Goal: Transaction & Acquisition: Purchase product/service

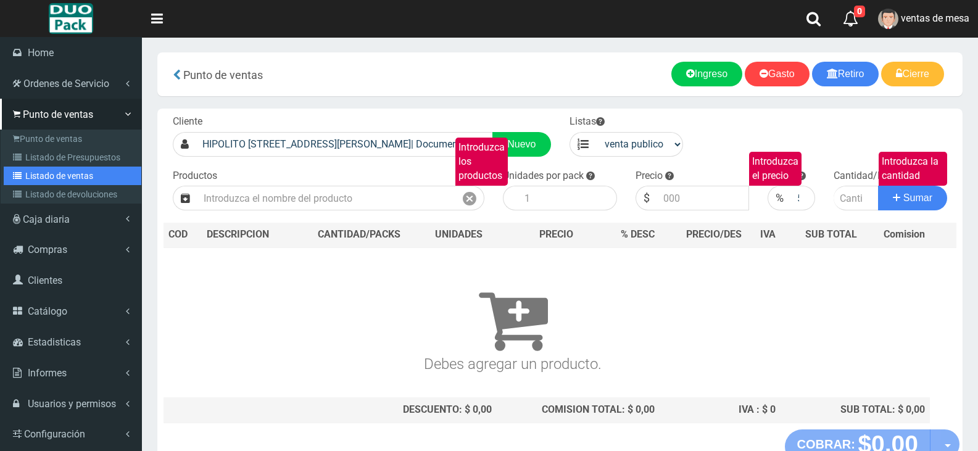
click at [104, 176] on link "Listado de ventas" at bounding box center [73, 176] width 138 height 19
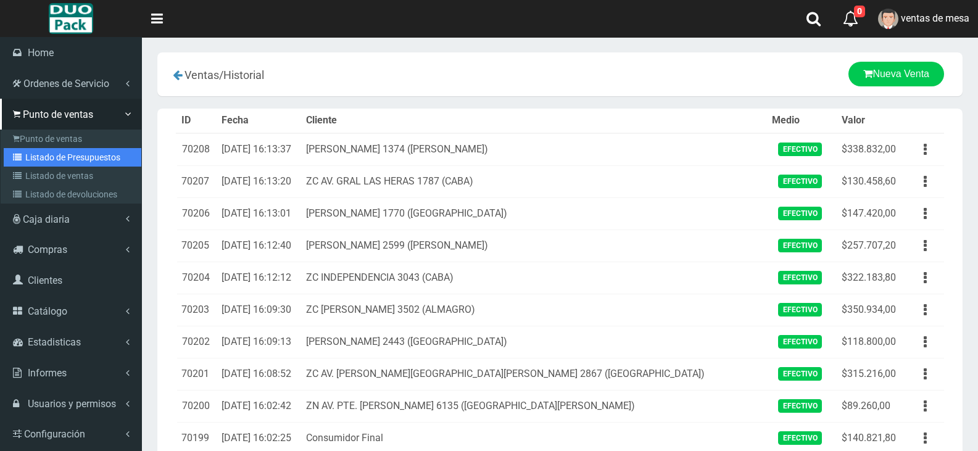
click at [60, 155] on link "Listado de Presupuestos" at bounding box center [73, 157] width 138 height 19
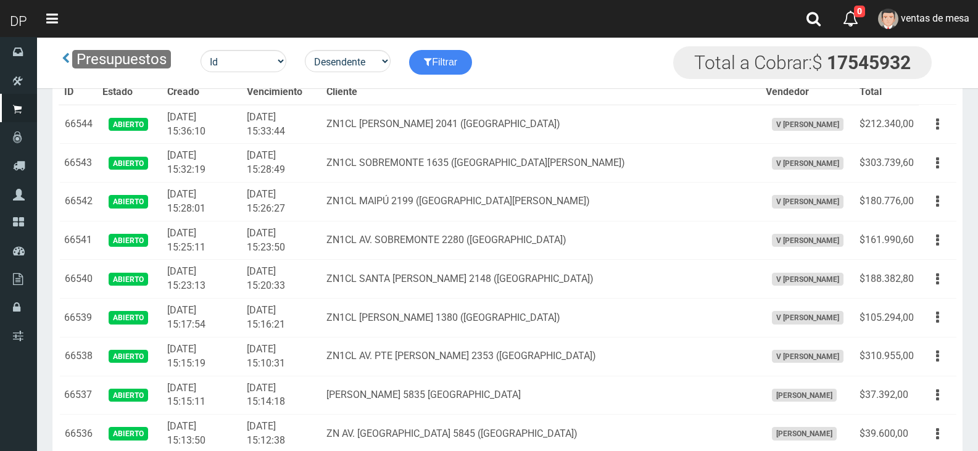
scroll to position [1703, 0]
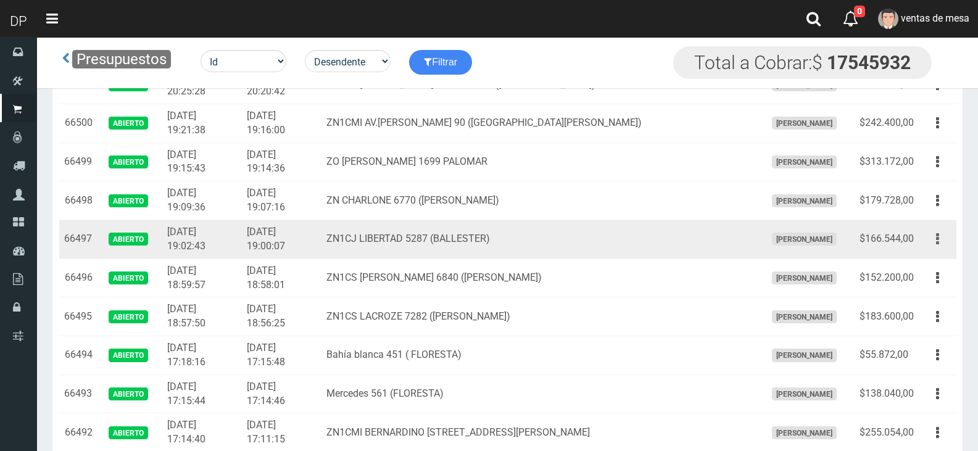
click at [941, 238] on button "button" at bounding box center [938, 239] width 28 height 22
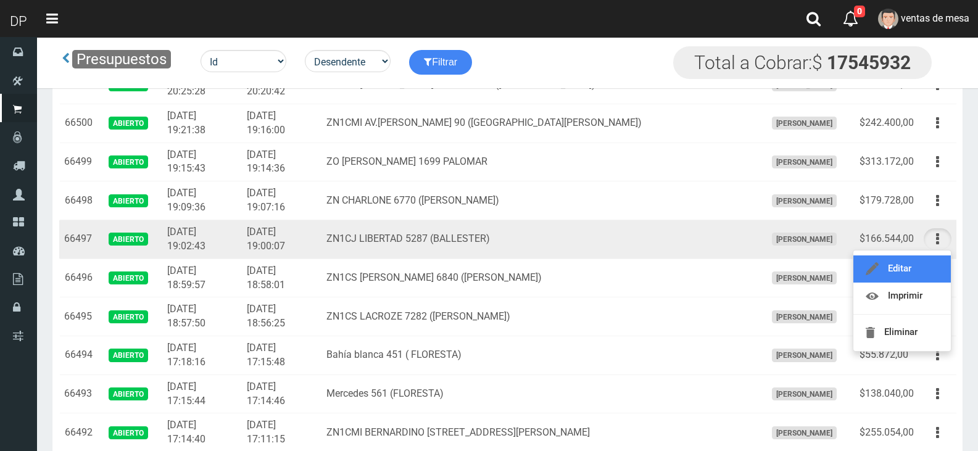
click at [935, 266] on link "Editar" at bounding box center [901, 268] width 97 height 27
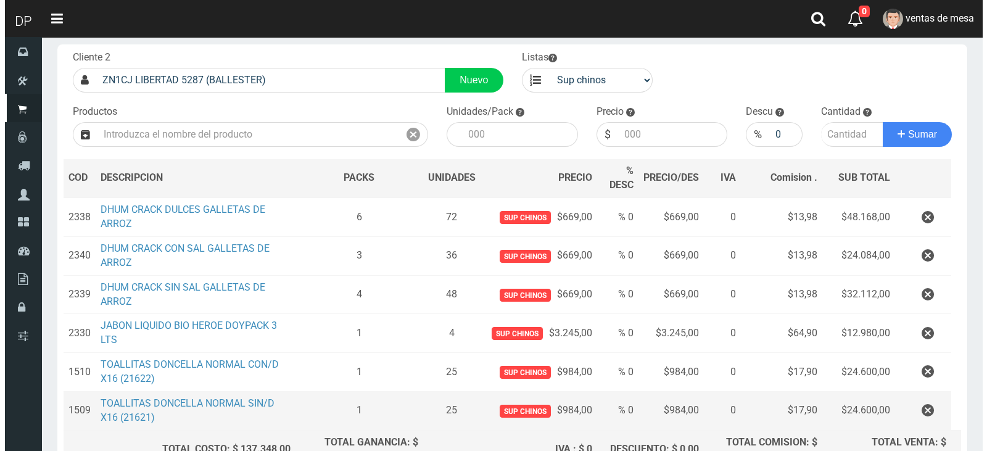
scroll to position [196, 0]
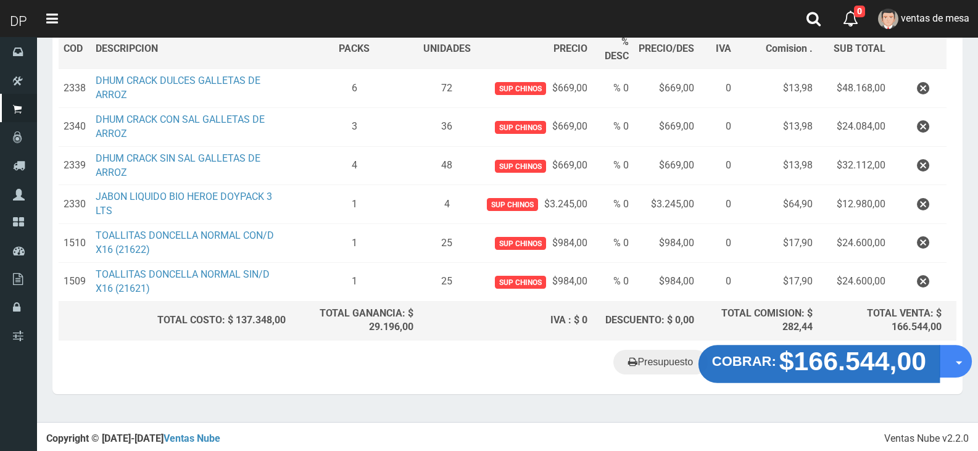
click at [816, 366] on strong "$166.544,00" at bounding box center [852, 361] width 147 height 29
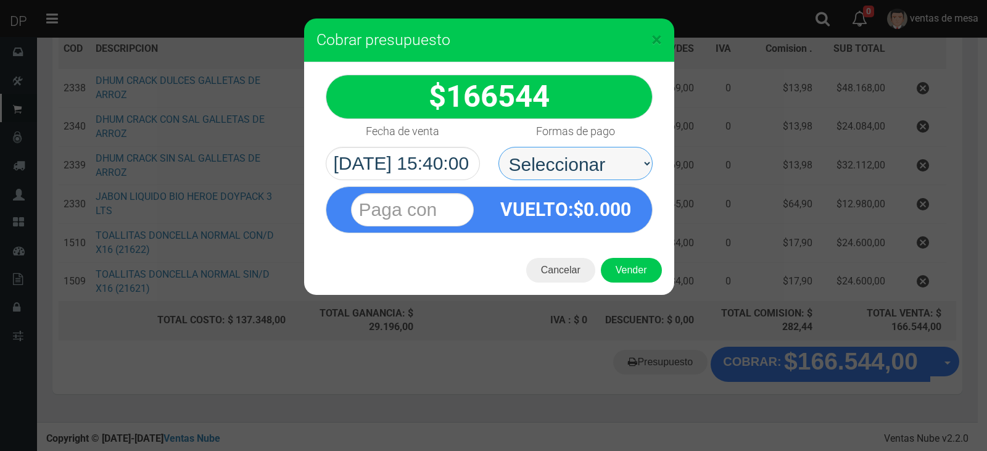
drag, startPoint x: 565, startPoint y: 155, endPoint x: 577, endPoint y: 172, distance: 20.9
click at [566, 155] on select "Seleccionar Efectivo Tarjeta de Crédito Depósito Débito" at bounding box center [575, 163] width 154 height 33
select select "Efectivo"
click at [498, 147] on select "Seleccionar Efectivo Tarjeta de Crédito Depósito Débito" at bounding box center [575, 163] width 154 height 33
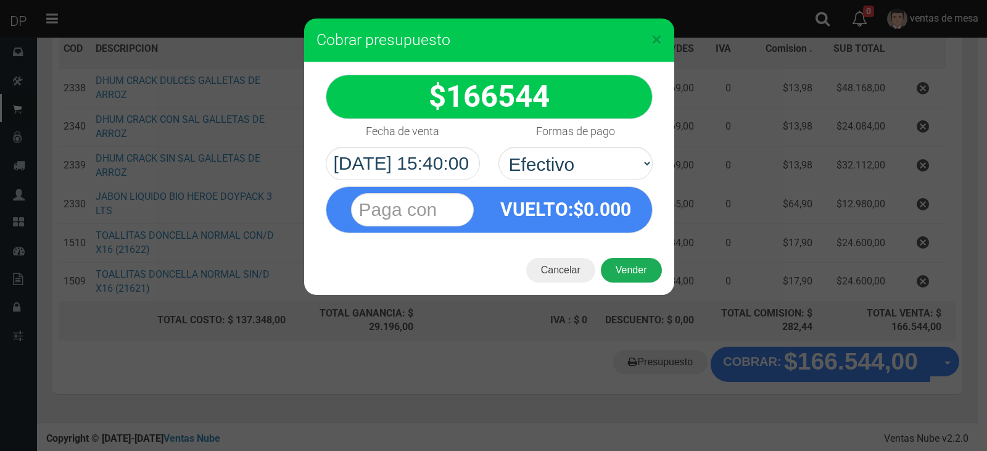
click at [635, 271] on button "Vender" at bounding box center [631, 270] width 61 height 25
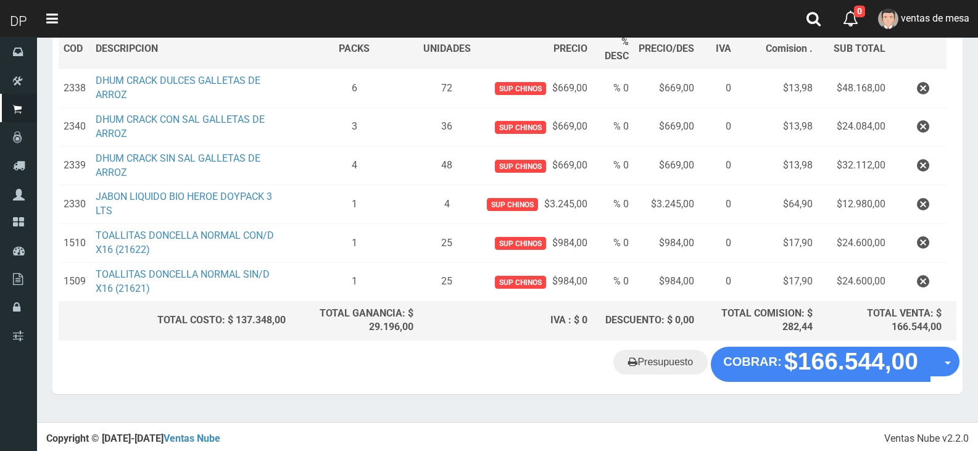
scroll to position [0, 0]
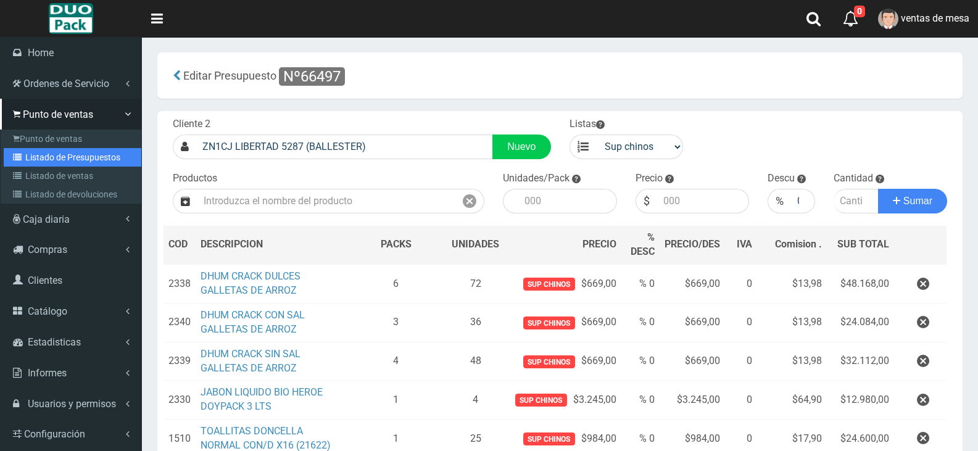
click at [66, 154] on link "Listado de Presupuestos" at bounding box center [73, 157] width 138 height 19
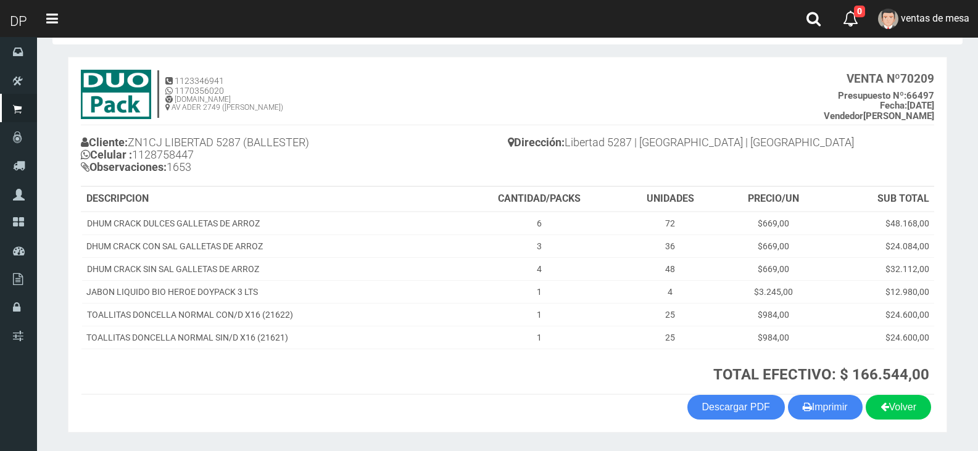
scroll to position [83, 0]
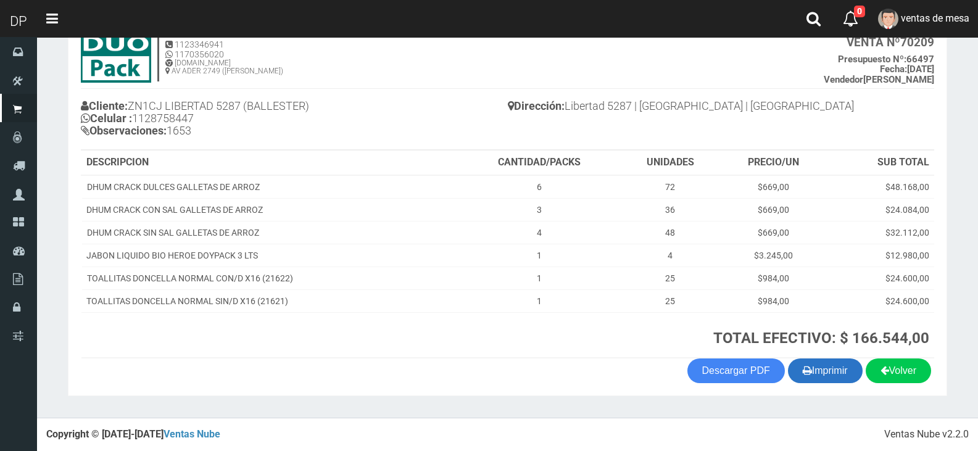
click at [831, 370] on button "Imprimir" at bounding box center [825, 370] width 75 height 25
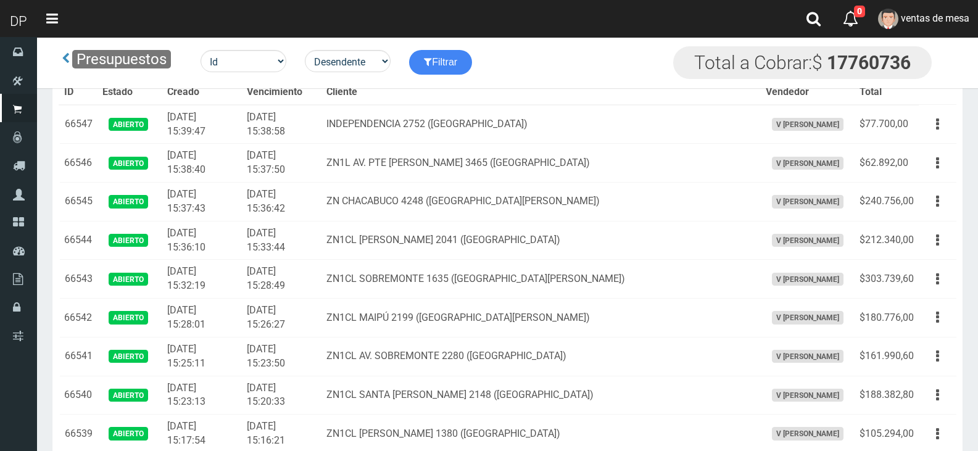
scroll to position [1935, 0]
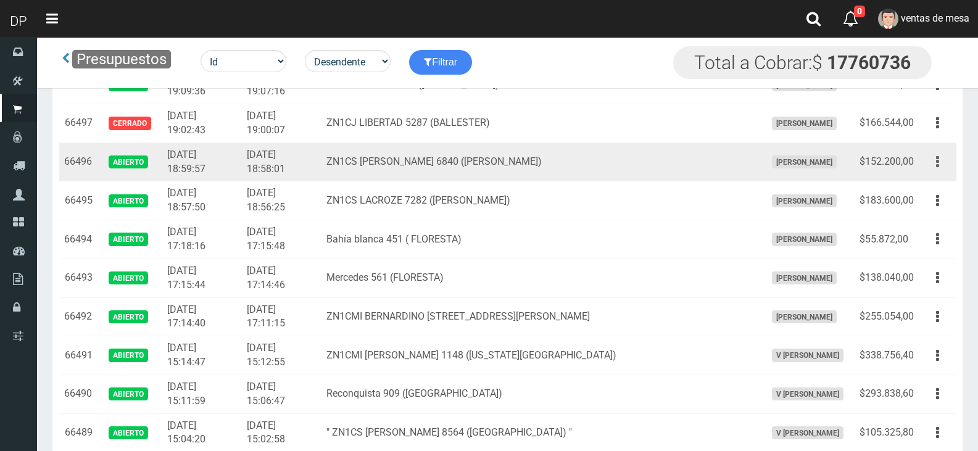
click at [941, 162] on button "button" at bounding box center [938, 162] width 28 height 22
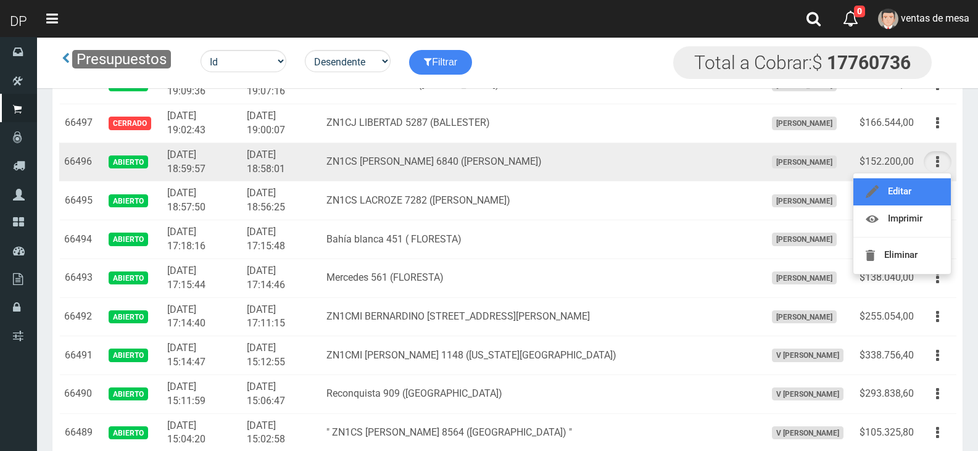
click at [920, 194] on link "Editar" at bounding box center [901, 191] width 97 height 27
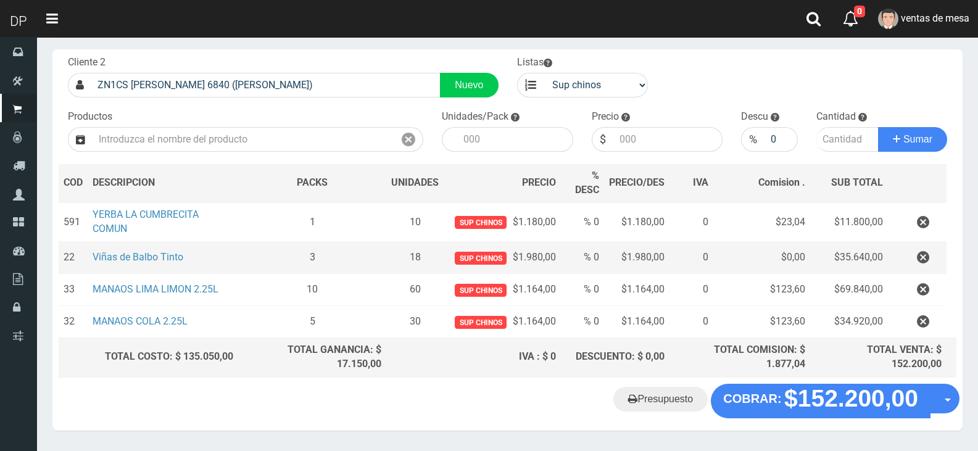
scroll to position [99, 0]
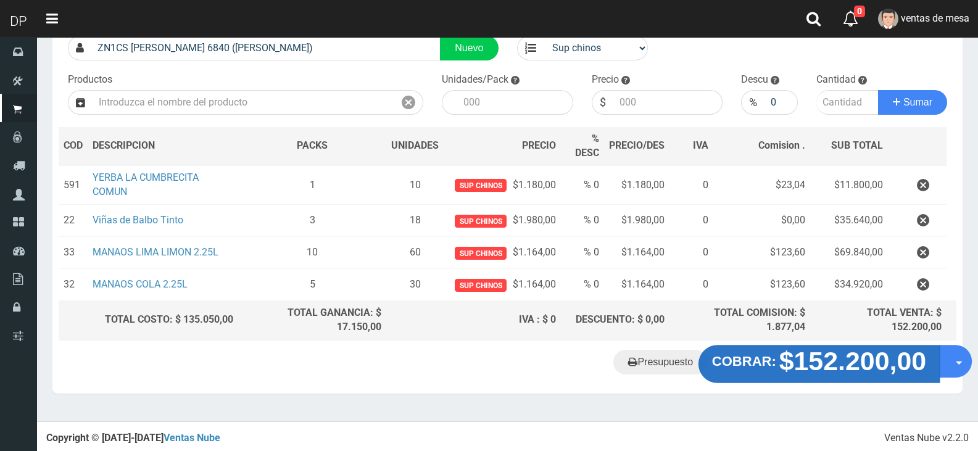
click at [832, 356] on strong "$152.200,00" at bounding box center [852, 360] width 147 height 29
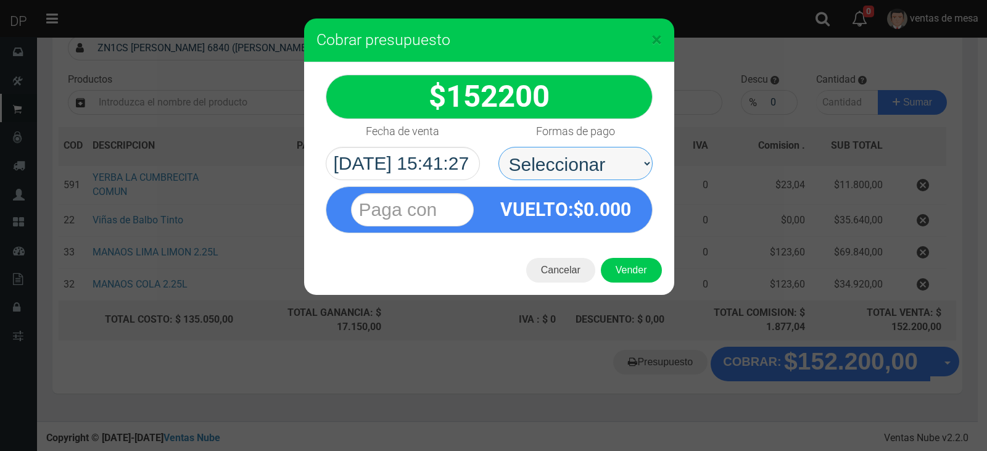
click at [605, 170] on select "Seleccionar Efectivo Tarjeta de Crédito Depósito Débito" at bounding box center [575, 163] width 154 height 33
select select "Efectivo"
click at [498, 147] on select "Seleccionar Efectivo Tarjeta de Crédito Depósito Débito" at bounding box center [575, 163] width 154 height 33
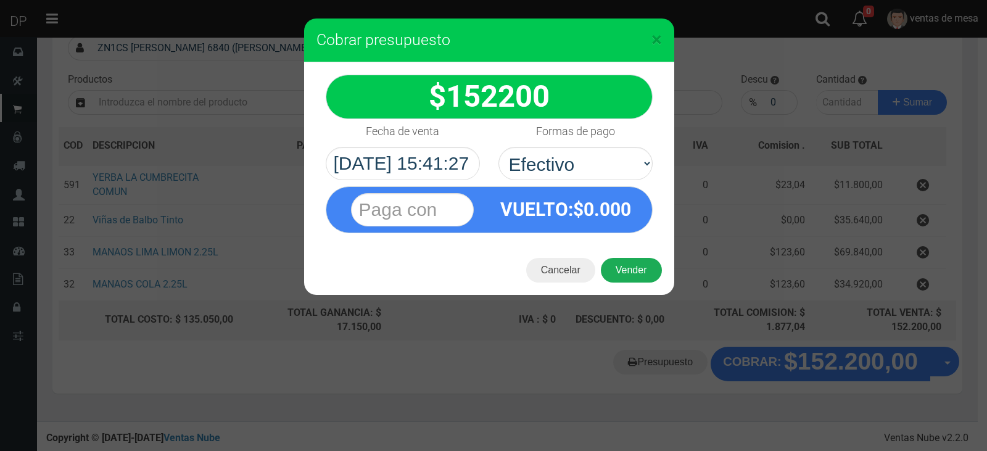
click at [629, 276] on button "Vender" at bounding box center [631, 270] width 61 height 25
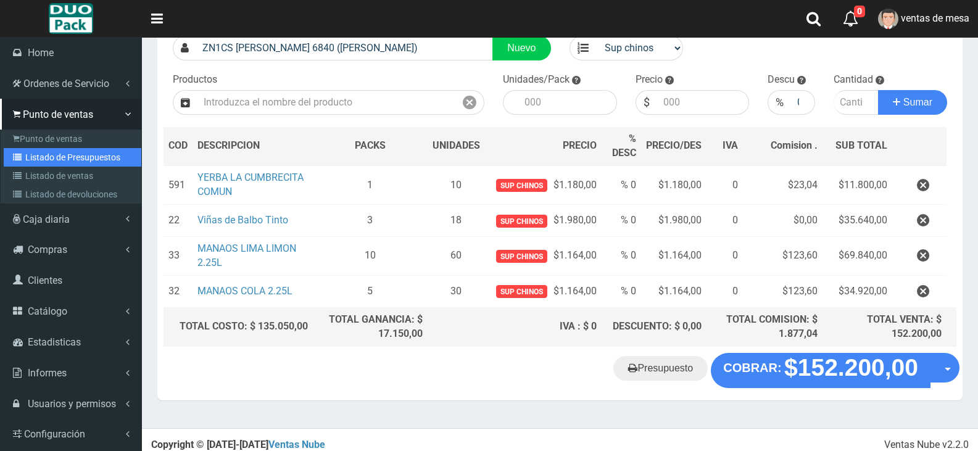
click at [77, 158] on link "Listado de Presupuestos" at bounding box center [73, 157] width 138 height 19
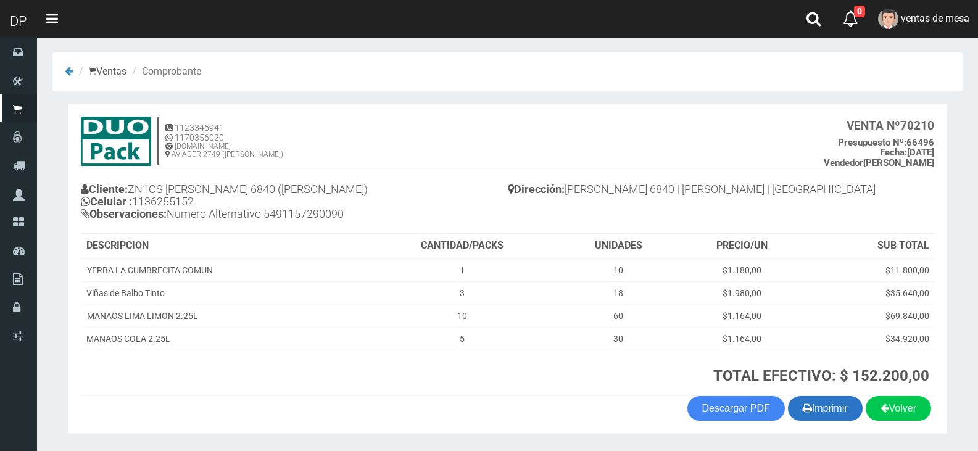
click at [831, 410] on button "Imprimir" at bounding box center [825, 408] width 75 height 25
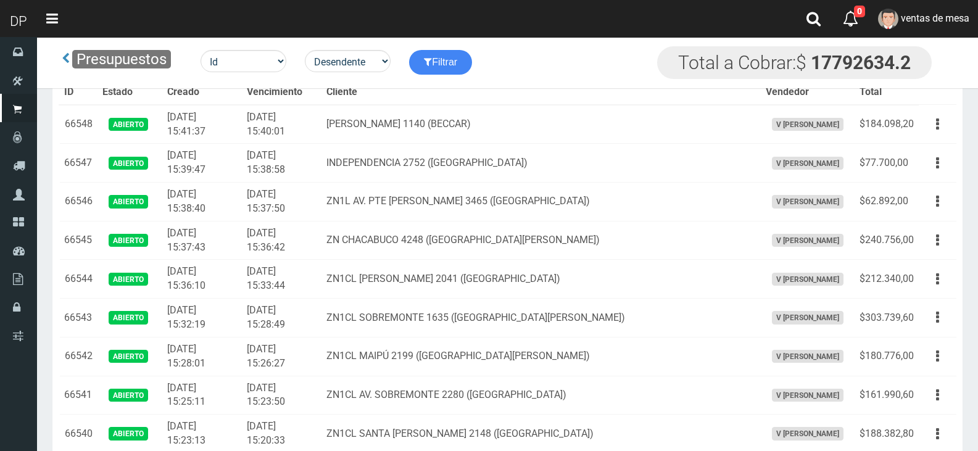
scroll to position [1857, 0]
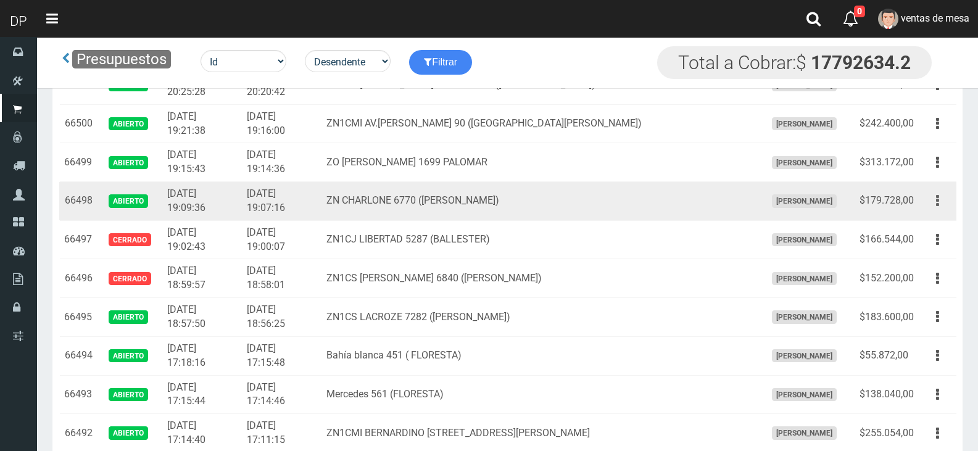
click at [937, 193] on icon "button" at bounding box center [937, 201] width 3 height 22
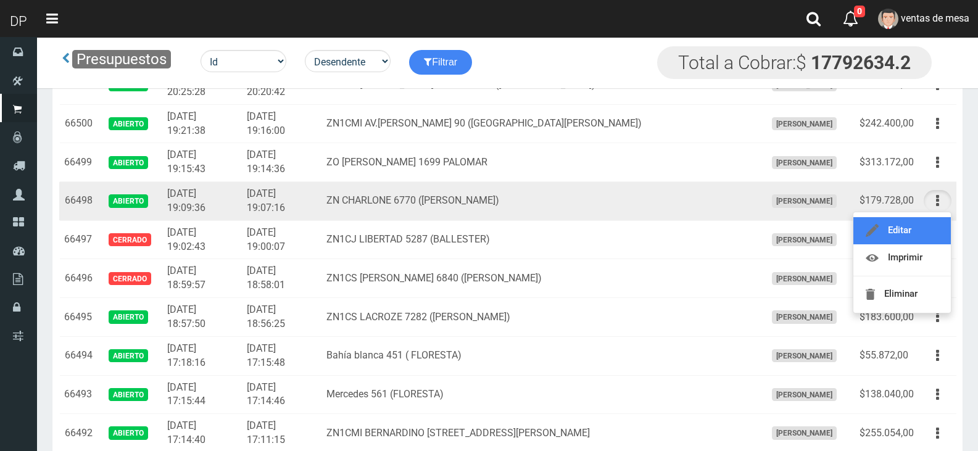
click at [933, 226] on link "Editar" at bounding box center [901, 230] width 97 height 27
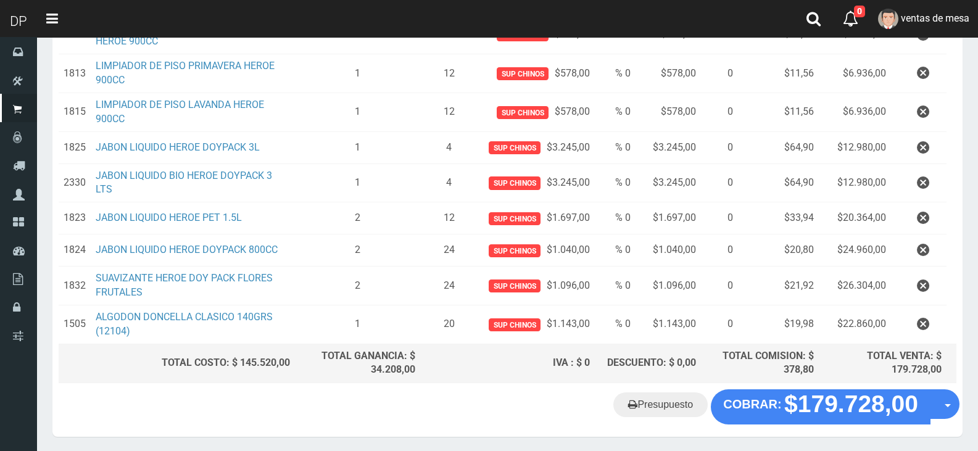
scroll to position [370, 0]
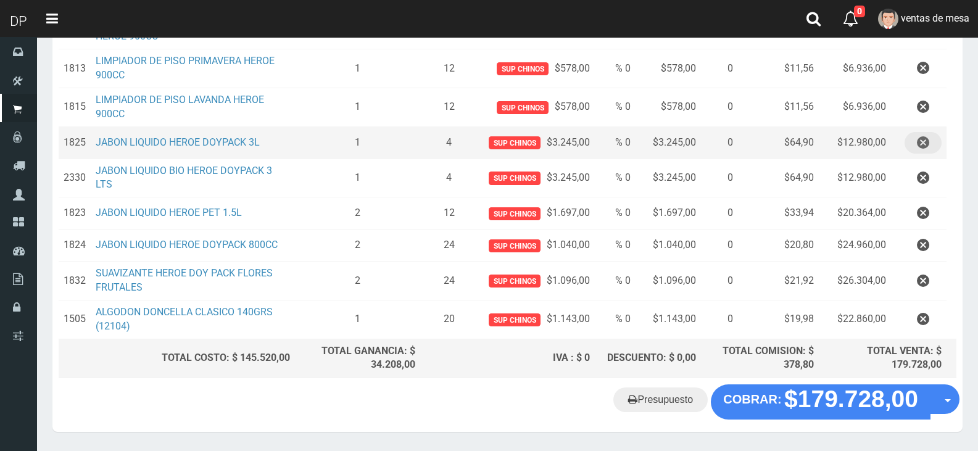
click at [926, 143] on icon "button" at bounding box center [923, 143] width 12 height 22
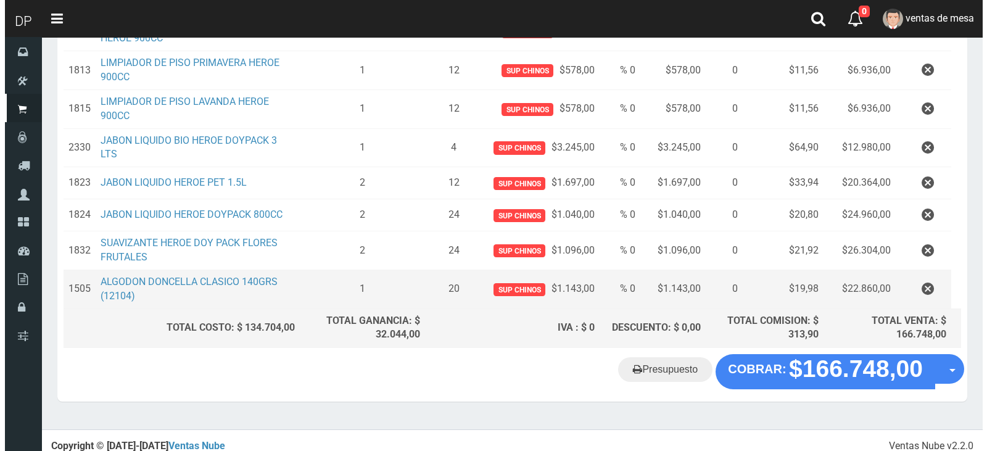
scroll to position [376, 0]
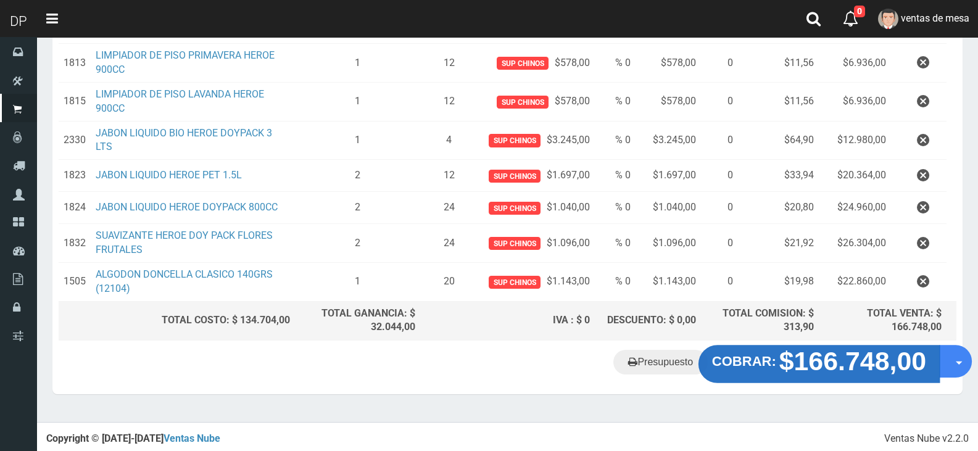
click at [816, 360] on strong "$166.748,00" at bounding box center [852, 361] width 147 height 29
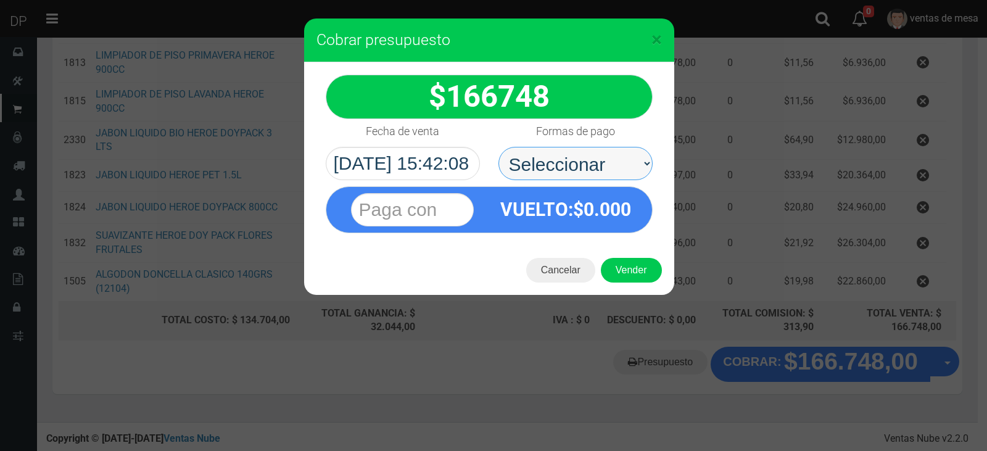
click at [561, 172] on select "Seleccionar Efectivo Tarjeta de Crédito Depósito Débito" at bounding box center [575, 163] width 154 height 33
select select "Efectivo"
click at [498, 147] on select "Seleccionar Efectivo Tarjeta de Crédito Depósito Débito" at bounding box center [575, 163] width 154 height 33
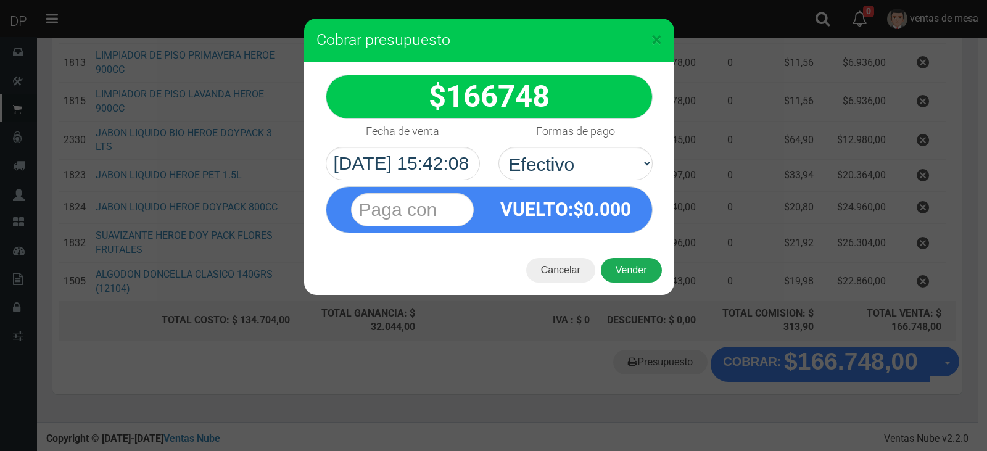
click at [647, 272] on button "Vender" at bounding box center [631, 270] width 61 height 25
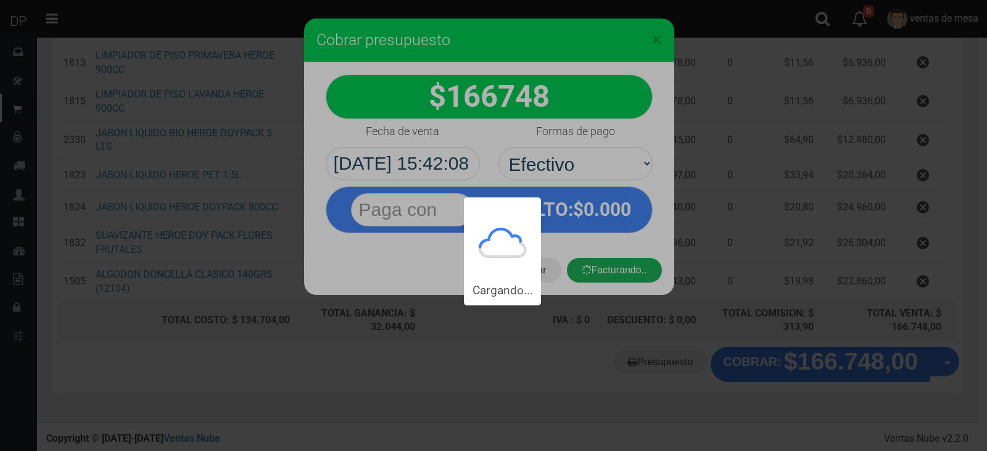
click at [647, 272] on div "Cargando..." at bounding box center [493, 152] width 987 height 305
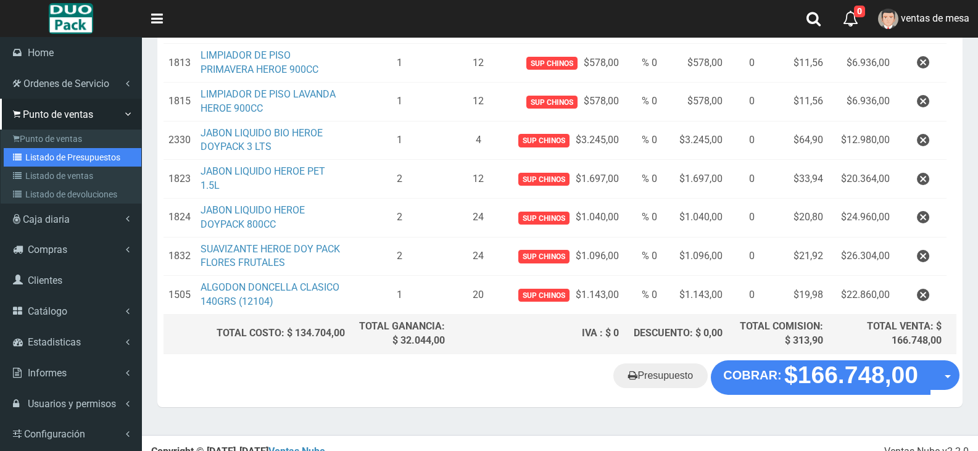
click at [55, 159] on link "Listado de Presupuestos" at bounding box center [73, 157] width 138 height 19
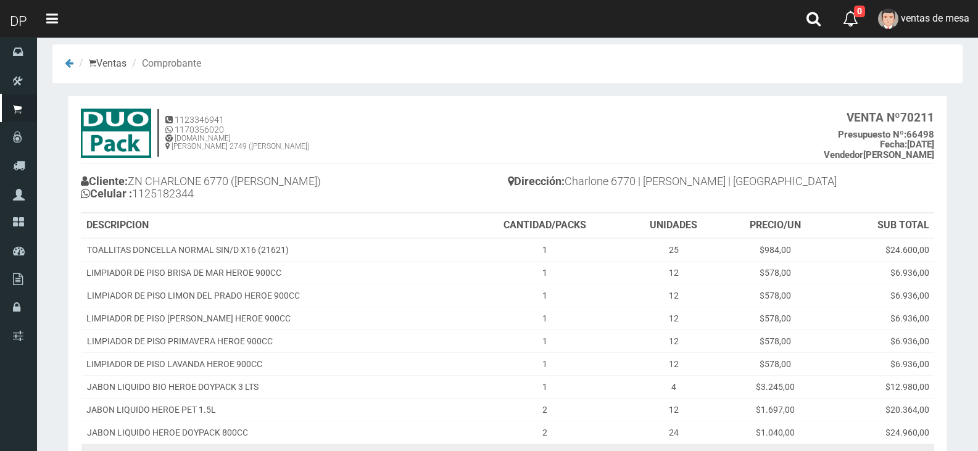
scroll to position [185, 0]
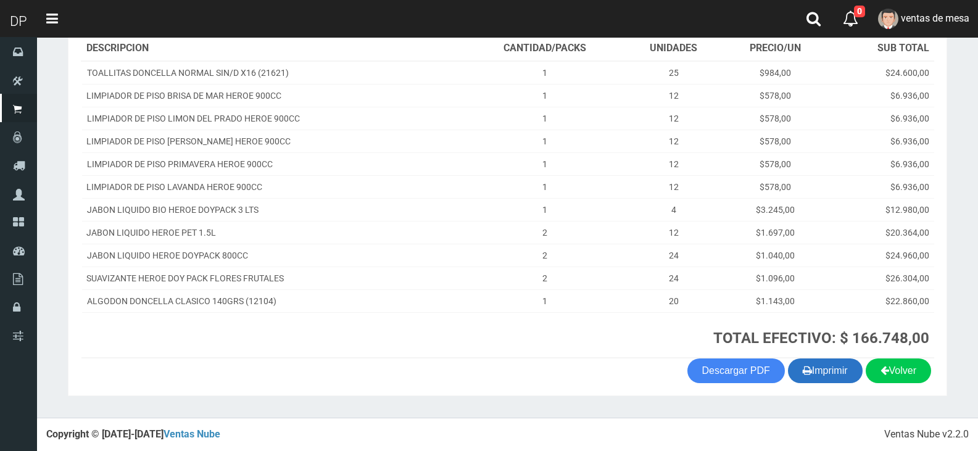
click at [831, 373] on button "Imprimir" at bounding box center [825, 370] width 75 height 25
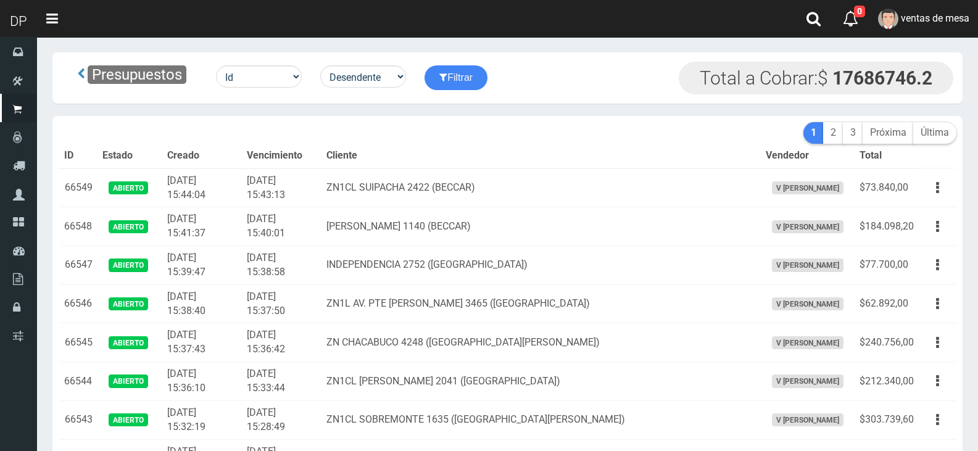
scroll to position [1896, 0]
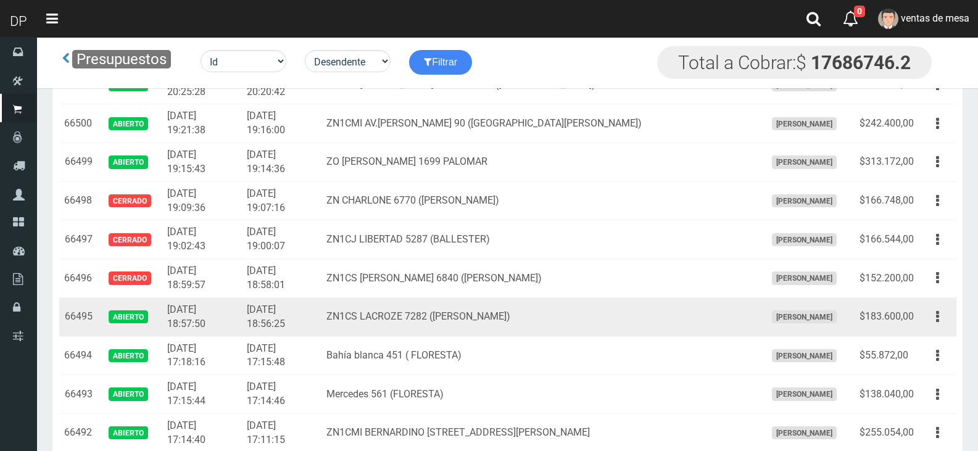
click at [305, 316] on td "2025-09-13 18:56:25" at bounding box center [282, 316] width 80 height 39
click at [943, 321] on button "button" at bounding box center [938, 317] width 28 height 22
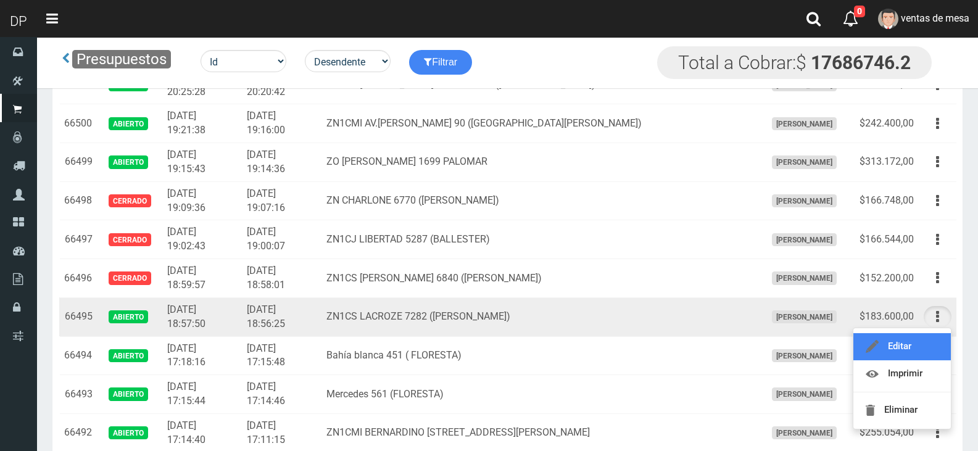
click at [922, 343] on link "Editar" at bounding box center [901, 346] width 97 height 27
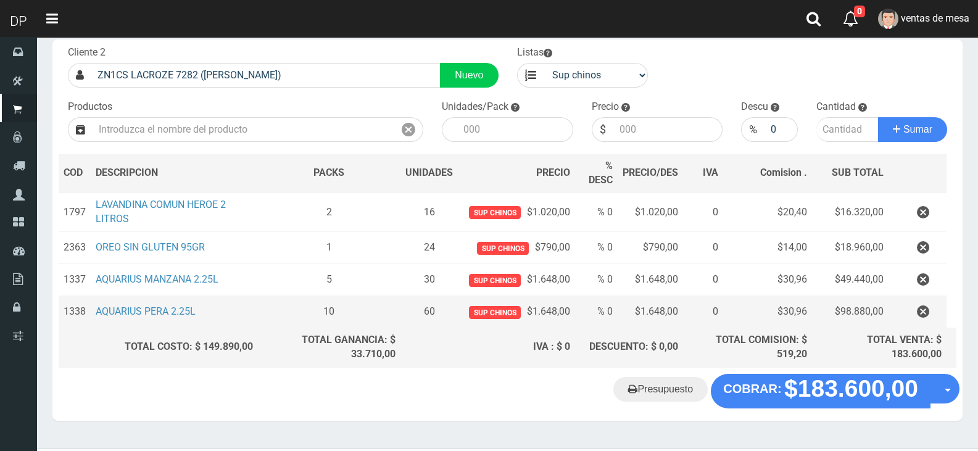
scroll to position [99, 0]
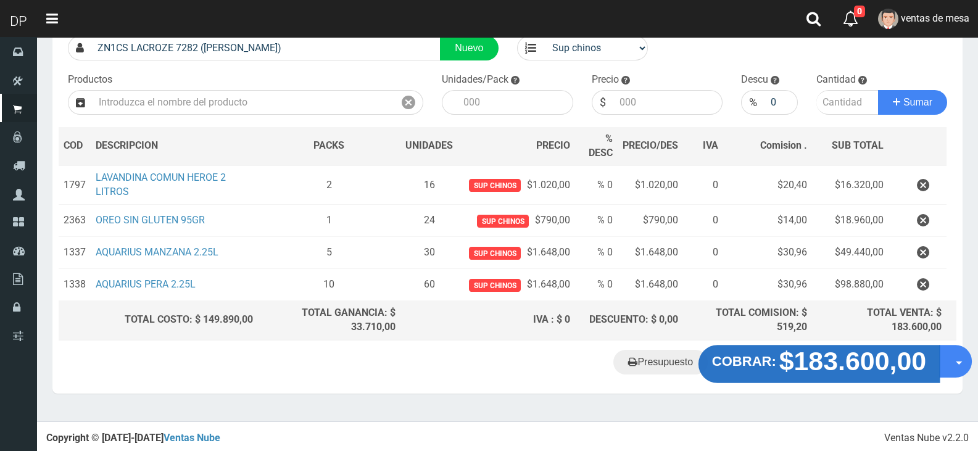
click at [890, 365] on strong "$183.600,00" at bounding box center [852, 360] width 147 height 29
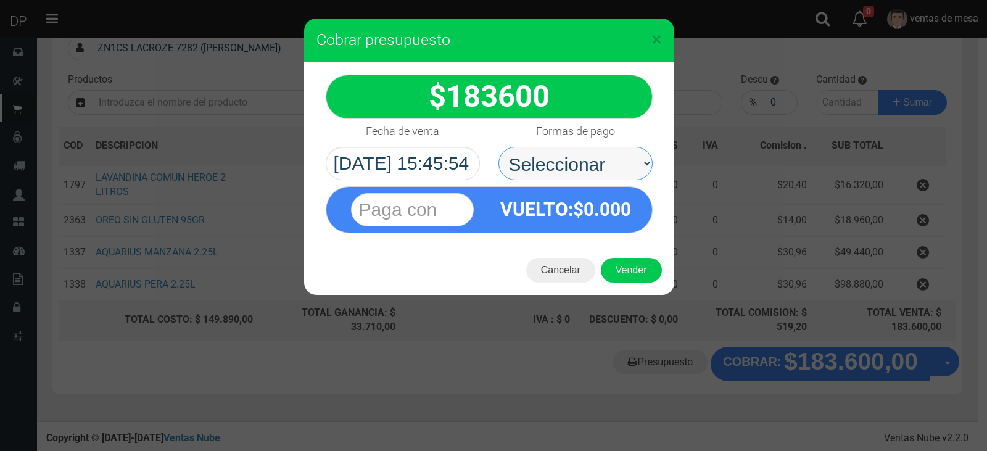
click at [565, 163] on select "Seleccionar Efectivo Tarjeta de Crédito Depósito Débito" at bounding box center [575, 163] width 154 height 33
select select "Efectivo"
click at [498, 147] on select "Seleccionar Efectivo Tarjeta de Crédito Depósito Débito" at bounding box center [575, 163] width 154 height 33
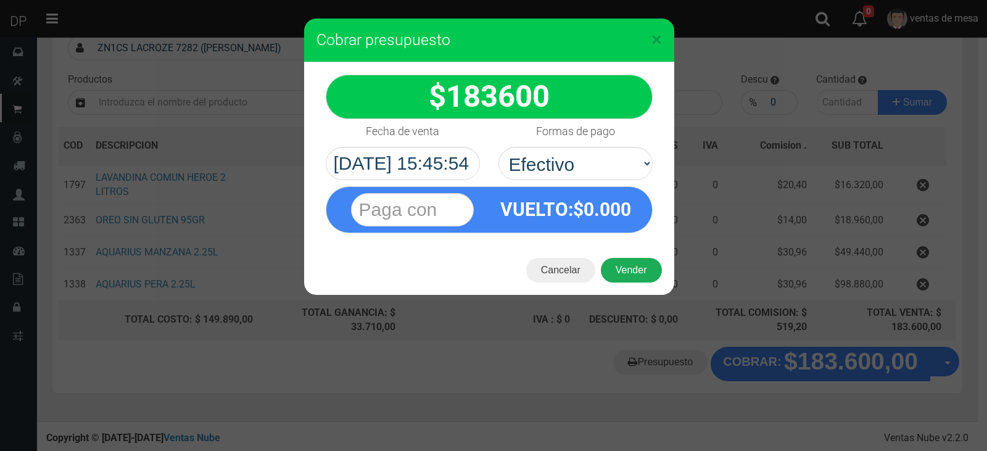
click at [631, 267] on button "Vender" at bounding box center [631, 270] width 61 height 25
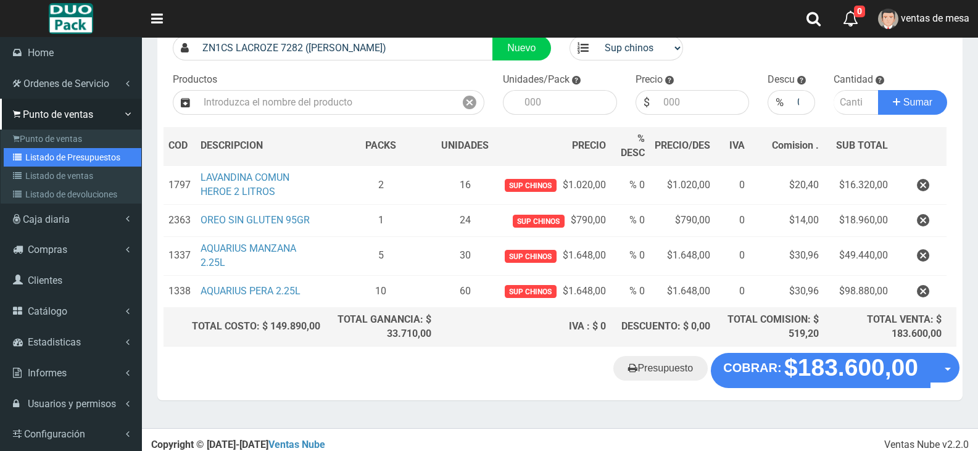
click at [62, 158] on link "Listado de Presupuestos" at bounding box center [73, 157] width 138 height 19
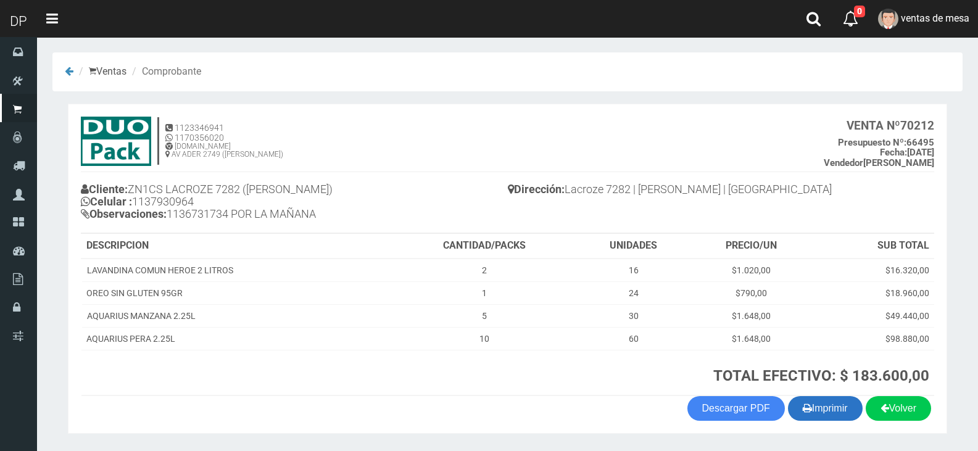
click at [821, 412] on button "Imprimir" at bounding box center [825, 408] width 75 height 25
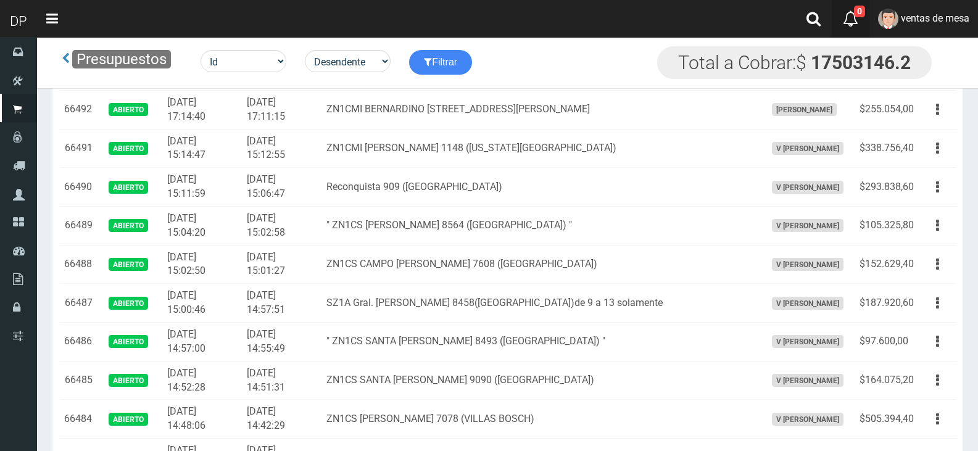
scroll to position [2567, 0]
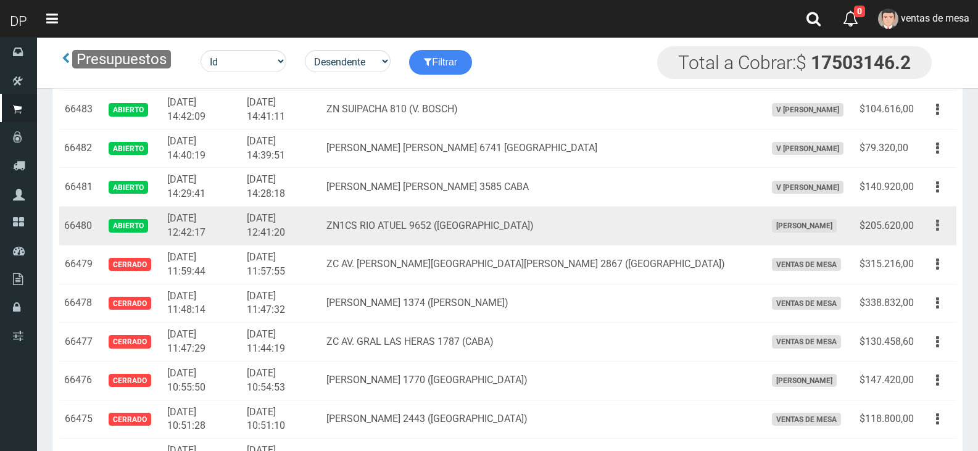
click at [941, 225] on button "button" at bounding box center [938, 226] width 28 height 22
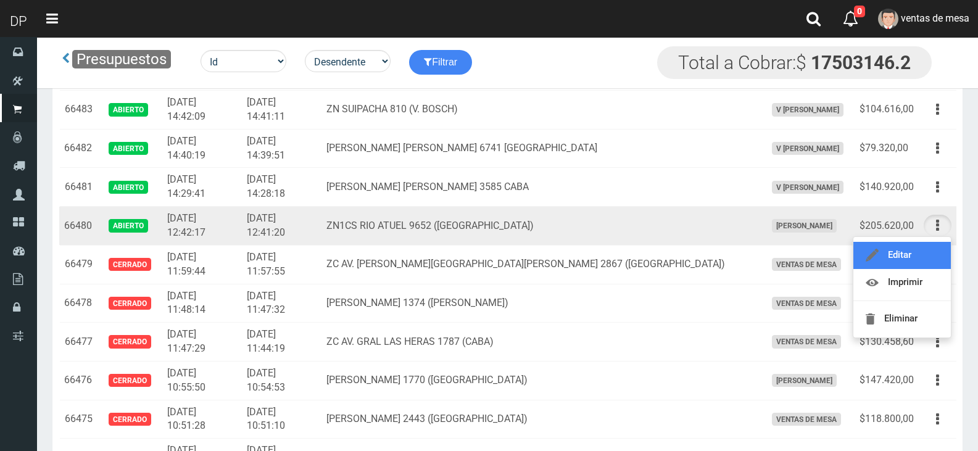
click at [930, 249] on link "Editar" at bounding box center [901, 255] width 97 height 27
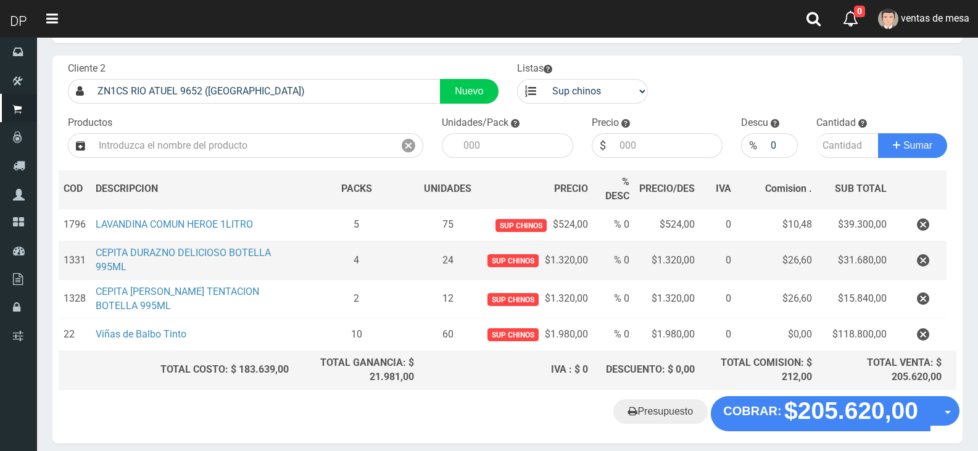
scroll to position [105, 0]
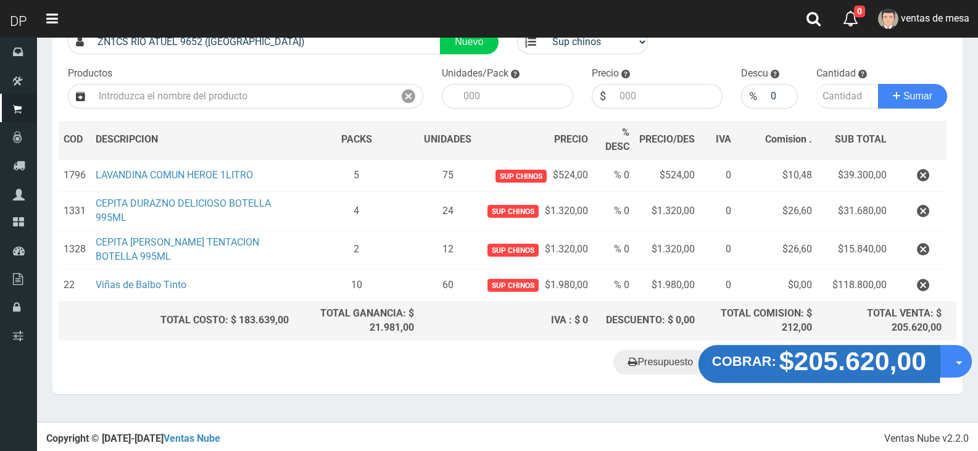
click at [824, 357] on strong "$205.620,00" at bounding box center [852, 361] width 147 height 29
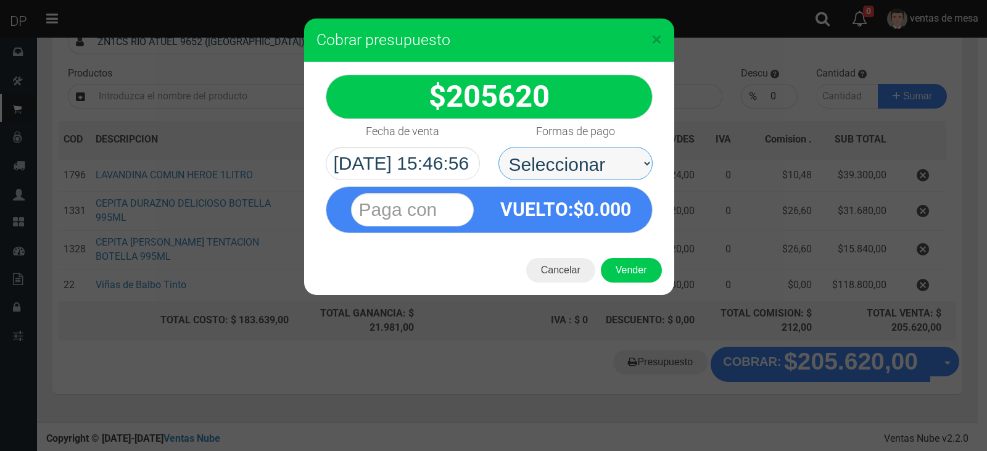
drag, startPoint x: 565, startPoint y: 162, endPoint x: 565, endPoint y: 168, distance: 6.2
click at [565, 162] on select "Seleccionar Efectivo Tarjeta de Crédito Depósito Débito" at bounding box center [575, 163] width 154 height 33
select select "Efectivo"
click at [498, 147] on select "Seleccionar Efectivo Tarjeta de Crédito Depósito Débito" at bounding box center [575, 163] width 154 height 33
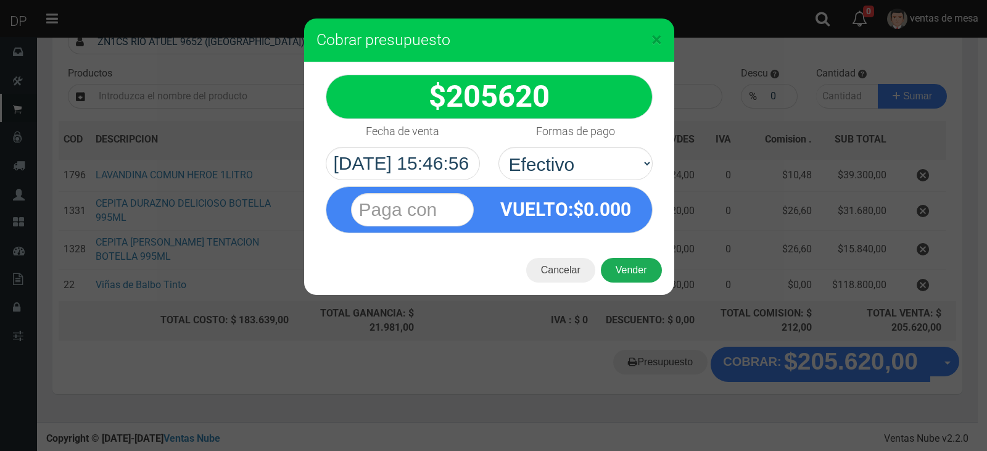
click at [645, 276] on button "Vender" at bounding box center [631, 270] width 61 height 25
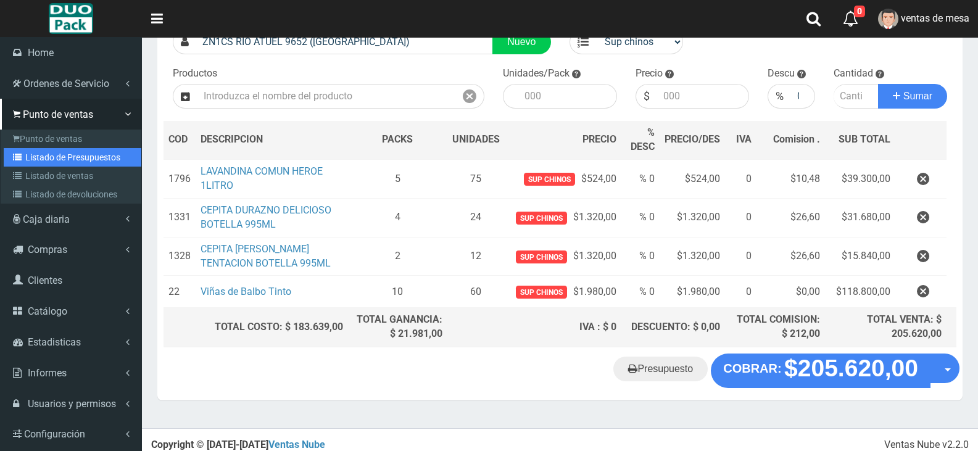
click at [53, 153] on link "Listado de Presupuestos" at bounding box center [73, 157] width 138 height 19
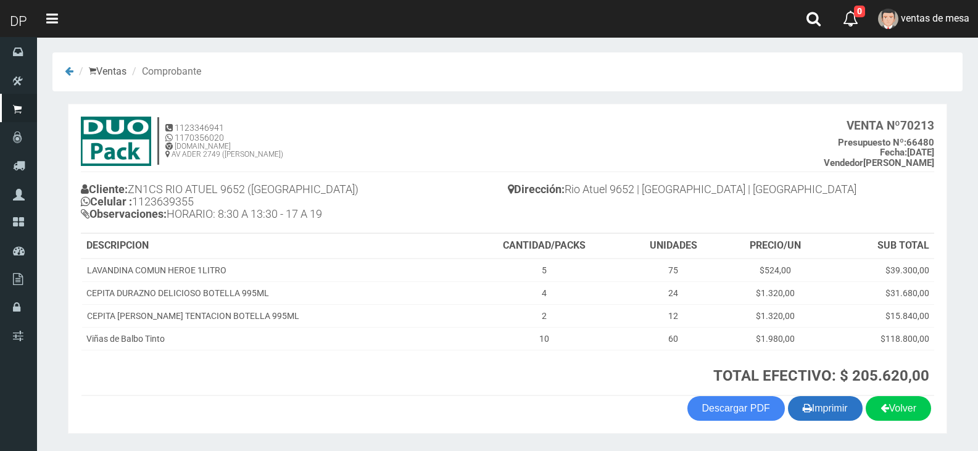
click at [814, 405] on button "Imprimir" at bounding box center [825, 408] width 75 height 25
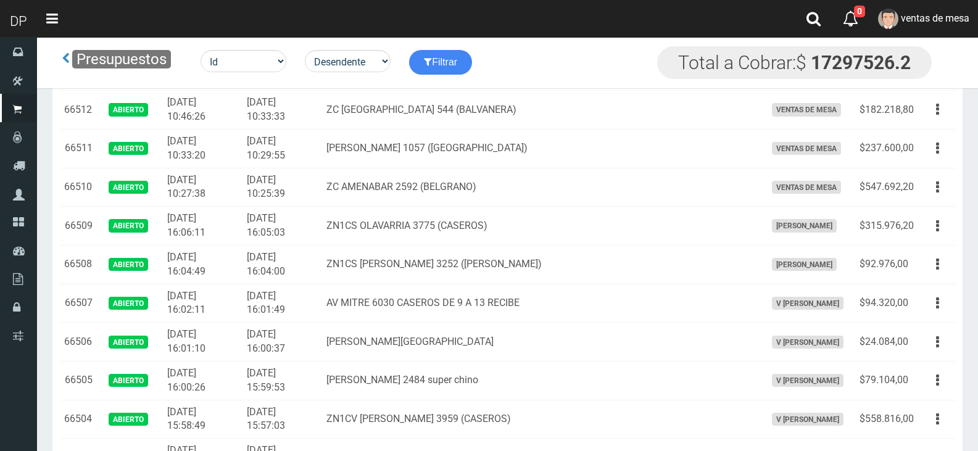
scroll to position [1755, 0]
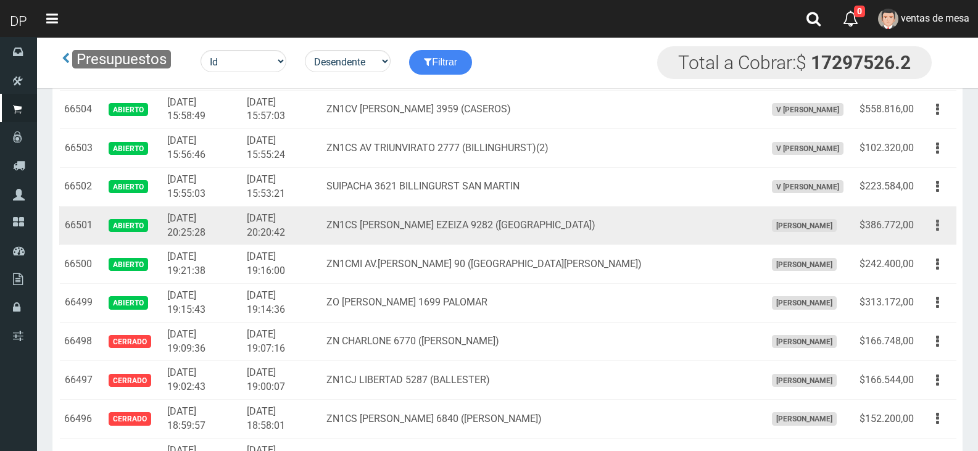
click at [941, 220] on button "button" at bounding box center [938, 226] width 28 height 22
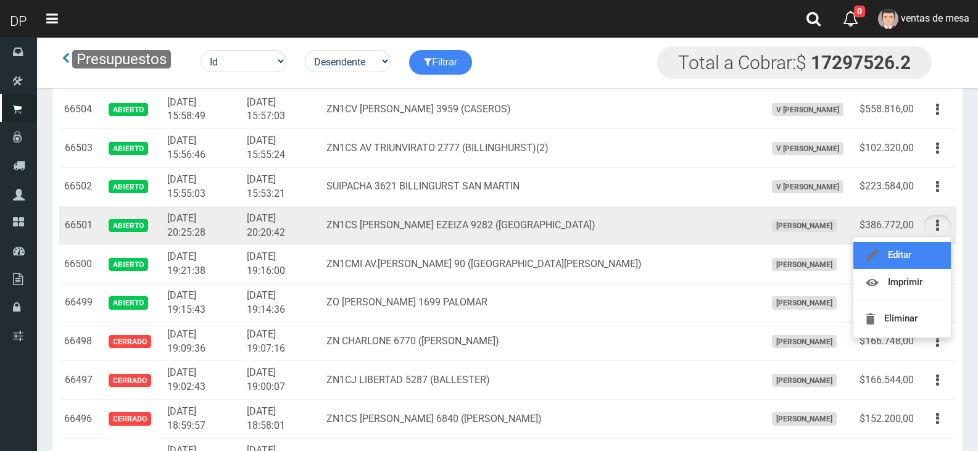
click at [924, 252] on link "Editar" at bounding box center [901, 255] width 97 height 27
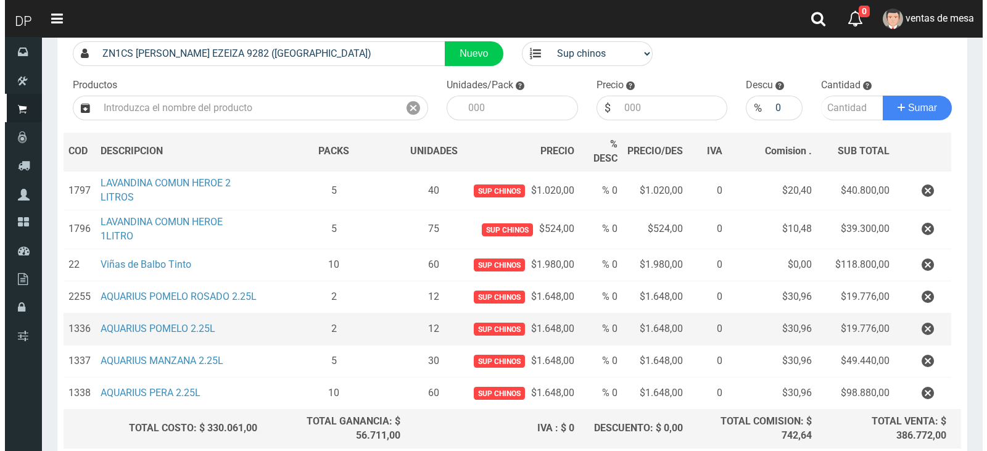
scroll to position [201, 0]
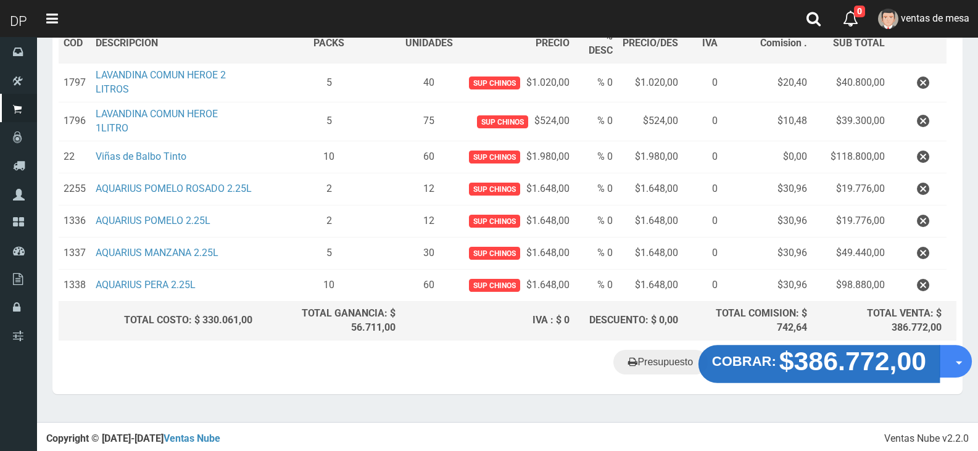
click at [894, 365] on strong "$386.772,00" at bounding box center [852, 361] width 147 height 29
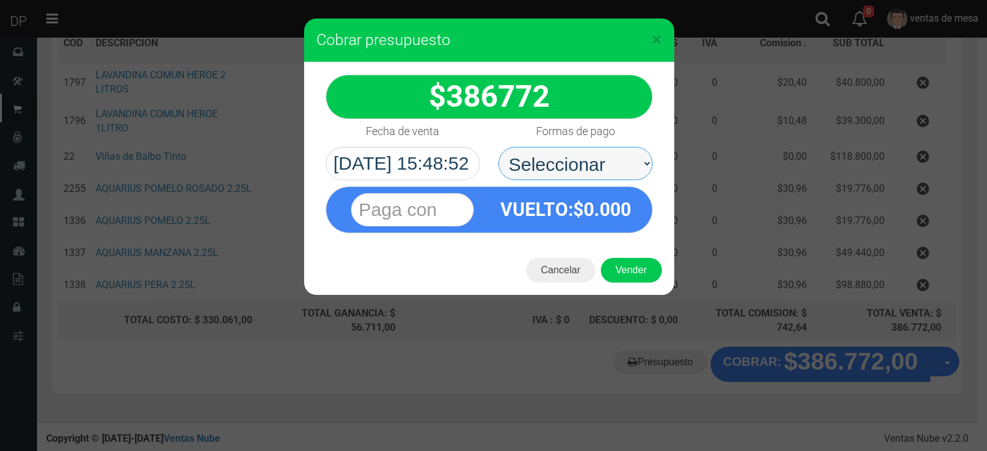
click at [584, 159] on select "Seleccionar Efectivo Tarjeta de Crédito Depósito Débito" at bounding box center [575, 163] width 154 height 33
select select "Efectivo"
click at [498, 147] on select "Seleccionar Efectivo Tarjeta de Crédito Depósito Débito" at bounding box center [575, 163] width 154 height 33
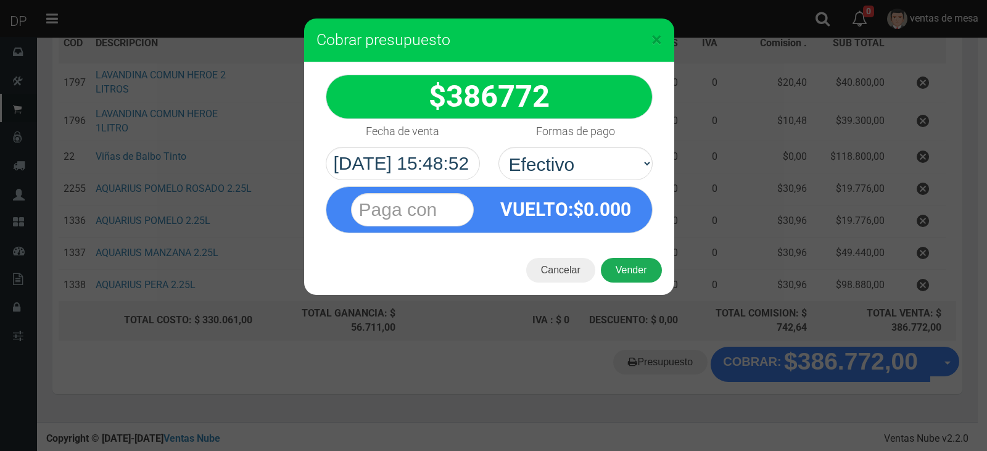
click at [642, 277] on button "Vender" at bounding box center [631, 270] width 61 height 25
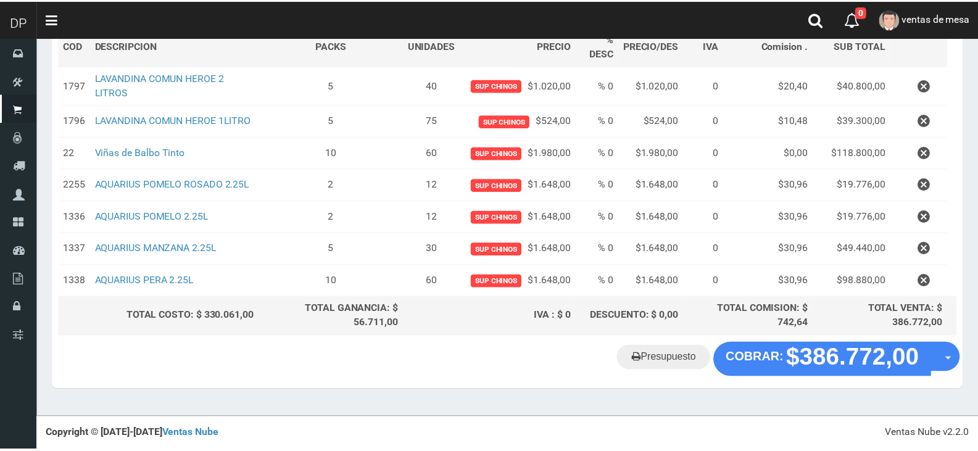
scroll to position [189, 0]
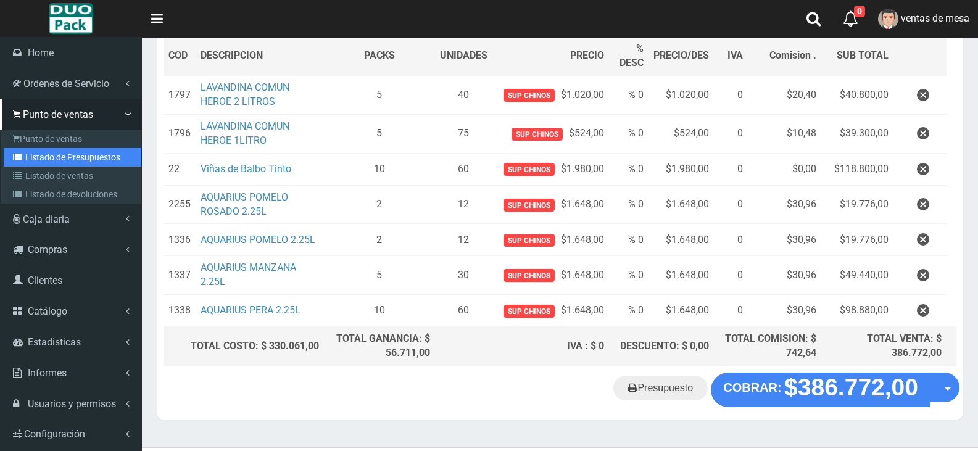
click at [72, 155] on link "Listado de Presupuestos" at bounding box center [73, 157] width 138 height 19
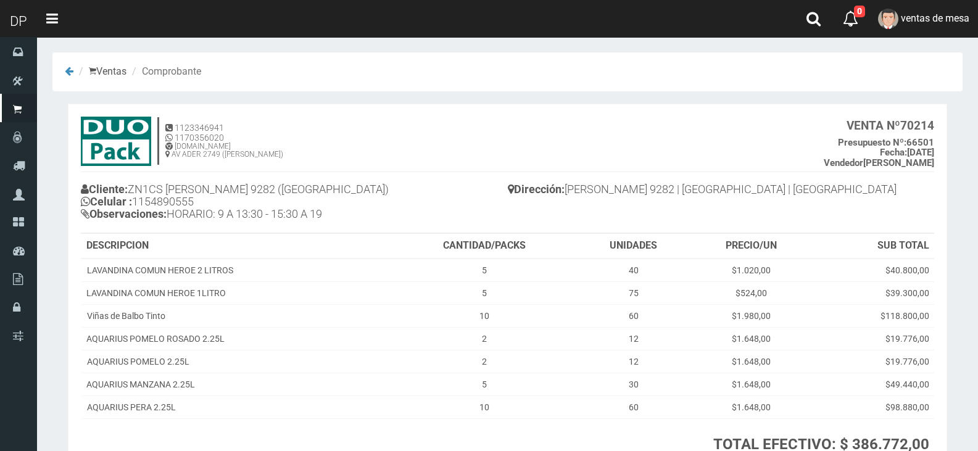
scroll to position [106, 0]
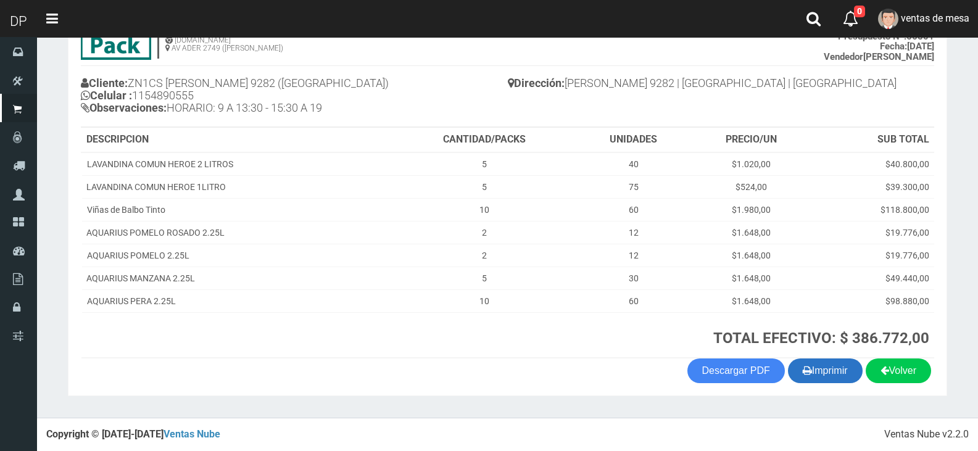
click at [817, 370] on button "Imprimir" at bounding box center [825, 370] width 75 height 25
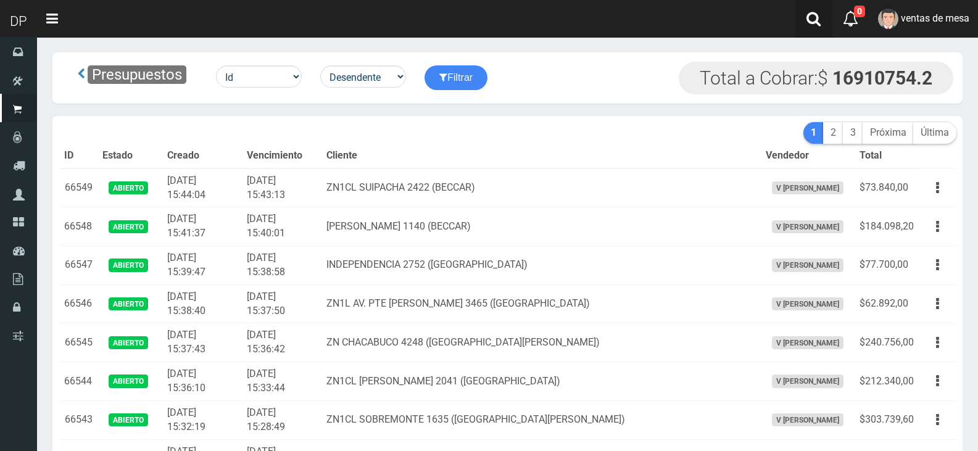
scroll to position [2283, 0]
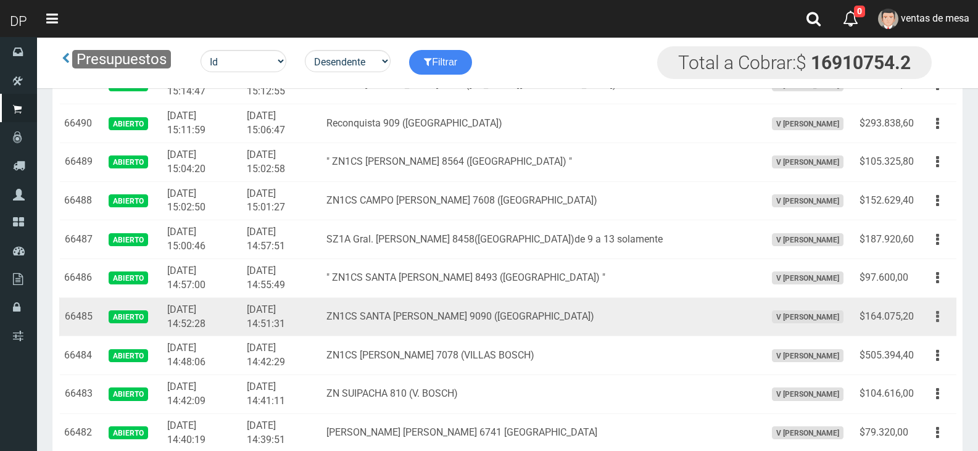
click at [942, 315] on button "button" at bounding box center [938, 317] width 28 height 22
click at [938, 317] on button "button" at bounding box center [938, 317] width 28 height 22
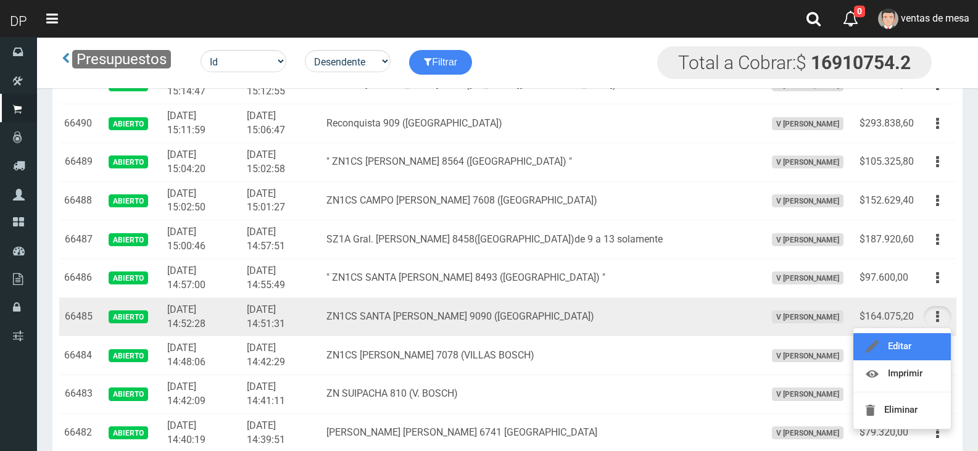
click at [911, 349] on link "Editar" at bounding box center [901, 346] width 97 height 27
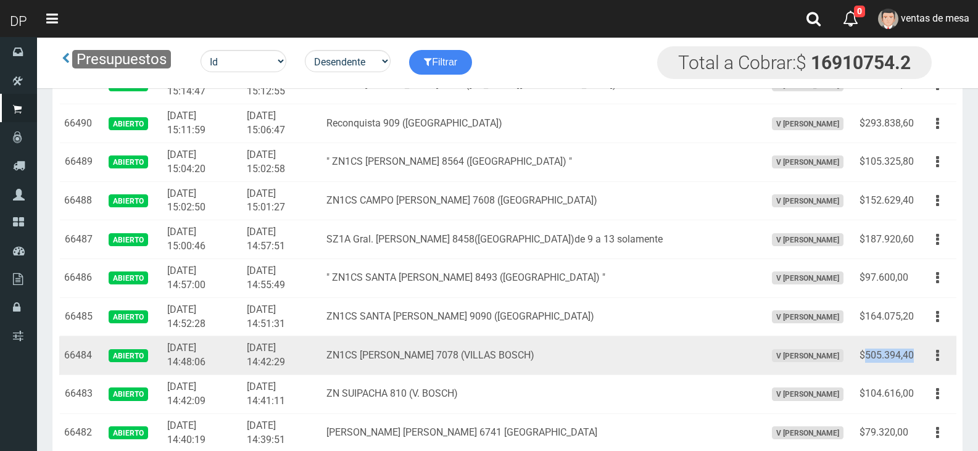
click at [911, 349] on td "$505.394,40" at bounding box center [886, 355] width 64 height 39
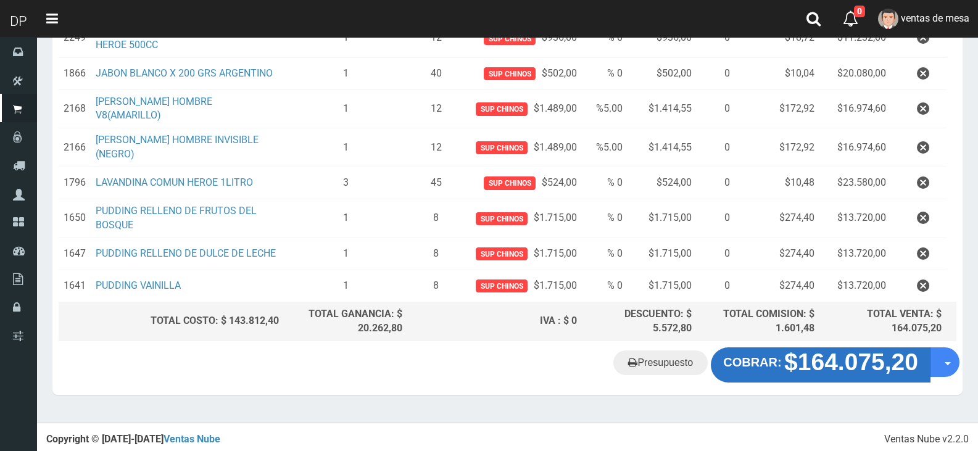
scroll to position [310, 0]
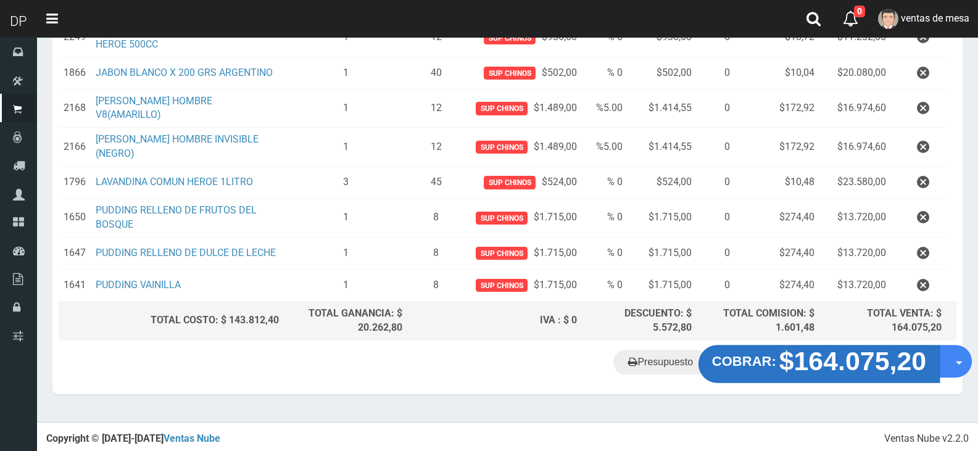
click at [873, 362] on strong "$164.075,20" at bounding box center [852, 361] width 147 height 29
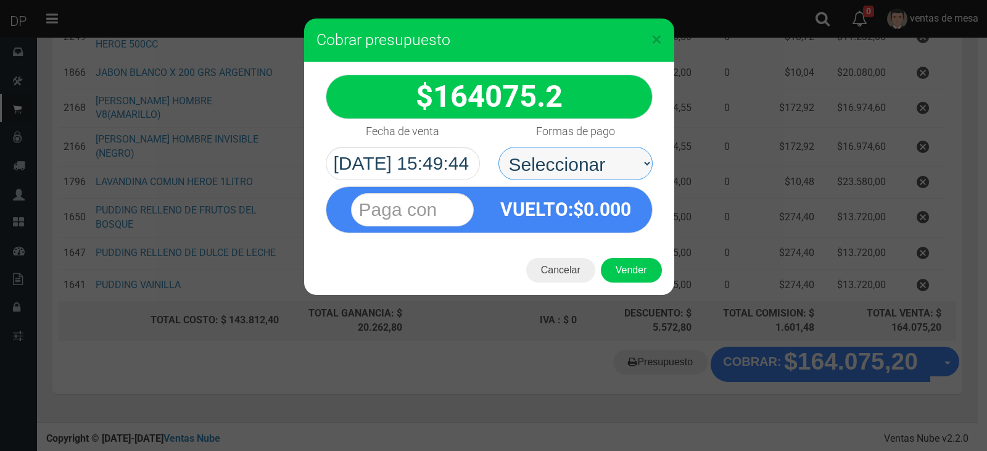
click at [589, 160] on select "Seleccionar Efectivo Tarjeta de Crédito Depósito Débito" at bounding box center [575, 163] width 154 height 33
select select "Efectivo"
click at [498, 147] on select "Seleccionar Efectivo Tarjeta de Crédito Depósito Débito" at bounding box center [575, 163] width 154 height 33
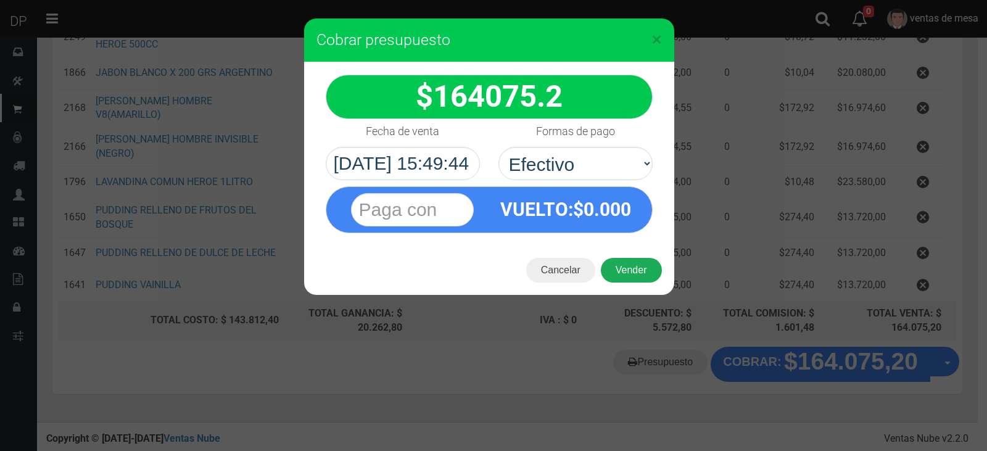
click at [635, 277] on button "Vender" at bounding box center [631, 270] width 61 height 25
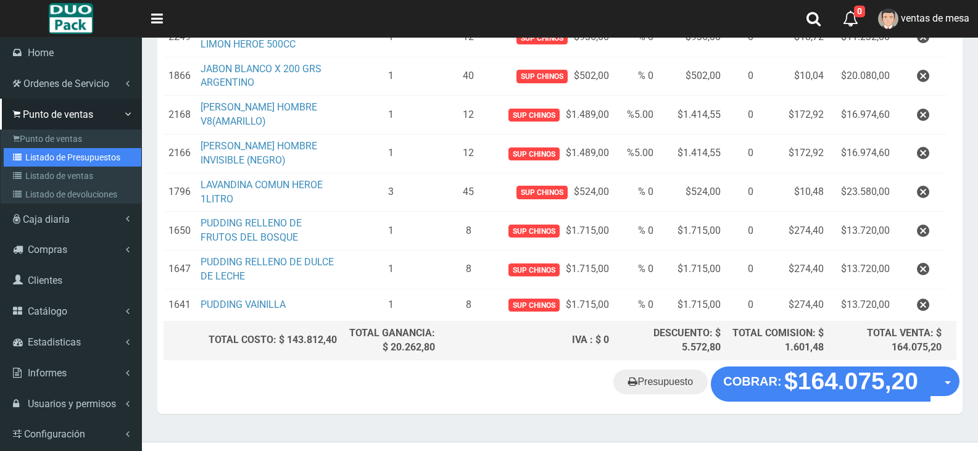
click at [55, 157] on link "Listado de Presupuestos" at bounding box center [73, 157] width 138 height 19
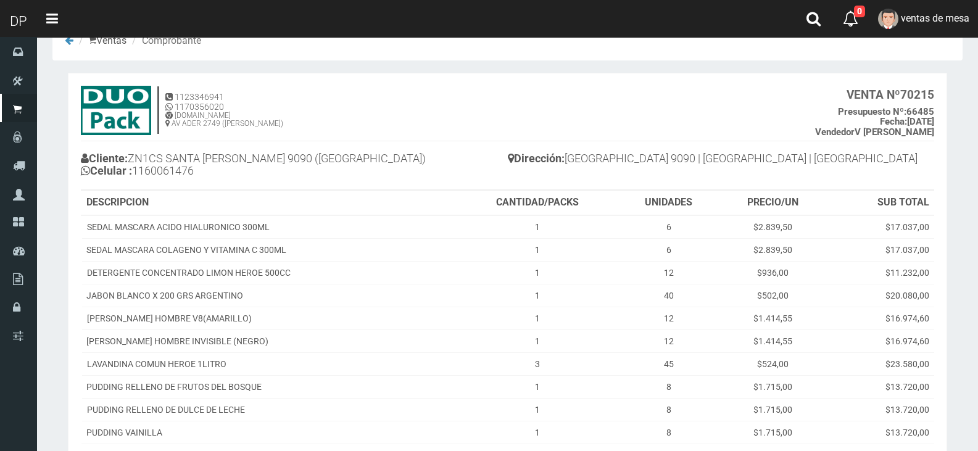
scroll to position [181, 0]
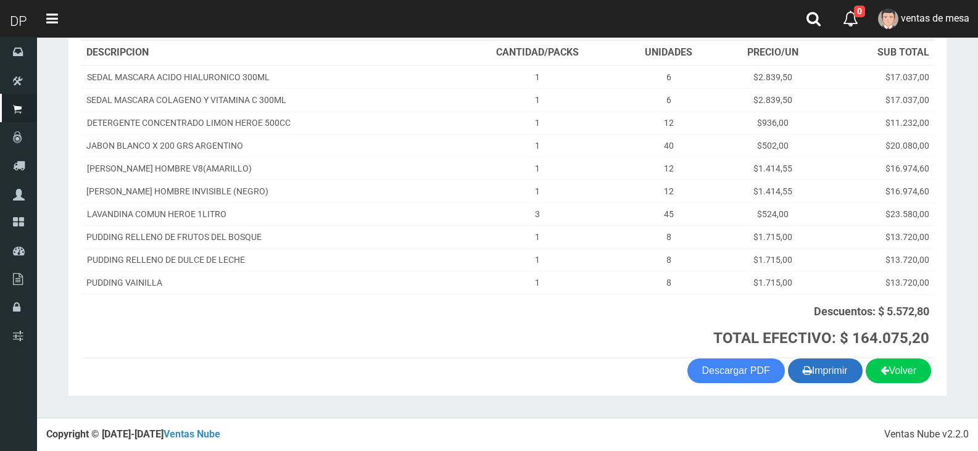
click at [830, 365] on button "Imprimir" at bounding box center [825, 370] width 75 height 25
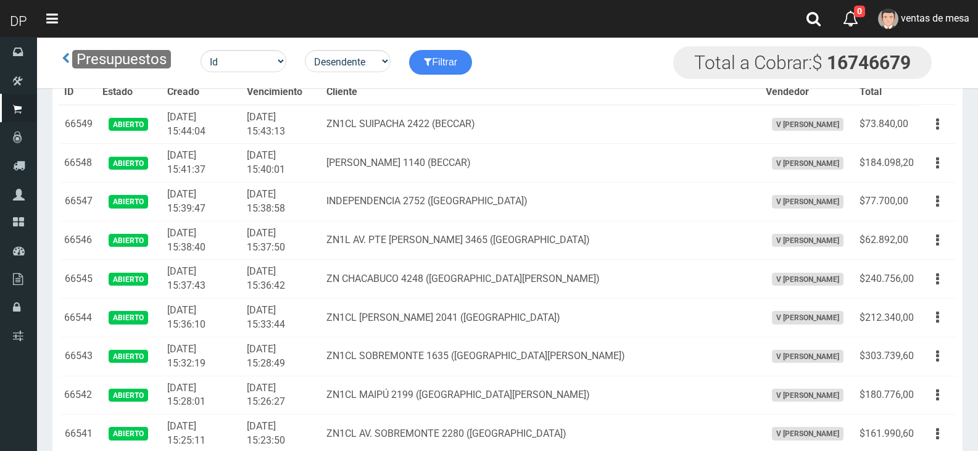
scroll to position [2283, 0]
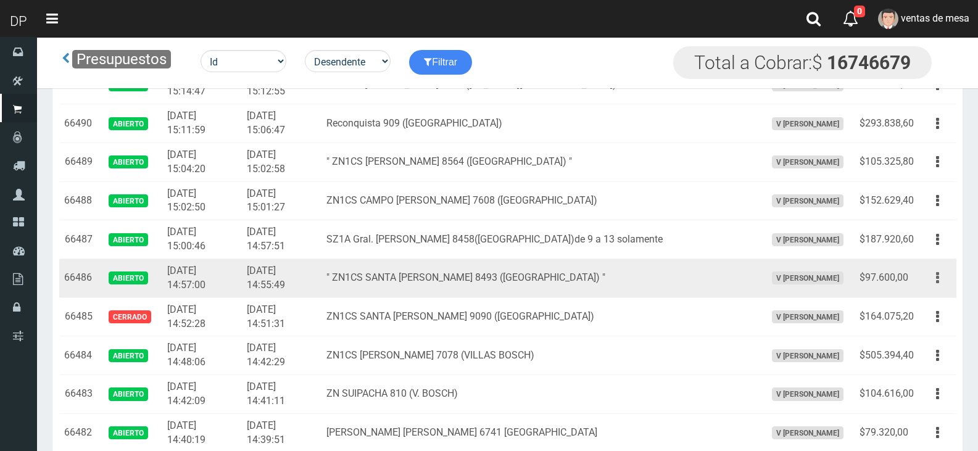
click at [940, 278] on button "button" at bounding box center [938, 278] width 28 height 22
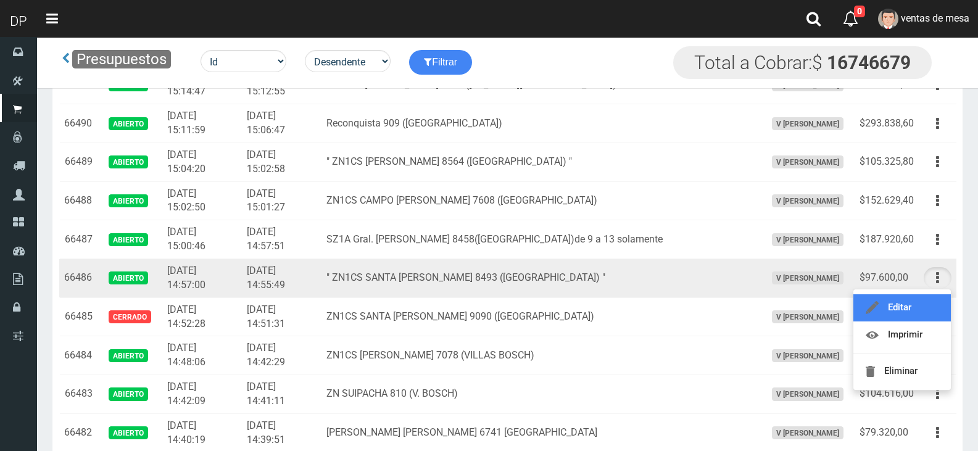
click at [908, 299] on link "Editar" at bounding box center [901, 307] width 97 height 27
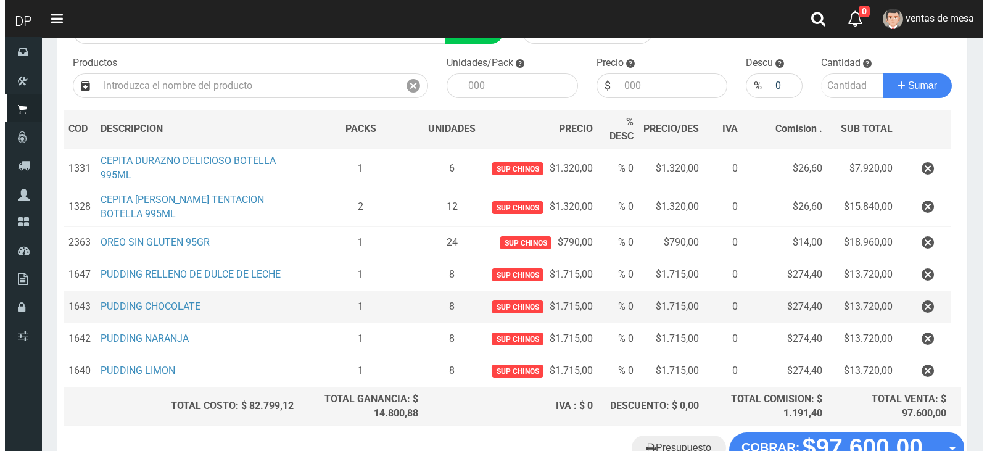
scroll to position [208, 0]
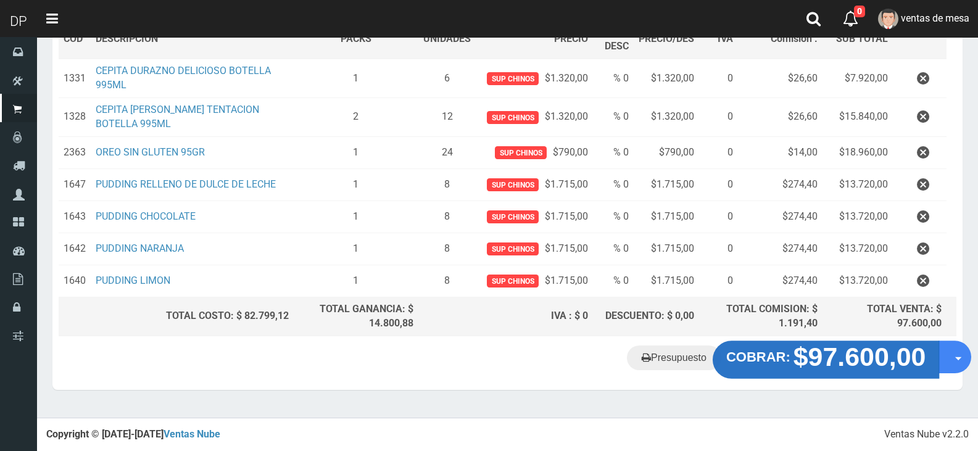
click at [840, 371] on strong "$97.600,00" at bounding box center [859, 356] width 133 height 29
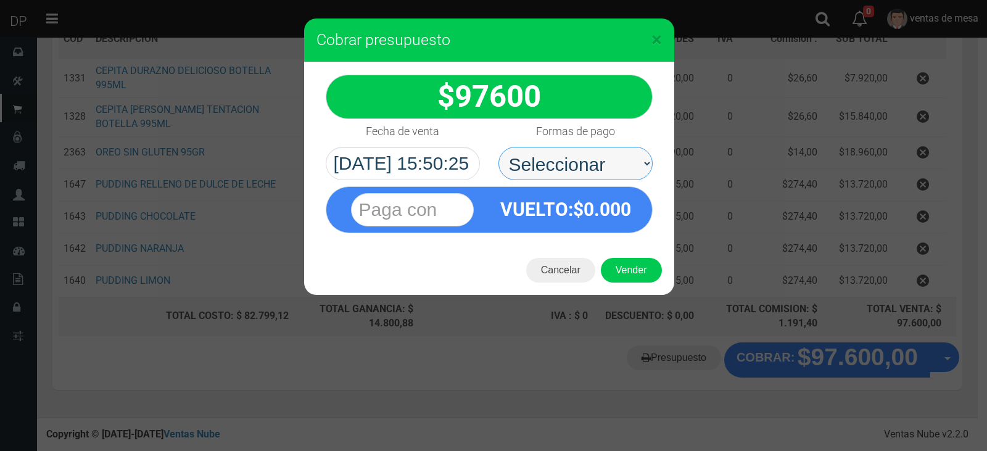
click at [566, 165] on select "Seleccionar Efectivo Tarjeta de Crédito Depósito Débito" at bounding box center [575, 163] width 154 height 33
select select "Efectivo"
click at [498, 147] on select "Seleccionar Efectivo Tarjeta de Crédito Depósito Débito" at bounding box center [575, 163] width 154 height 33
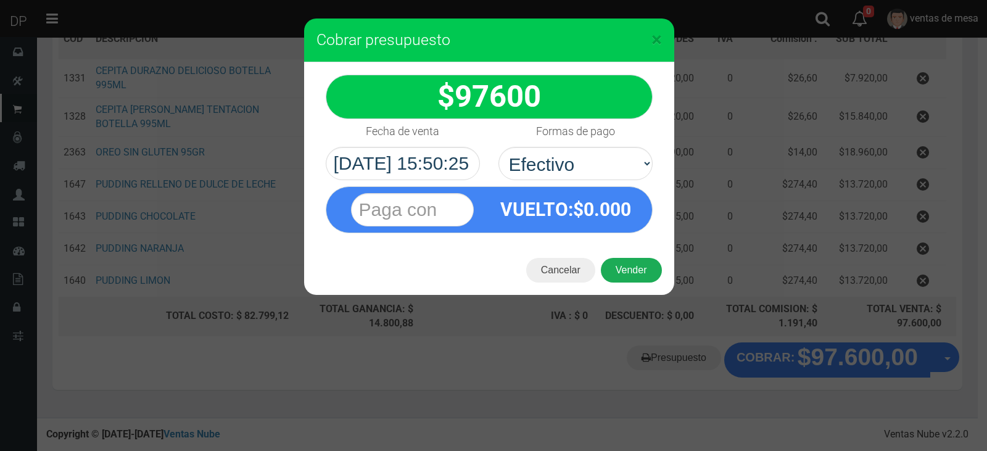
click at [630, 275] on button "Vender" at bounding box center [631, 270] width 61 height 25
click at [0, 0] on div "Cargando..." at bounding box center [0, 0] width 0 height 0
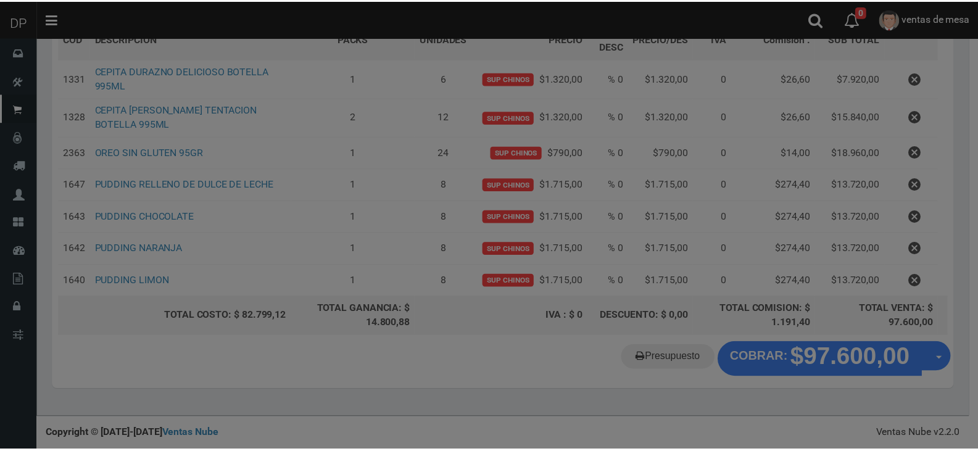
scroll to position [189, 0]
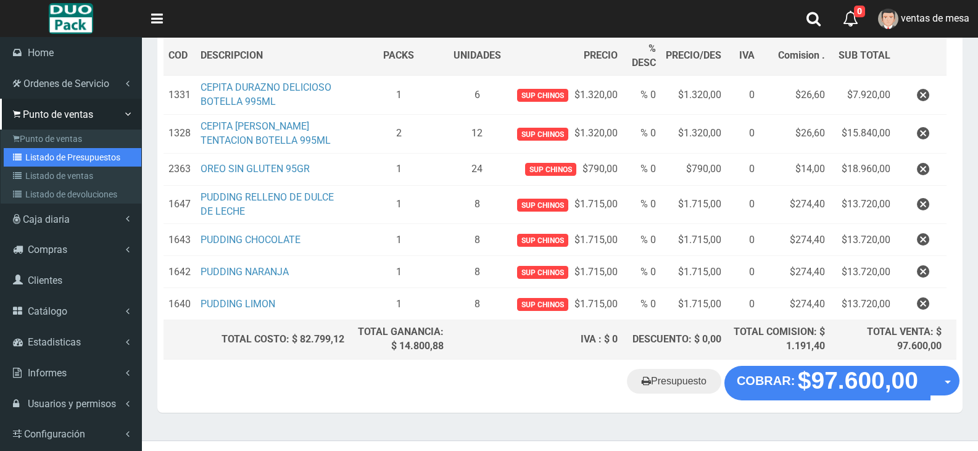
click at [55, 153] on link "Listado de Presupuestos" at bounding box center [73, 157] width 138 height 19
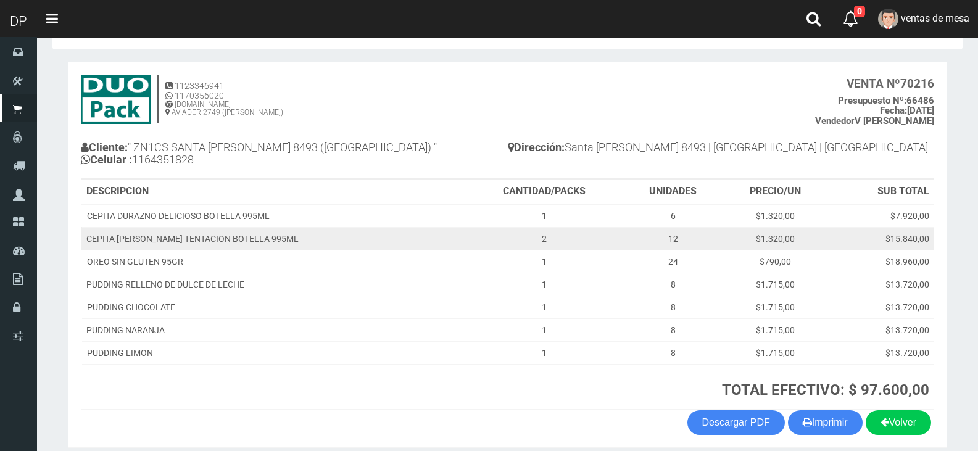
scroll to position [94, 0]
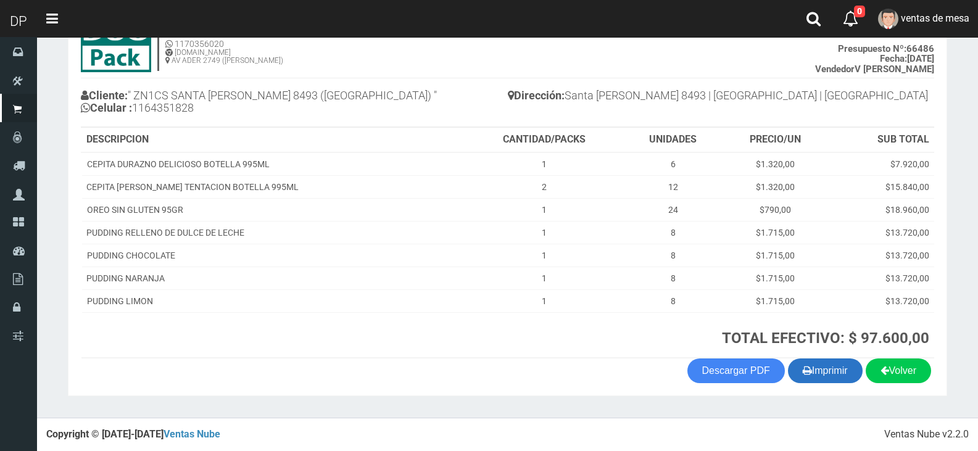
click at [826, 376] on button "Imprimir" at bounding box center [825, 370] width 75 height 25
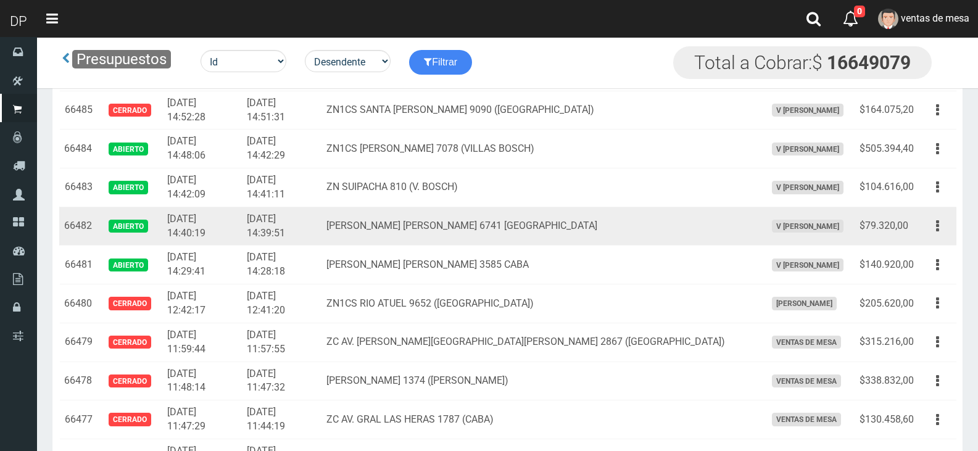
scroll to position [2468, 0]
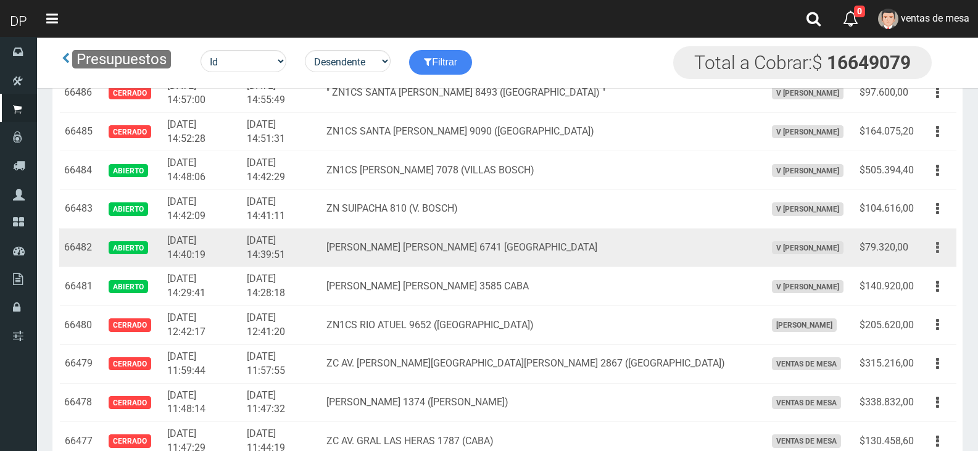
click at [941, 253] on button "button" at bounding box center [938, 248] width 28 height 22
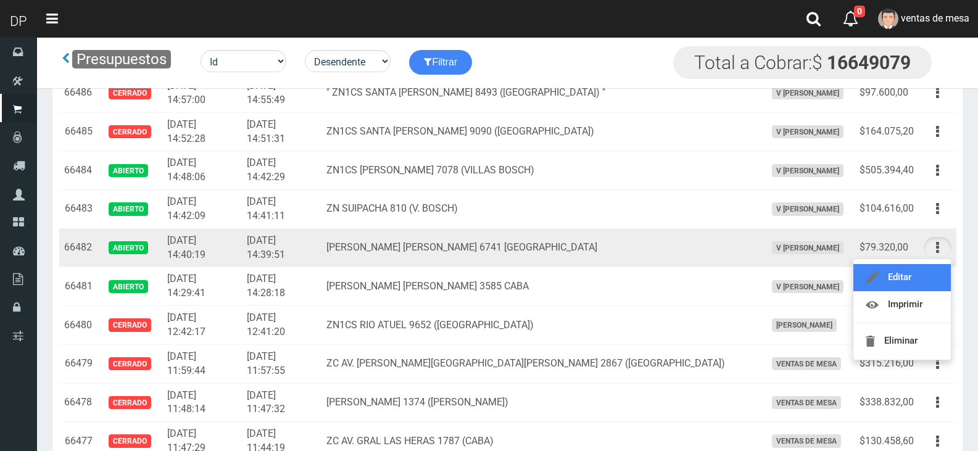
click at [919, 284] on link "Editar" at bounding box center [901, 277] width 97 height 27
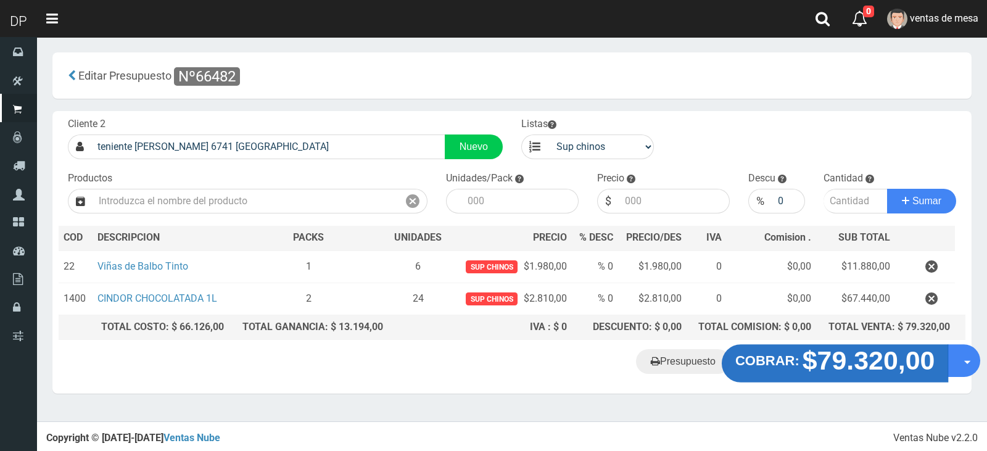
click at [821, 365] on strong "$79.320,00" at bounding box center [869, 360] width 133 height 29
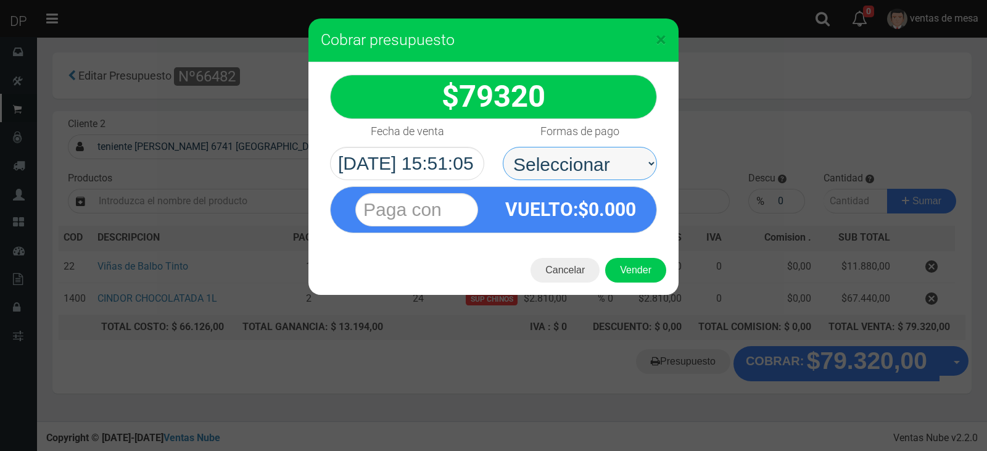
drag, startPoint x: 540, startPoint y: 174, endPoint x: 545, endPoint y: 179, distance: 7.0
click at [540, 174] on select "Seleccionar Efectivo Tarjeta de Crédito Depósito Débito" at bounding box center [580, 163] width 154 height 33
select select "Efectivo"
click at [503, 147] on select "Seleccionar Efectivo Tarjeta de Crédito Depósito Débito" at bounding box center [580, 163] width 154 height 33
drag, startPoint x: 545, startPoint y: 179, endPoint x: 588, endPoint y: 218, distance: 58.1
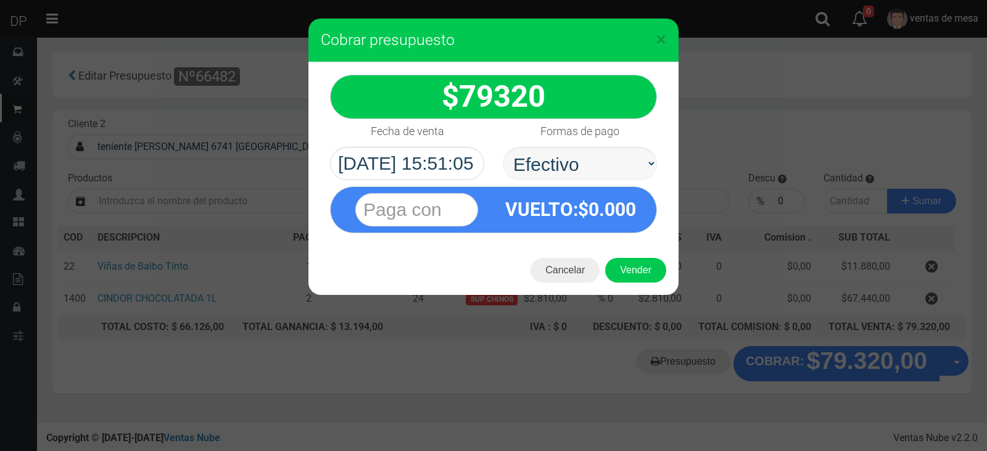
click at [558, 217] on span "VUELTO" at bounding box center [539, 210] width 68 height 22
click at [645, 273] on button "Vender" at bounding box center [635, 270] width 61 height 25
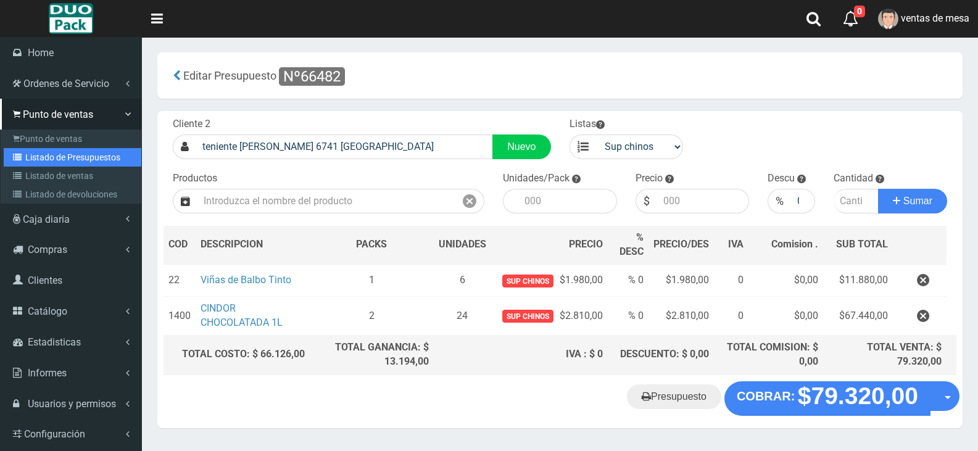
click at [76, 157] on link "Listado de Presupuestos" at bounding box center [73, 157] width 138 height 19
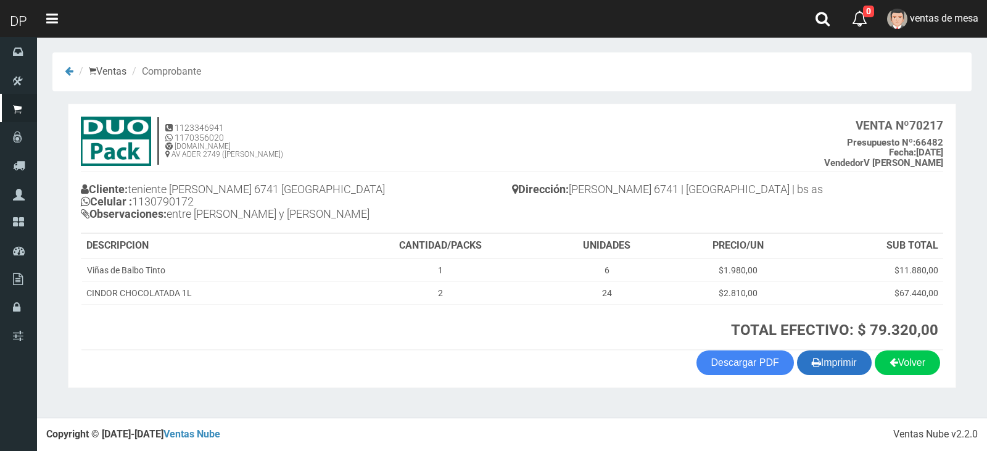
click at [849, 361] on button "Imprimir" at bounding box center [834, 362] width 75 height 25
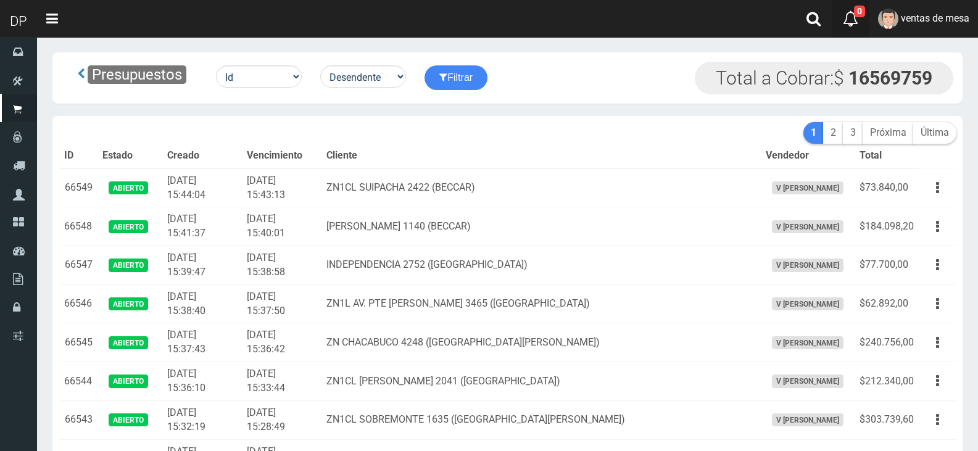
scroll to position [2283, 0]
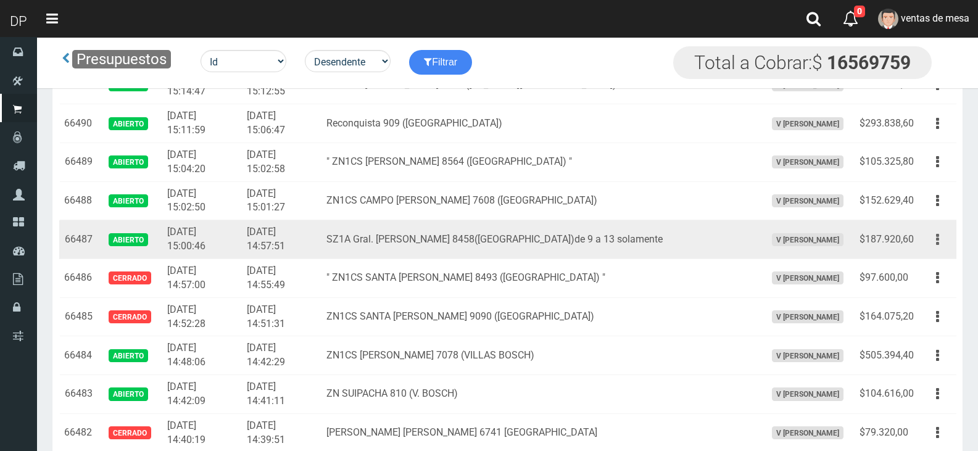
click at [932, 241] on button "button" at bounding box center [938, 240] width 28 height 22
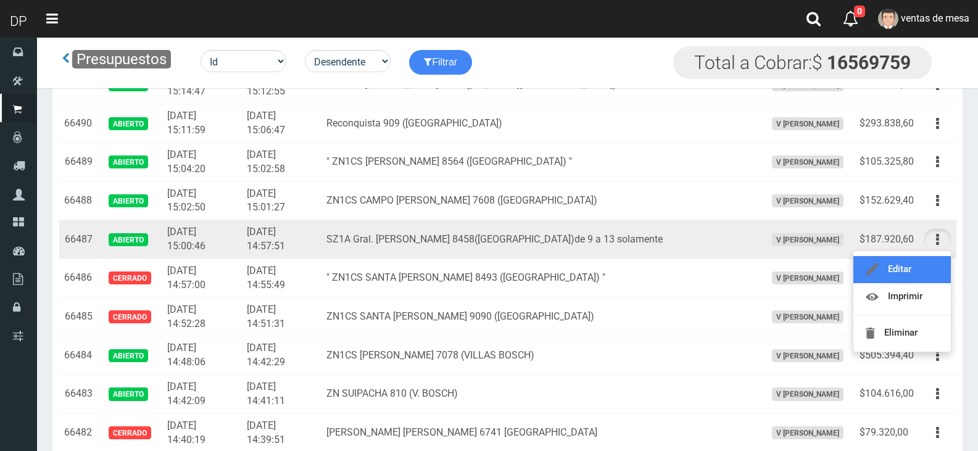
click at [901, 267] on link "Editar" at bounding box center [901, 269] width 97 height 27
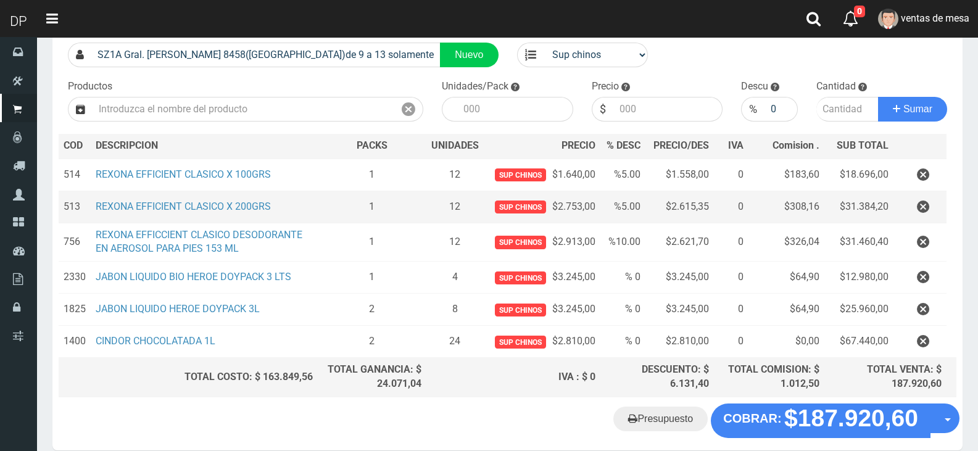
scroll to position [149, 0]
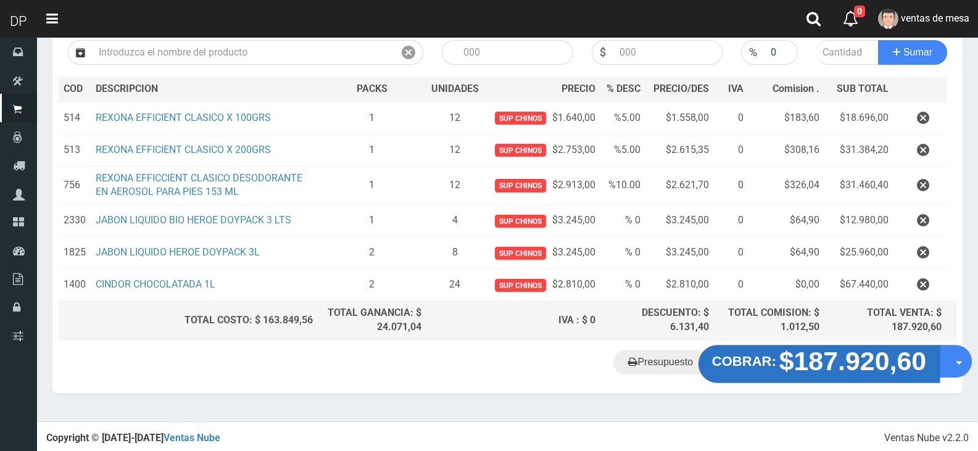
click at [849, 363] on strong "$187.920,60" at bounding box center [852, 361] width 147 height 29
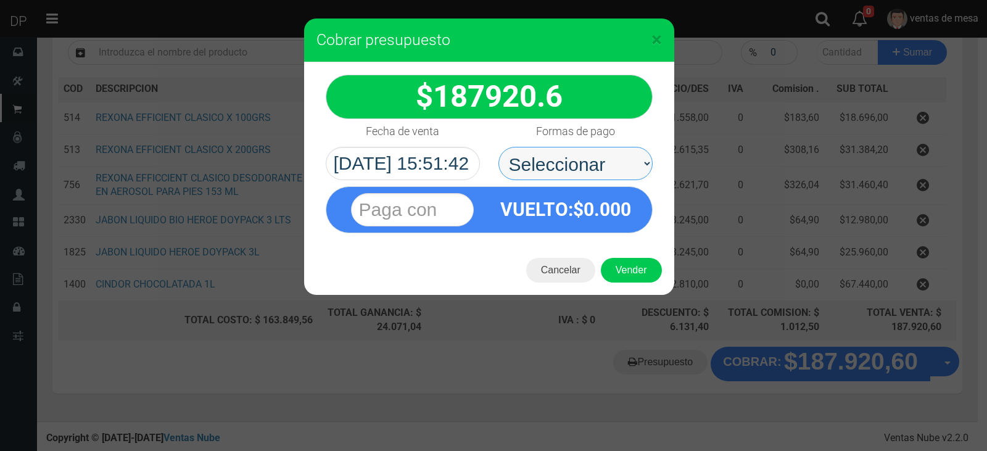
drag, startPoint x: 599, startPoint y: 167, endPoint x: 607, endPoint y: 178, distance: 14.2
click at [599, 167] on select "Seleccionar Efectivo Tarjeta de Crédito Depósito Débito" at bounding box center [575, 163] width 154 height 33
select select "Efectivo"
click at [498, 147] on select "Seleccionar Efectivo Tarjeta de Crédito Depósito Débito" at bounding box center [575, 163] width 154 height 33
click at [561, 275] on button "Cancelar" at bounding box center [560, 270] width 69 height 25
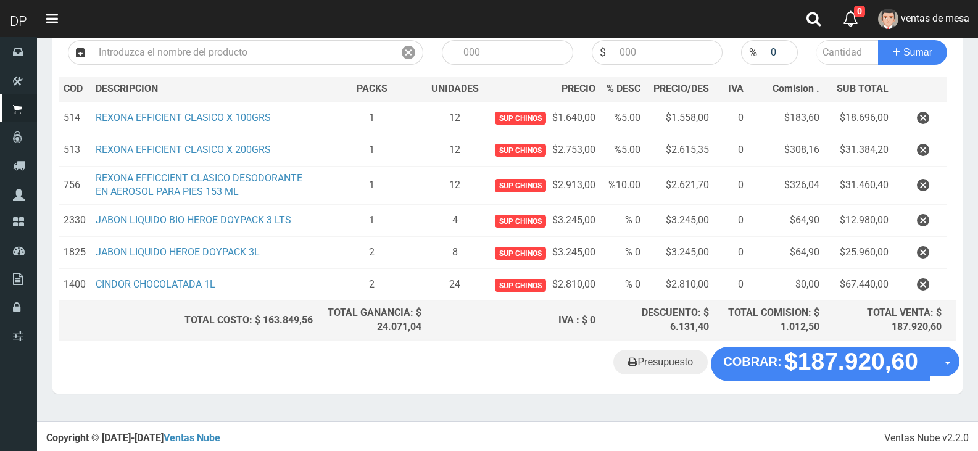
click at [928, 255] on icon "button" at bounding box center [923, 253] width 12 height 22
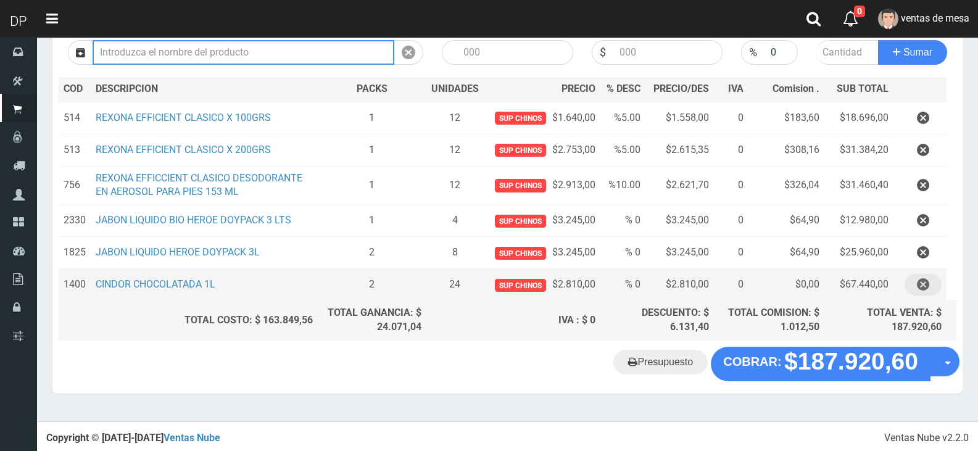
scroll to position [117, 0]
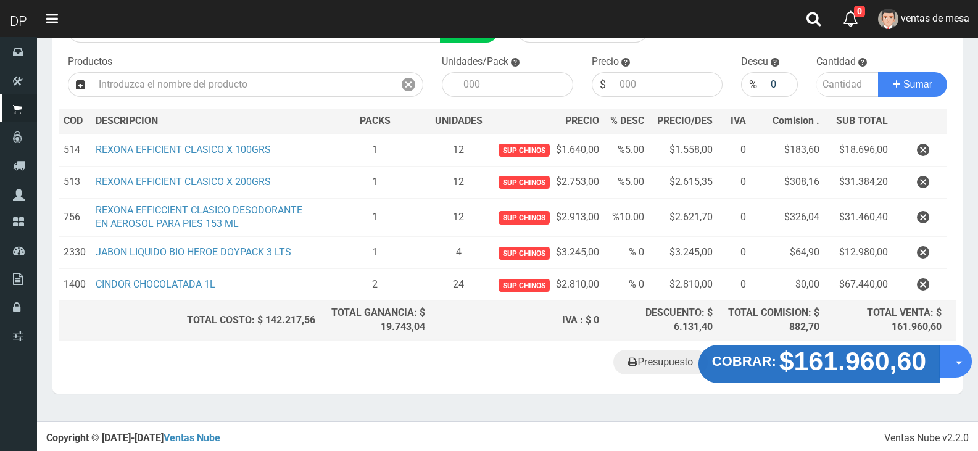
click at [867, 366] on strong "$161.960,60" at bounding box center [852, 361] width 147 height 29
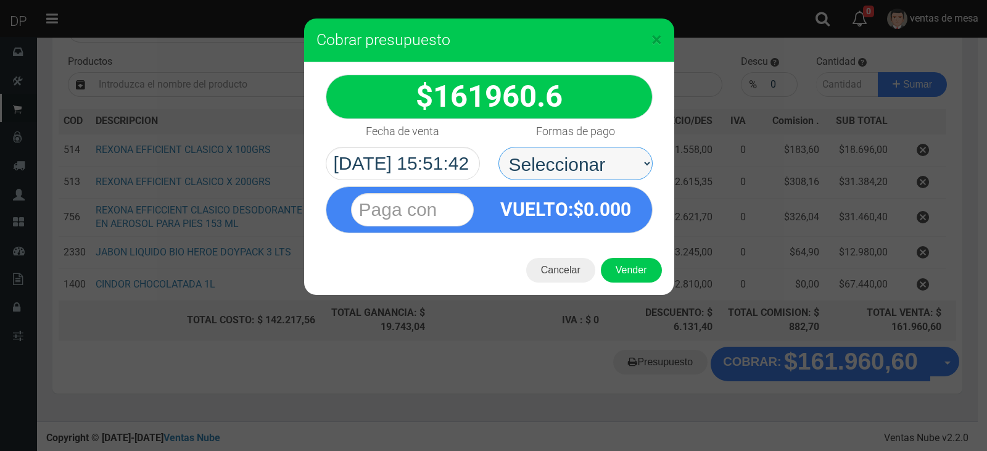
drag, startPoint x: 555, startPoint y: 166, endPoint x: 563, endPoint y: 178, distance: 14.2
click at [555, 166] on select "Seleccionar Efectivo Tarjeta de Crédito Depósito Débito" at bounding box center [575, 163] width 154 height 33
select select "Efectivo"
click at [498, 147] on select "Seleccionar Efectivo Tarjeta de Crédito Depósito Débito" at bounding box center [575, 163] width 154 height 33
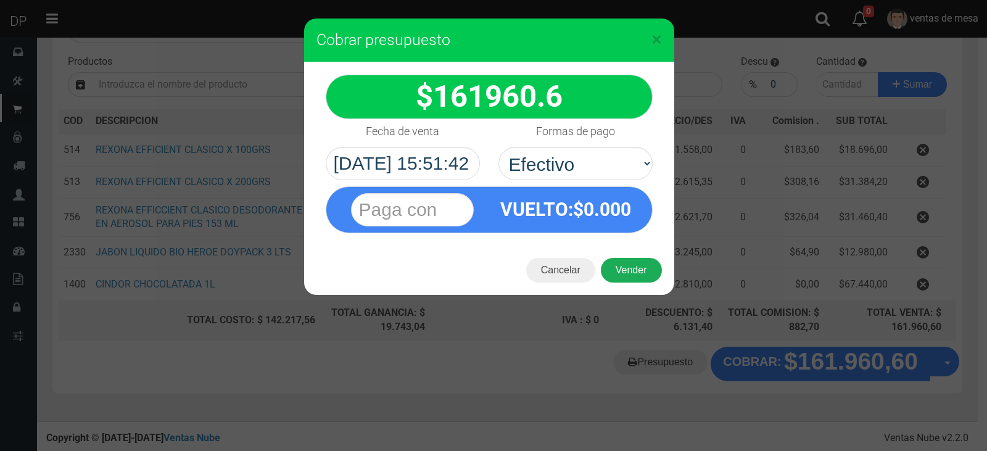
click at [629, 275] on button "Vender" at bounding box center [631, 270] width 61 height 25
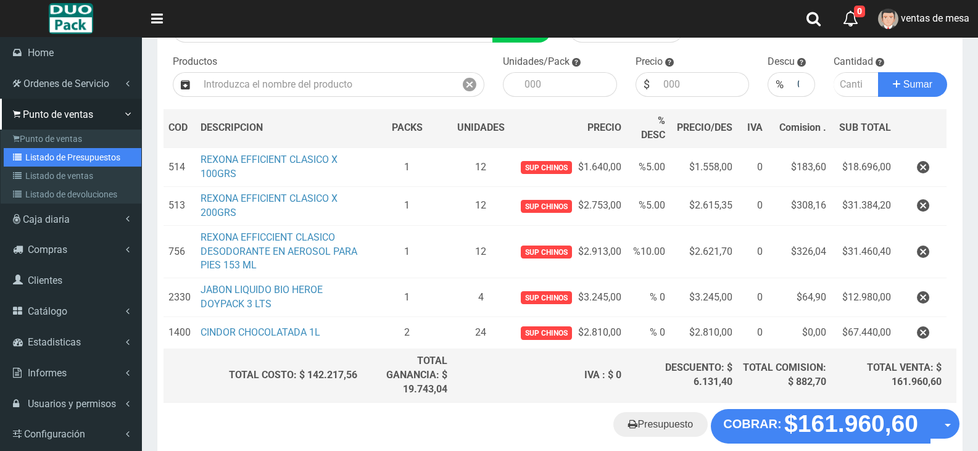
click at [72, 154] on link "Listado de Presupuestos" at bounding box center [73, 157] width 138 height 19
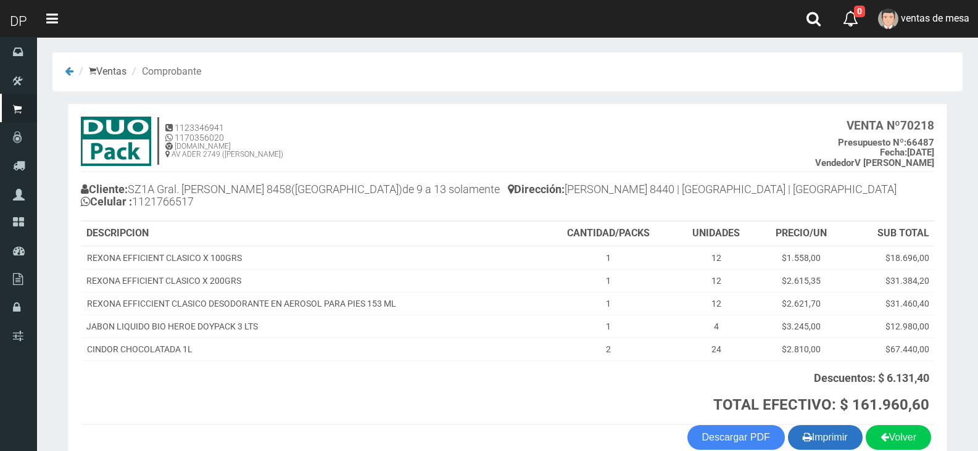
click at [830, 444] on button "Imprimir" at bounding box center [825, 437] width 75 height 25
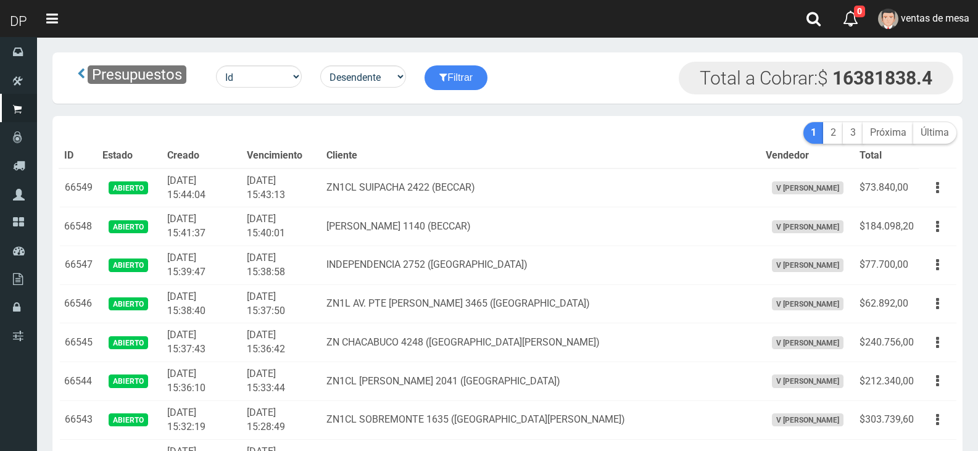
scroll to position [2283, 0]
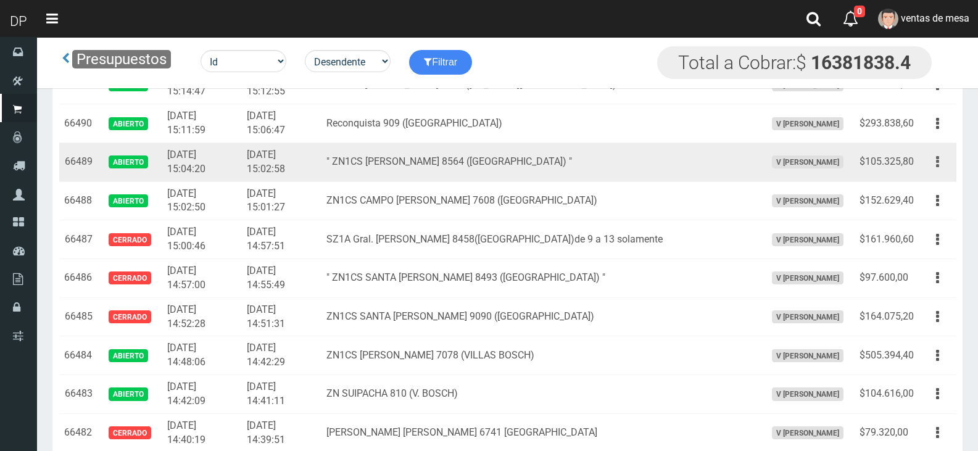
click at [939, 163] on button "button" at bounding box center [938, 162] width 28 height 22
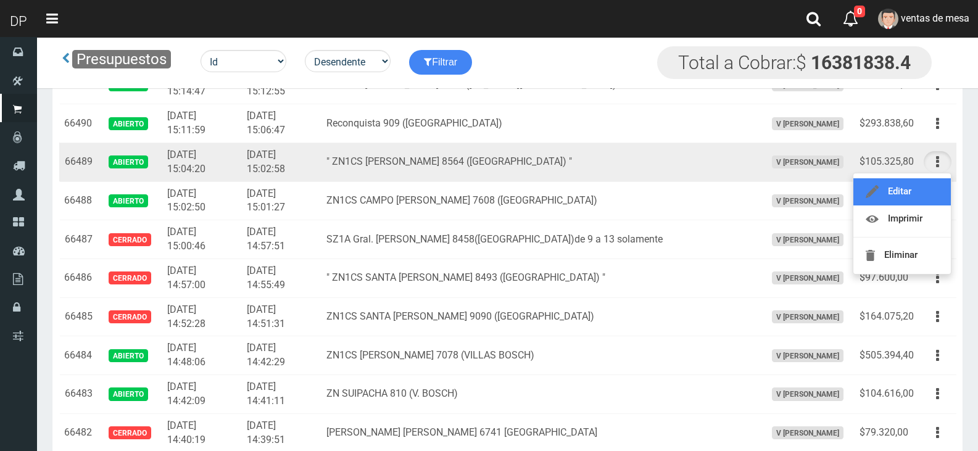
click at [927, 188] on link "Editar" at bounding box center [901, 191] width 97 height 27
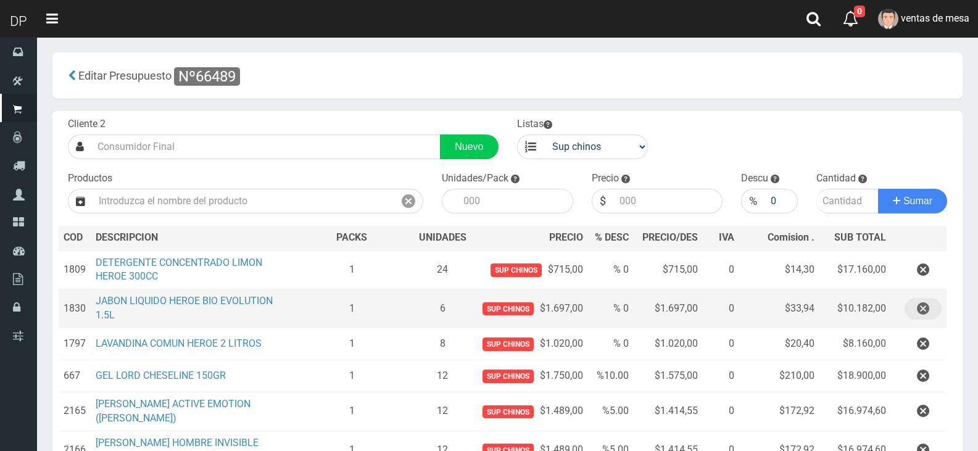
click at [920, 305] on icon "button" at bounding box center [923, 309] width 12 height 22
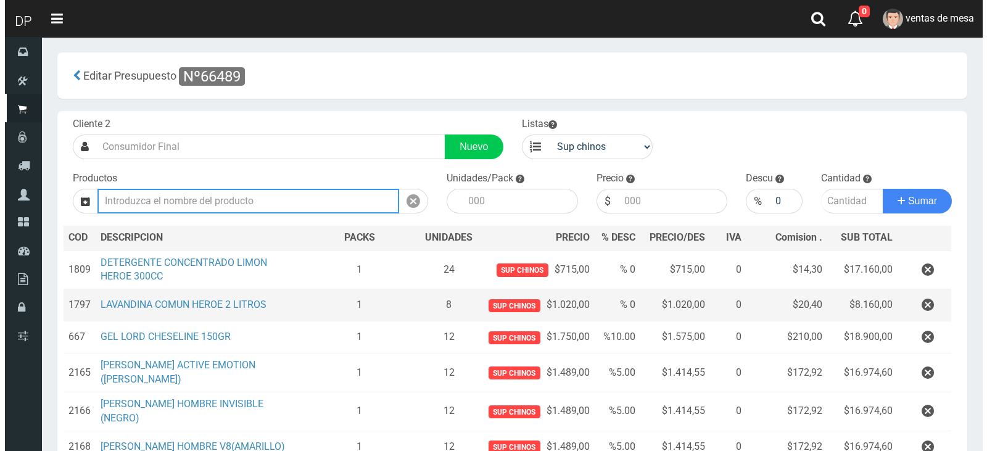
scroll to position [162, 0]
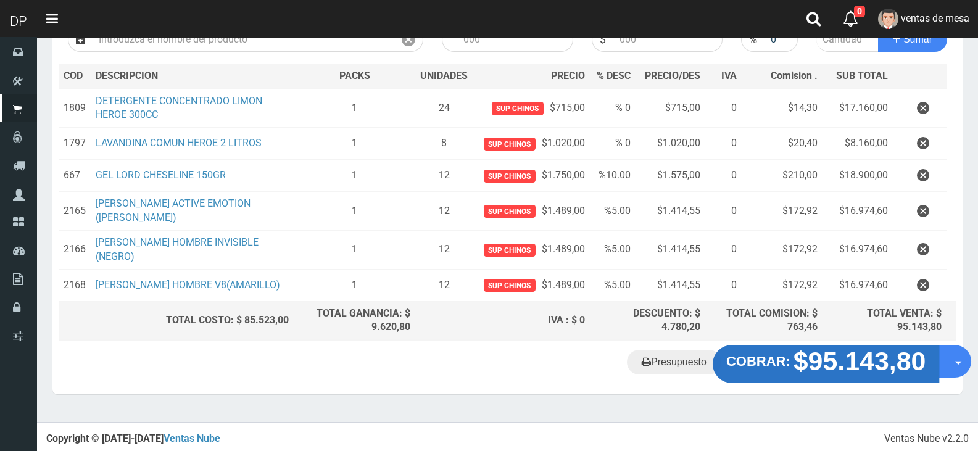
click at [846, 371] on strong "$95.143,80" at bounding box center [859, 361] width 133 height 29
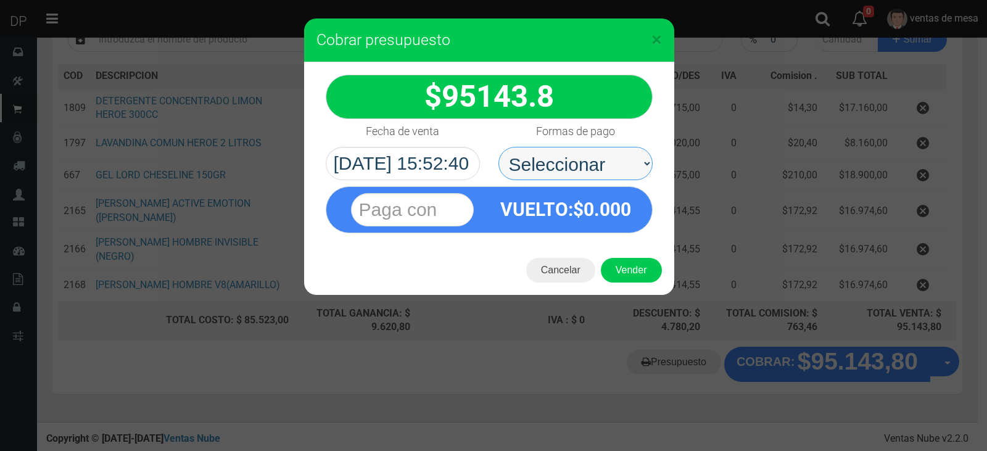
click at [572, 157] on select "Seleccionar Efectivo Tarjeta de Crédito Depósito Débito" at bounding box center [575, 163] width 154 height 33
select select "Efectivo"
click at [498, 147] on select "Seleccionar Efectivo Tarjeta de Crédito Depósito Débito" at bounding box center [575, 163] width 154 height 33
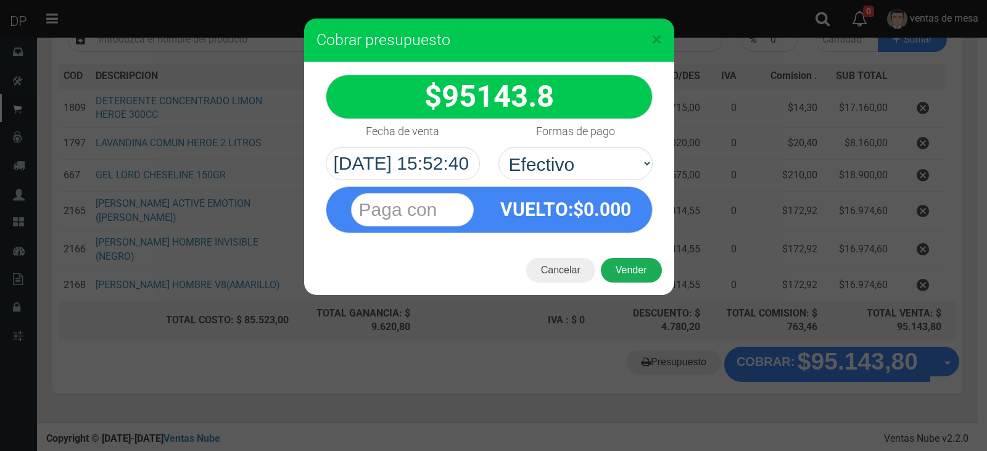
click at [635, 277] on button "Vender" at bounding box center [631, 270] width 61 height 25
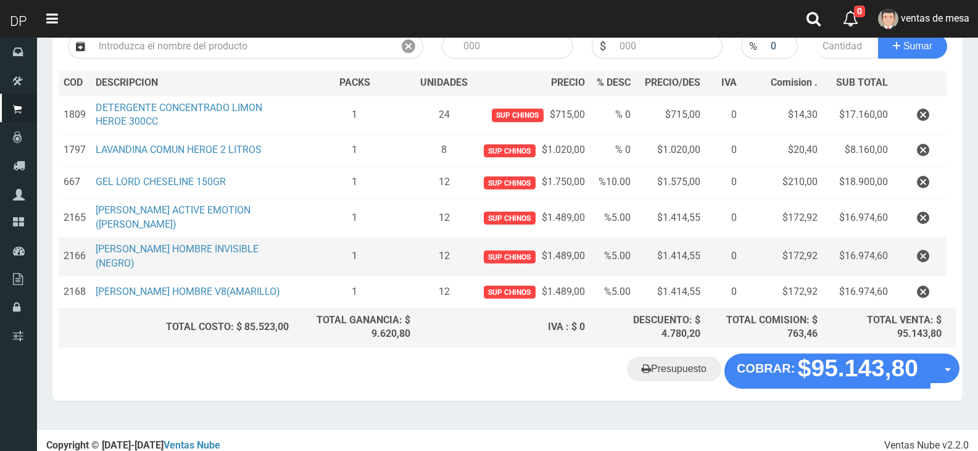
scroll to position [0, 0]
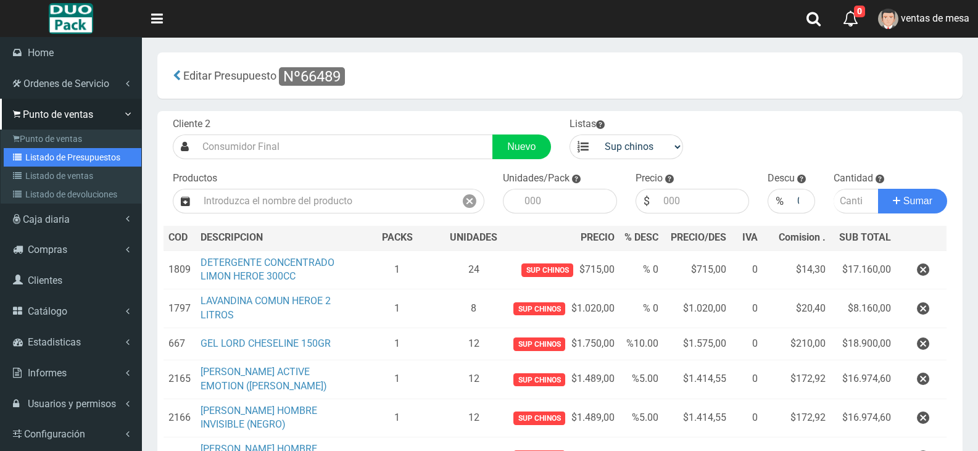
click at [75, 153] on link "Listado de Presupuestos" at bounding box center [73, 157] width 138 height 19
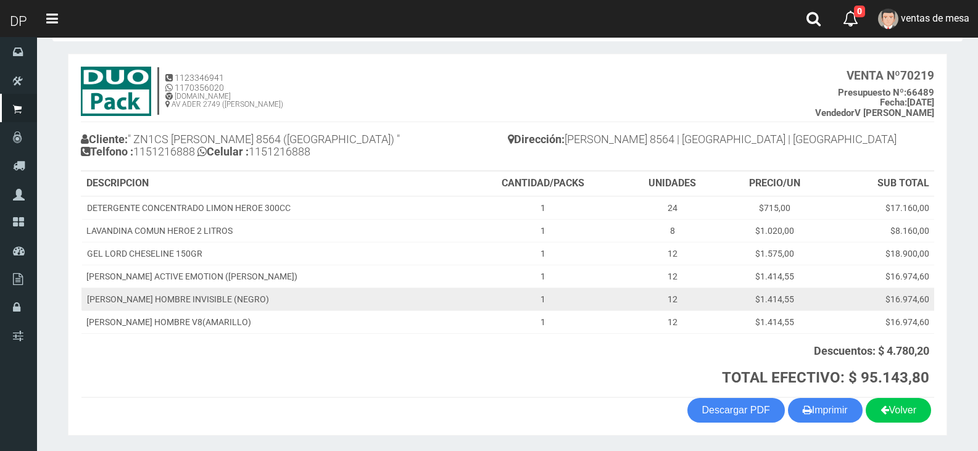
scroll to position [89, 0]
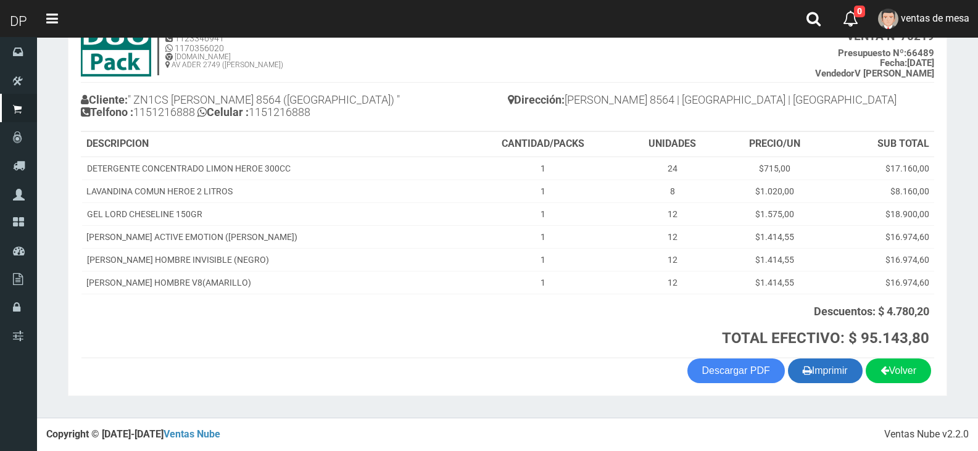
click at [834, 370] on button "Imprimir" at bounding box center [825, 370] width 75 height 25
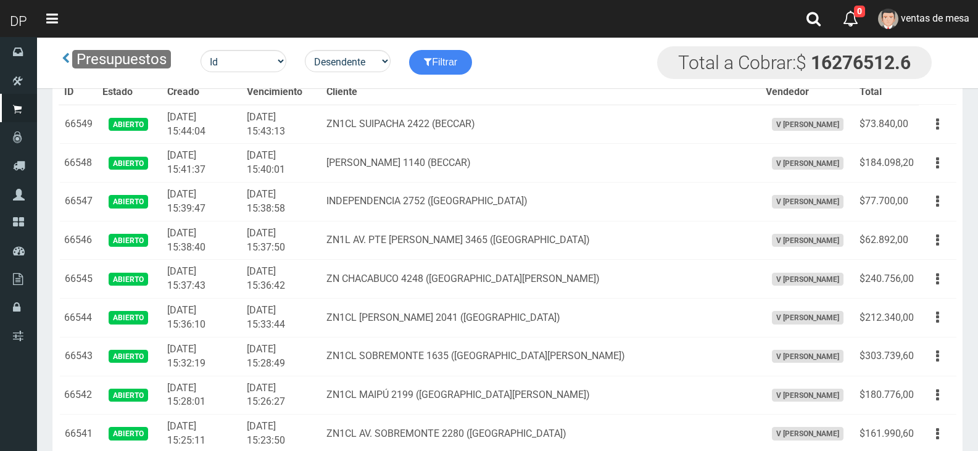
scroll to position [2322, 0]
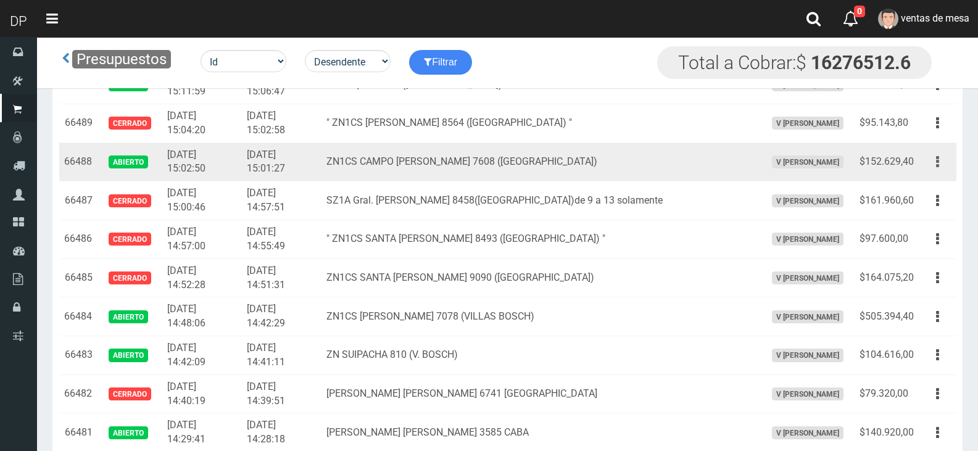
click at [940, 160] on button "button" at bounding box center [938, 162] width 28 height 22
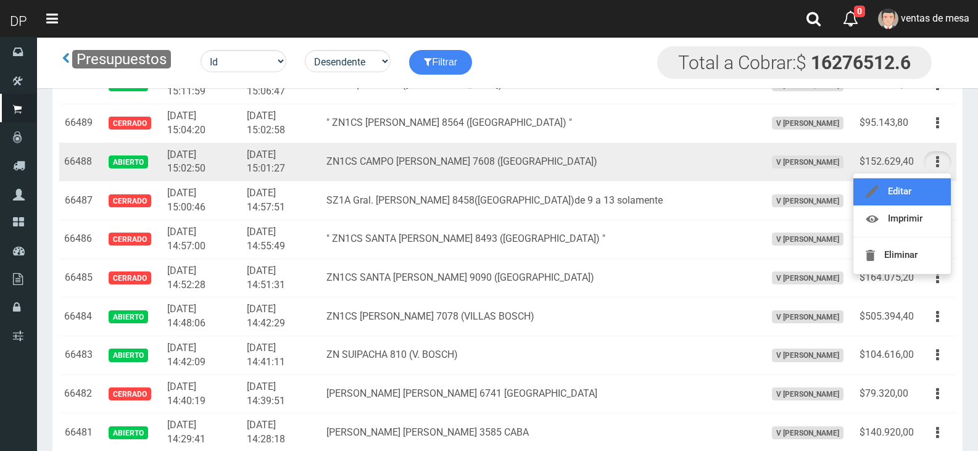
click at [919, 198] on link "Editar" at bounding box center [901, 191] width 97 height 27
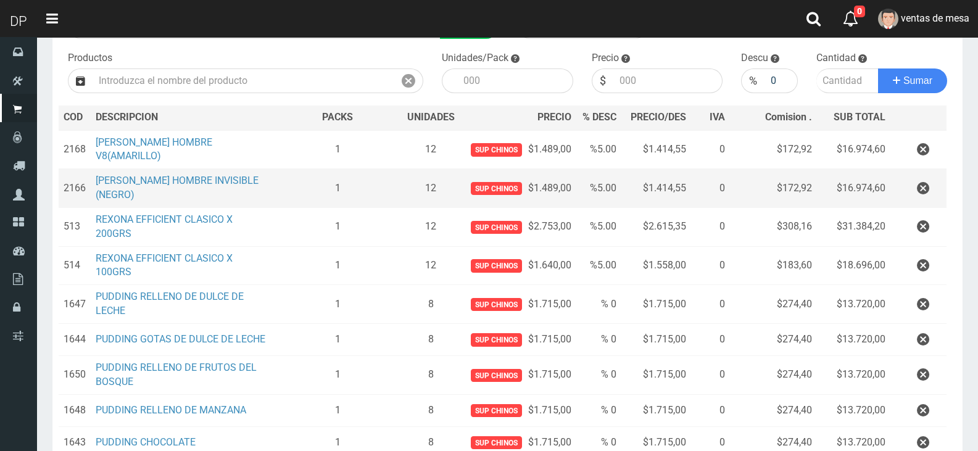
scroll to position [278, 0]
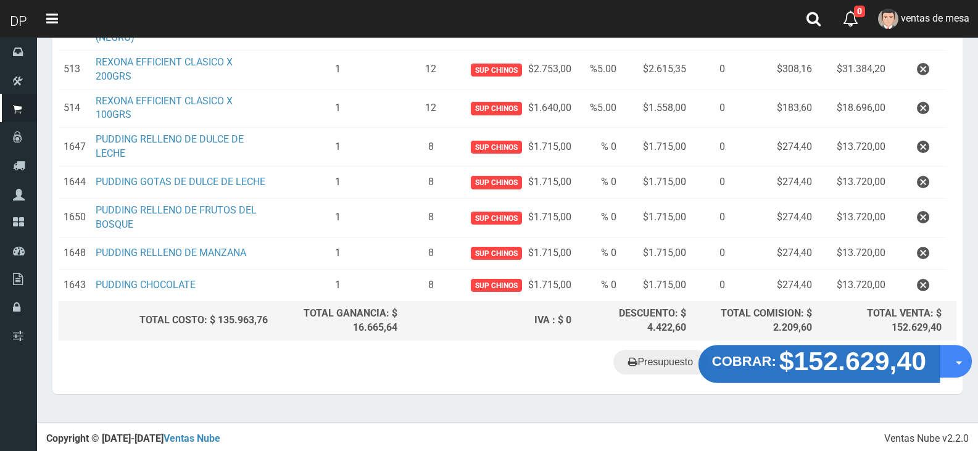
click at [843, 355] on strong "$152.629,40" at bounding box center [852, 361] width 147 height 29
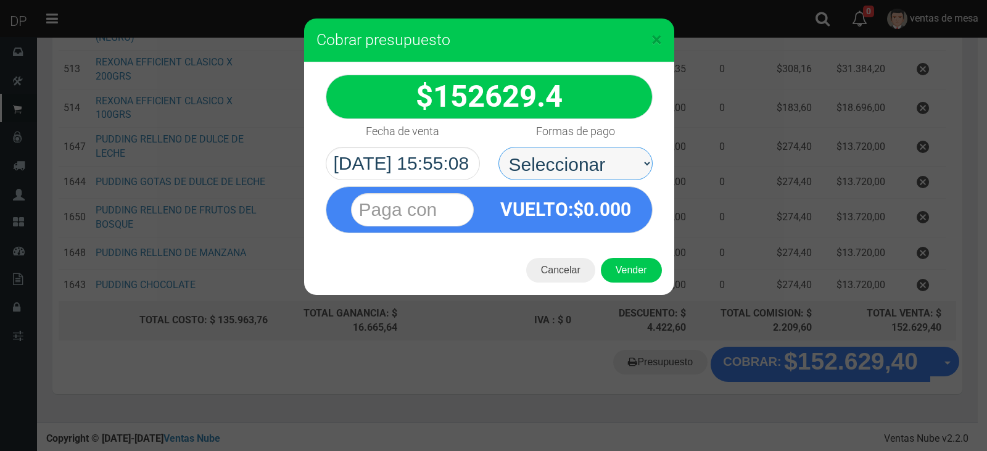
click at [594, 167] on select "Seleccionar Efectivo Tarjeta de Crédito Depósito Débito" at bounding box center [575, 163] width 154 height 33
select select "Efectivo"
click at [498, 147] on select "Seleccionar Efectivo Tarjeta de Crédito Depósito Débito" at bounding box center [575, 163] width 154 height 33
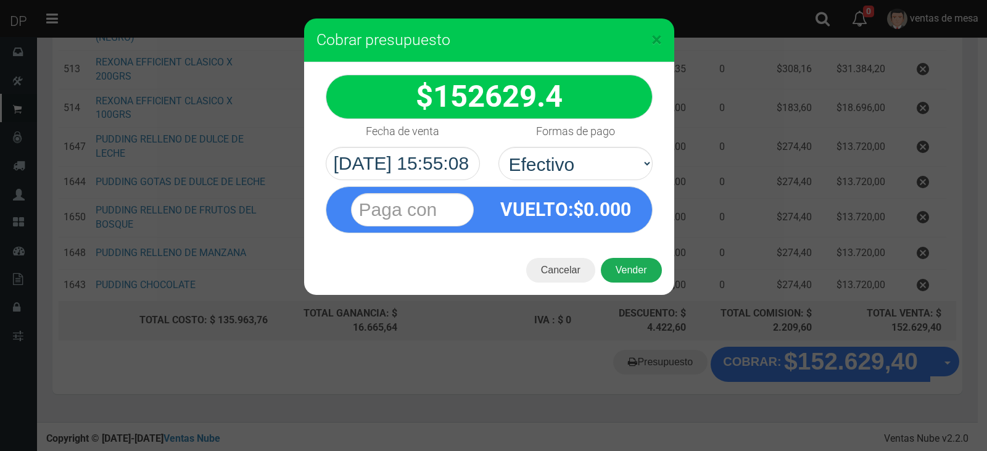
click at [629, 268] on button "Vender" at bounding box center [631, 270] width 61 height 25
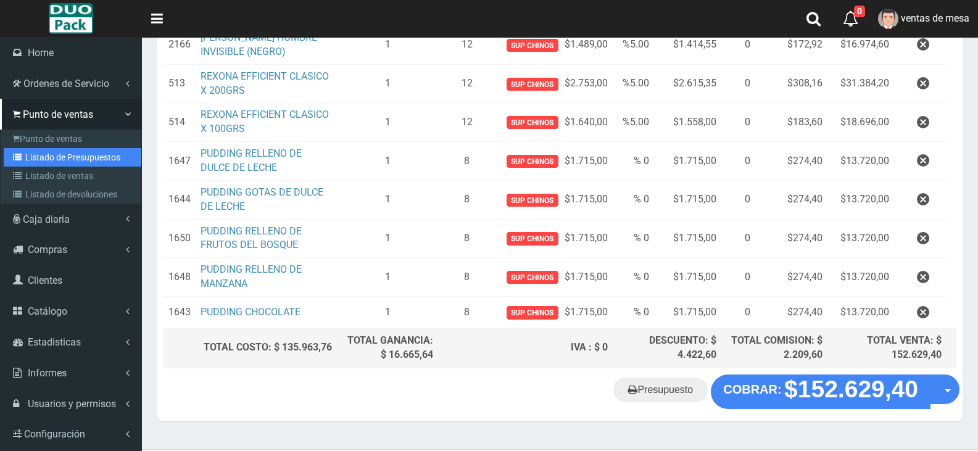
click at [62, 151] on link "Listado de Presupuestos" at bounding box center [73, 157] width 138 height 19
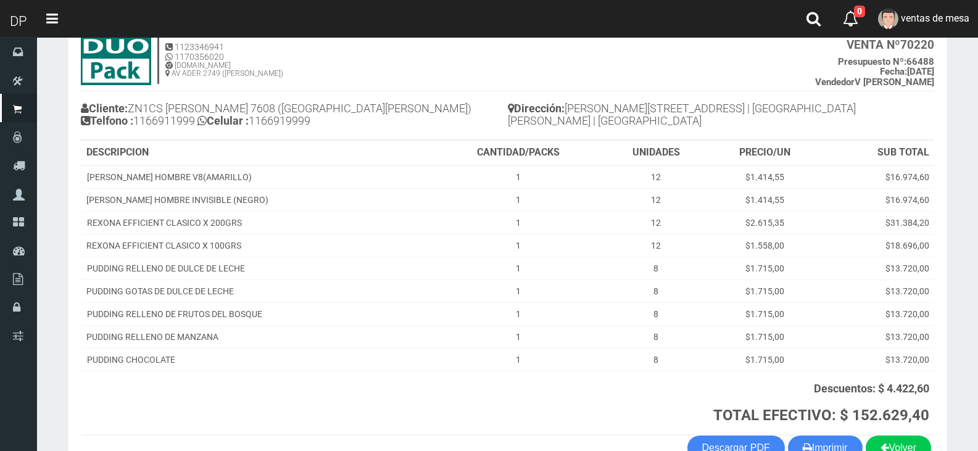
scroll to position [158, 0]
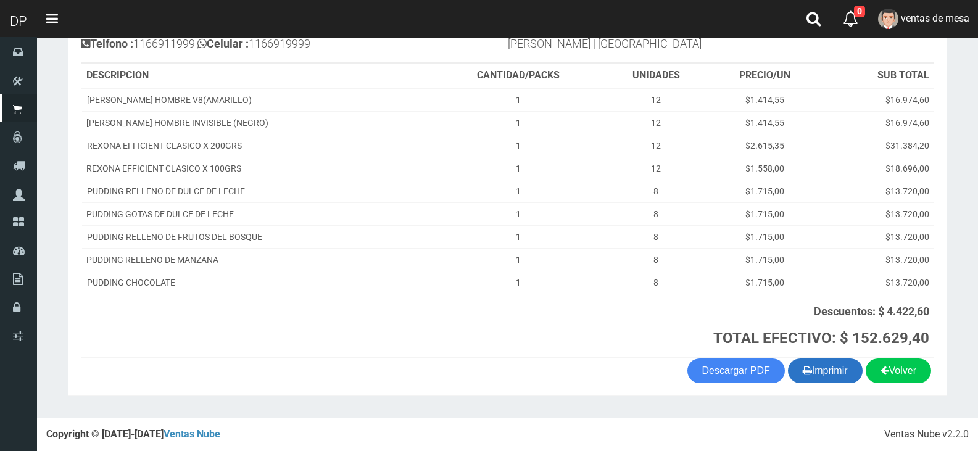
click at [821, 371] on button "Imprimir" at bounding box center [825, 370] width 75 height 25
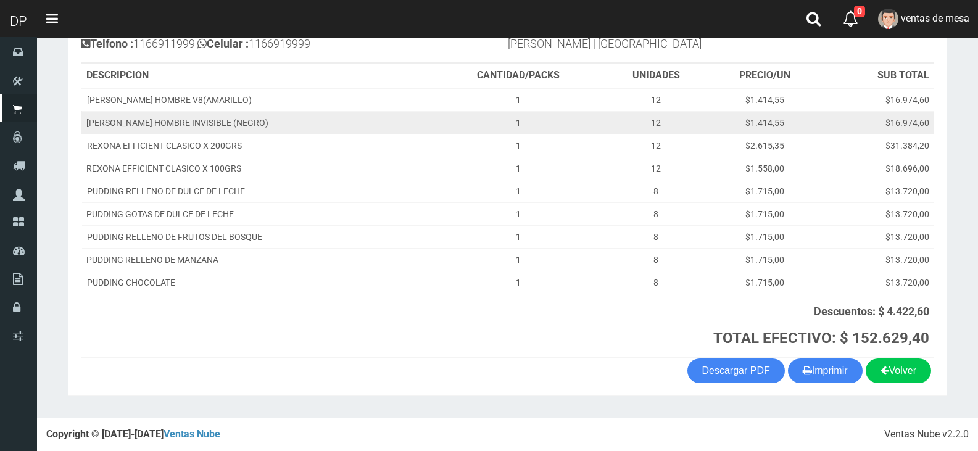
scroll to position [0, 0]
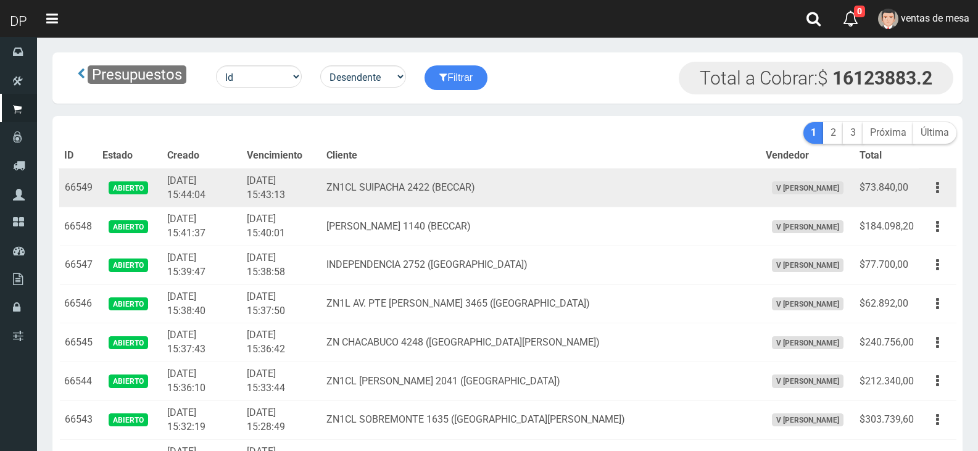
scroll to position [2322, 0]
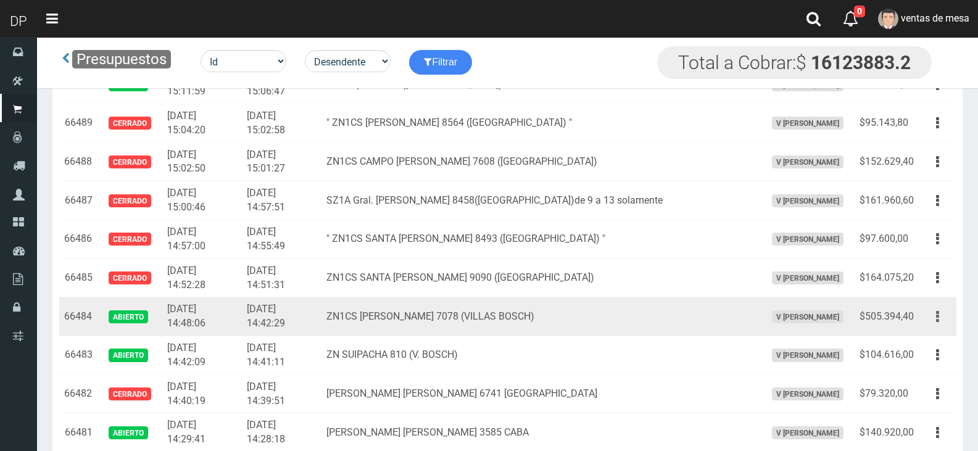
click at [937, 318] on icon "button" at bounding box center [937, 317] width 3 height 22
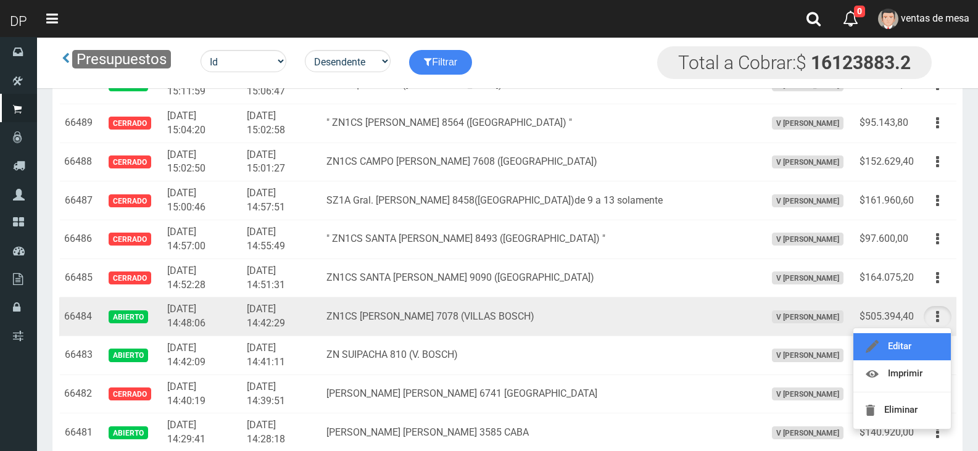
click at [921, 334] on link "Editar" at bounding box center [901, 346] width 97 height 27
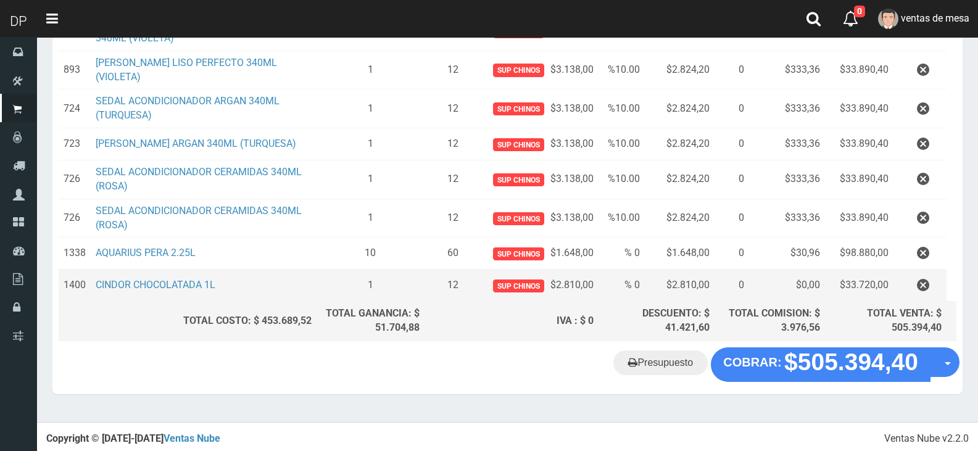
scroll to position [432, 0]
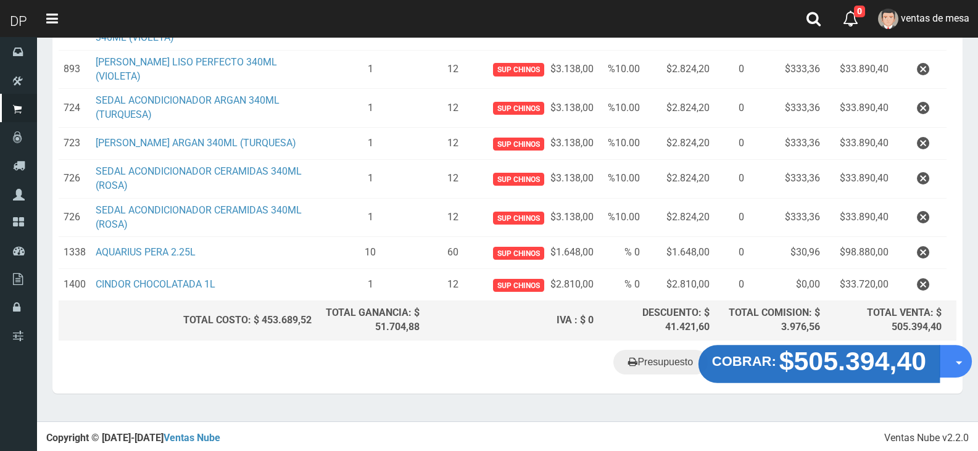
click at [816, 362] on strong "$505.394,40" at bounding box center [852, 361] width 147 height 29
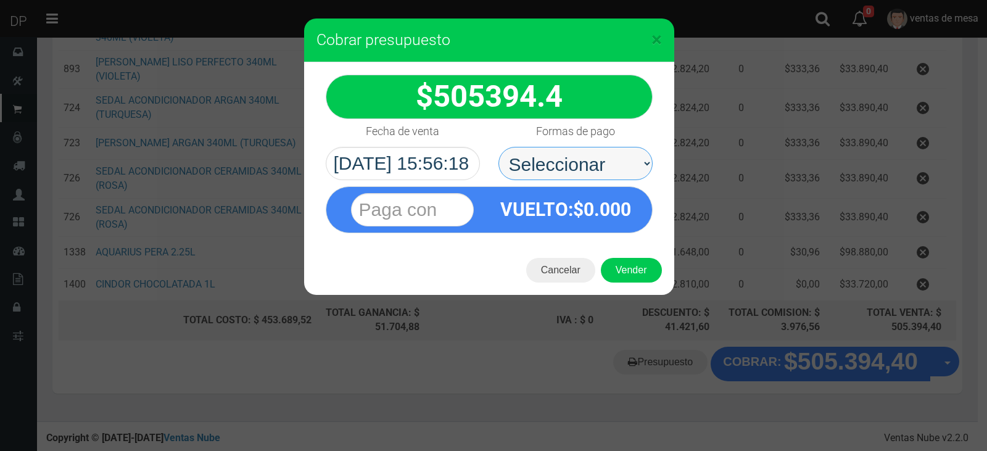
drag, startPoint x: 576, startPoint y: 163, endPoint x: 580, endPoint y: 179, distance: 16.6
click at [576, 163] on select "Seleccionar Efectivo Tarjeta de Crédito Depósito Débito" at bounding box center [575, 163] width 154 height 33
select select "Efectivo"
click at [498, 147] on select "Seleccionar Efectivo Tarjeta de Crédito Depósito Débito" at bounding box center [575, 163] width 154 height 33
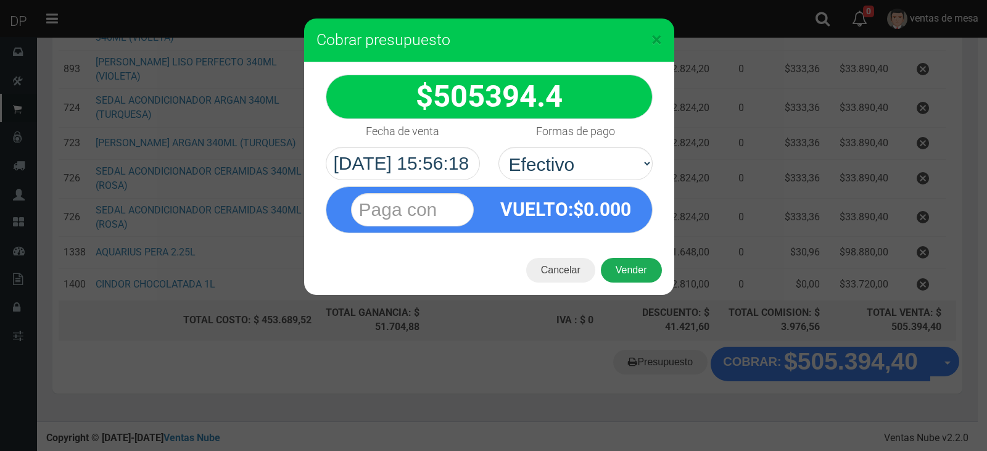
click at [643, 267] on button "Vender" at bounding box center [631, 270] width 61 height 25
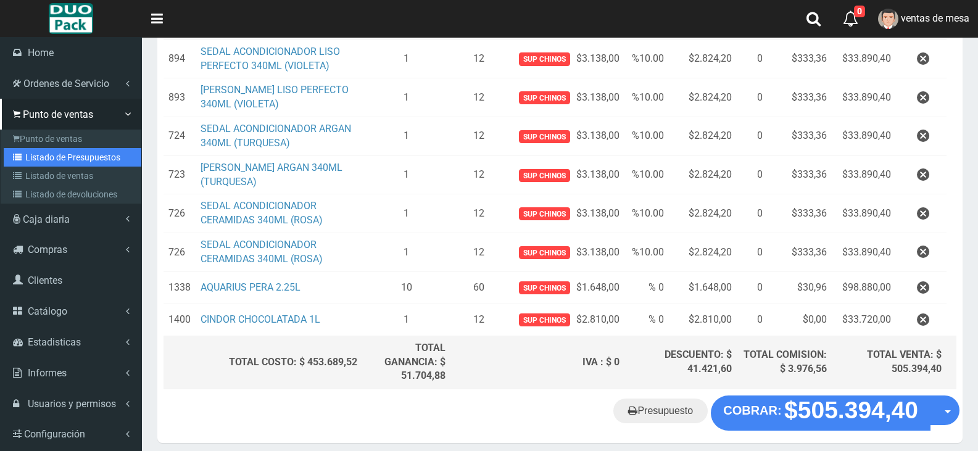
click at [86, 155] on link "Listado de Presupuestos" at bounding box center [73, 157] width 138 height 19
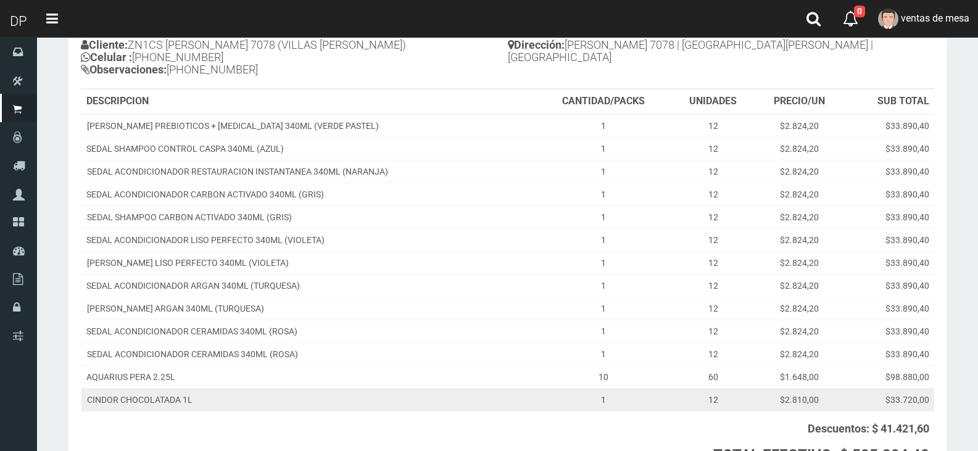
scroll to position [262, 0]
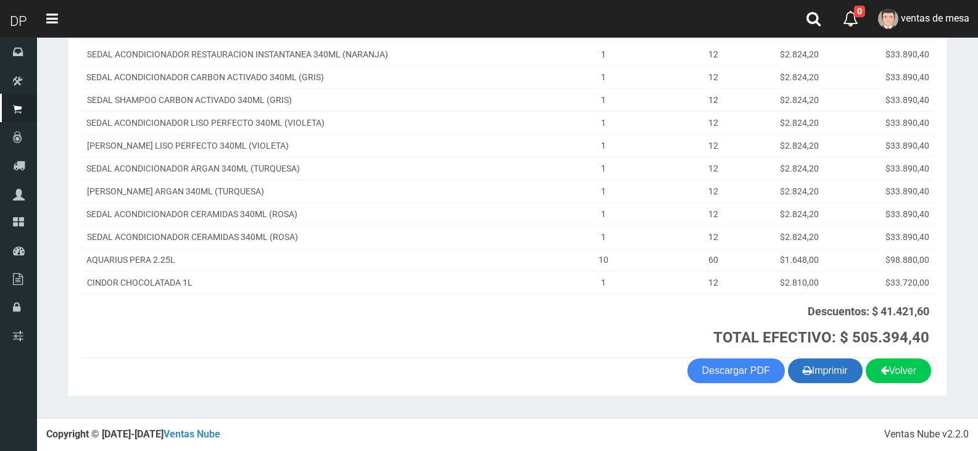
click at [844, 377] on button "Imprimir" at bounding box center [825, 370] width 75 height 25
click at [829, 367] on button "Imprimir" at bounding box center [825, 370] width 75 height 25
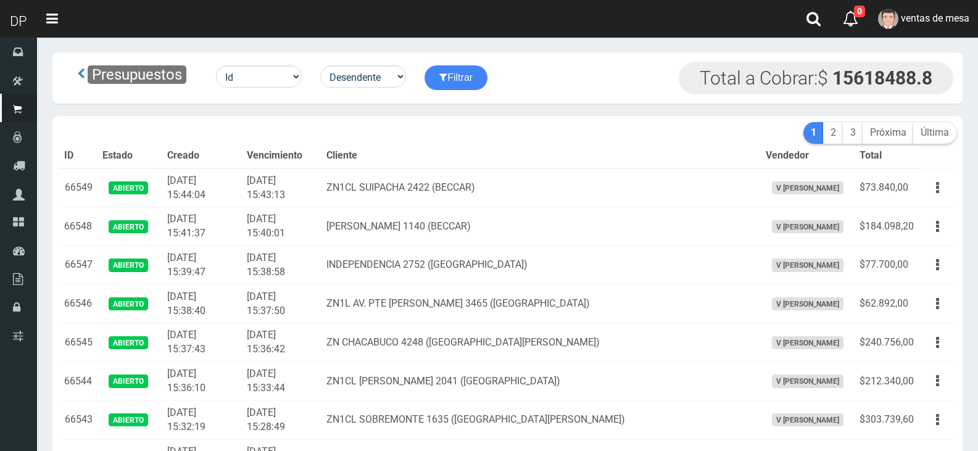
scroll to position [2283, 0]
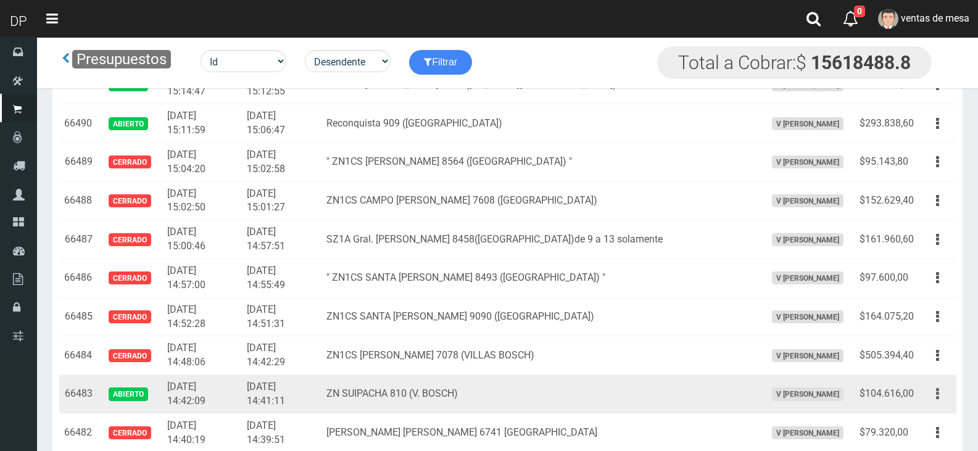
click at [933, 395] on button "button" at bounding box center [938, 394] width 28 height 22
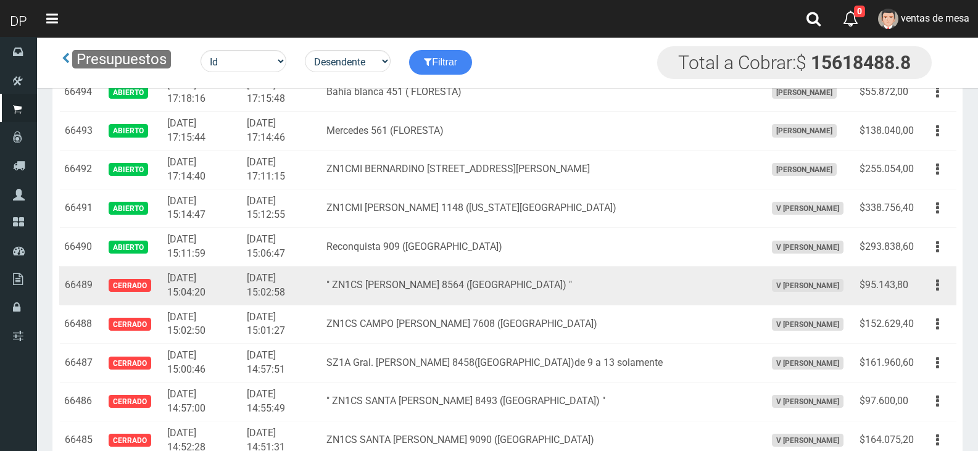
scroll to position [2406, 0]
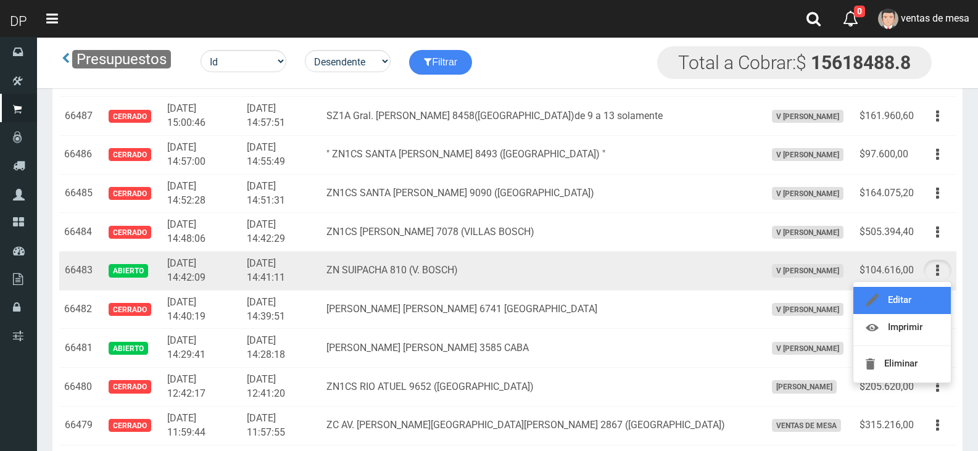
click at [913, 299] on link "Editar" at bounding box center [901, 300] width 97 height 27
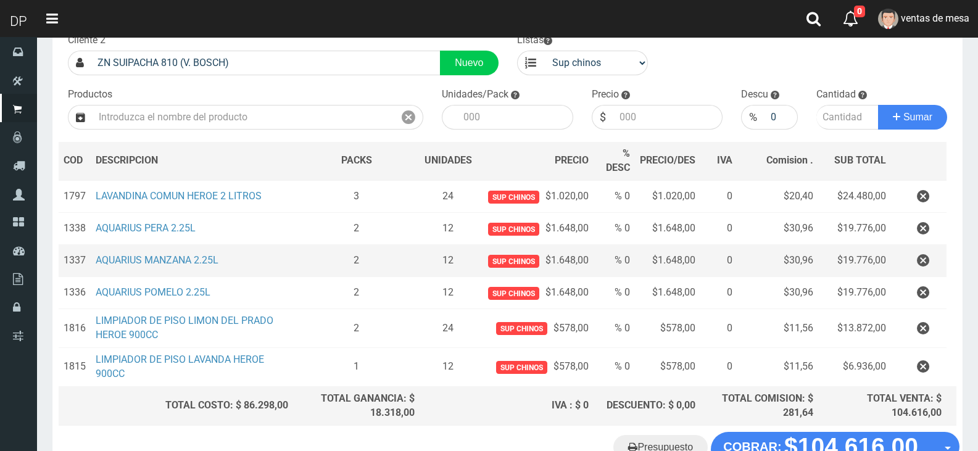
scroll to position [169, 0]
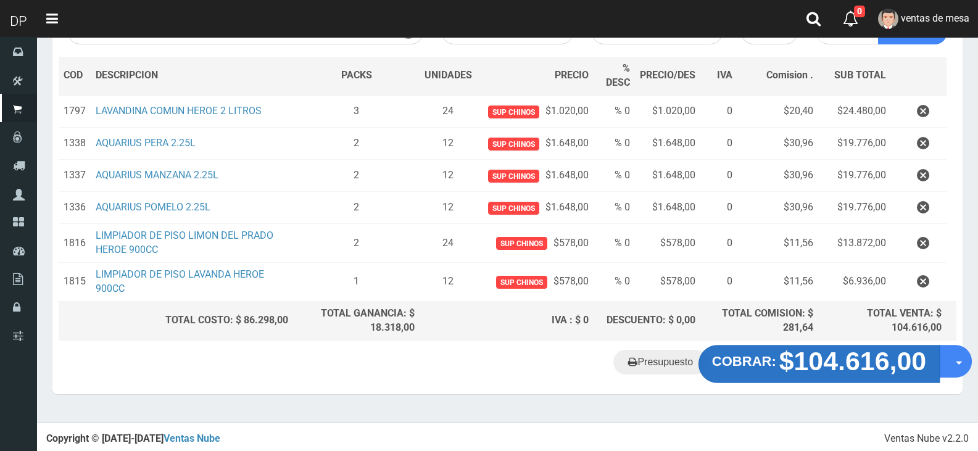
click at [835, 363] on strong "$104.616,00" at bounding box center [852, 361] width 147 height 29
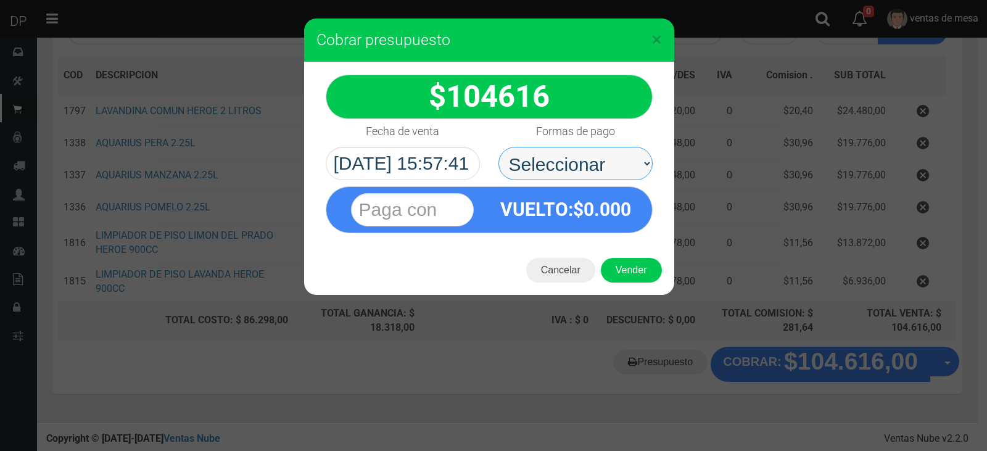
click at [593, 167] on select "Seleccionar Efectivo Tarjeta de Crédito Depósito Débito" at bounding box center [575, 163] width 154 height 33
select select "Efectivo"
click at [498, 147] on select "Seleccionar Efectivo Tarjeta de Crédito Depósito Débito" at bounding box center [575, 163] width 154 height 33
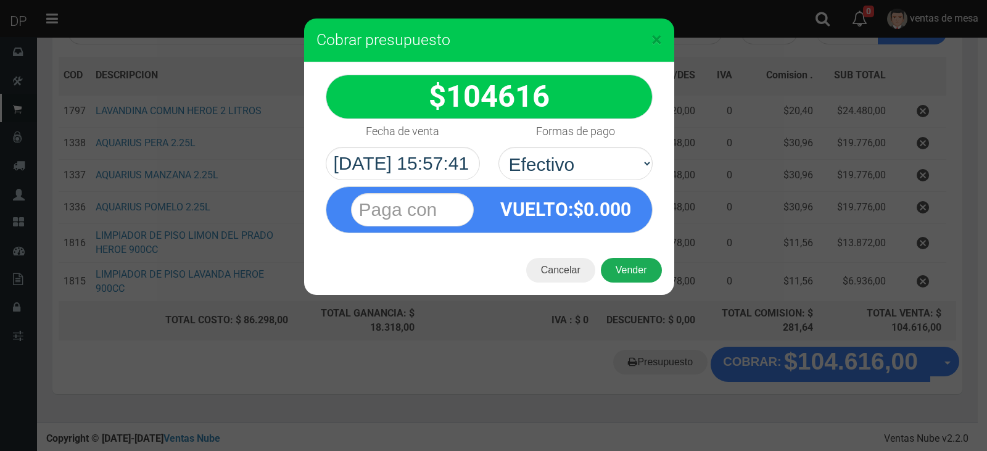
click at [634, 271] on button "Vender" at bounding box center [631, 270] width 61 height 25
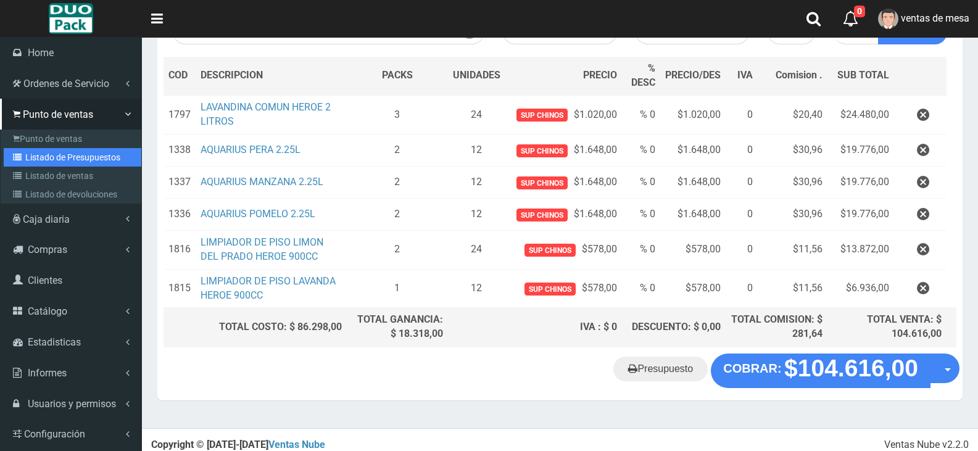
click at [97, 156] on link "Listado de Presupuestos" at bounding box center [73, 157] width 138 height 19
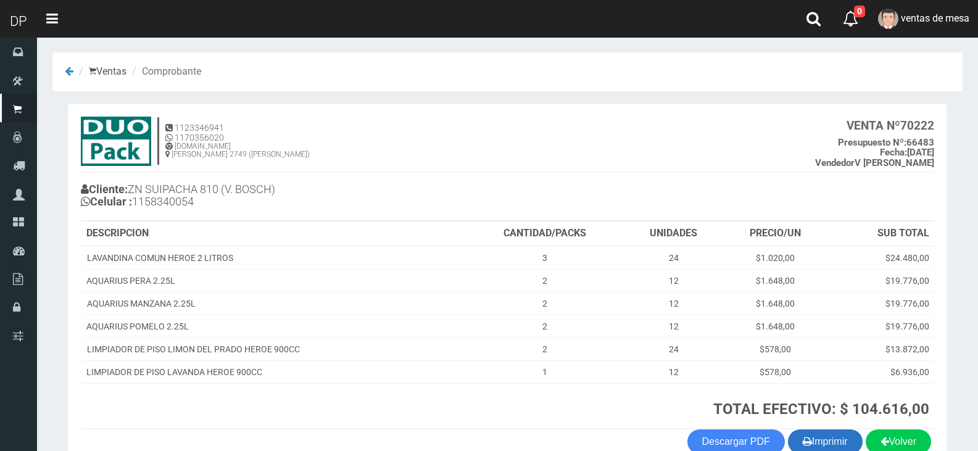
click at [832, 436] on button "Imprimir" at bounding box center [825, 441] width 75 height 25
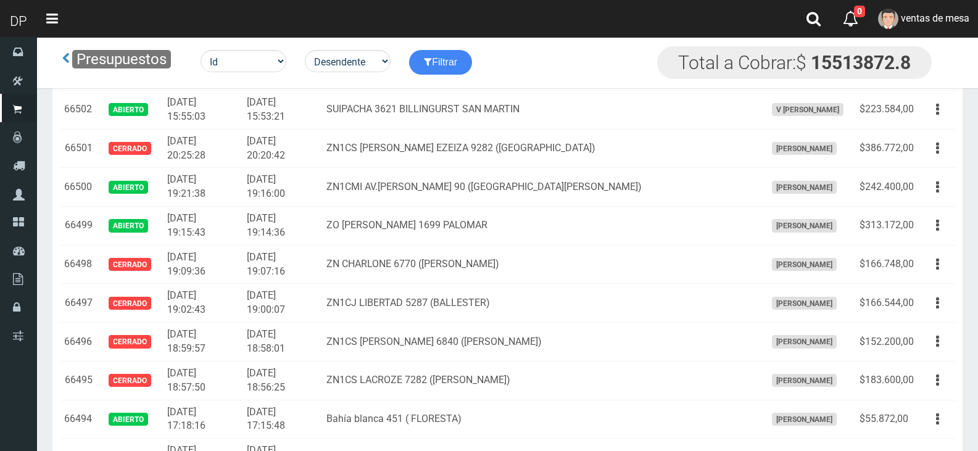
scroll to position [2180, 0]
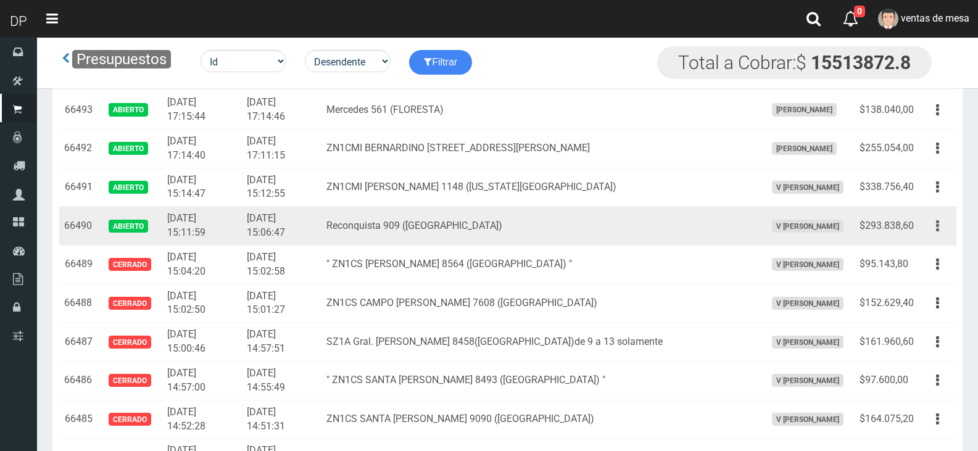
click at [941, 230] on button "button" at bounding box center [938, 226] width 28 height 22
click at [937, 223] on button "button" at bounding box center [938, 226] width 28 height 22
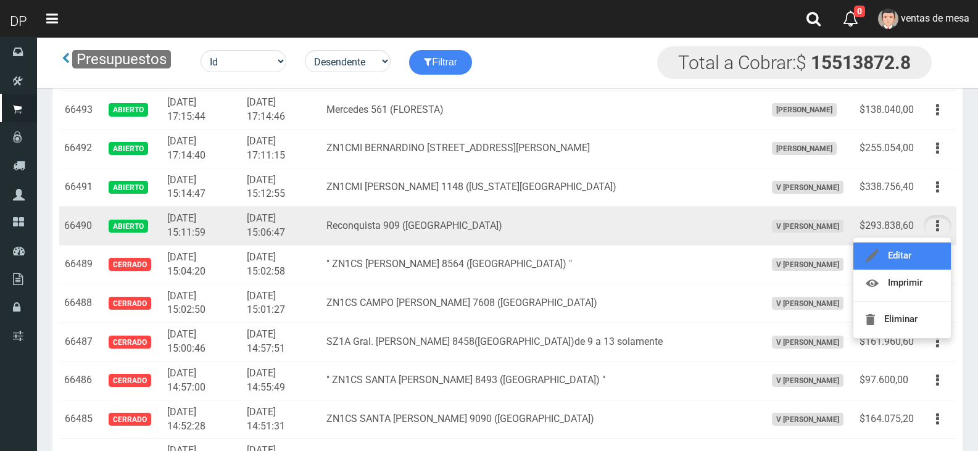
click at [912, 255] on link "Editar" at bounding box center [901, 255] width 97 height 27
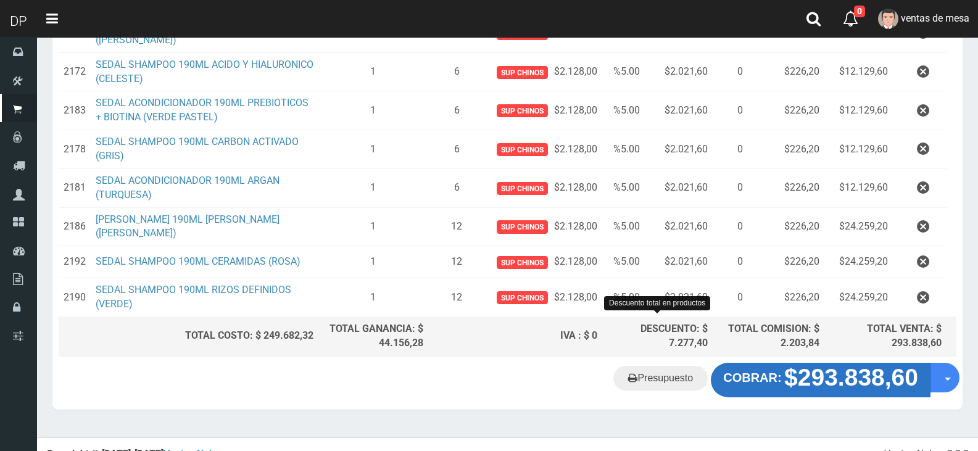
scroll to position [459, 0]
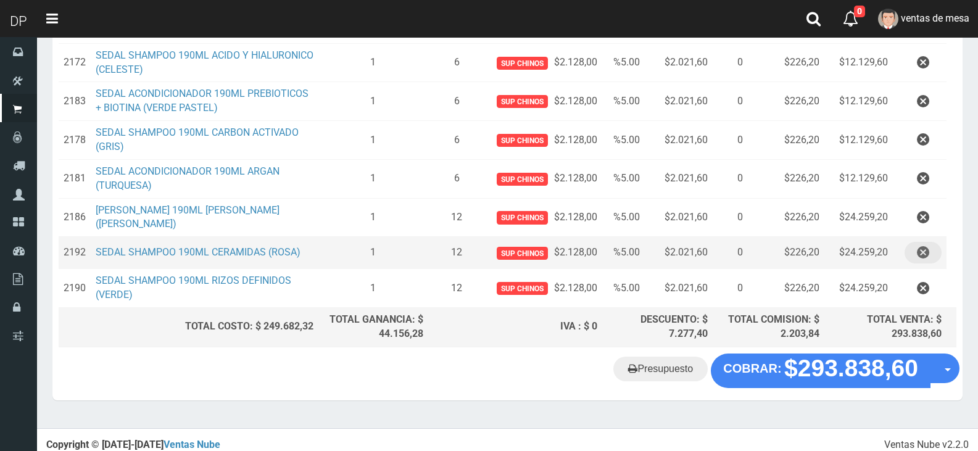
click at [929, 247] on button "button" at bounding box center [922, 253] width 37 height 22
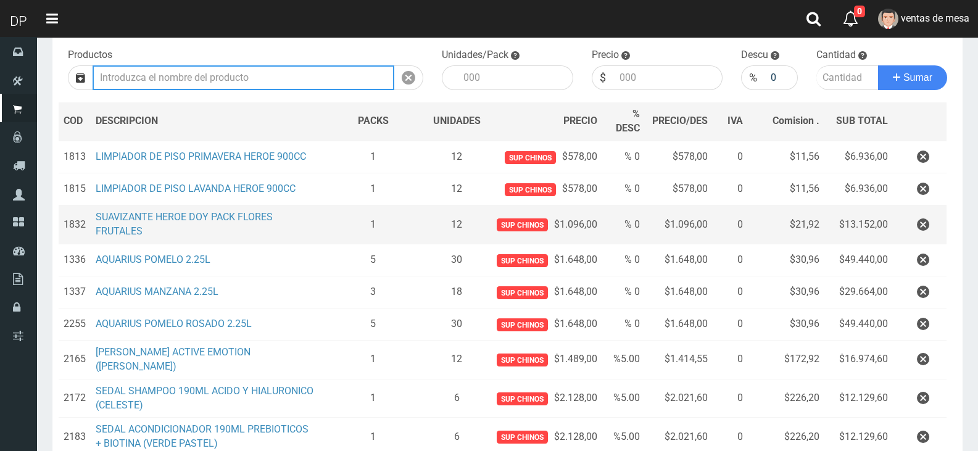
scroll to position [427, 0]
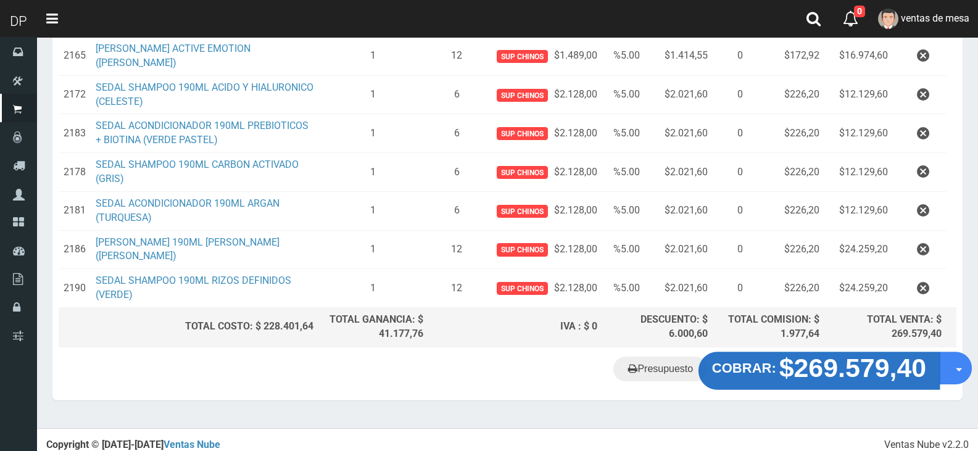
click at [821, 358] on strong "$269.579,40" at bounding box center [852, 367] width 147 height 29
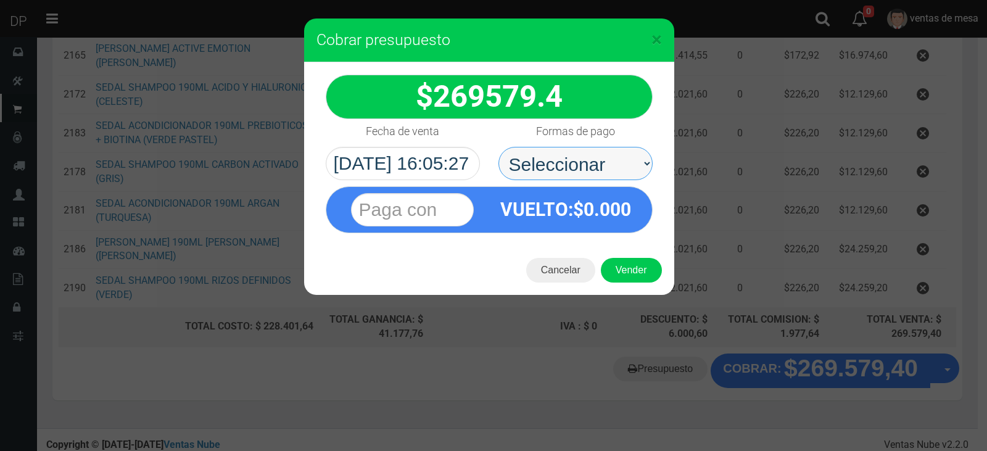
click at [568, 162] on select "Seleccionar Efectivo Tarjeta de Crédito Depósito Débito" at bounding box center [575, 163] width 154 height 33
select select "Efectivo"
click at [498, 147] on select "Seleccionar Efectivo Tarjeta de Crédito Depósito Débito" at bounding box center [575, 163] width 154 height 33
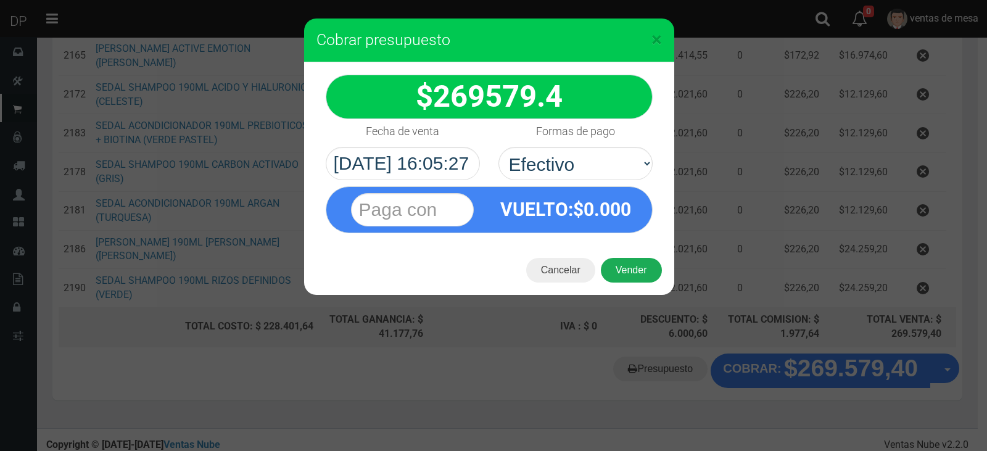
click at [642, 267] on button "Vender" at bounding box center [631, 270] width 61 height 25
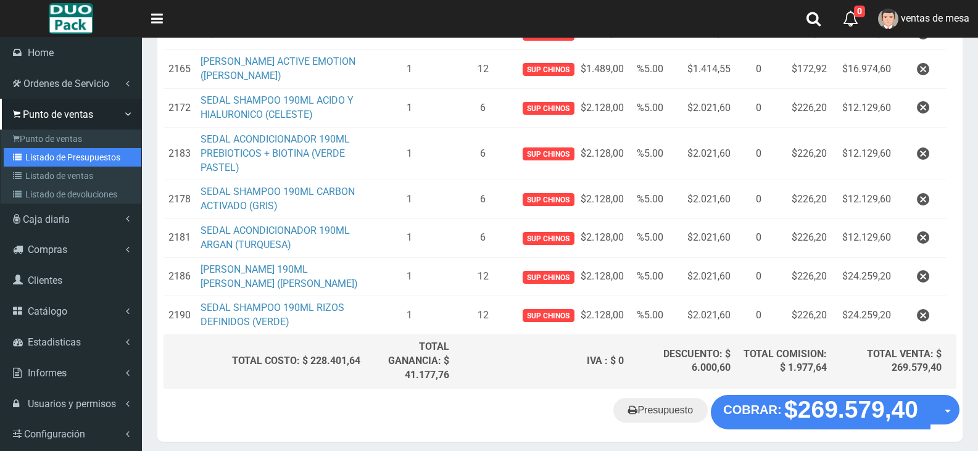
click at [55, 159] on link "Listado de Presupuestos" at bounding box center [73, 157] width 138 height 19
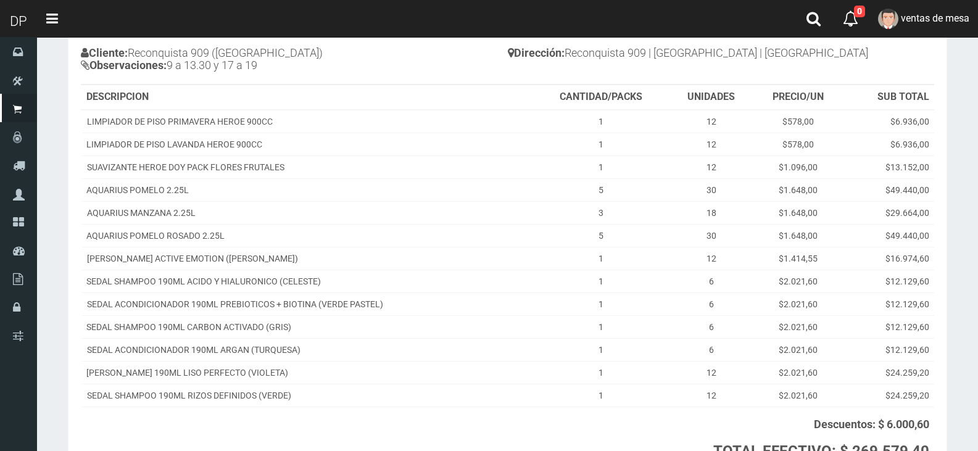
scroll to position [249, 0]
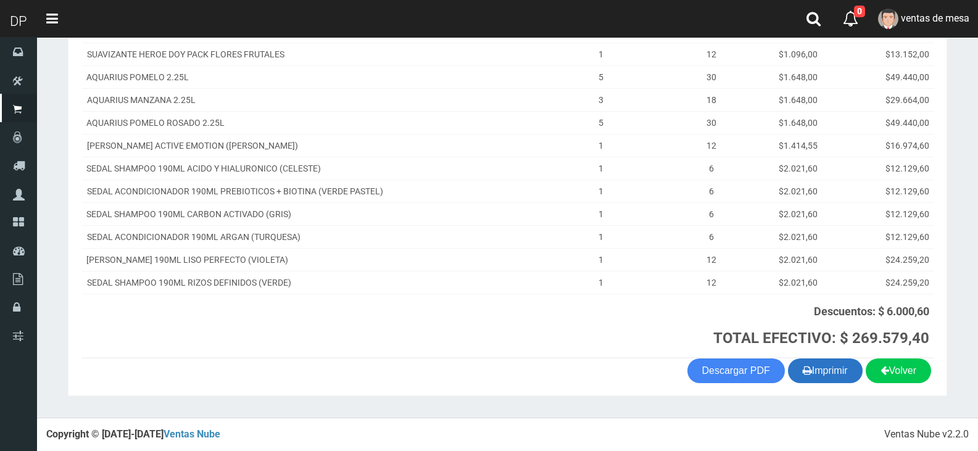
click at [814, 371] on button "Imprimir" at bounding box center [825, 370] width 75 height 25
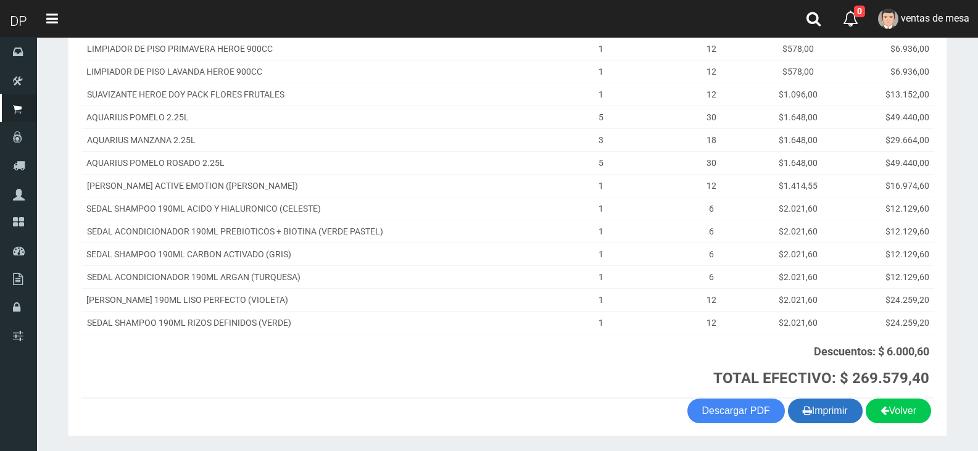
scroll to position [188, 0]
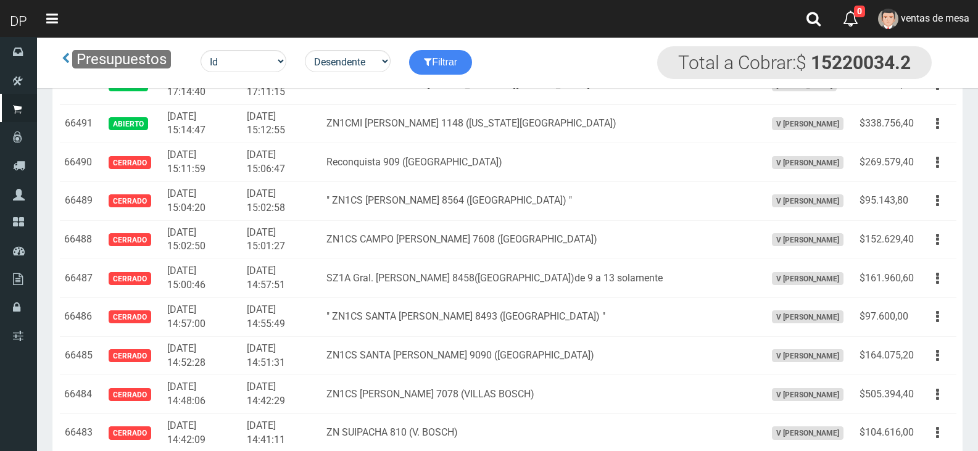
scroll to position [1445, 0]
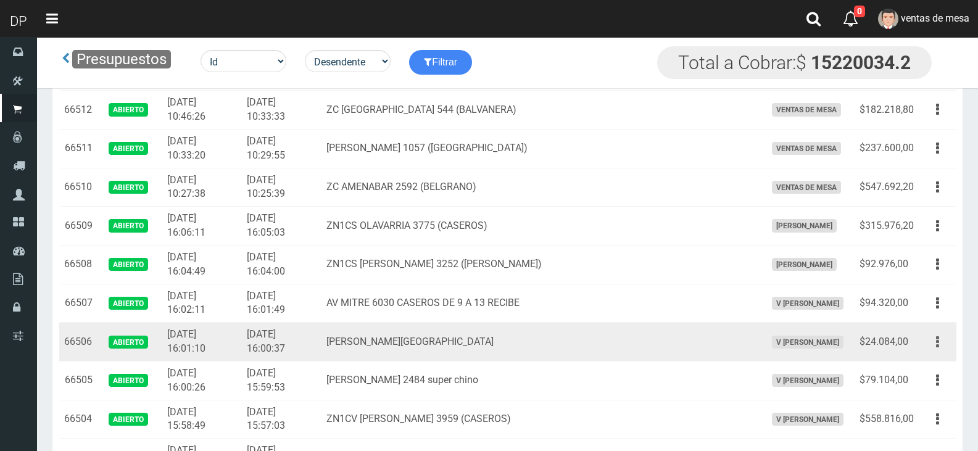
click at [943, 342] on button "button" at bounding box center [938, 342] width 28 height 22
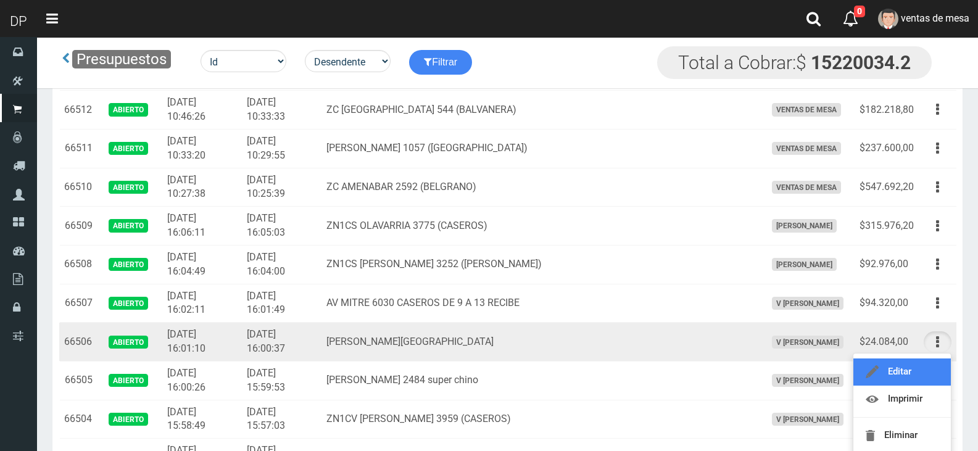
click at [911, 379] on link "Editar" at bounding box center [901, 371] width 97 height 27
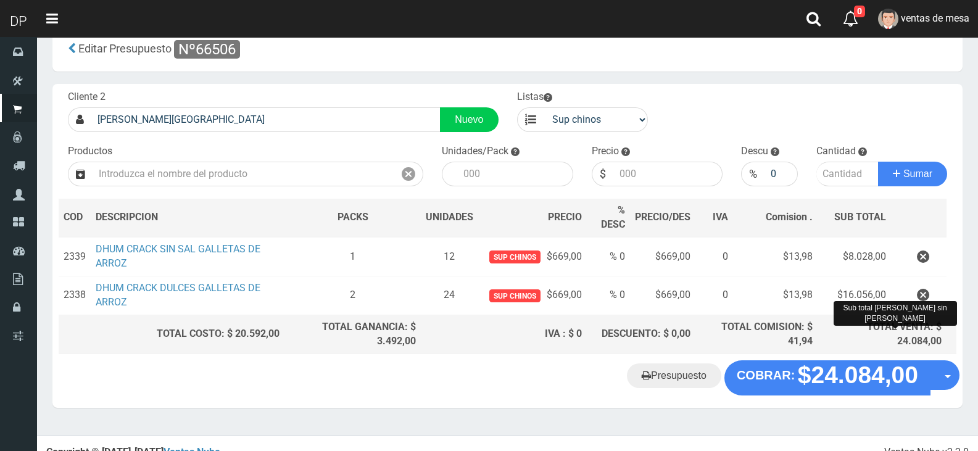
scroll to position [41, 0]
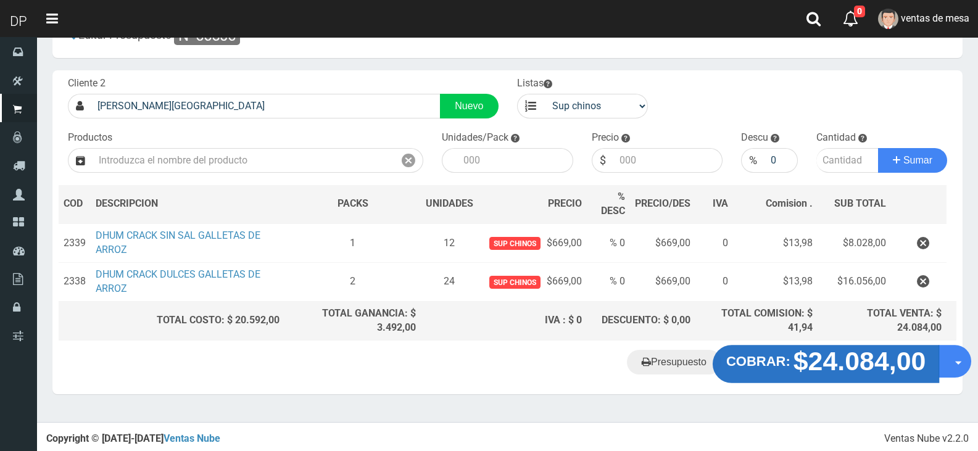
click at [852, 359] on strong "$24.084,00" at bounding box center [859, 361] width 133 height 29
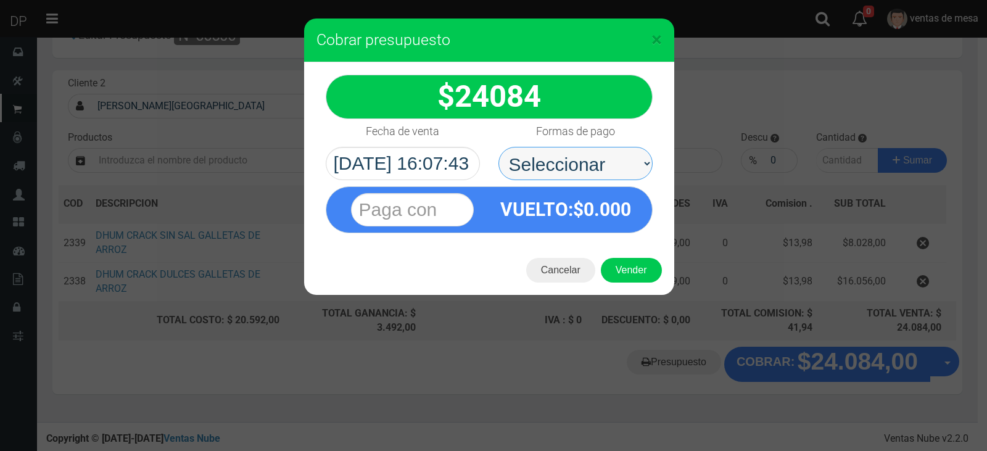
click at [567, 165] on select "Seleccionar Efectivo Tarjeta de Crédito Depósito Débito" at bounding box center [575, 163] width 154 height 33
select select "Efectivo"
click at [498, 147] on select "Seleccionar Efectivo Tarjeta de Crédito Depósito Débito" at bounding box center [575, 163] width 154 height 33
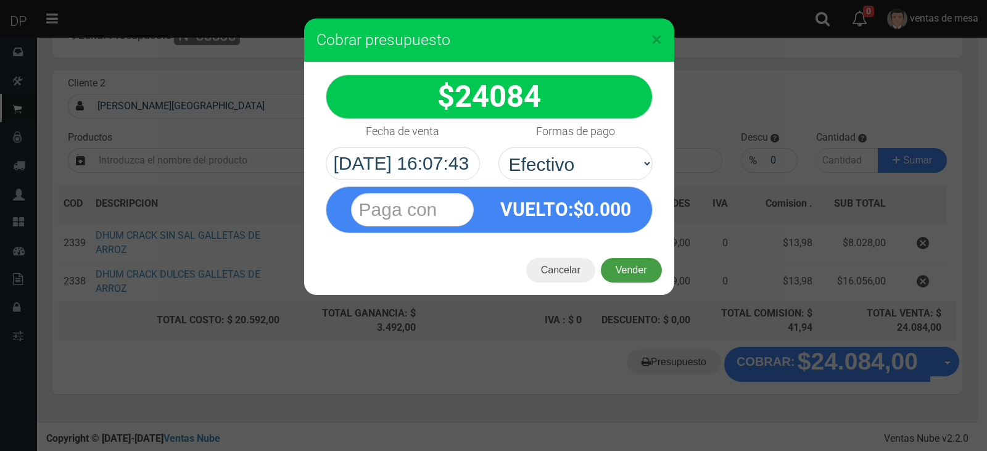
click at [648, 272] on button "Vender" at bounding box center [631, 270] width 61 height 25
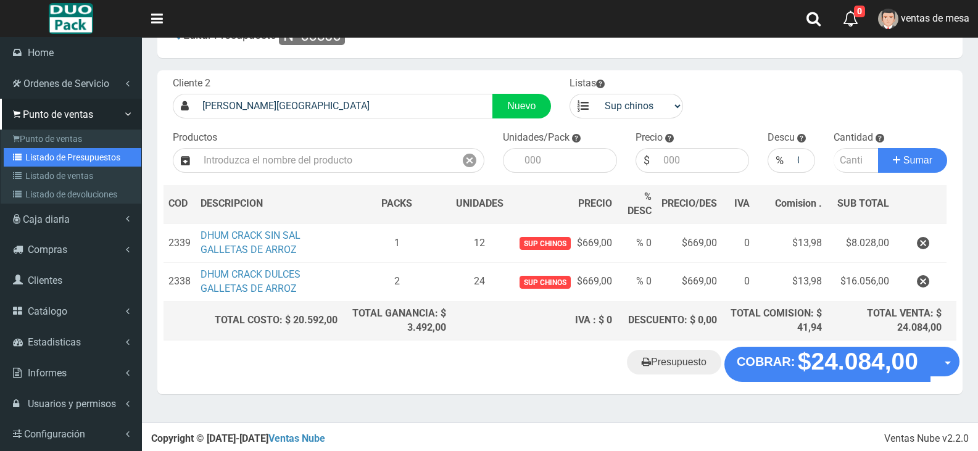
click at [89, 158] on link "Listado de Presupuestos" at bounding box center [73, 157] width 138 height 19
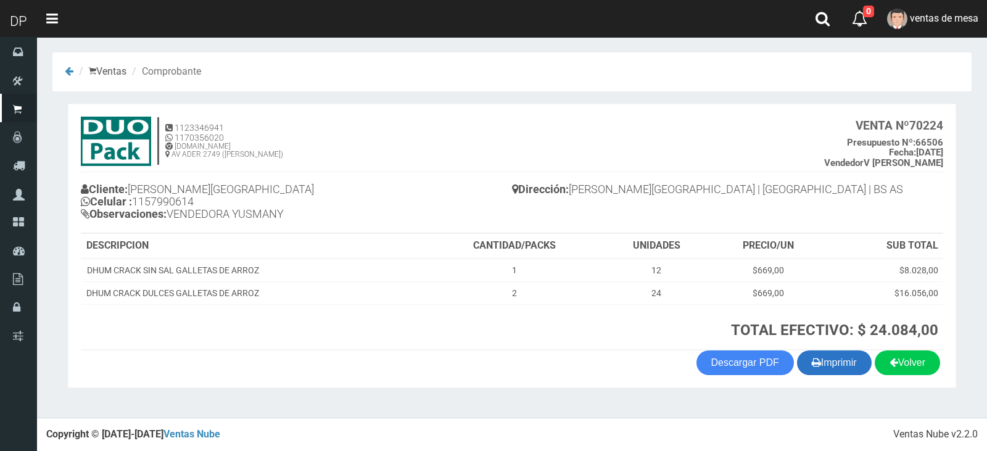
click at [841, 363] on button "Imprimir" at bounding box center [834, 362] width 75 height 25
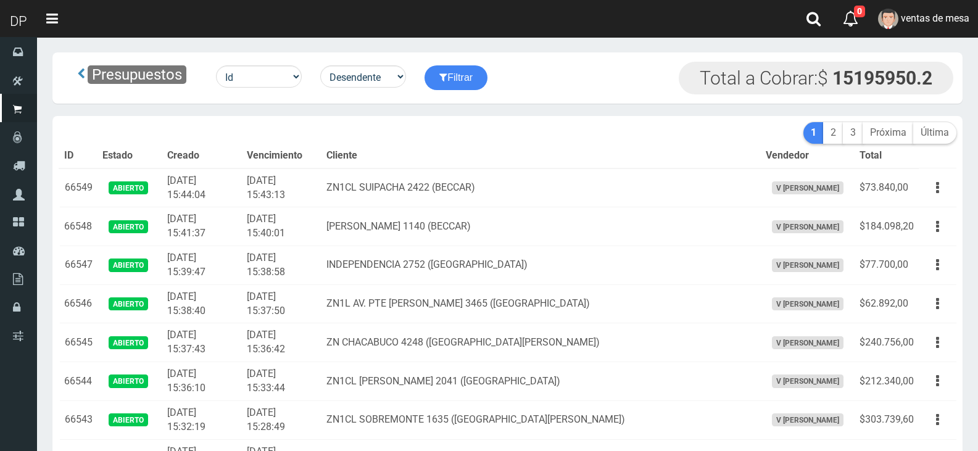
scroll to position [1625, 0]
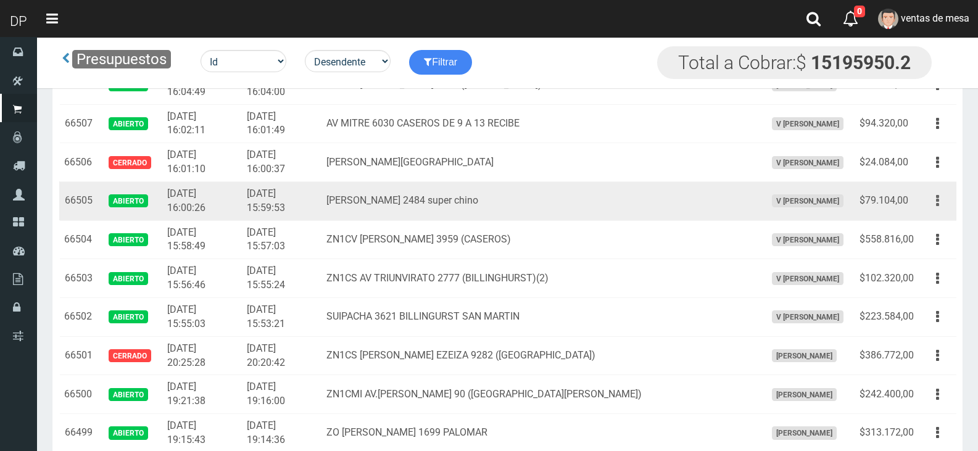
click at [945, 201] on button "button" at bounding box center [938, 201] width 28 height 22
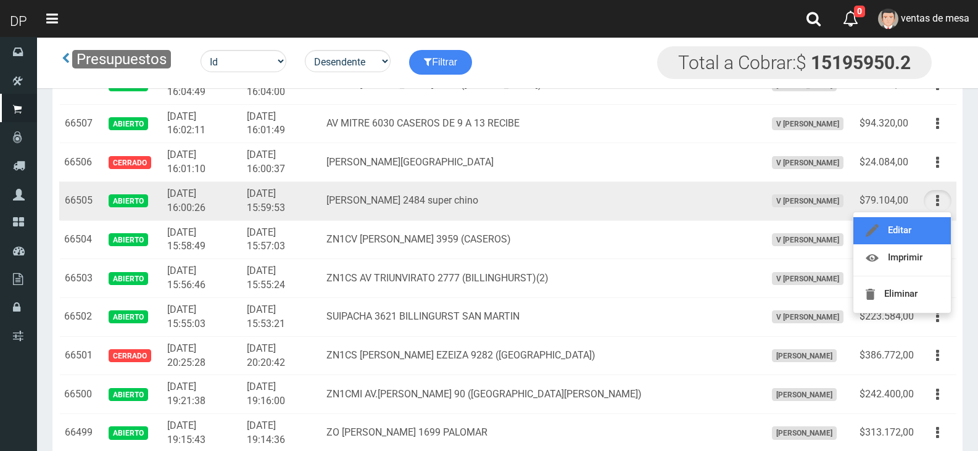
click at [927, 230] on link "Editar" at bounding box center [901, 230] width 97 height 27
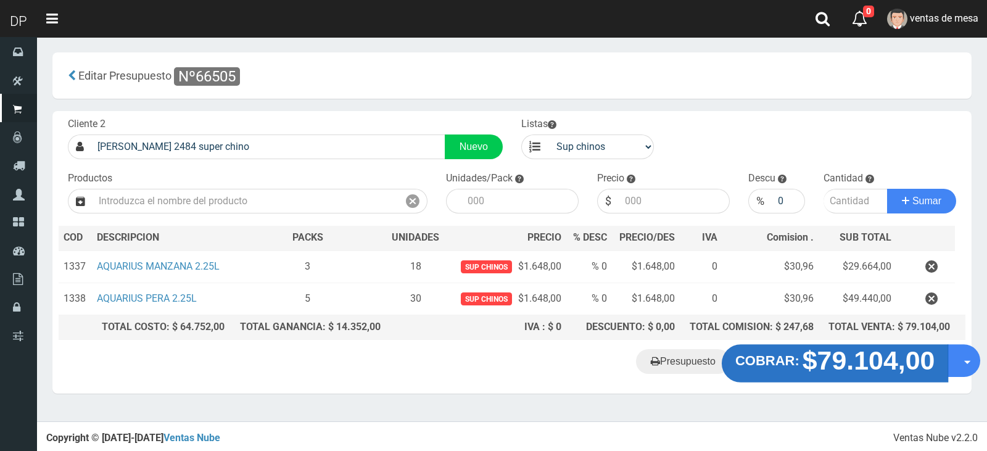
click at [865, 356] on strong "$79.104,00" at bounding box center [869, 360] width 133 height 29
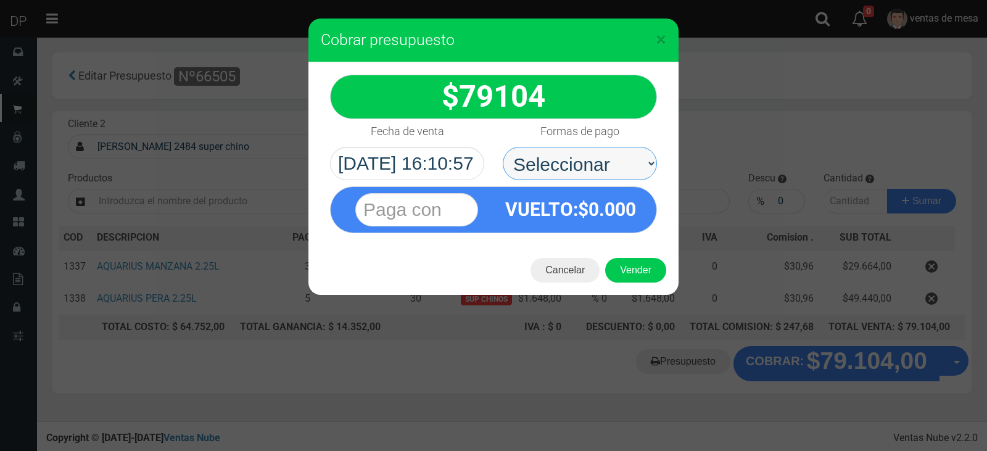
click at [597, 162] on select "Seleccionar Efectivo Tarjeta de Crédito Depósito Débito" at bounding box center [580, 163] width 154 height 33
select select "Efectivo"
click at [503, 147] on select "Seleccionar Efectivo Tarjeta de Crédito Depósito Débito" at bounding box center [580, 163] width 154 height 33
click at [639, 265] on button "Vender" at bounding box center [635, 270] width 61 height 25
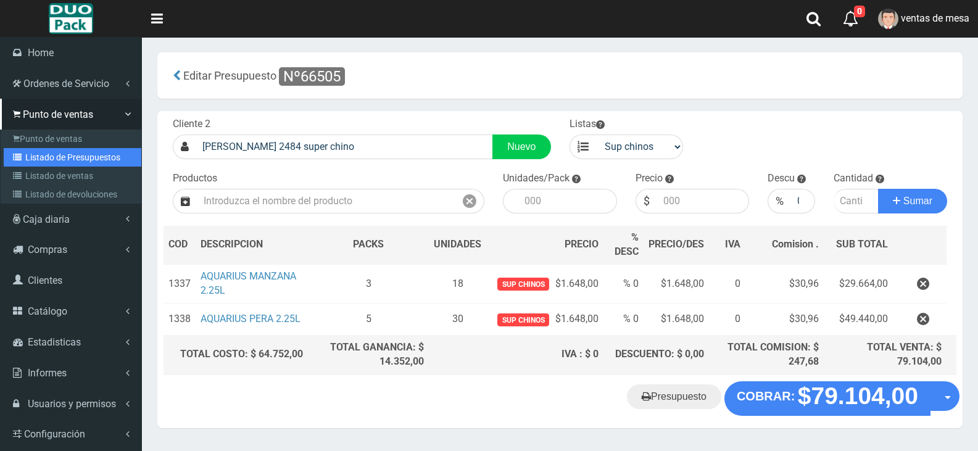
click at [93, 151] on link "Listado de Presupuestos" at bounding box center [73, 157] width 138 height 19
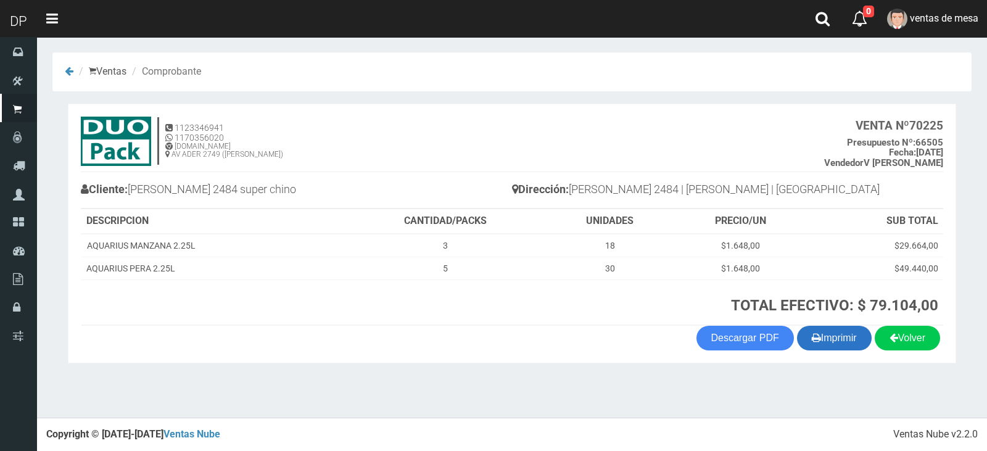
click at [833, 337] on button "Imprimir" at bounding box center [834, 338] width 75 height 25
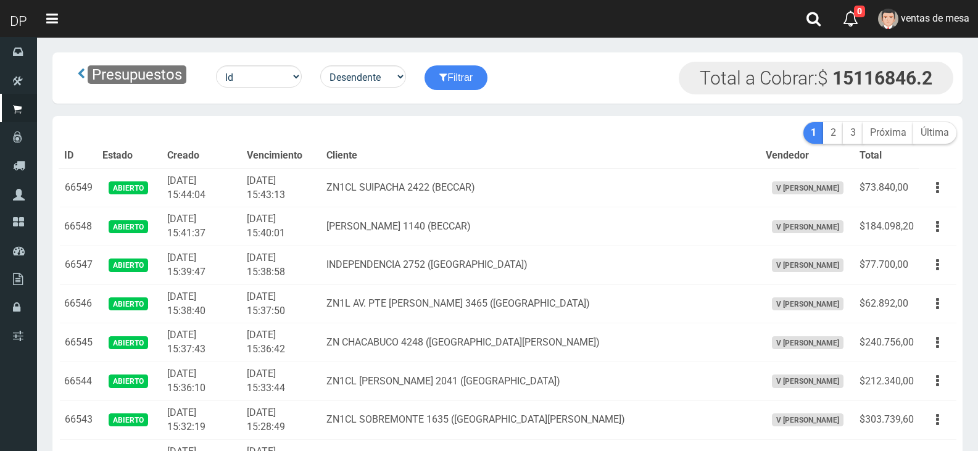
scroll to position [1664, 0]
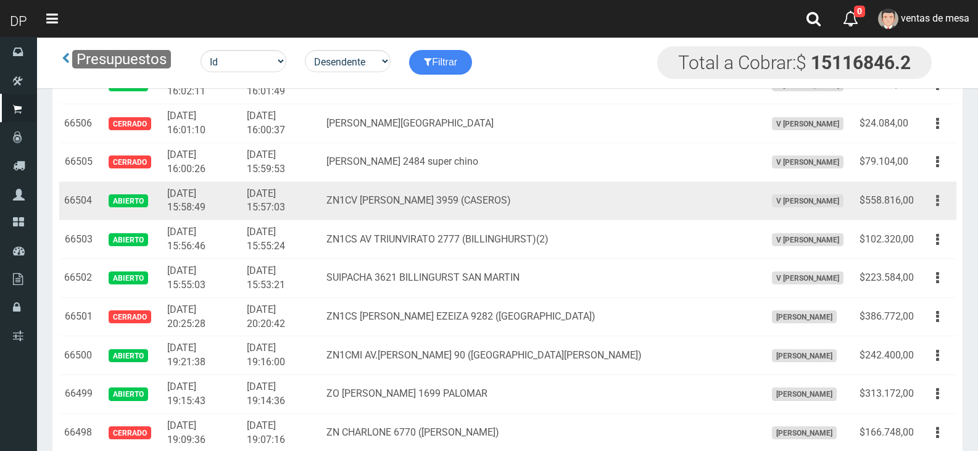
click at [935, 202] on button "button" at bounding box center [938, 201] width 28 height 22
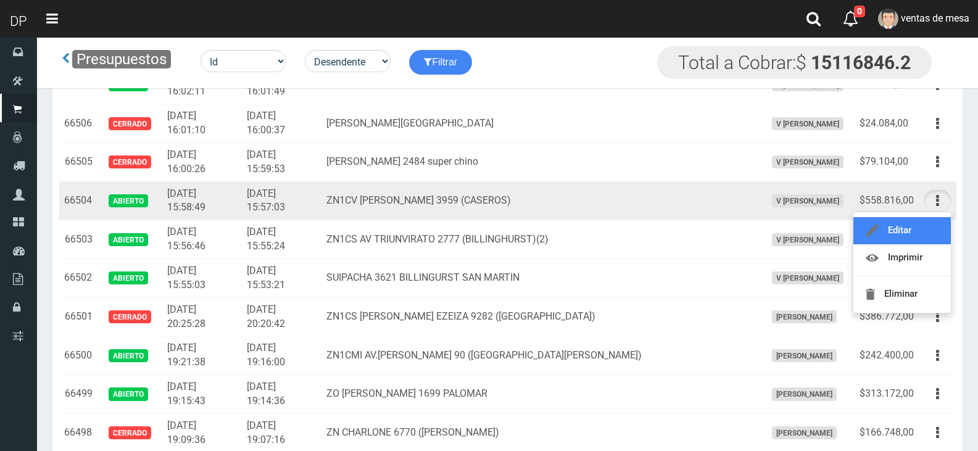
click at [896, 229] on link "Editar" at bounding box center [901, 230] width 97 height 27
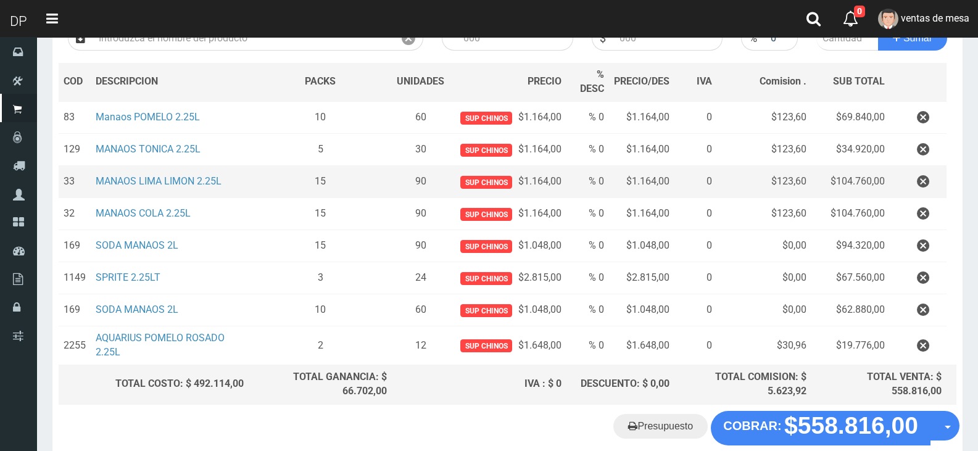
scroll to position [227, 0]
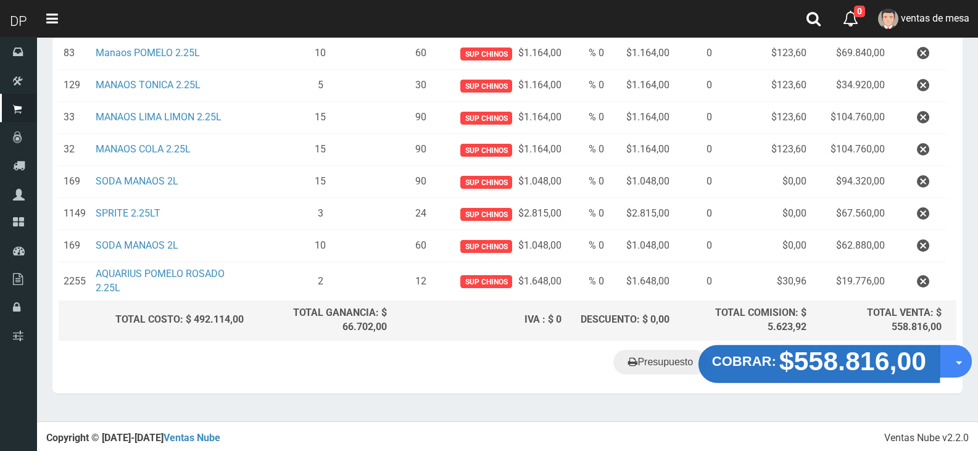
click at [859, 370] on strong "$558.816,00" at bounding box center [852, 360] width 147 height 29
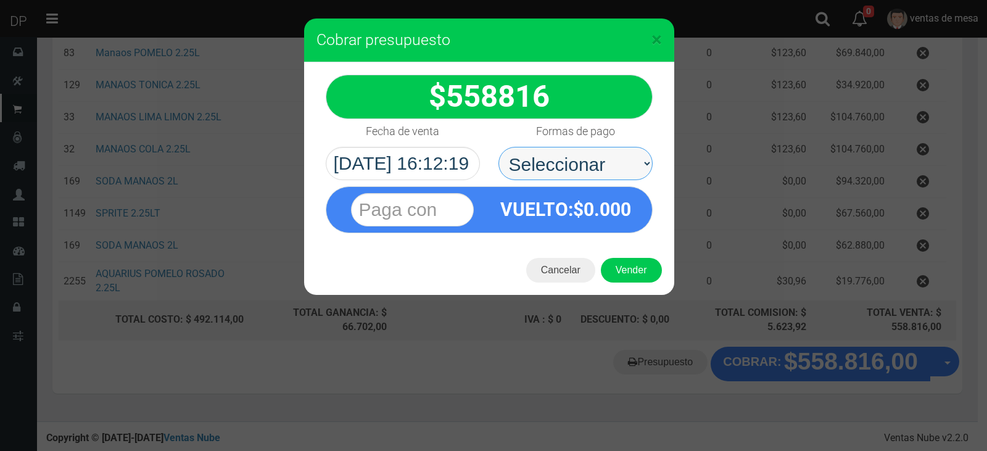
drag, startPoint x: 580, startPoint y: 160, endPoint x: 584, endPoint y: 165, distance: 6.6
click at [580, 160] on select "Seleccionar Efectivo Tarjeta de Crédito Depósito Débito" at bounding box center [575, 163] width 154 height 33
select select "Efectivo"
click at [498, 147] on select "Seleccionar Efectivo Tarjeta de Crédito Depósito Débito" at bounding box center [575, 163] width 154 height 33
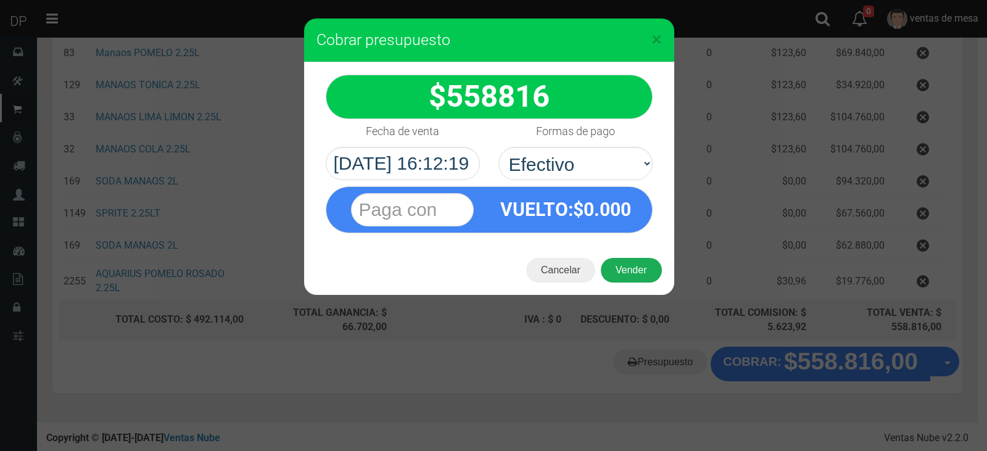
click at [624, 273] on button "Vender" at bounding box center [631, 270] width 61 height 25
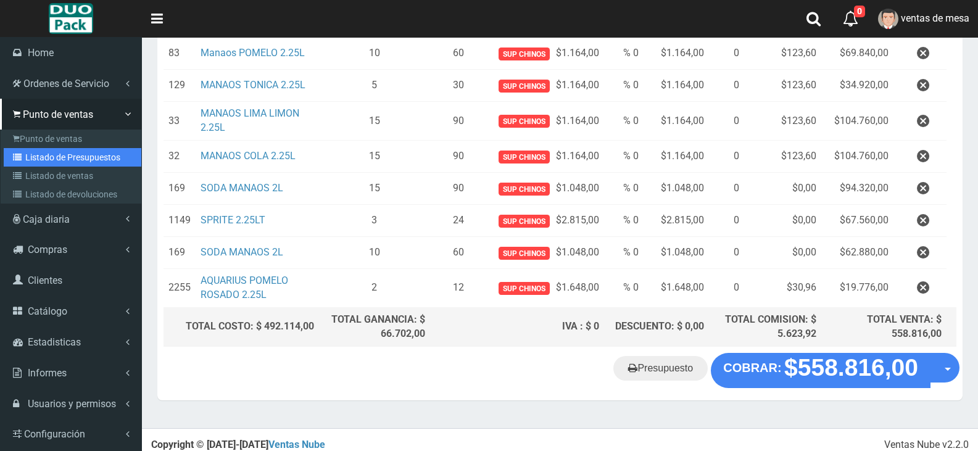
click at [49, 157] on link "Listado de Presupuestos" at bounding box center [73, 157] width 138 height 19
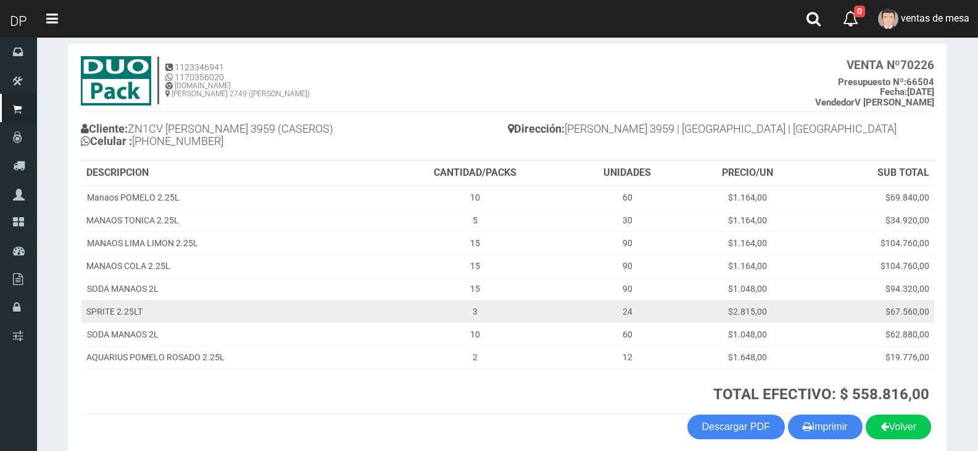
scroll to position [117, 0]
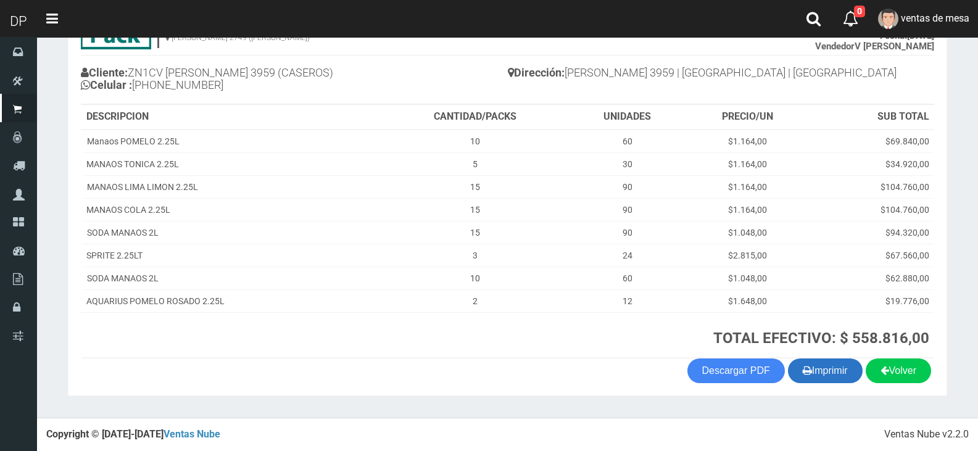
click at [816, 365] on button "Imprimir" at bounding box center [825, 370] width 75 height 25
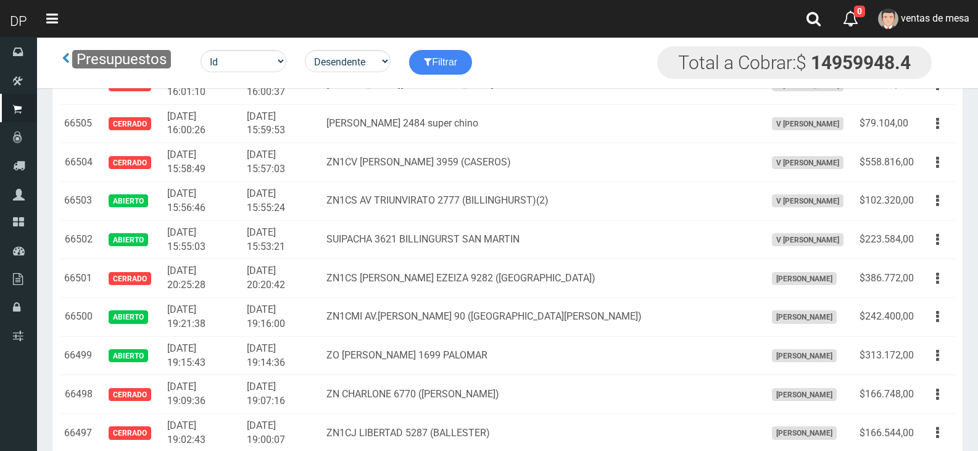
scroll to position [1484, 0]
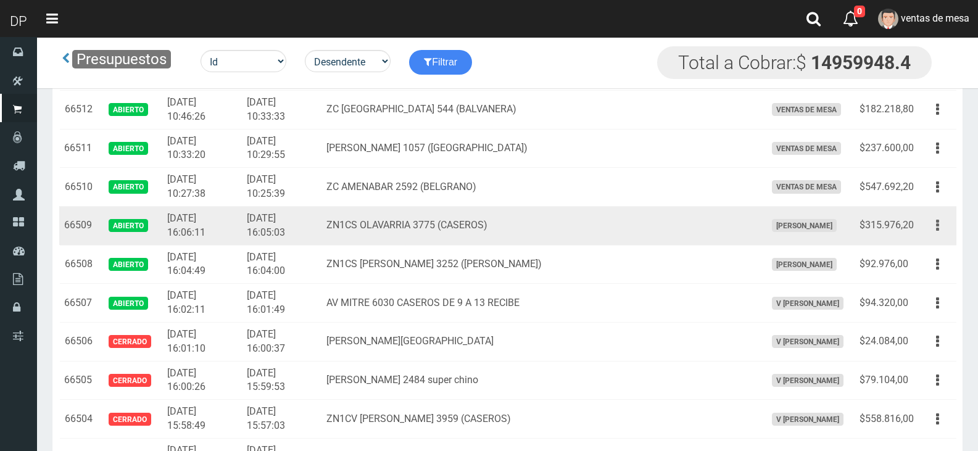
click at [937, 226] on icon "button" at bounding box center [937, 226] width 3 height 22
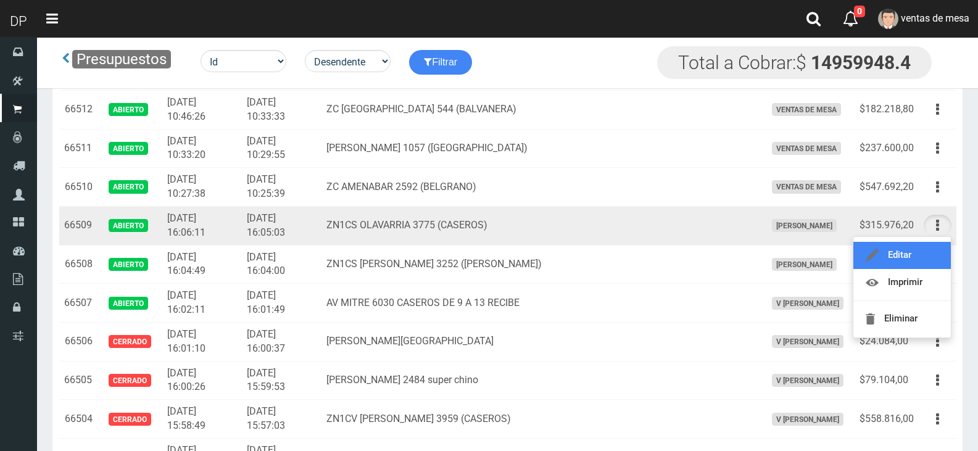
click at [917, 249] on link "Editar" at bounding box center [901, 255] width 97 height 27
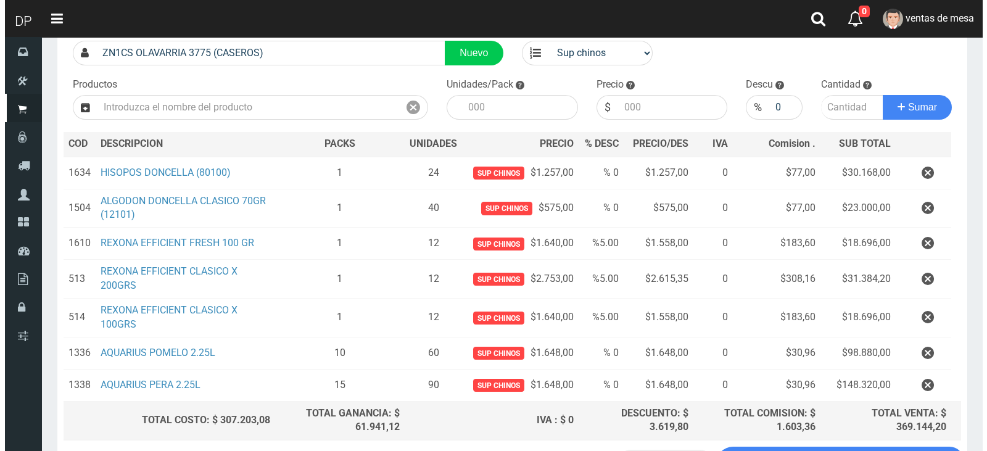
scroll to position [194, 0]
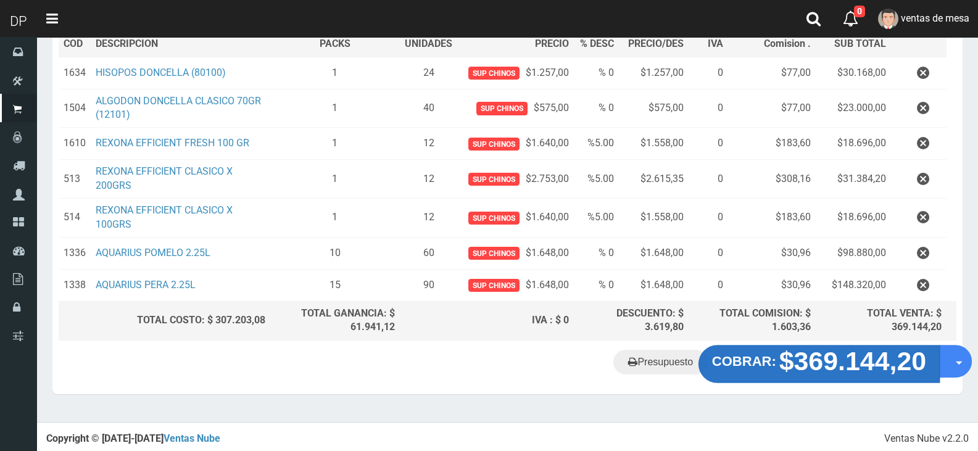
click at [845, 363] on strong "$369.144,20" at bounding box center [852, 361] width 147 height 29
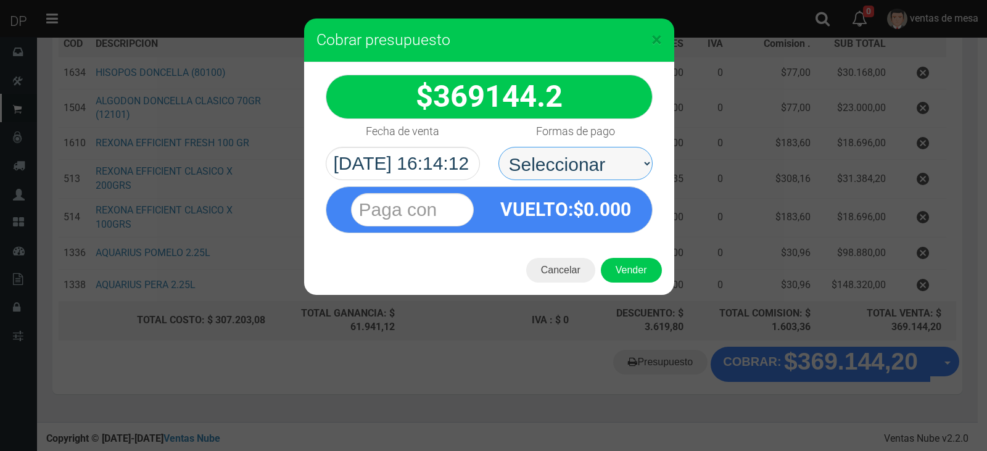
click at [552, 166] on select "Seleccionar Efectivo Tarjeta de Crédito Depósito Débito" at bounding box center [575, 163] width 154 height 33
select select "Efectivo"
click at [498, 147] on select "Seleccionar Efectivo Tarjeta de Crédito Depósito Débito" at bounding box center [575, 163] width 154 height 33
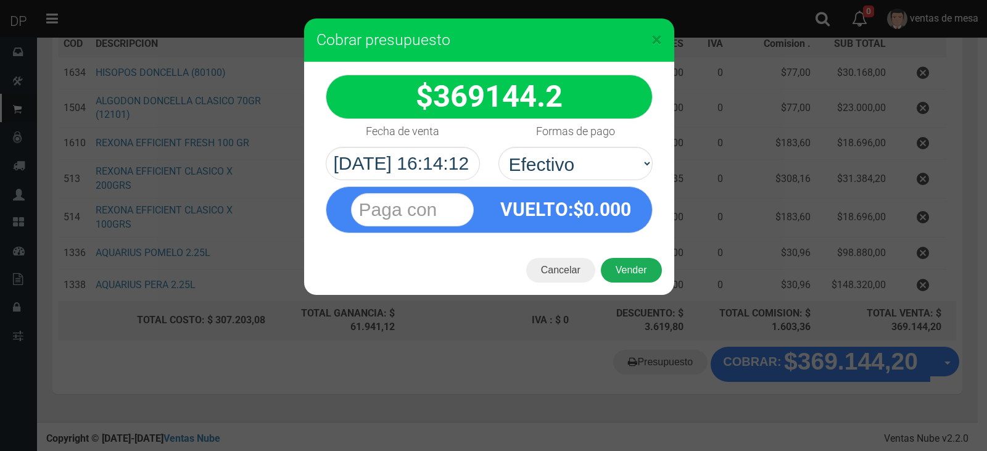
click at [634, 272] on button "Vender" at bounding box center [631, 270] width 61 height 25
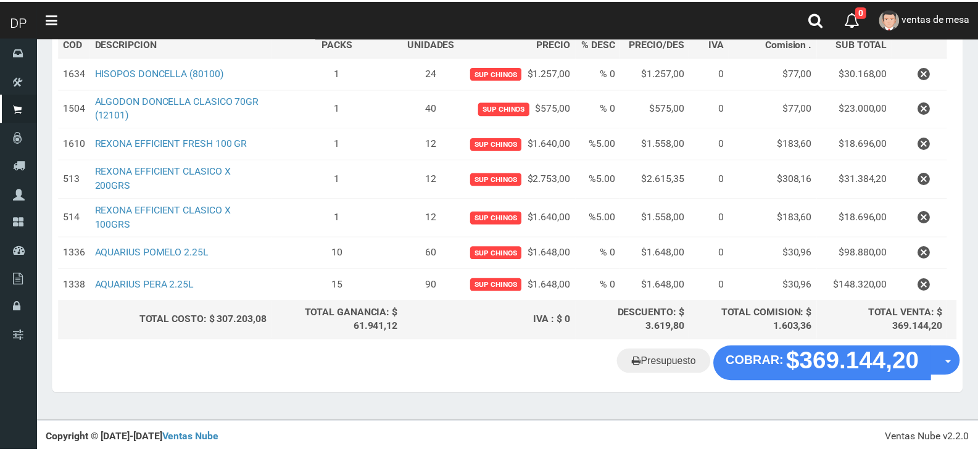
scroll to position [189, 0]
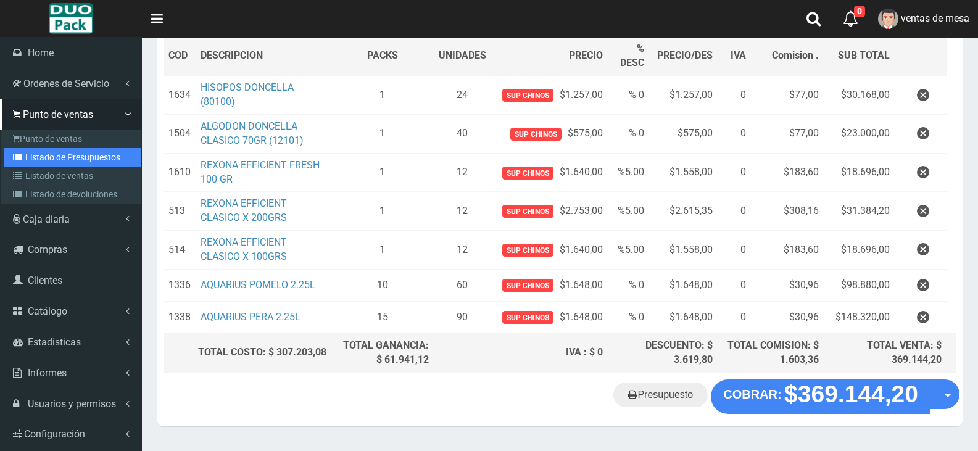
click at [51, 158] on link "Listado de Presupuestos" at bounding box center [73, 157] width 138 height 19
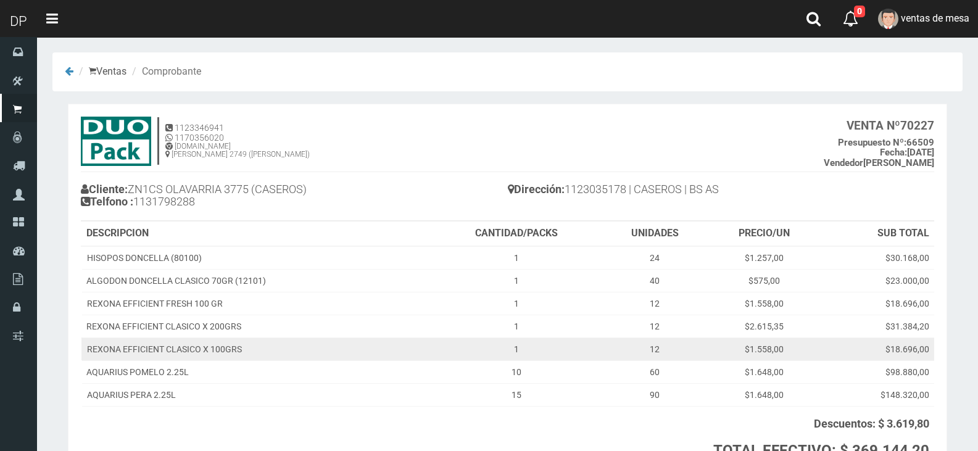
scroll to position [112, 0]
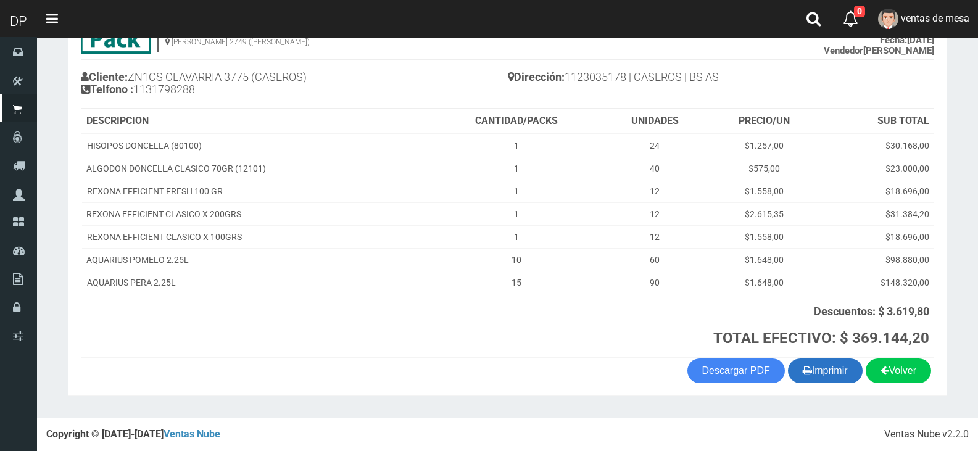
click at [812, 376] on button "Imprimir" at bounding box center [825, 370] width 75 height 25
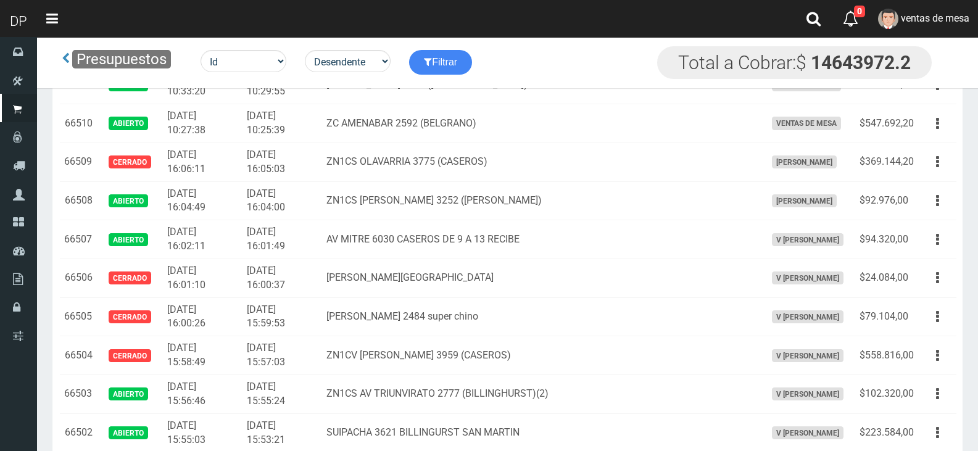
scroll to position [1871, 0]
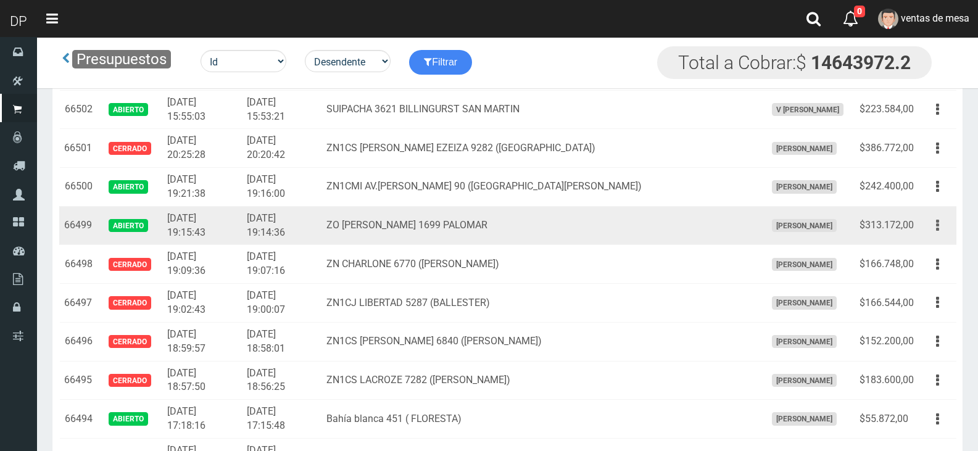
click at [937, 222] on icon "button" at bounding box center [937, 226] width 3 height 22
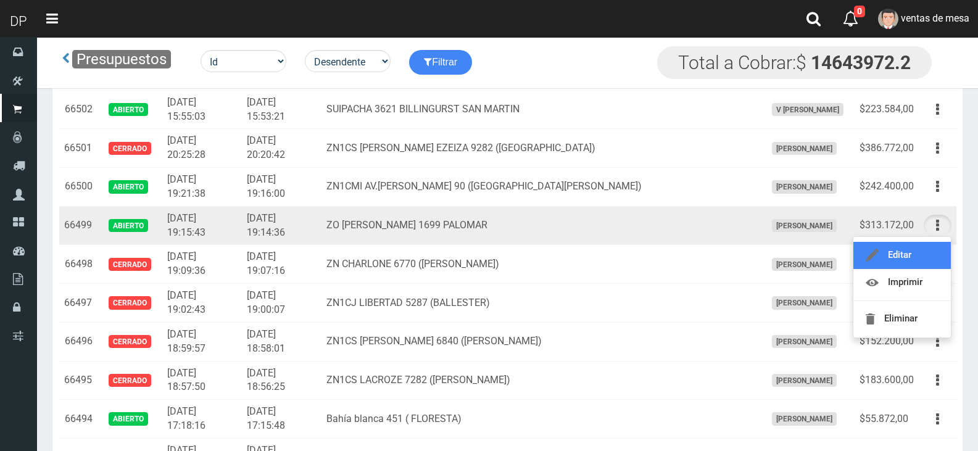
click at [908, 260] on link "Editar" at bounding box center [901, 255] width 97 height 27
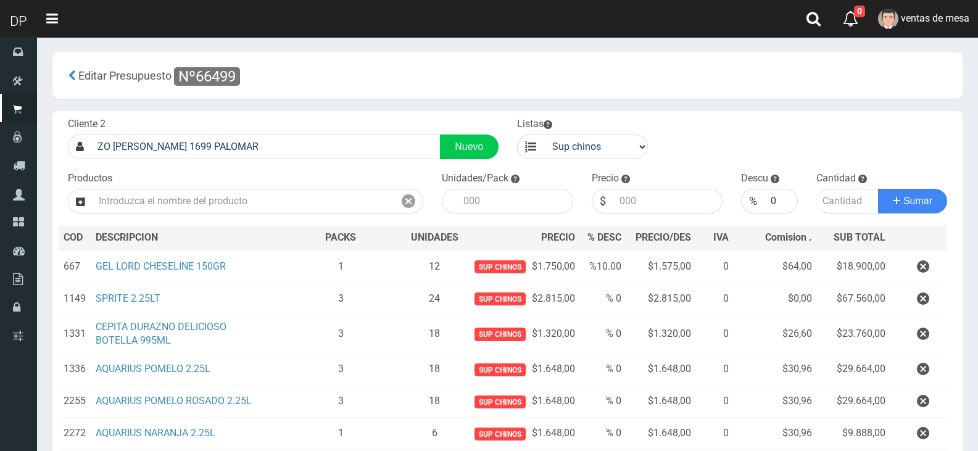
scroll to position [283, 0]
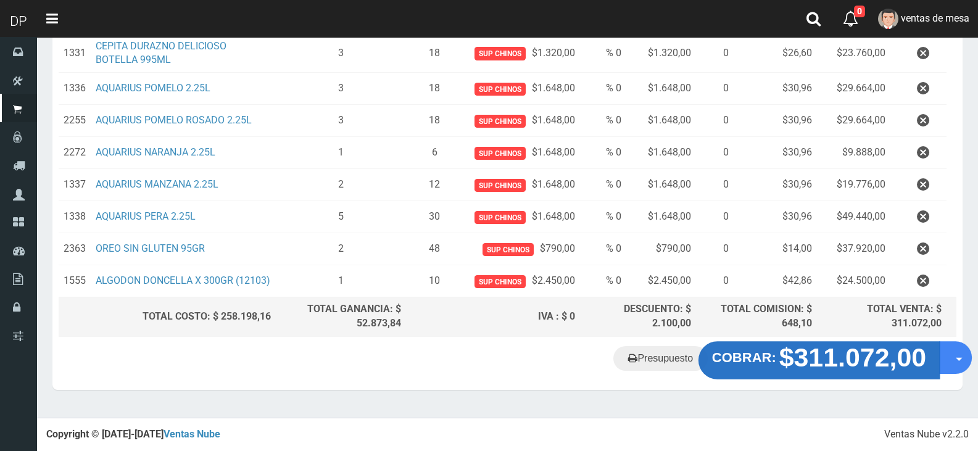
click at [877, 360] on strong "$311.072,00" at bounding box center [852, 357] width 147 height 29
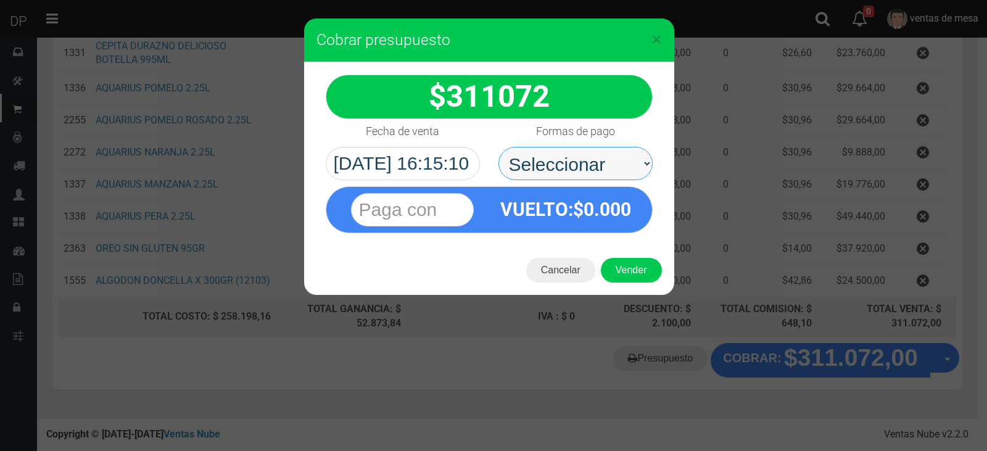
drag, startPoint x: 571, startPoint y: 166, endPoint x: 582, endPoint y: 178, distance: 16.6
click at [571, 166] on select "Seleccionar Efectivo Tarjeta de Crédito Depósito Débito" at bounding box center [575, 163] width 154 height 33
select select "Efectivo"
click at [498, 147] on select "Seleccionar Efectivo Tarjeta de Crédito Depósito Débito" at bounding box center [575, 163] width 154 height 33
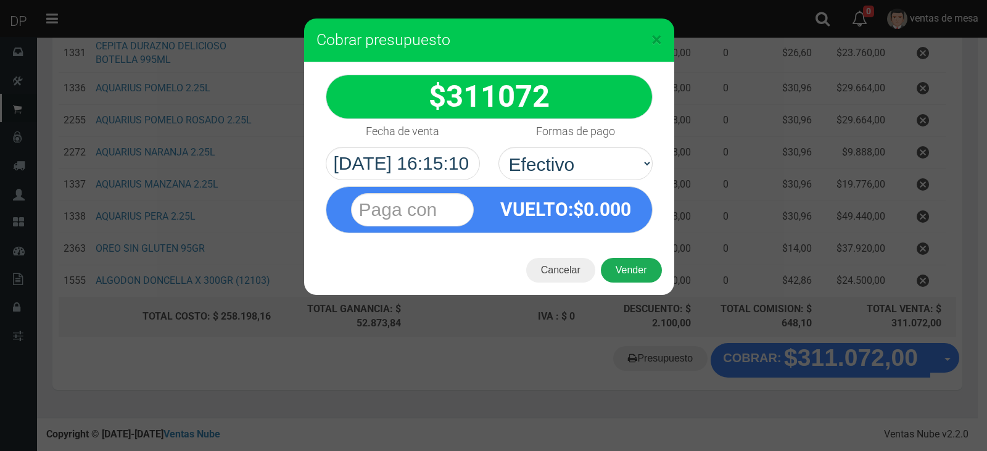
click at [634, 270] on button "Vender" at bounding box center [631, 270] width 61 height 25
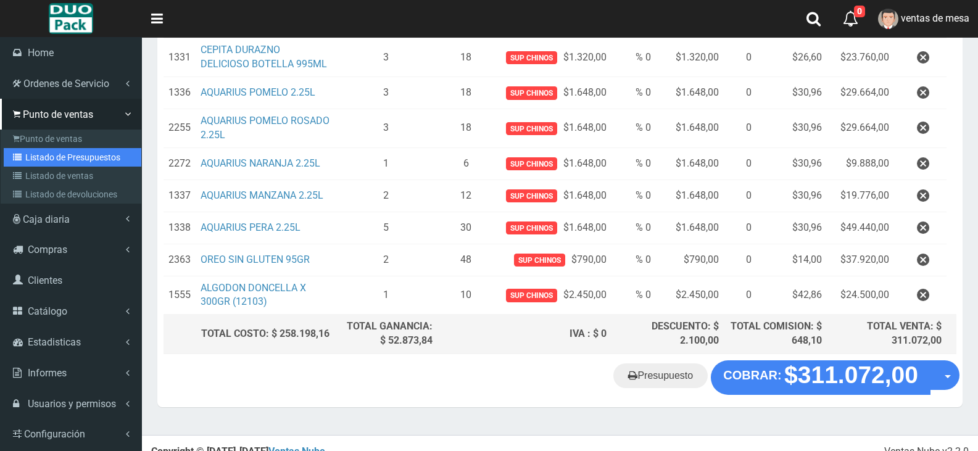
drag, startPoint x: 54, startPoint y: 154, endPoint x: 85, endPoint y: 159, distance: 31.1
click at [54, 154] on link "Listado de Presupuestos" at bounding box center [73, 157] width 138 height 19
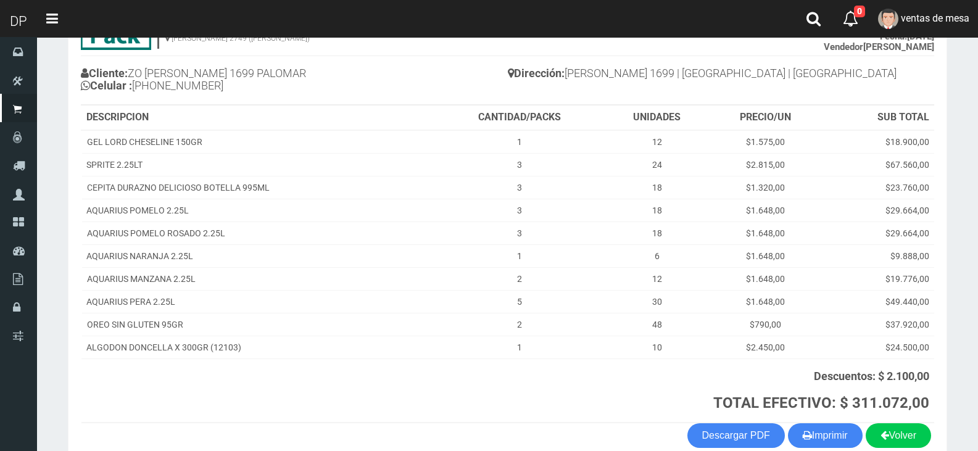
scroll to position [181, 0]
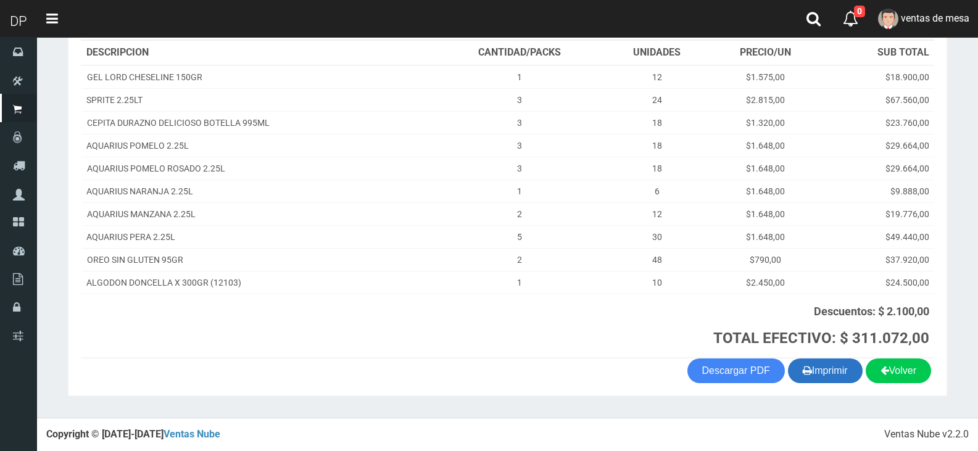
click at [818, 371] on button "Imprimir" at bounding box center [825, 370] width 75 height 25
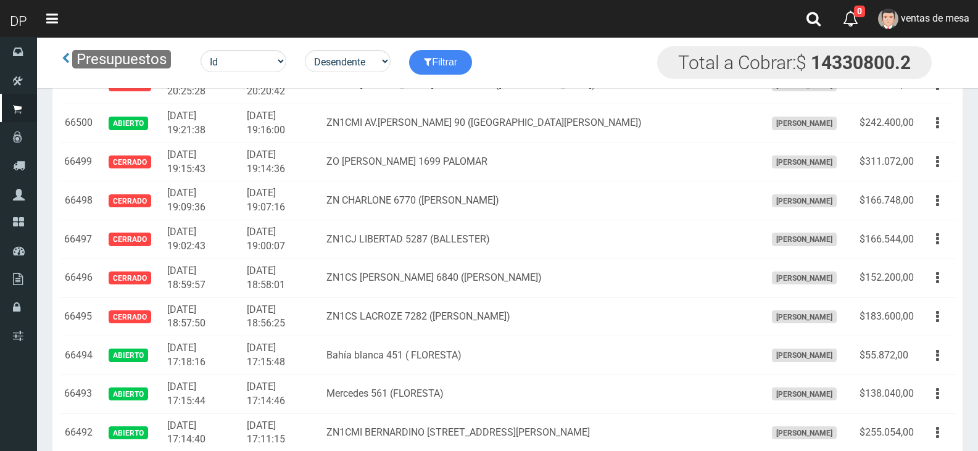
scroll to position [1561, 0]
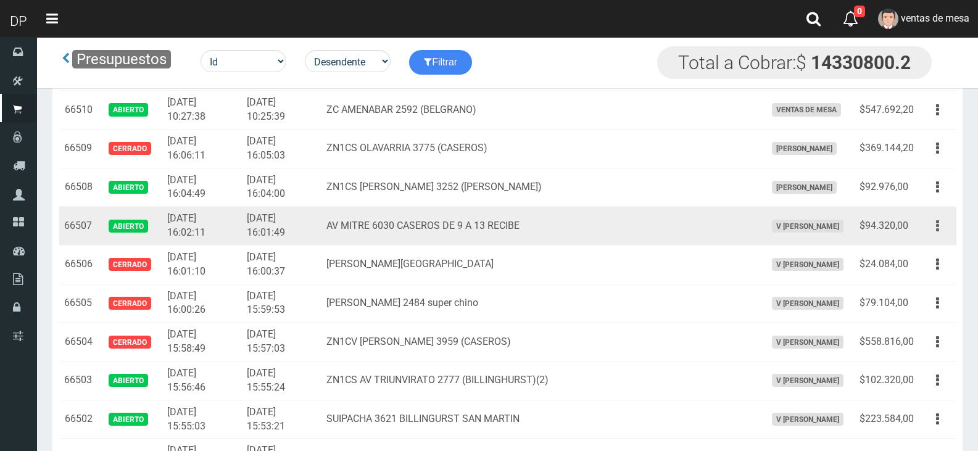
click at [938, 222] on icon "button" at bounding box center [937, 226] width 3 height 22
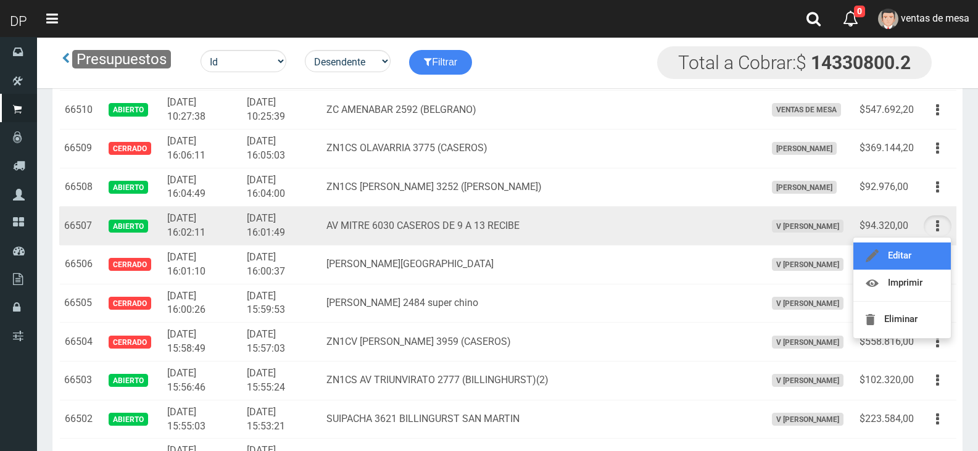
click at [916, 247] on link "Editar" at bounding box center [901, 255] width 97 height 27
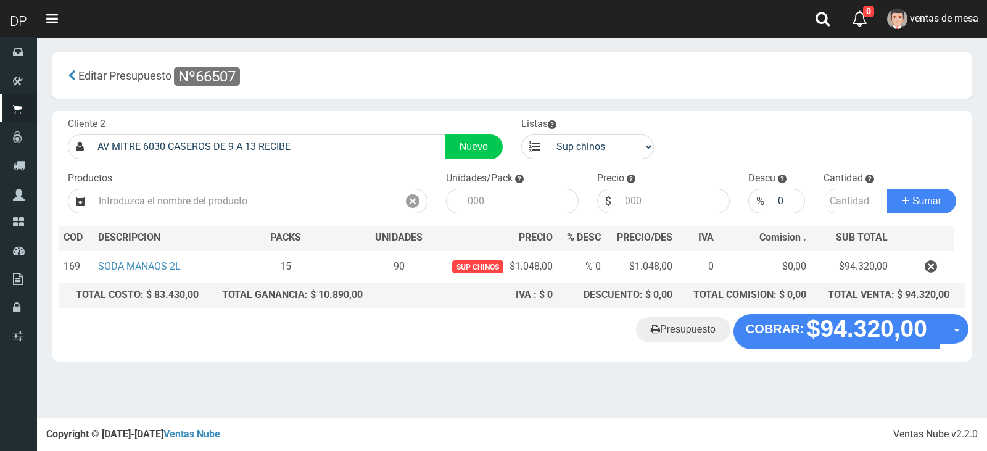
click at [813, 308] on table "COD DES CRIPCION PACKS UNIDADES PRECIO % DESC PRECIO/DES IVA Comision . SUB TOT…" at bounding box center [512, 267] width 907 height 83
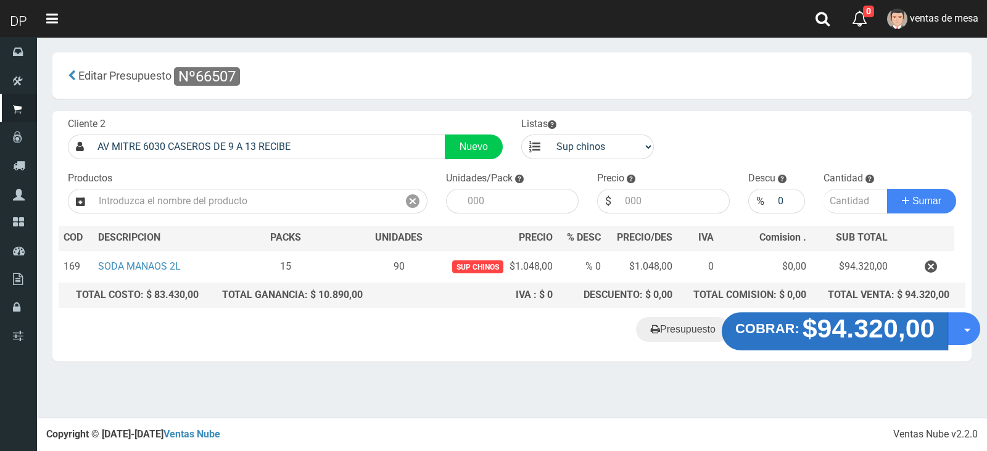
click at [840, 330] on strong "$94.320,00" at bounding box center [869, 328] width 133 height 29
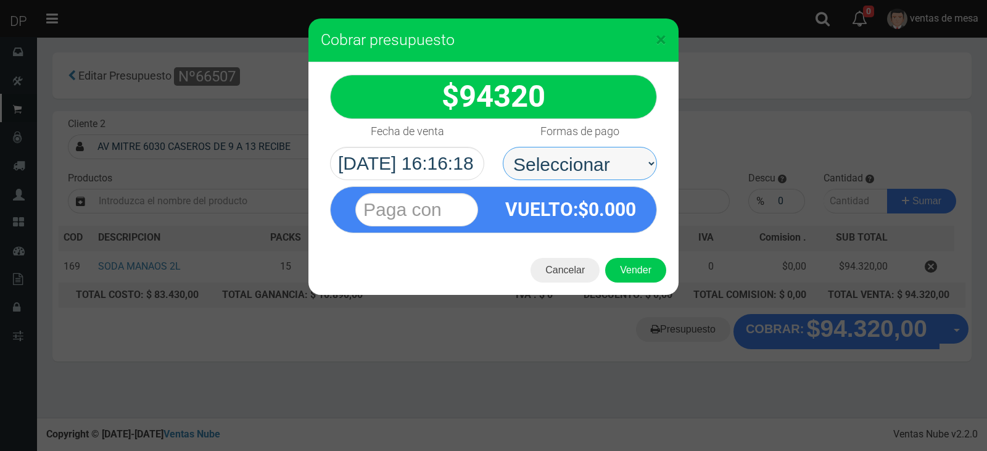
click at [573, 170] on select "Seleccionar Efectivo Tarjeta de Crédito Depósito Débito" at bounding box center [580, 163] width 154 height 33
select select "Efectivo"
click at [503, 147] on select "Seleccionar Efectivo Tarjeta de Crédito Depósito Débito" at bounding box center [580, 163] width 154 height 33
click at [643, 268] on button "Vender" at bounding box center [635, 270] width 61 height 25
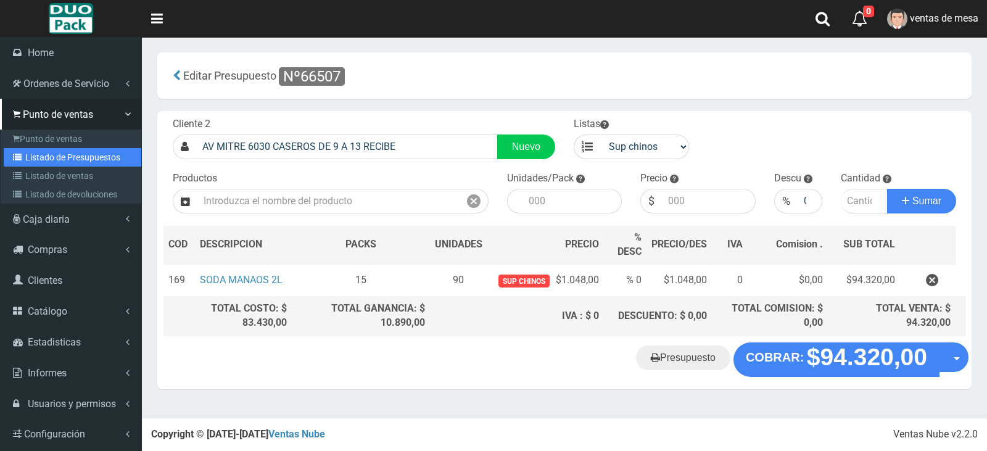
click at [77, 164] on link "Listado de Presupuestos" at bounding box center [73, 157] width 138 height 19
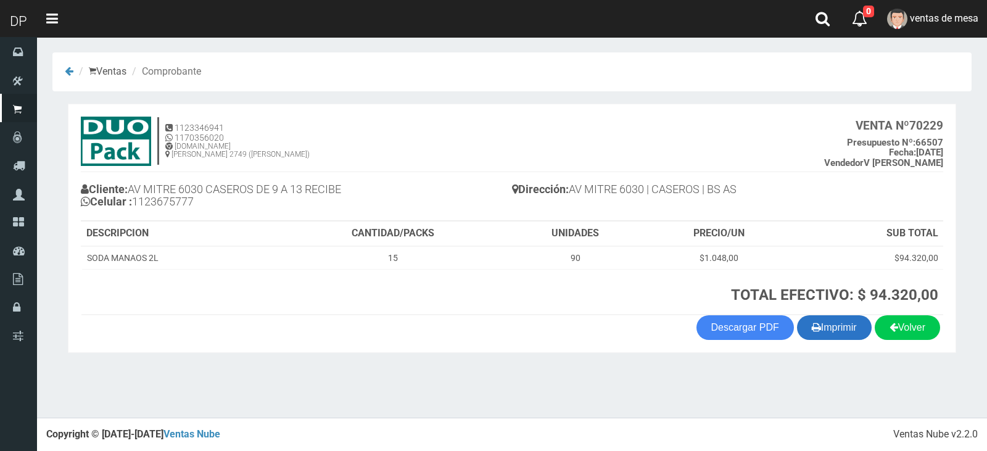
click at [841, 333] on button "Imprimir" at bounding box center [834, 327] width 75 height 25
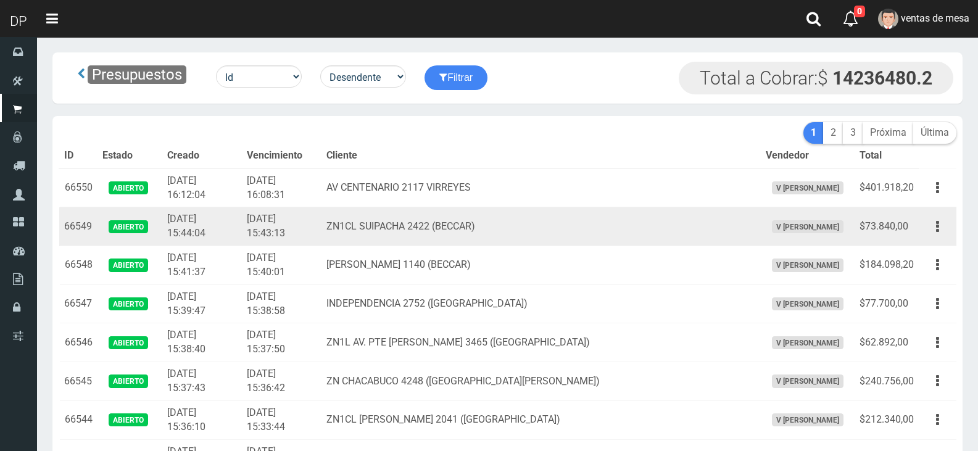
scroll to position [1625, 0]
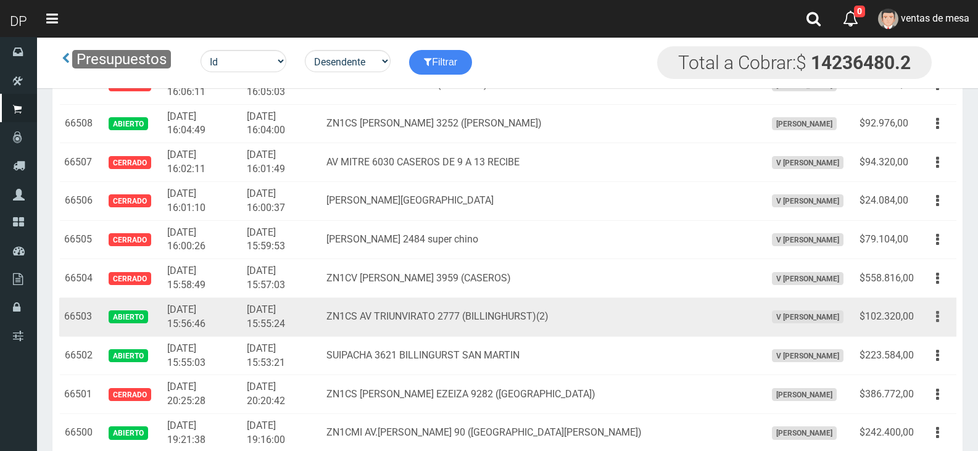
click at [937, 313] on icon "button" at bounding box center [937, 317] width 3 height 22
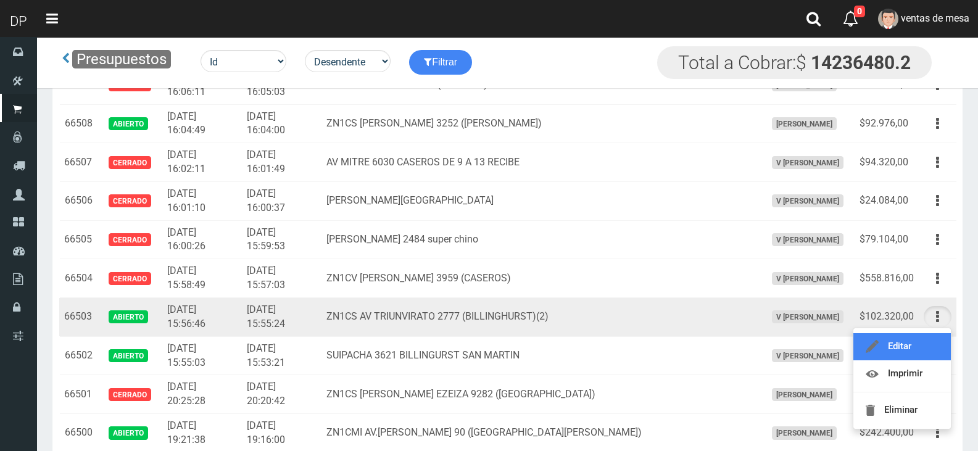
click at [929, 345] on link "Editar" at bounding box center [901, 346] width 97 height 27
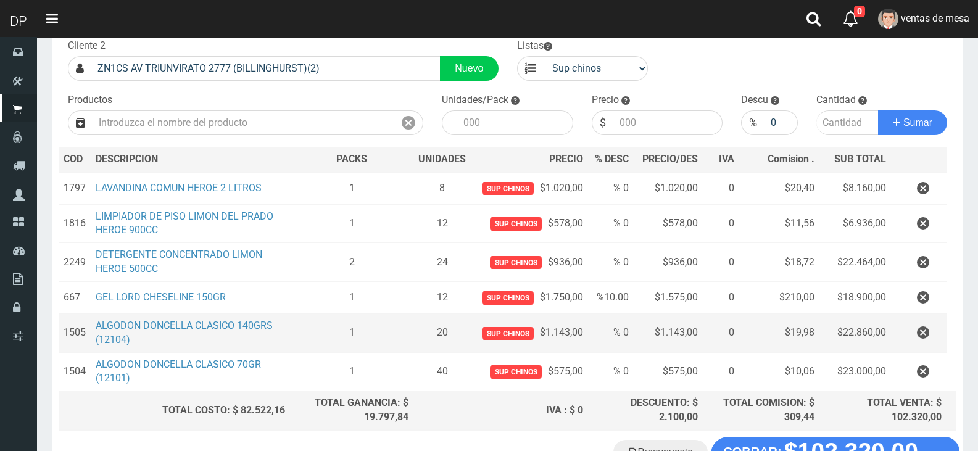
scroll to position [168, 0]
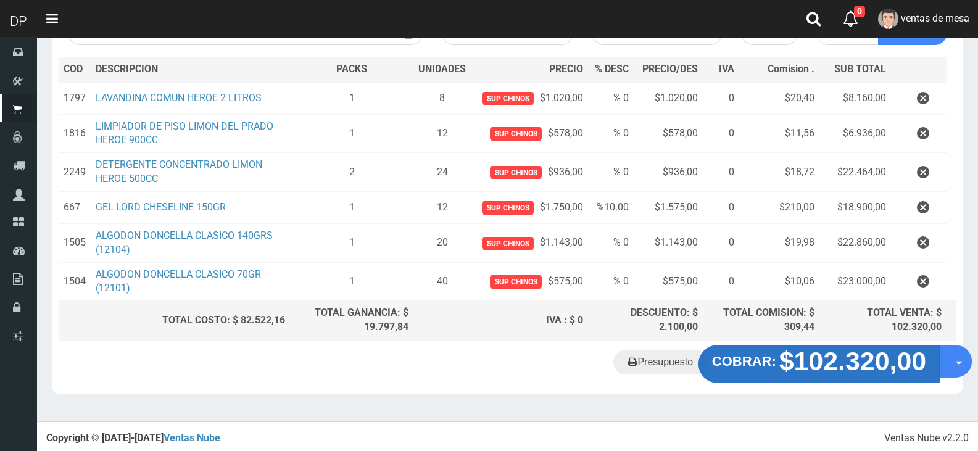
click at [780, 360] on strong "$102.320,00" at bounding box center [852, 361] width 147 height 29
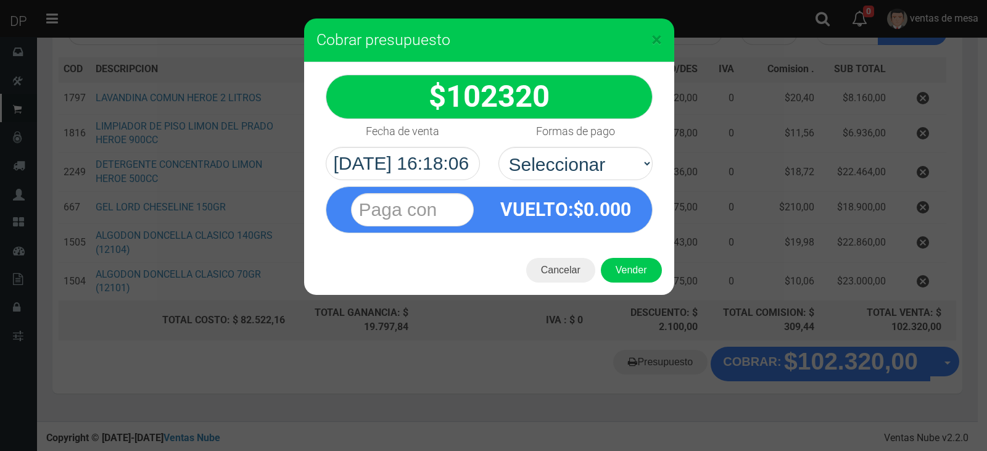
click at [572, 164] on select "Seleccionar Efectivo Tarjeta de Crédito Depósito Débito" at bounding box center [575, 163] width 154 height 33
select select "Efectivo"
click at [498, 147] on select "Seleccionar Efectivo Tarjeta de Crédito Depósito Débito" at bounding box center [575, 163] width 154 height 33
click at [628, 281] on button "Vender" at bounding box center [631, 270] width 61 height 25
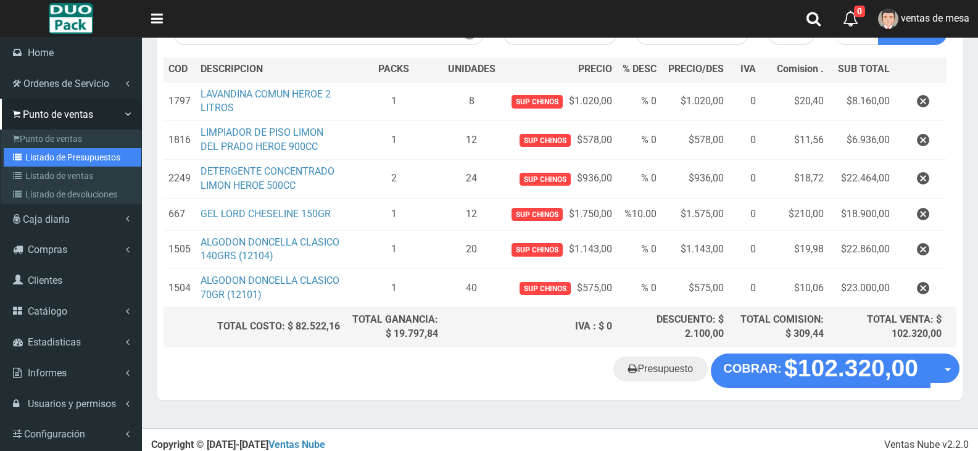
click at [33, 152] on link "Listado de Presupuestos" at bounding box center [73, 157] width 138 height 19
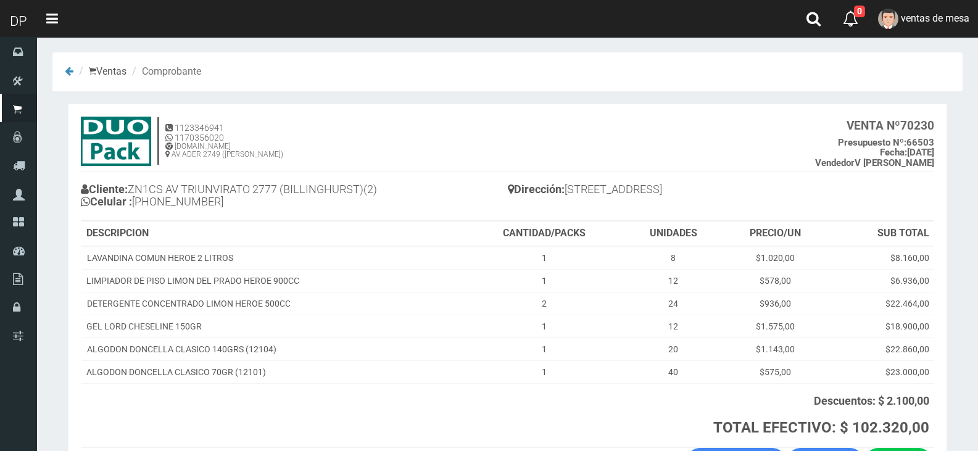
scroll to position [89, 0]
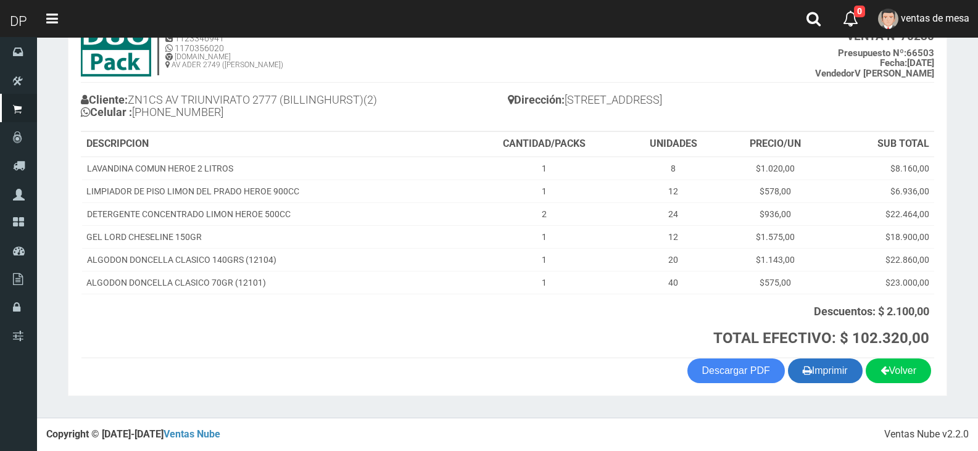
click at [814, 374] on button "Imprimir" at bounding box center [825, 370] width 75 height 25
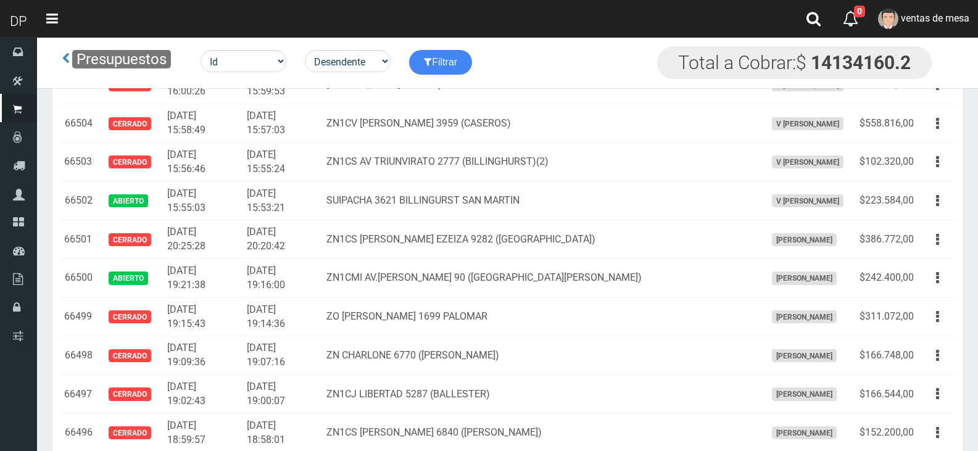
scroll to position [1523, 0]
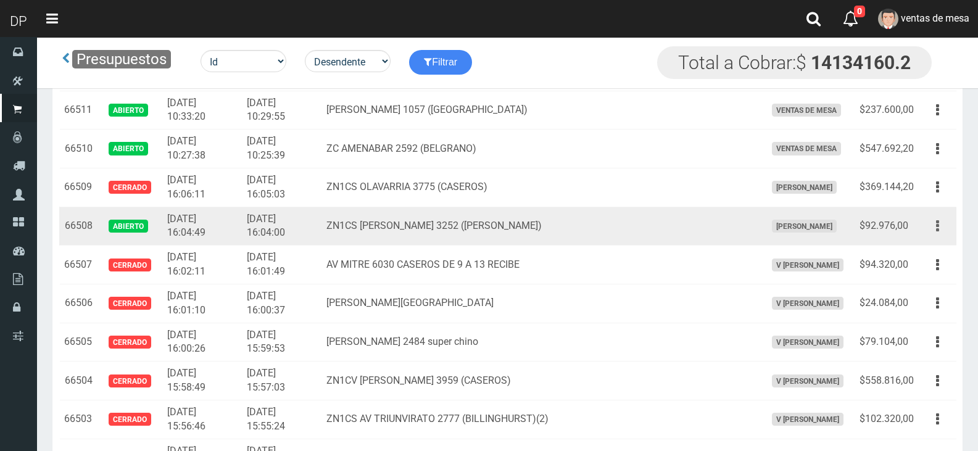
click at [941, 220] on button "button" at bounding box center [938, 226] width 28 height 22
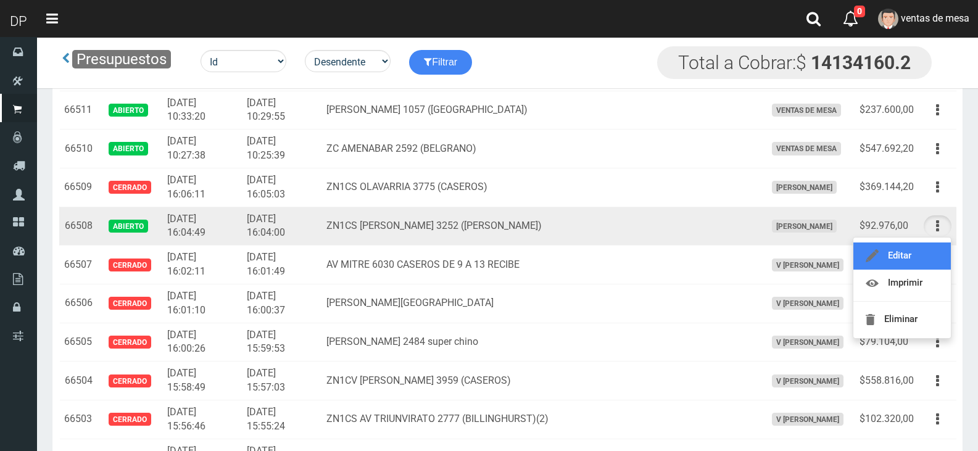
click at [916, 253] on link "Editar" at bounding box center [901, 255] width 97 height 27
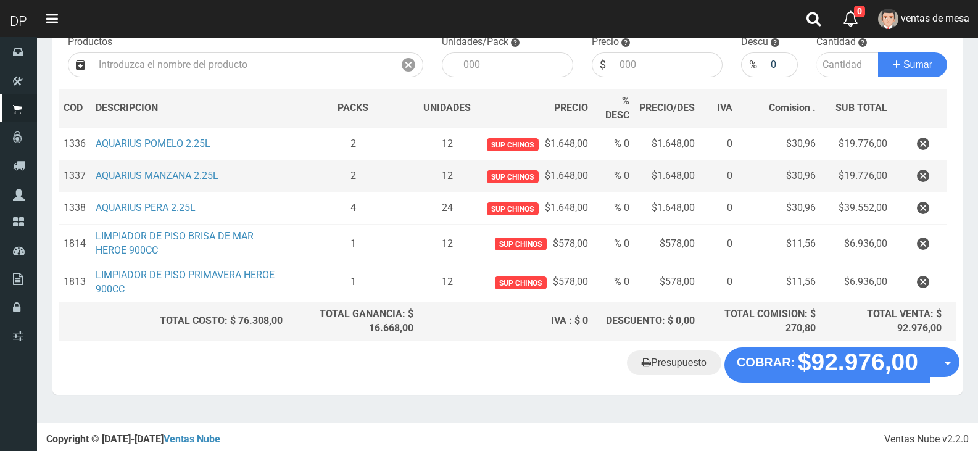
scroll to position [137, 0]
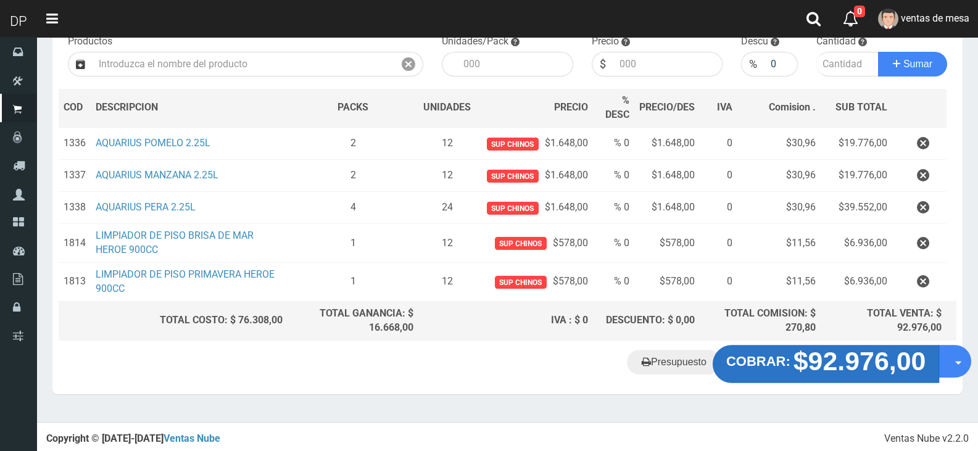
click at [829, 352] on strong "$92.976,00" at bounding box center [859, 361] width 133 height 29
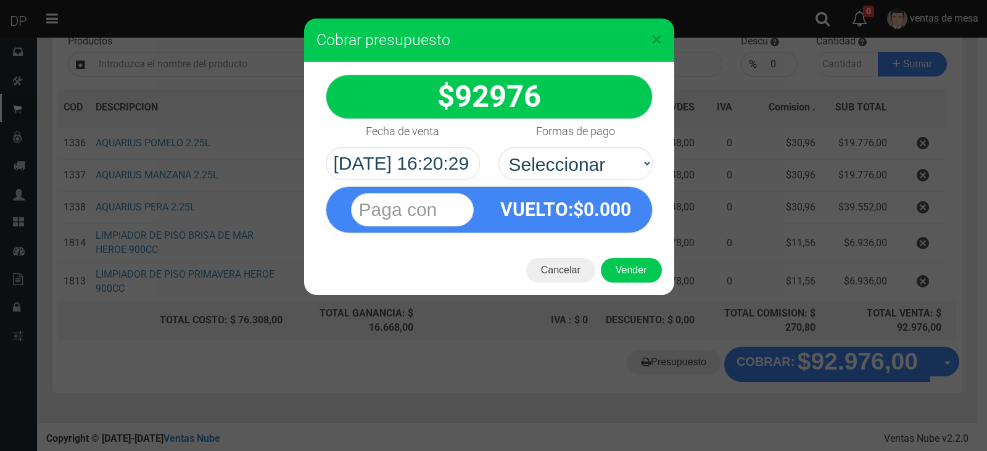
click at [592, 180] on div "VUELTO :$ 0.000" at bounding box center [488, 206] width 345 height 53
click at [593, 172] on select "Seleccionar Efectivo Tarjeta de Crédito Depósito Débito" at bounding box center [575, 163] width 154 height 33
select select "Efectivo"
click at [498, 147] on select "Seleccionar Efectivo Tarjeta de Crédito Depósito Débito" at bounding box center [575, 163] width 154 height 33
click at [638, 271] on button "Vender" at bounding box center [631, 270] width 61 height 25
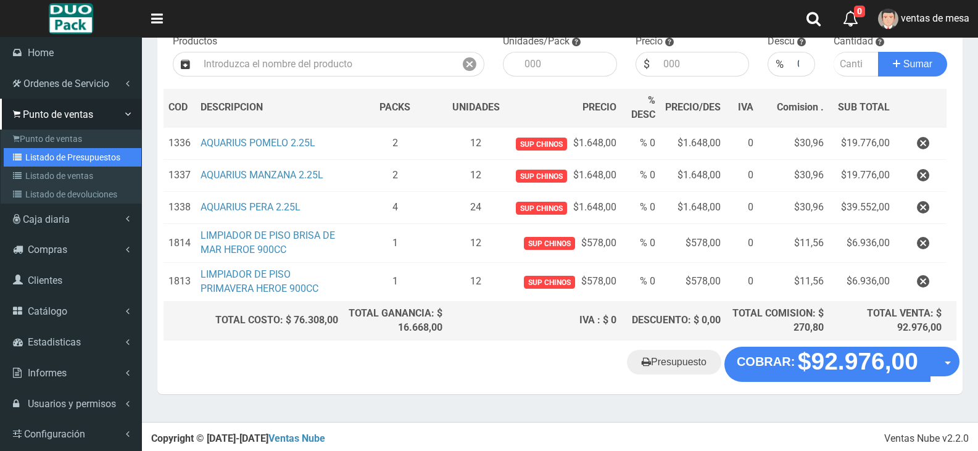
click at [88, 152] on link "Listado de Presupuestos" at bounding box center [73, 157] width 138 height 19
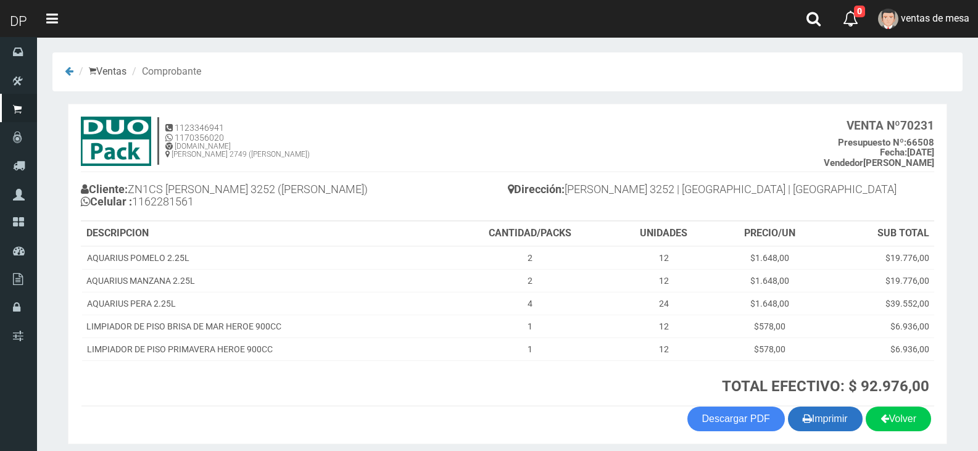
click at [829, 423] on button "Imprimir" at bounding box center [825, 419] width 75 height 25
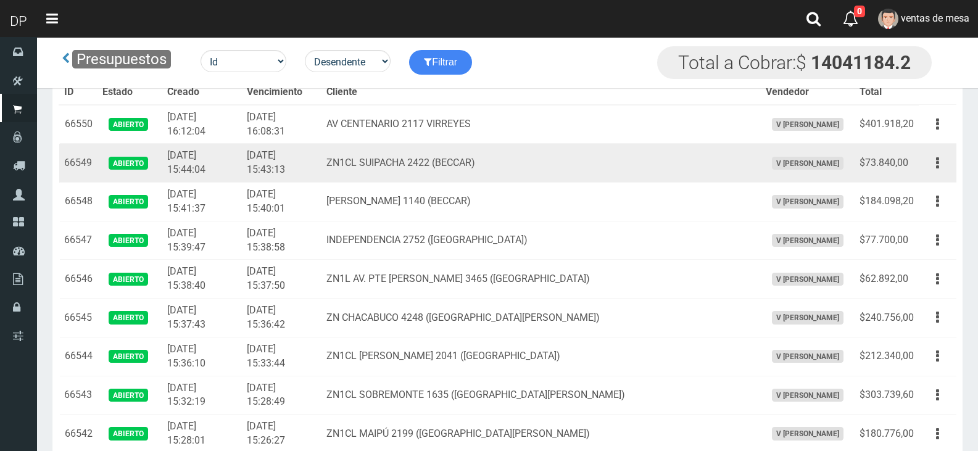
scroll to position [2708, 0]
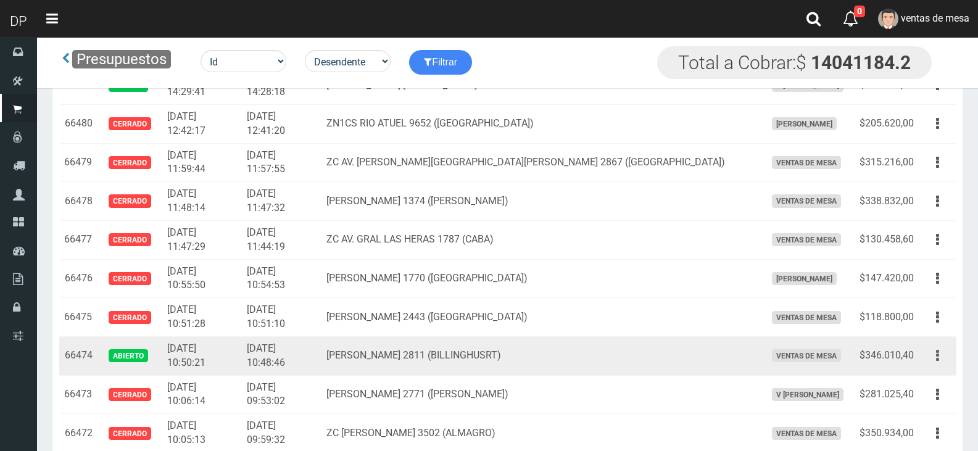
click at [937, 354] on icon "button" at bounding box center [937, 356] width 3 height 22
click at [890, 353] on td "$346.010,40" at bounding box center [886, 355] width 64 height 39
click at [936, 357] on icon "button" at bounding box center [937, 356] width 3 height 22
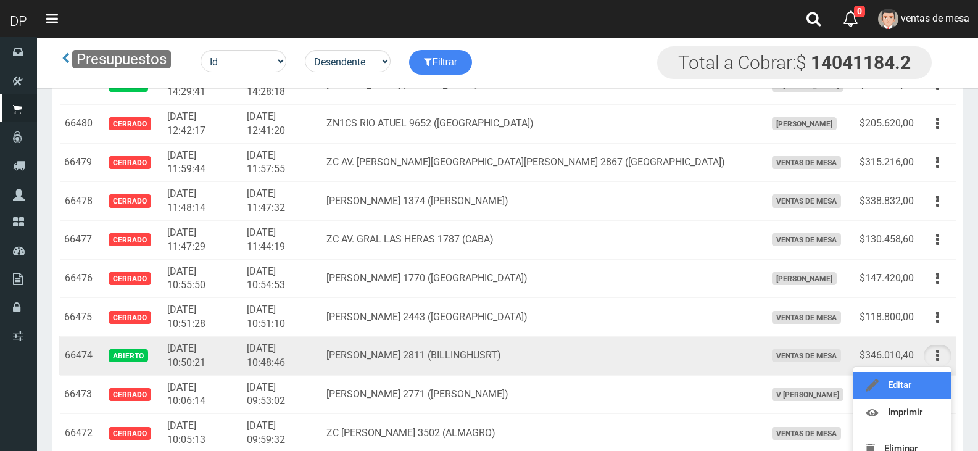
click at [900, 379] on link "Editar" at bounding box center [901, 385] width 97 height 27
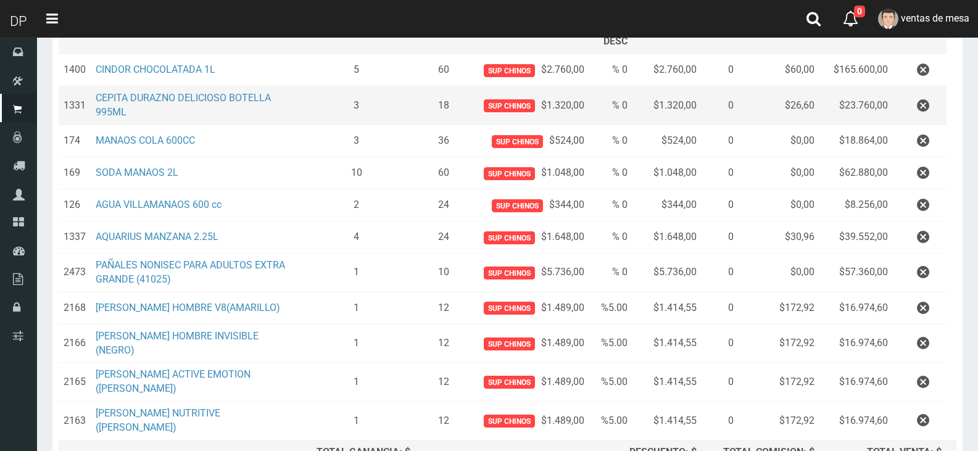
scroll to position [336, 0]
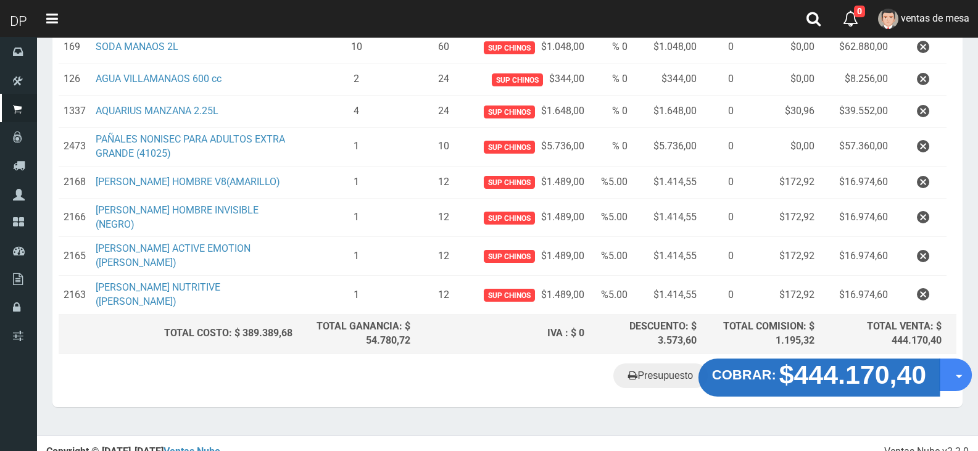
click at [813, 365] on strong "$444.170,40" at bounding box center [852, 374] width 147 height 29
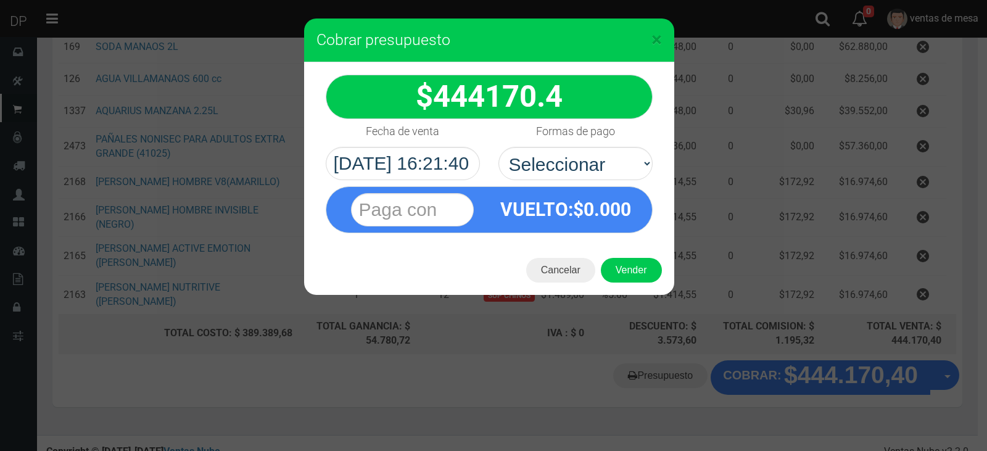
click at [563, 167] on select "Seleccionar Efectivo Tarjeta de Crédito Depósito Débito" at bounding box center [575, 163] width 154 height 33
select select "Efectivo"
click at [498, 147] on select "Seleccionar Efectivo Tarjeta de Crédito Depósito Débito" at bounding box center [575, 163] width 154 height 33
click at [645, 276] on button "Vender" at bounding box center [631, 270] width 61 height 25
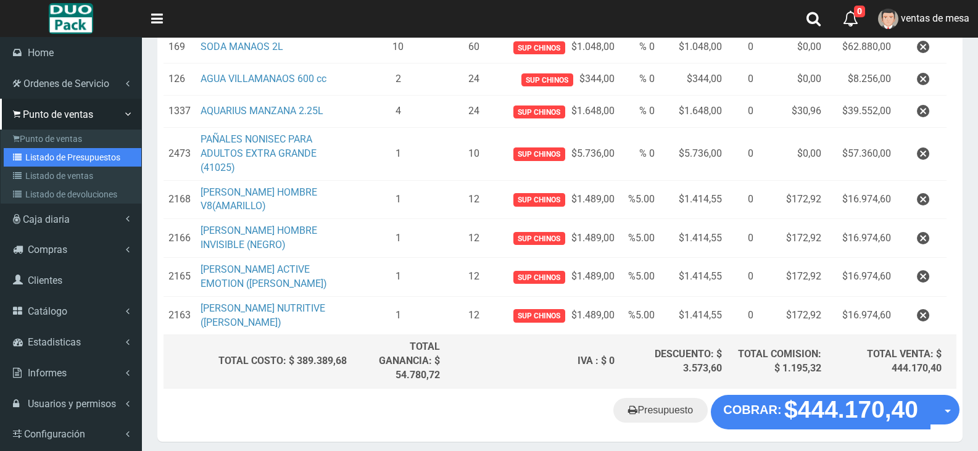
click at [79, 159] on link "Listado de Presupuestos" at bounding box center [73, 157] width 138 height 19
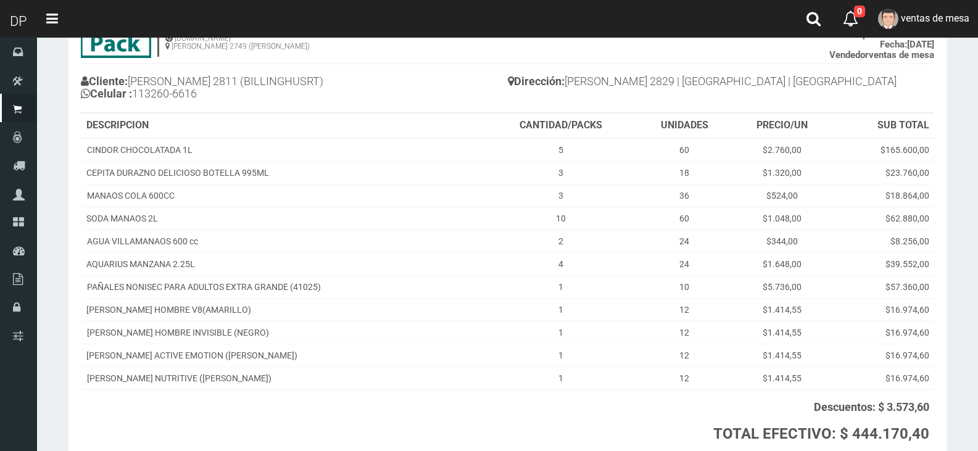
scroll to position [204, 0]
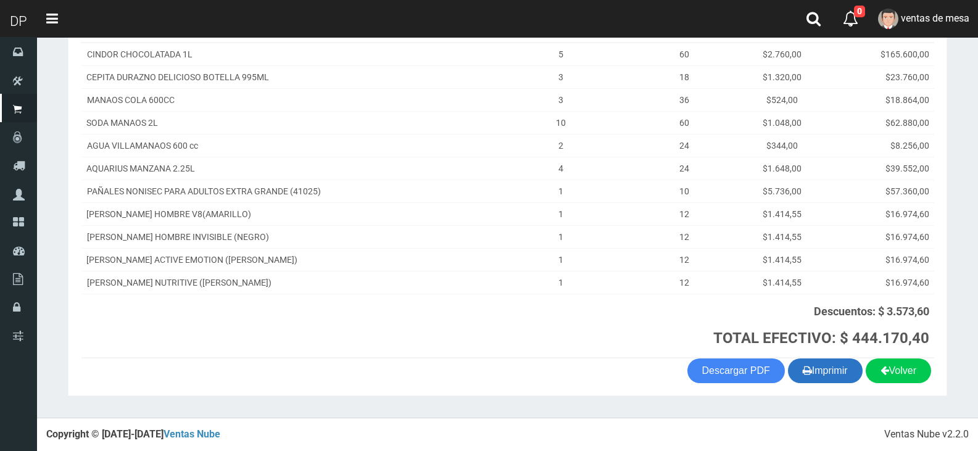
click at [819, 369] on button "Imprimir" at bounding box center [825, 370] width 75 height 25
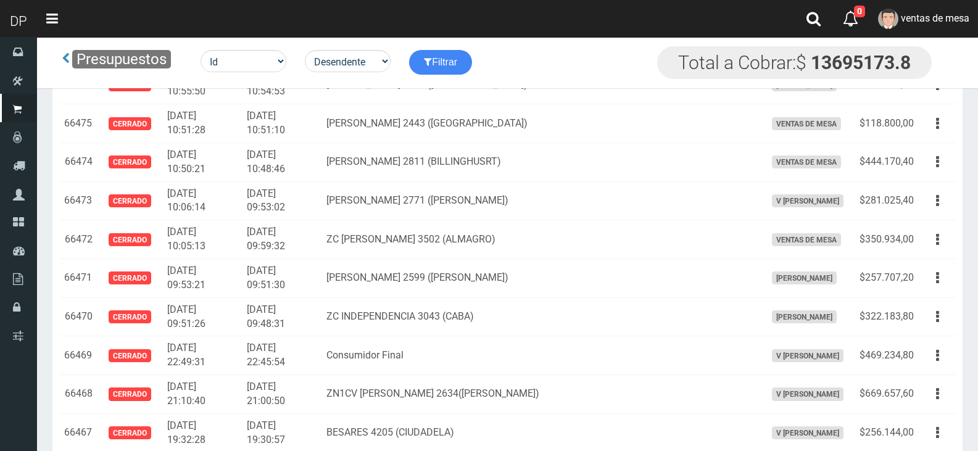
scroll to position [1755, 0]
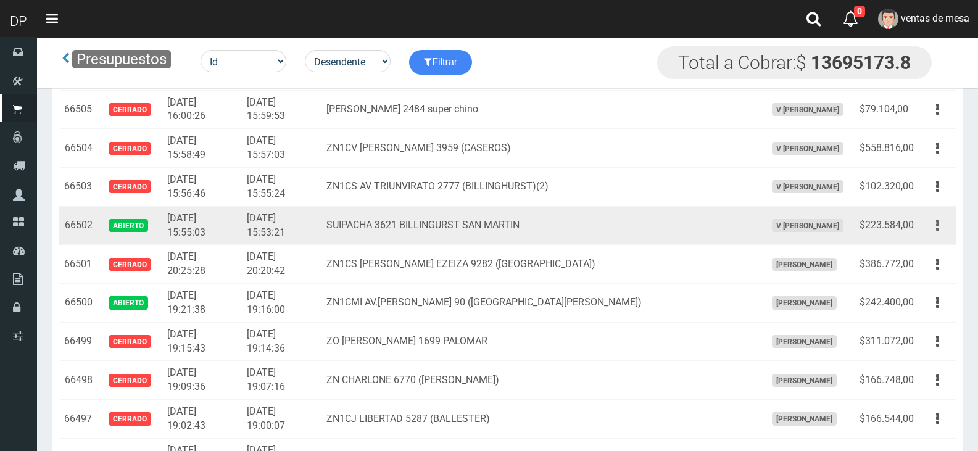
click at [934, 230] on button "button" at bounding box center [938, 226] width 28 height 22
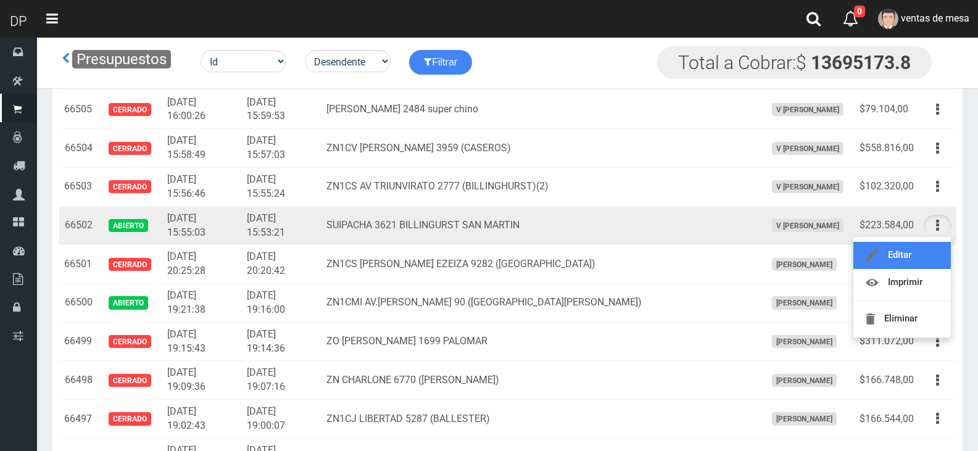
click at [912, 254] on link "Editar" at bounding box center [901, 255] width 97 height 27
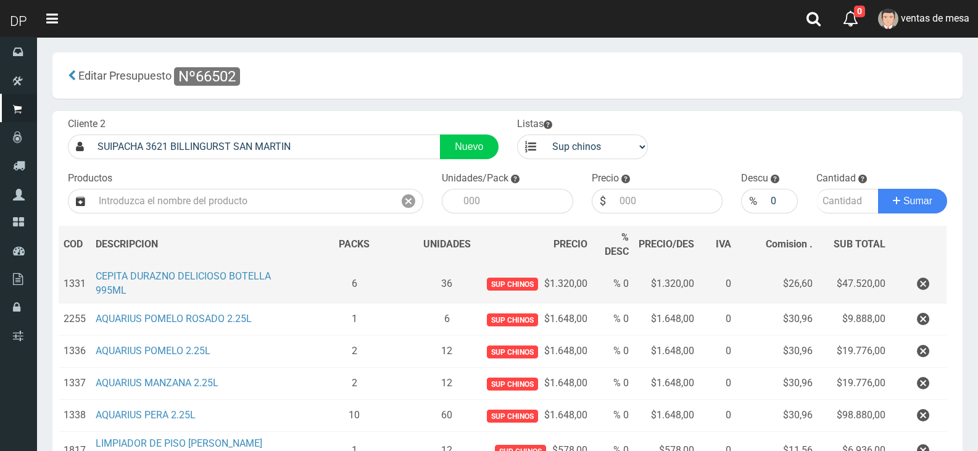
scroll to position [285, 0]
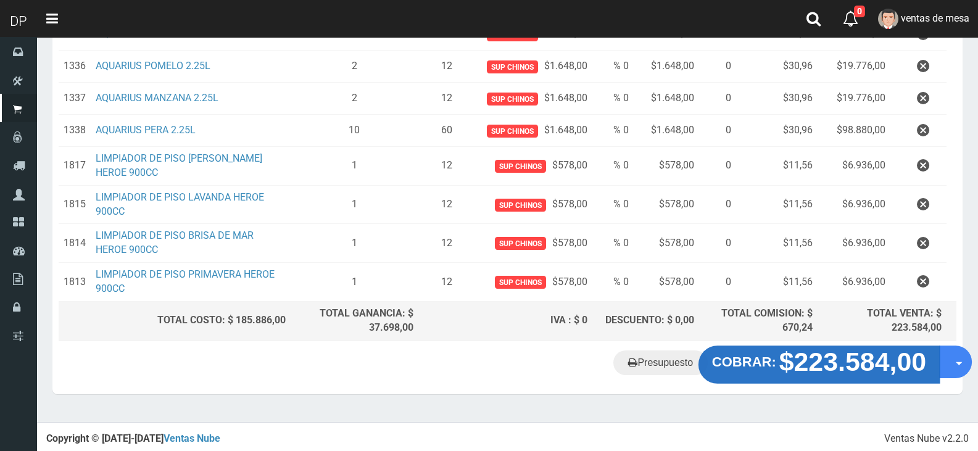
click at [852, 357] on strong "$223.584,00" at bounding box center [852, 361] width 147 height 29
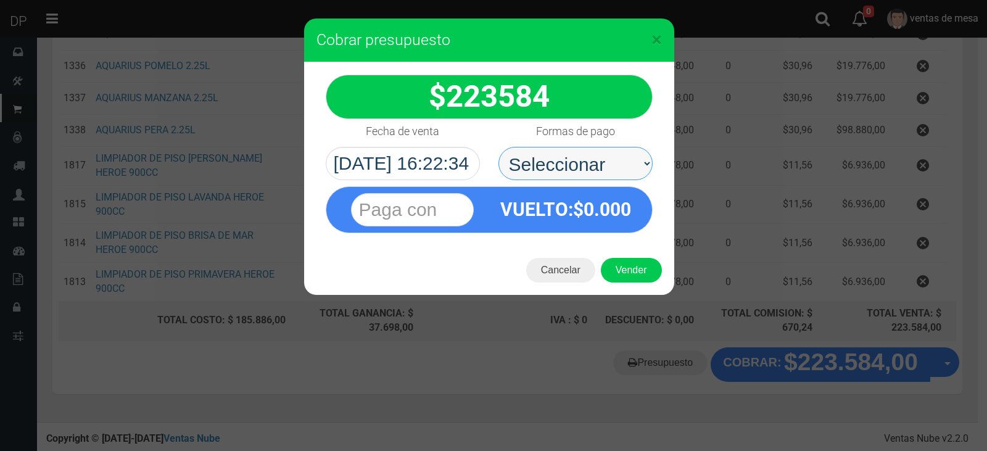
drag, startPoint x: 593, startPoint y: 159, endPoint x: 591, endPoint y: 170, distance: 11.3
click at [593, 159] on select "Seleccionar Efectivo Tarjeta de Crédito Depósito Débito" at bounding box center [575, 163] width 154 height 33
select select "Efectivo"
click at [498, 147] on select "Seleccionar Efectivo Tarjeta de Crédito Depósito Débito" at bounding box center [575, 163] width 154 height 33
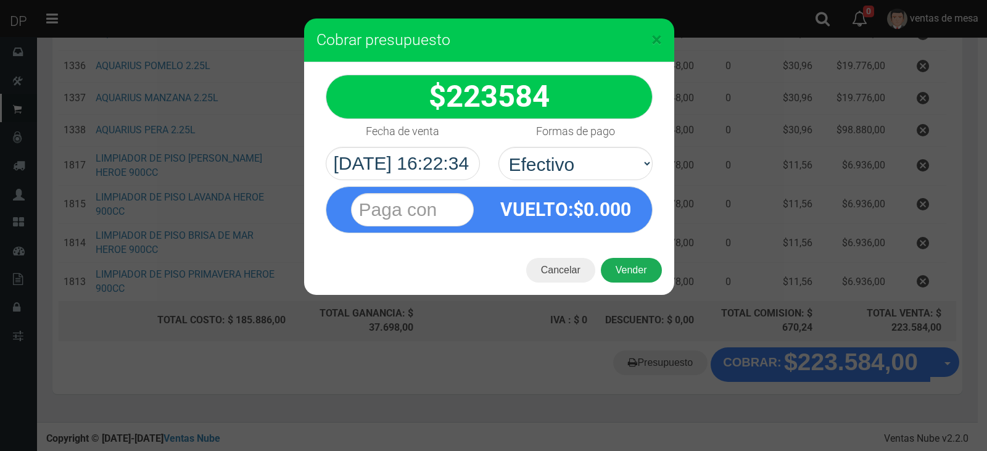
click at [639, 272] on button "Vender" at bounding box center [631, 270] width 61 height 25
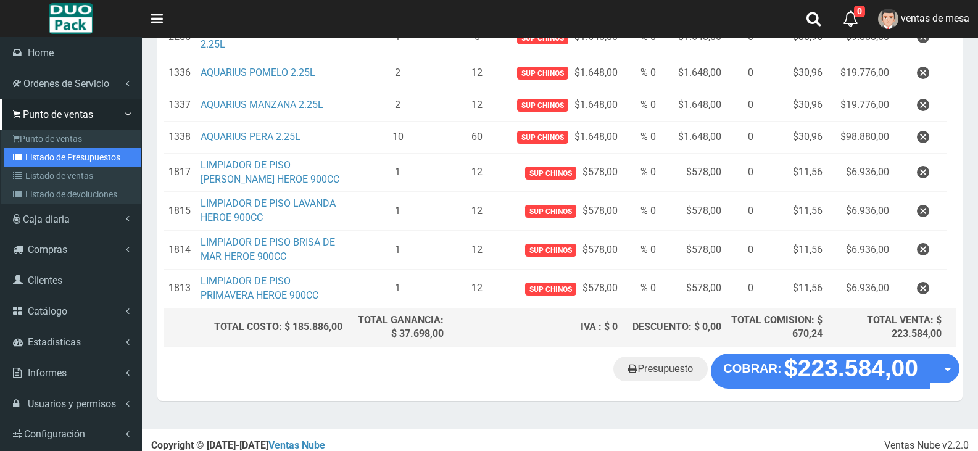
click at [44, 162] on link "Listado de Presupuestos" at bounding box center [73, 157] width 138 height 19
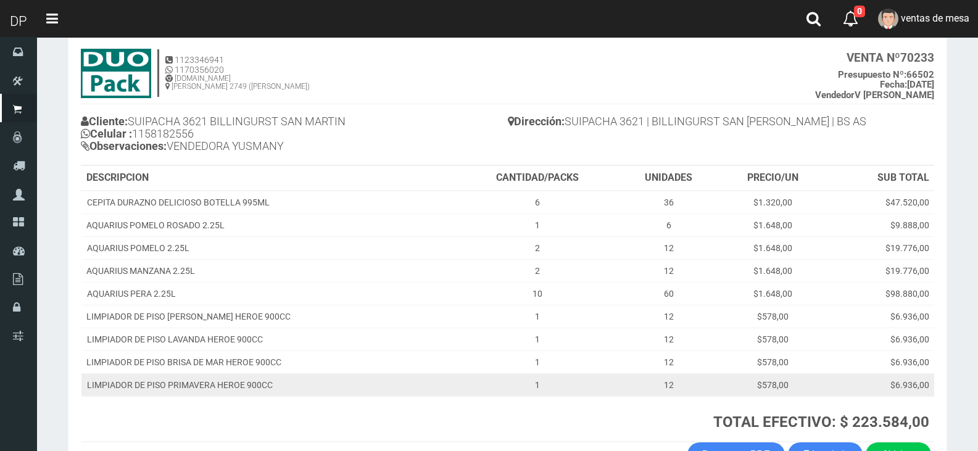
scroll to position [152, 0]
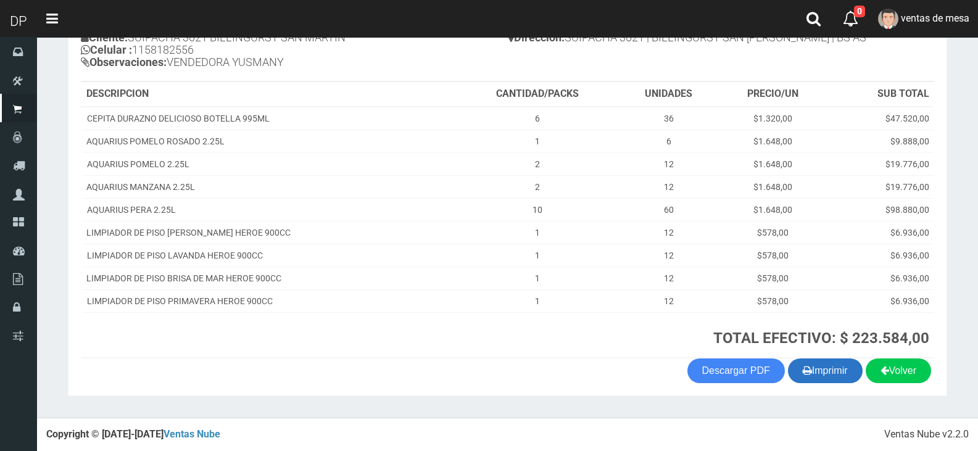
click at [806, 381] on button "Imprimir" at bounding box center [825, 370] width 75 height 25
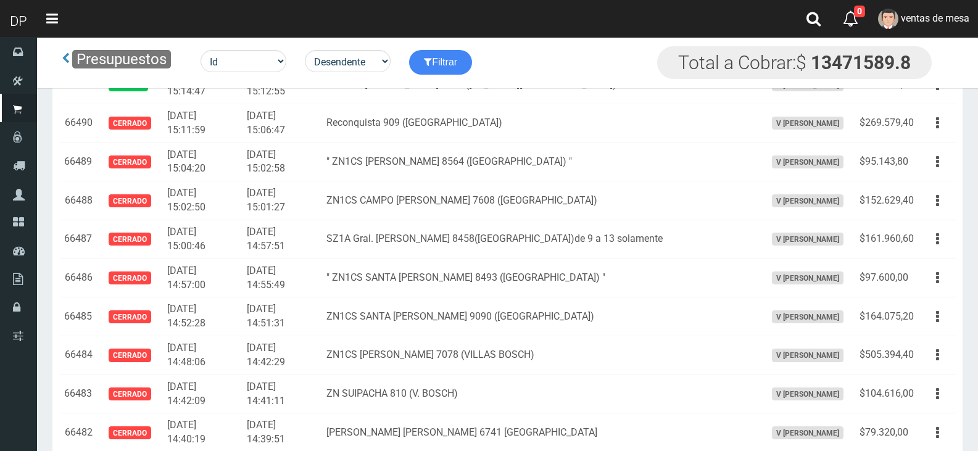
scroll to position [2567, 0]
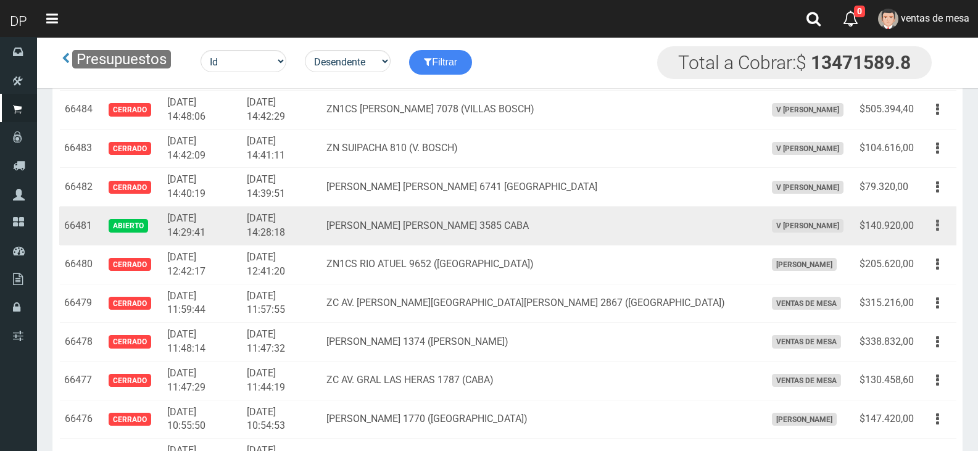
click at [935, 225] on button "button" at bounding box center [938, 226] width 28 height 22
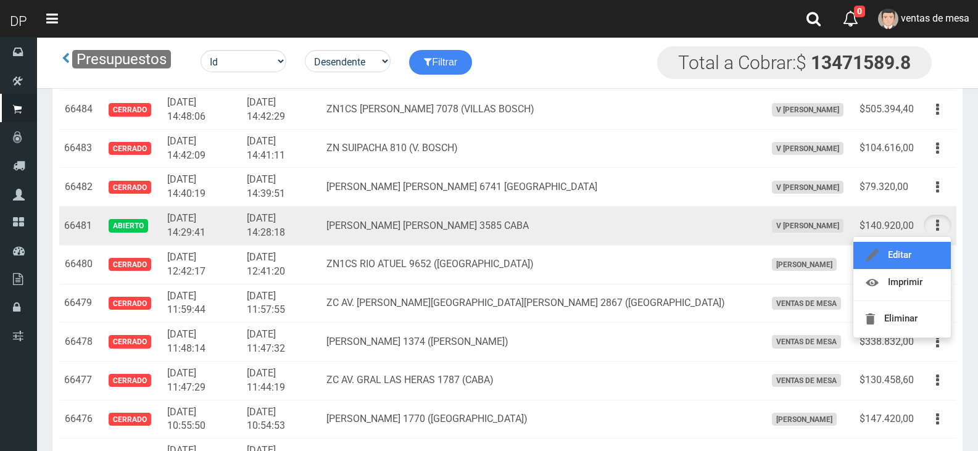
click at [930, 254] on link "Editar" at bounding box center [901, 255] width 97 height 27
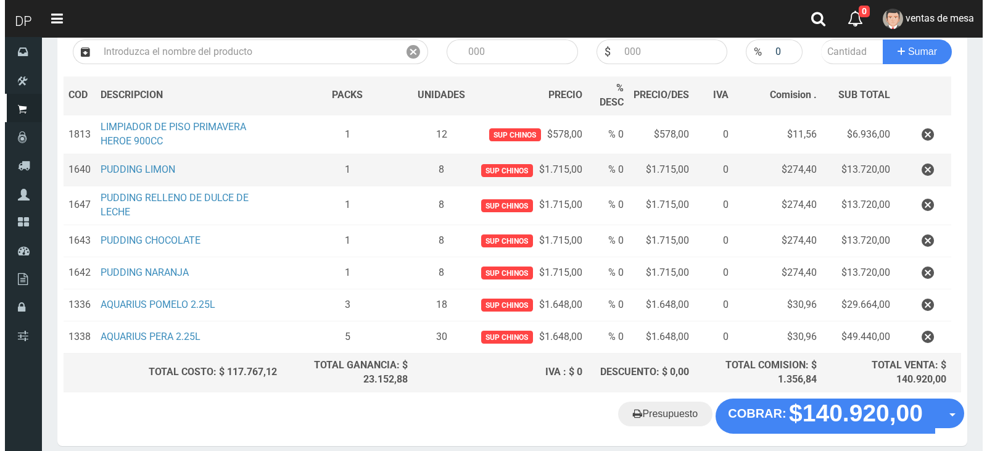
scroll to position [201, 0]
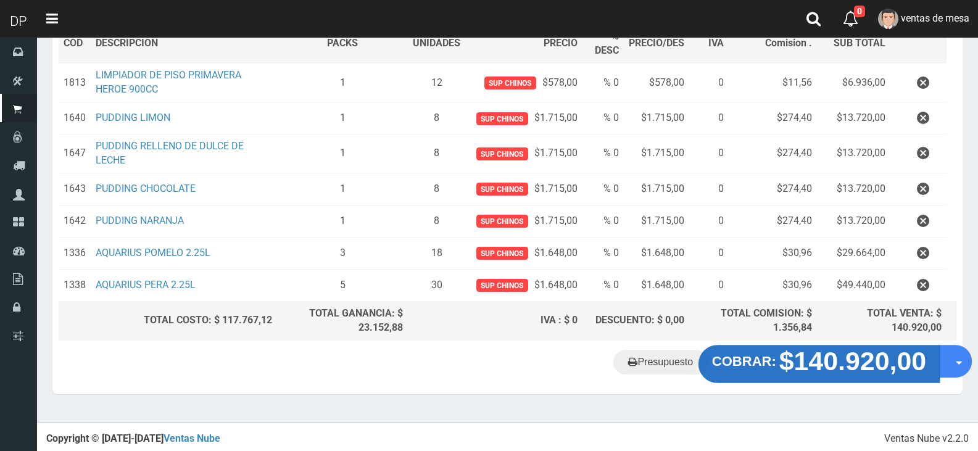
click at [833, 360] on strong "$140.920,00" at bounding box center [852, 361] width 147 height 29
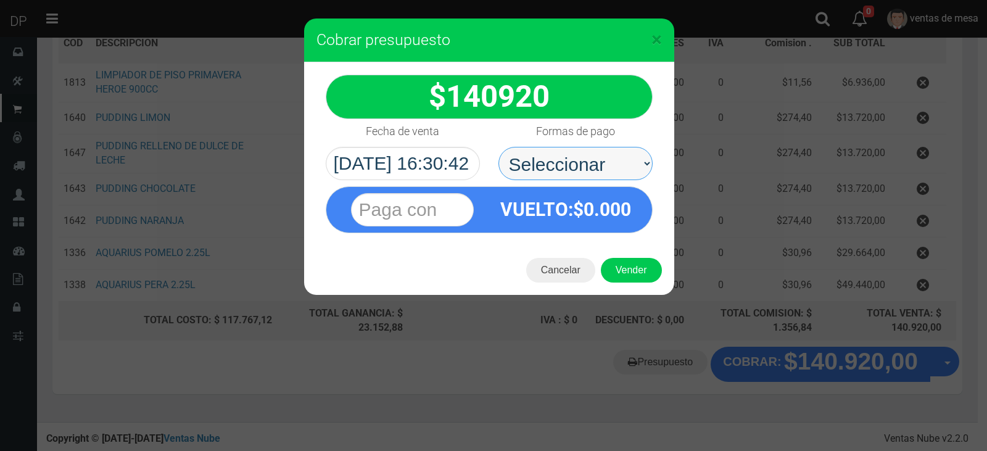
click at [589, 171] on select "Seleccionar Efectivo Tarjeta de Crédito Depósito Débito" at bounding box center [575, 163] width 154 height 33
select select "Efectivo"
click at [498, 147] on select "Seleccionar Efectivo Tarjeta de Crédito Depósito Débito" at bounding box center [575, 163] width 154 height 33
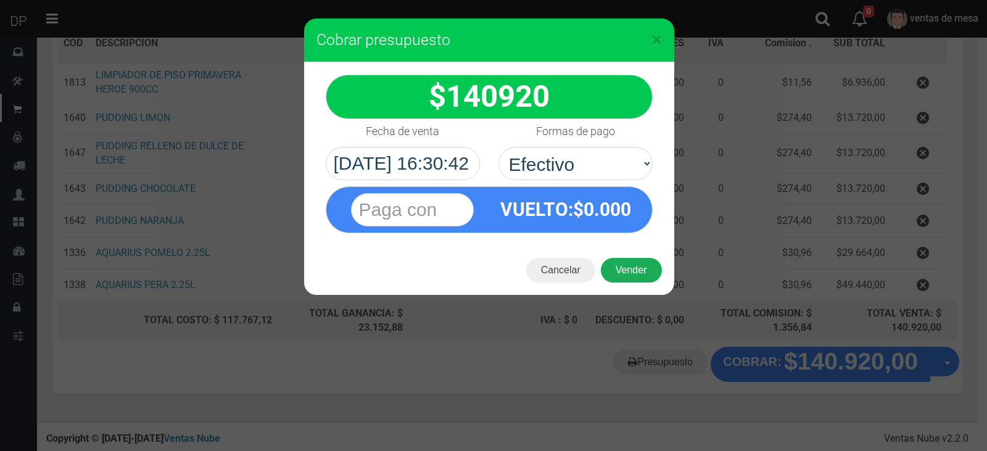
click at [641, 270] on button "Vender" at bounding box center [631, 270] width 61 height 25
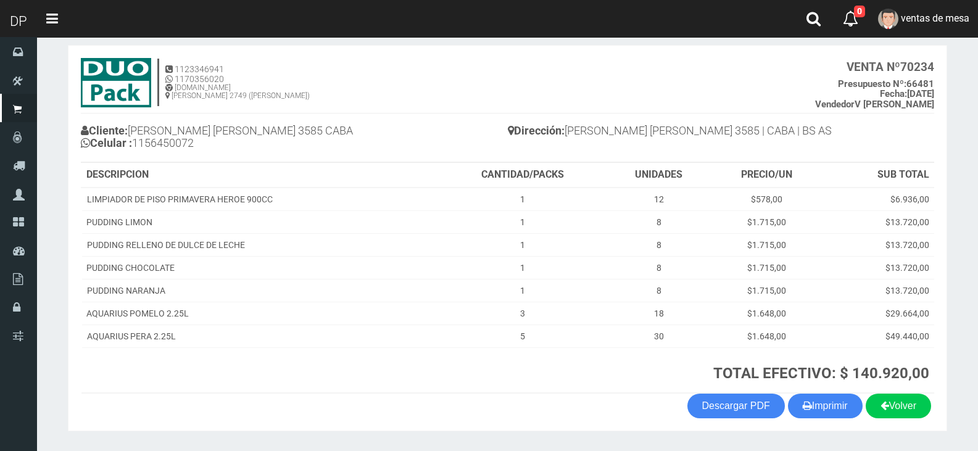
scroll to position [94, 0]
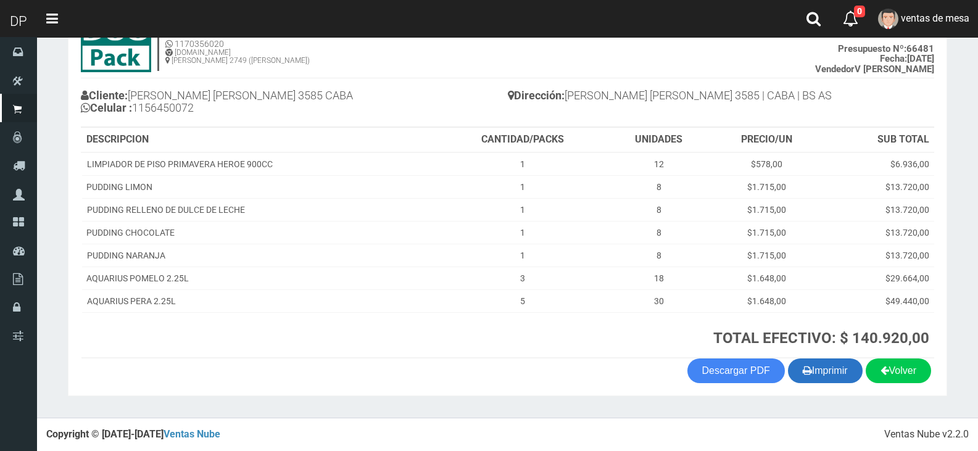
click at [830, 372] on button "Imprimir" at bounding box center [825, 370] width 75 height 25
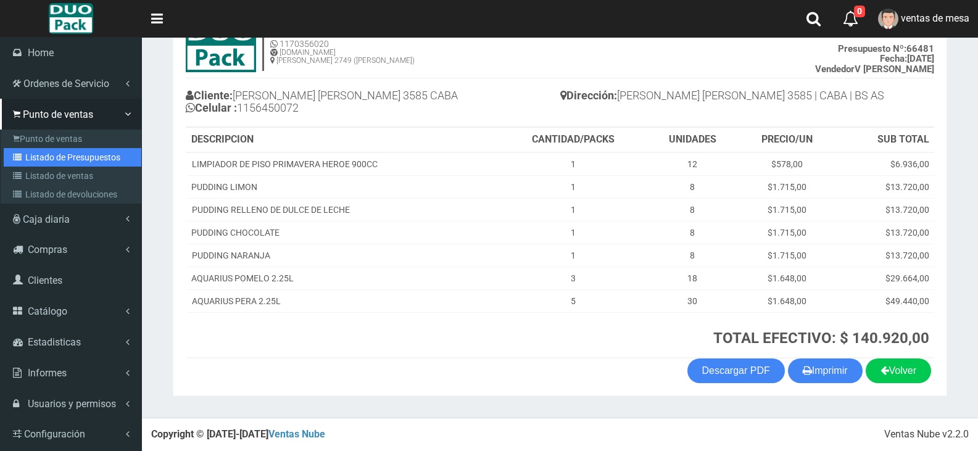
click at [80, 157] on link "Listado de Presupuestos" at bounding box center [73, 157] width 138 height 19
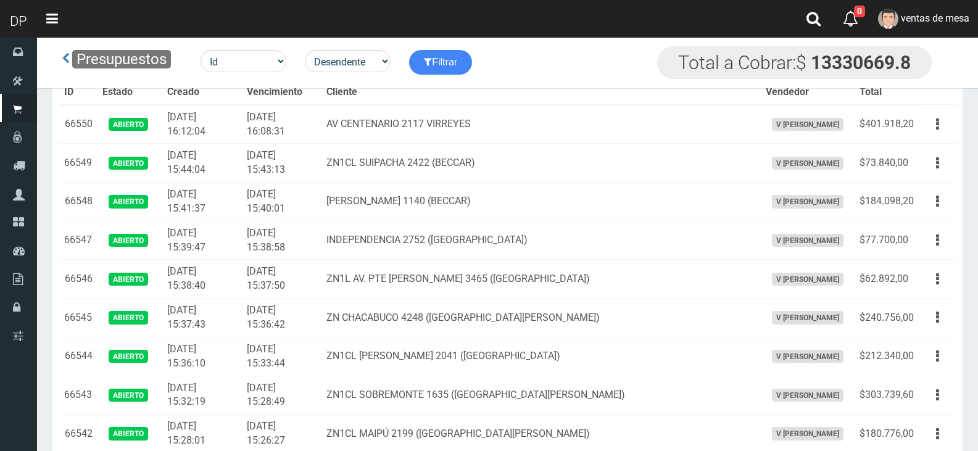
scroll to position [1161, 0]
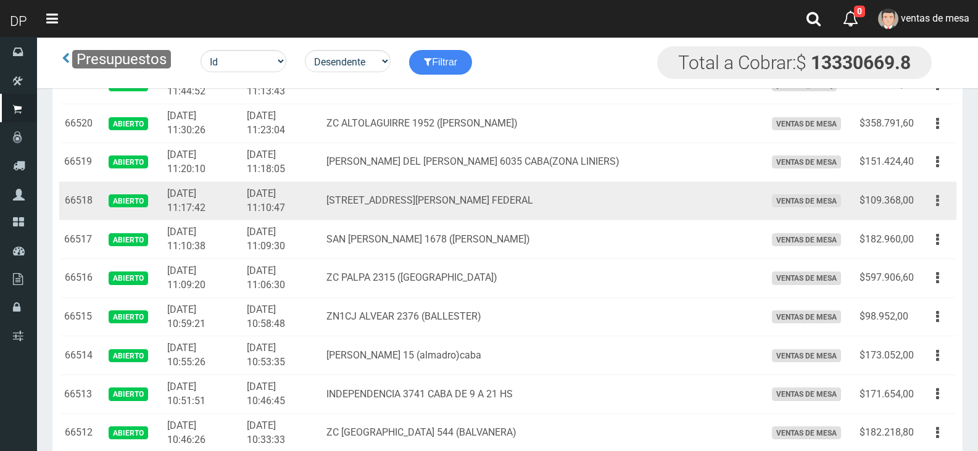
click at [938, 202] on icon "button" at bounding box center [937, 201] width 3 height 22
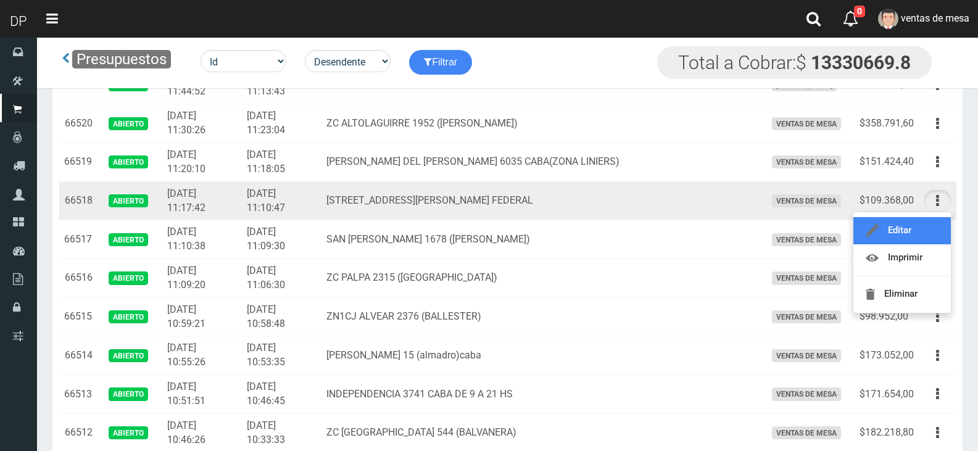
click at [920, 230] on link "Editar" at bounding box center [901, 230] width 97 height 27
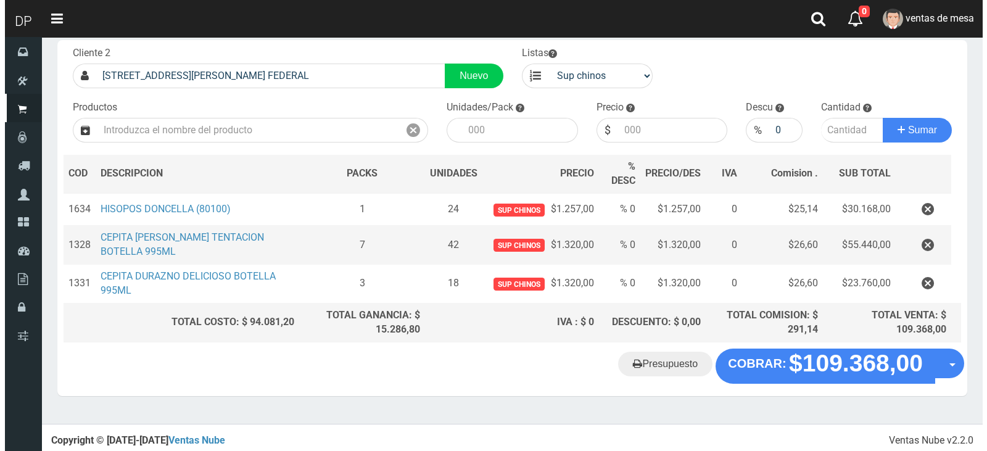
scroll to position [73, 0]
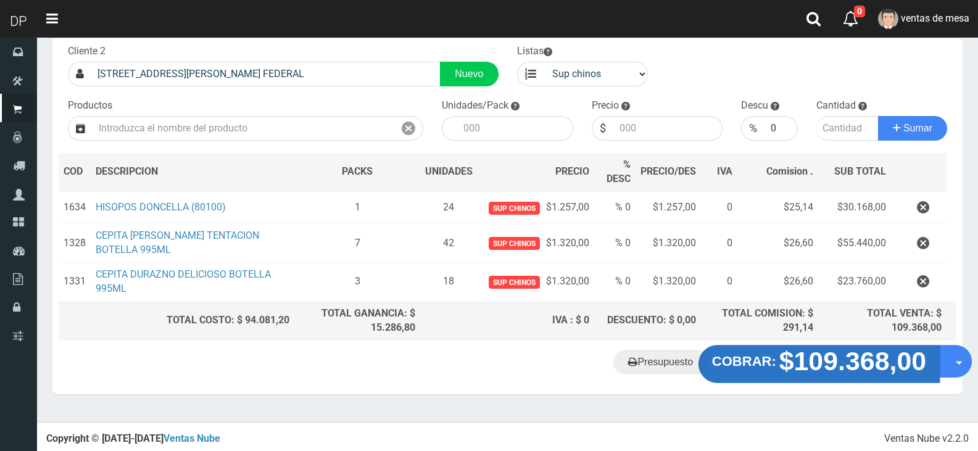
click at [835, 361] on strong "$109.368,00" at bounding box center [852, 361] width 147 height 29
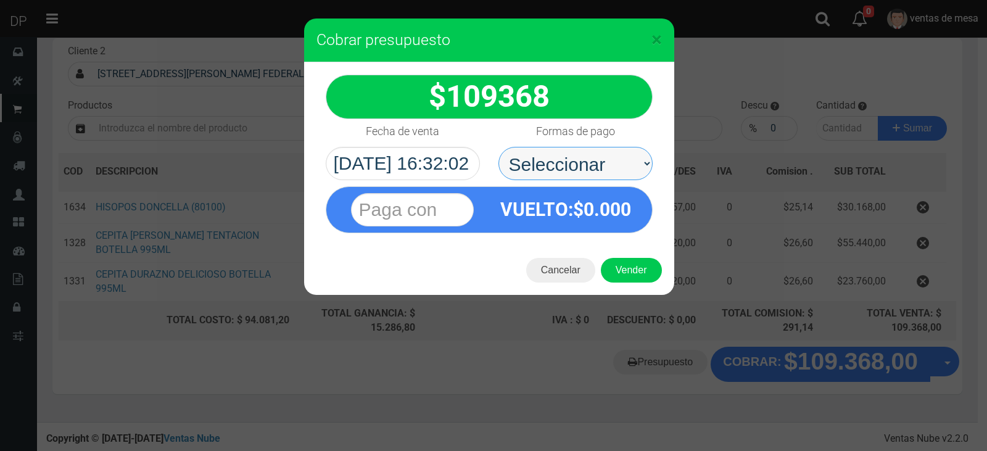
drag, startPoint x: 612, startPoint y: 170, endPoint x: 600, endPoint y: 178, distance: 14.7
click at [612, 170] on select "Seleccionar Efectivo Tarjeta de Crédito Depósito Débito" at bounding box center [575, 163] width 154 height 33
select select "Efectivo"
click at [498, 147] on select "Seleccionar Efectivo Tarjeta de Crédito Depósito Débito" at bounding box center [575, 163] width 154 height 33
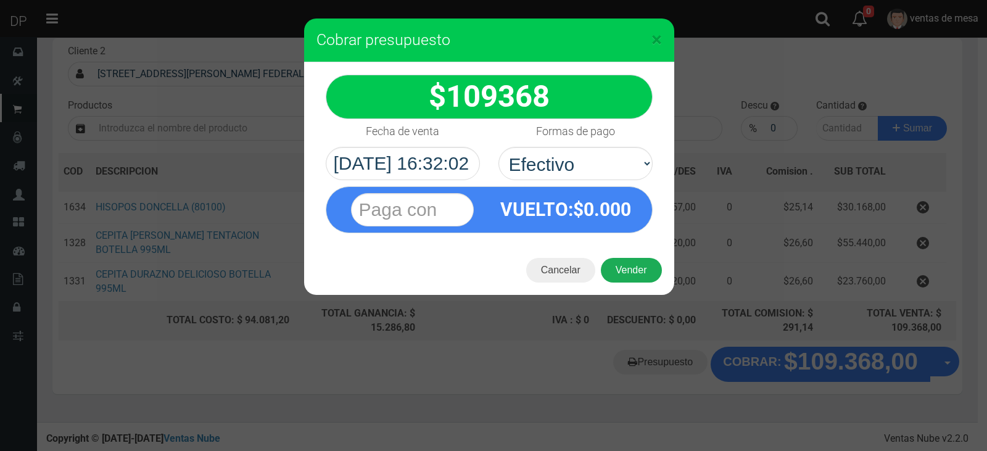
click at [629, 261] on button "Vender" at bounding box center [631, 270] width 61 height 25
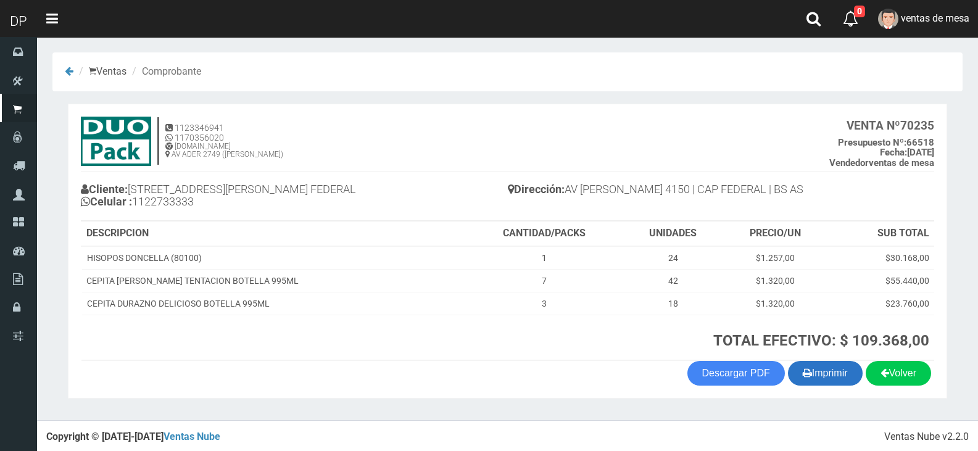
drag, startPoint x: 823, startPoint y: 368, endPoint x: 752, endPoint y: 344, distance: 74.9
click at [824, 370] on button "Imprimir" at bounding box center [825, 373] width 75 height 25
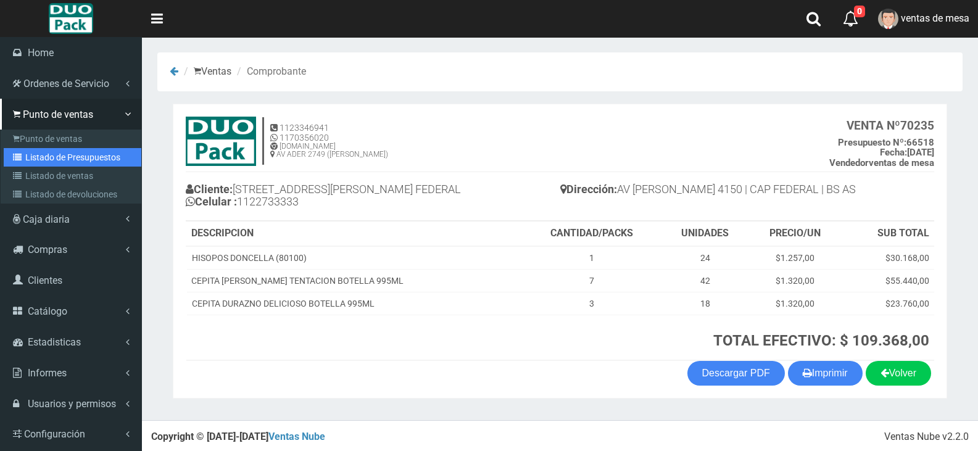
click at [65, 149] on link "Listado de Presupuestos" at bounding box center [73, 157] width 138 height 19
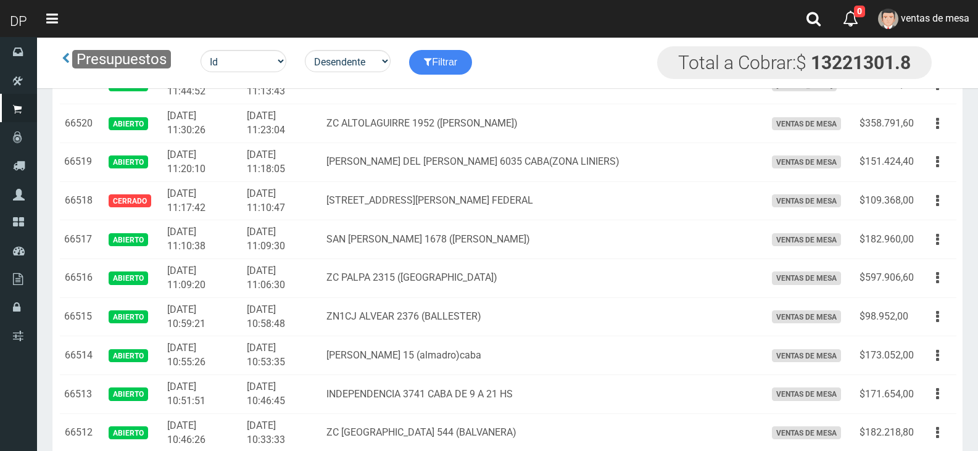
scroll to position [1445, 0]
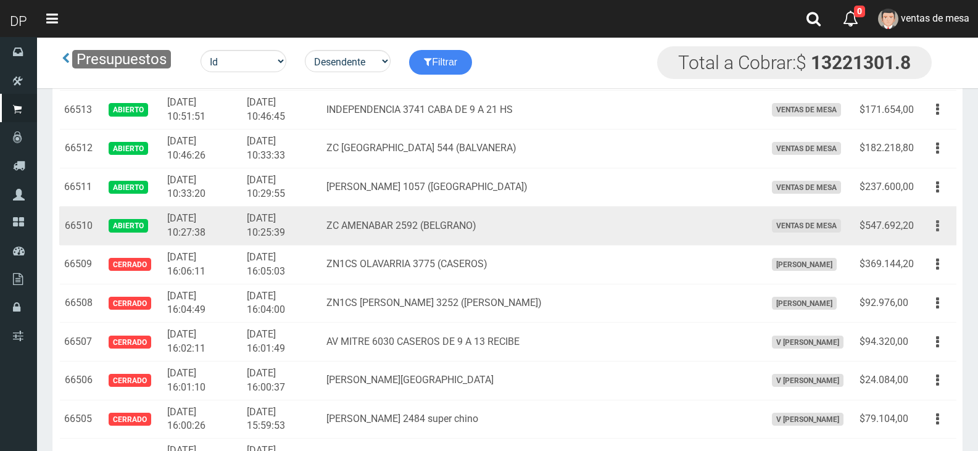
click at [941, 229] on button "button" at bounding box center [938, 226] width 28 height 22
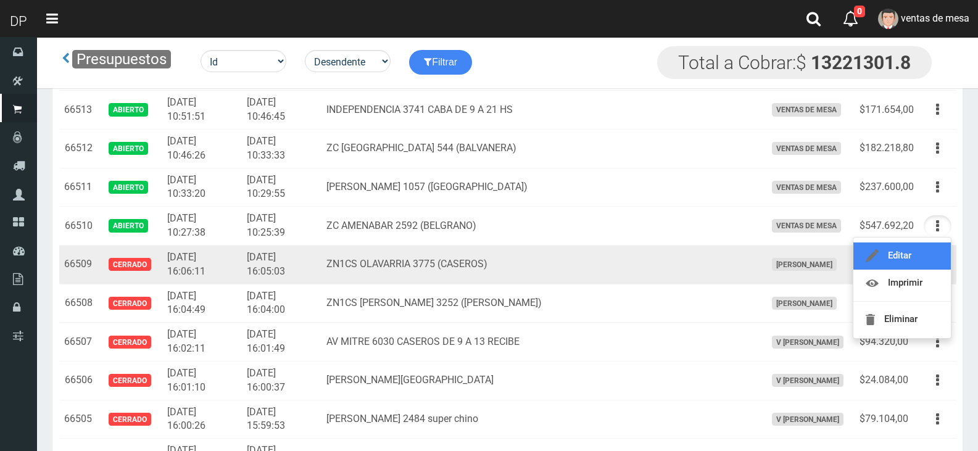
click at [910, 255] on link "Editar" at bounding box center [901, 255] width 97 height 27
click at [910, 255] on td "$369.144,20" at bounding box center [886, 264] width 64 height 39
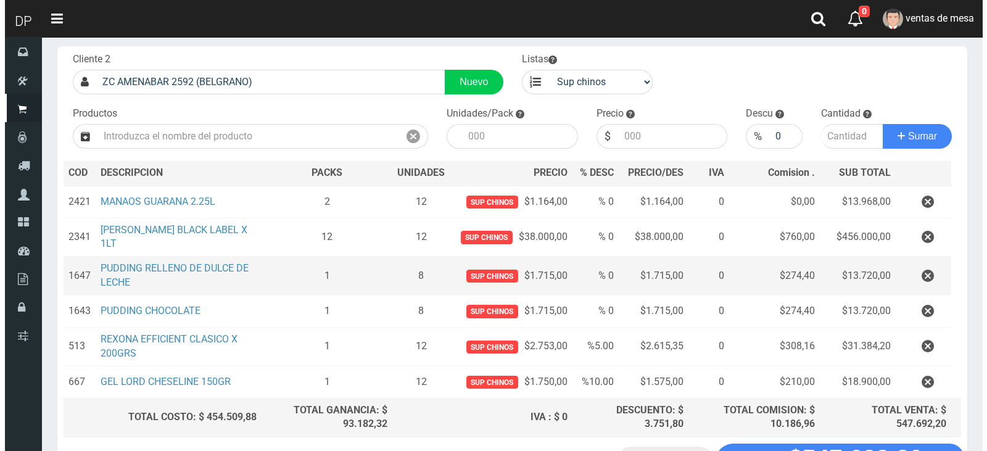
scroll to position [123, 0]
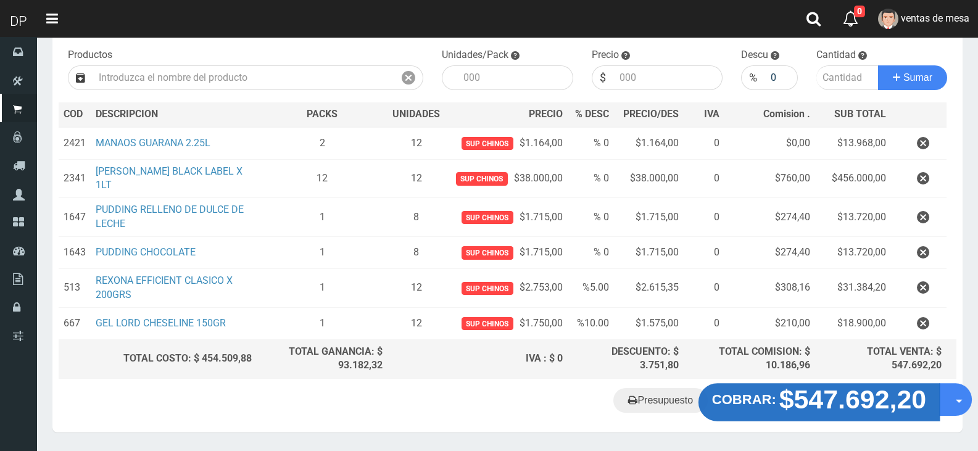
click at [870, 401] on strong "$547.692,20" at bounding box center [852, 399] width 147 height 29
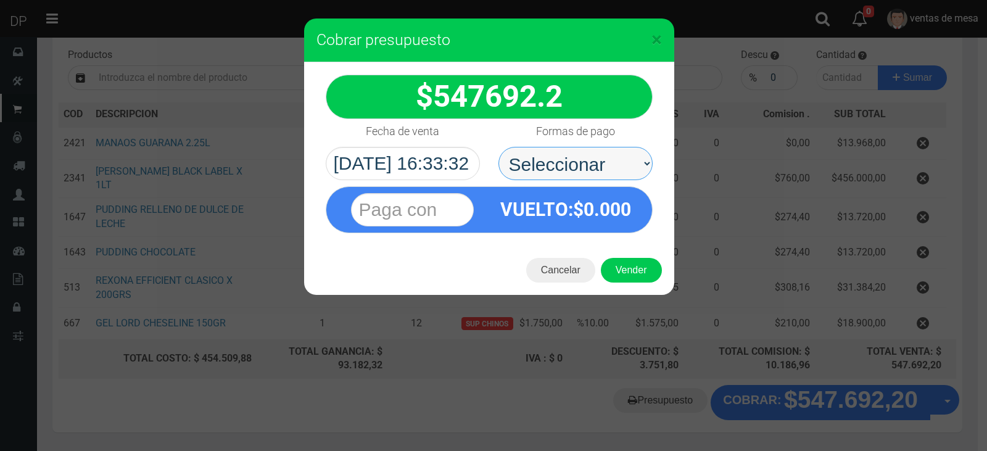
click at [566, 171] on select "Seleccionar Efectivo Tarjeta de Crédito Depósito Débito" at bounding box center [575, 163] width 154 height 33
select select "Efectivo"
click at [498, 147] on select "Seleccionar Efectivo Tarjeta de Crédito Depósito Débito" at bounding box center [575, 163] width 154 height 33
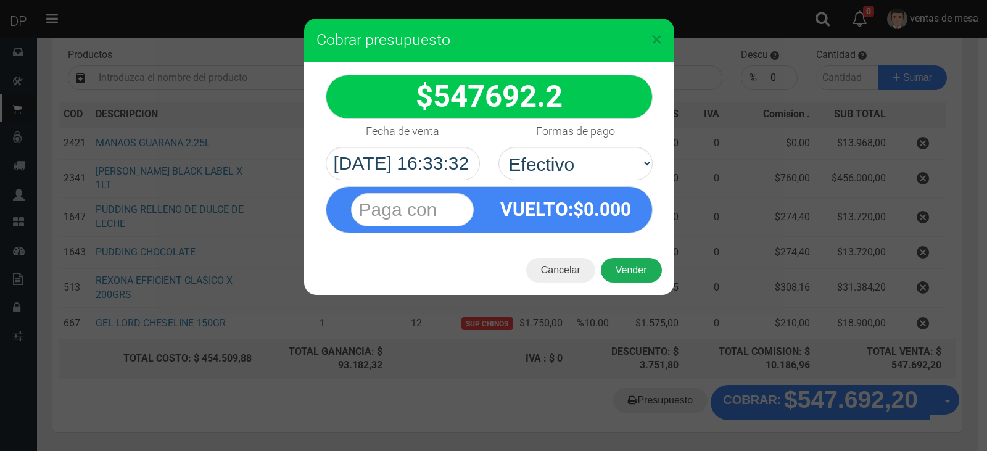
click at [635, 276] on button "Vender" at bounding box center [631, 270] width 61 height 25
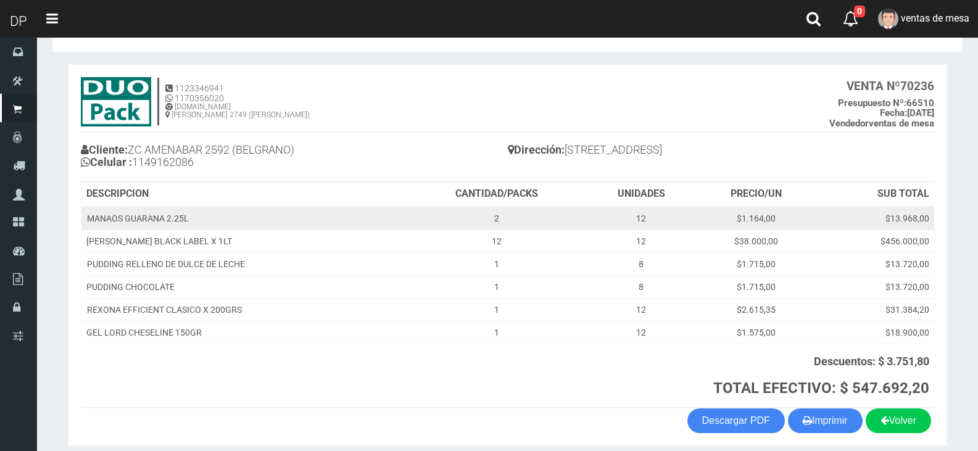
scroll to position [62, 0]
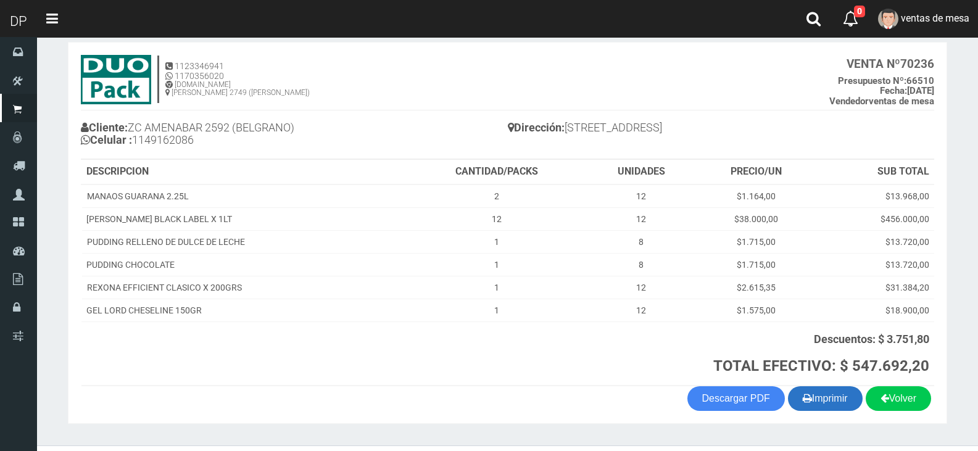
click at [827, 397] on button "Imprimir" at bounding box center [825, 398] width 75 height 25
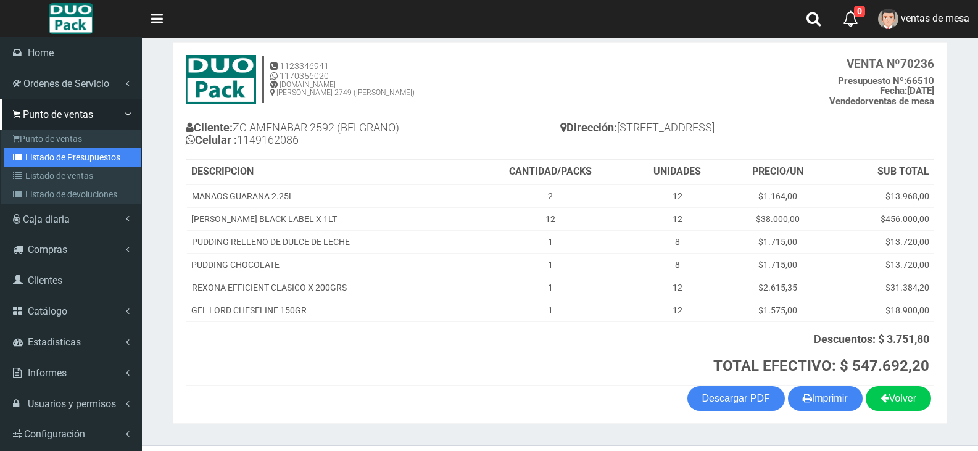
click at [81, 161] on link "Listado de Presupuestos" at bounding box center [73, 157] width 138 height 19
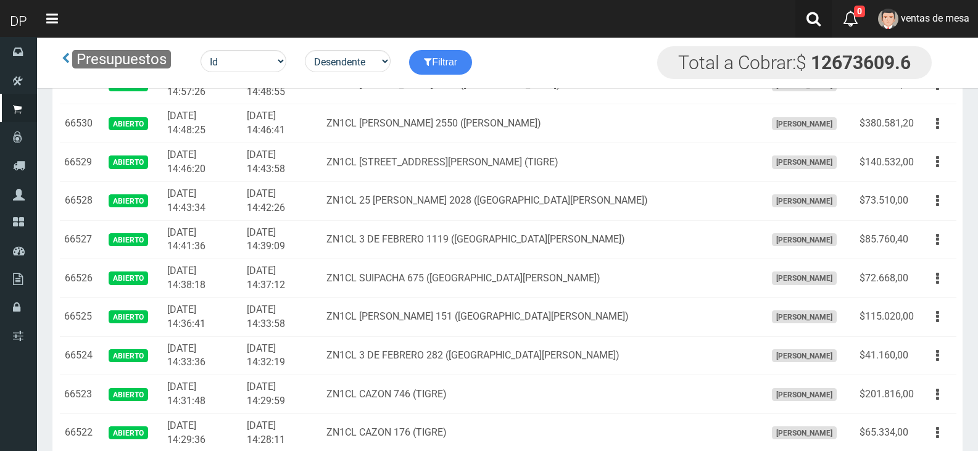
scroll to position [1059, 0]
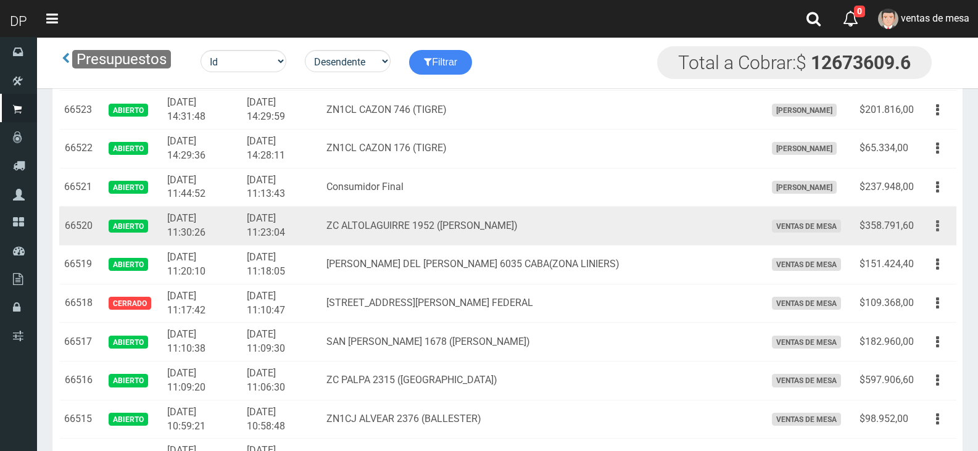
click at [939, 224] on button "button" at bounding box center [938, 226] width 28 height 22
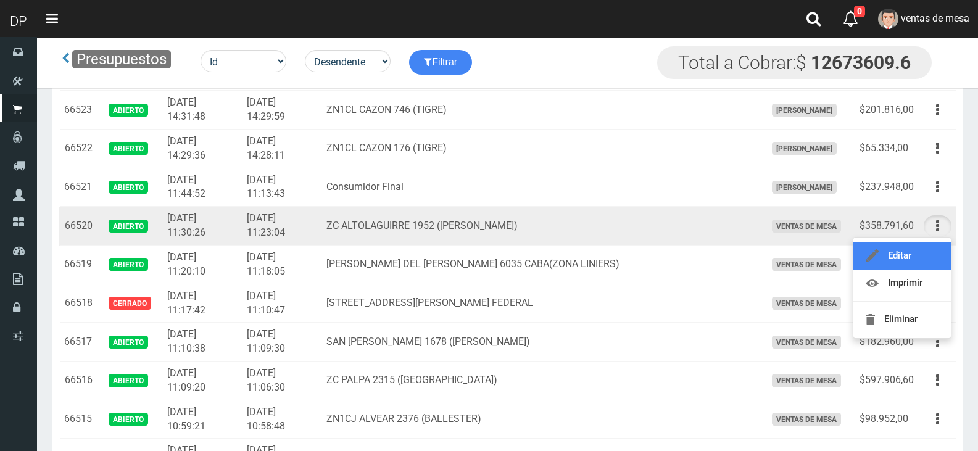
click at [891, 258] on link "Editar" at bounding box center [901, 255] width 97 height 27
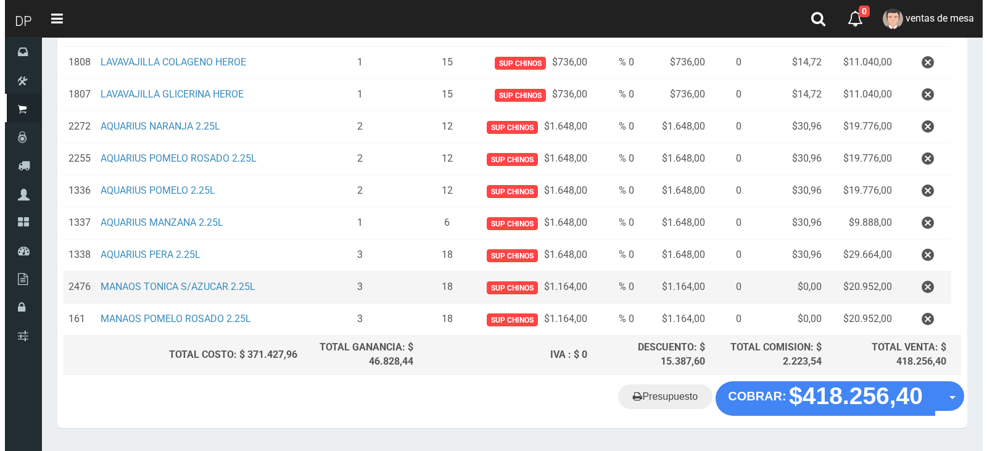
scroll to position [553, 0]
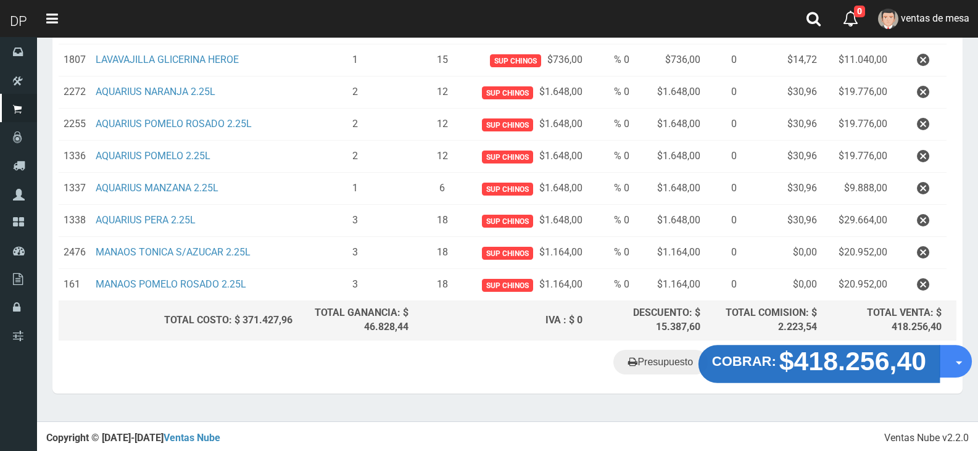
click at [877, 357] on strong "$418.256,40" at bounding box center [852, 361] width 147 height 29
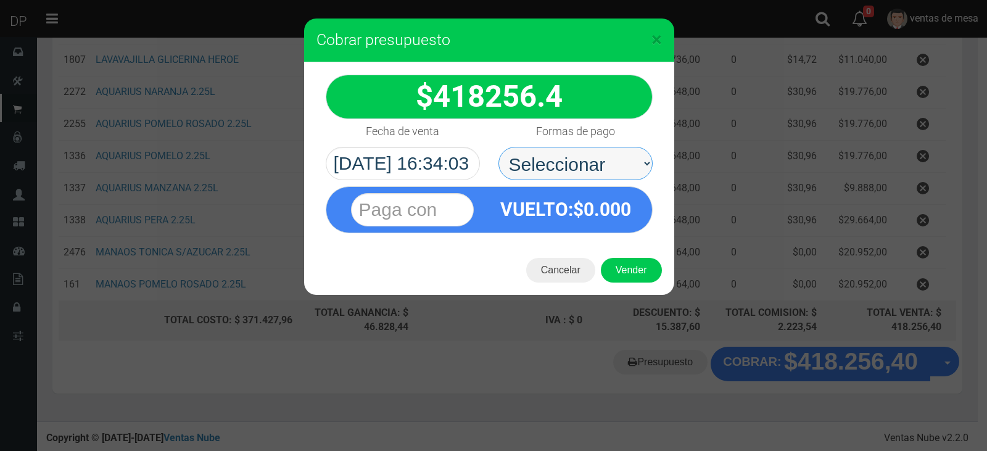
drag, startPoint x: 598, startPoint y: 170, endPoint x: 593, endPoint y: 164, distance: 7.9
click at [598, 170] on select "Seleccionar Efectivo Tarjeta de Crédito Depósito Débito" at bounding box center [575, 163] width 154 height 33
select select "Efectivo"
click at [498, 147] on select "Seleccionar Efectivo Tarjeta de Crédito Depósito Débito" at bounding box center [575, 163] width 154 height 33
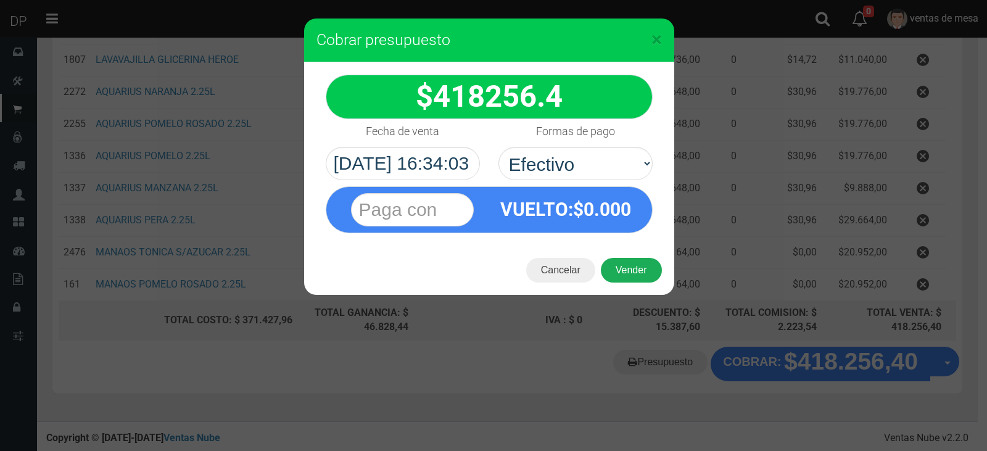
click at [642, 260] on button "Vender" at bounding box center [631, 270] width 61 height 25
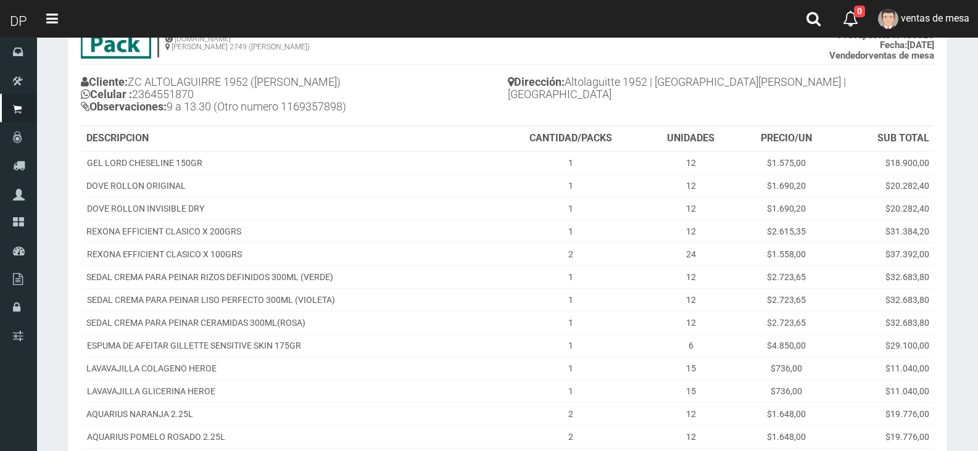
scroll to position [370, 0]
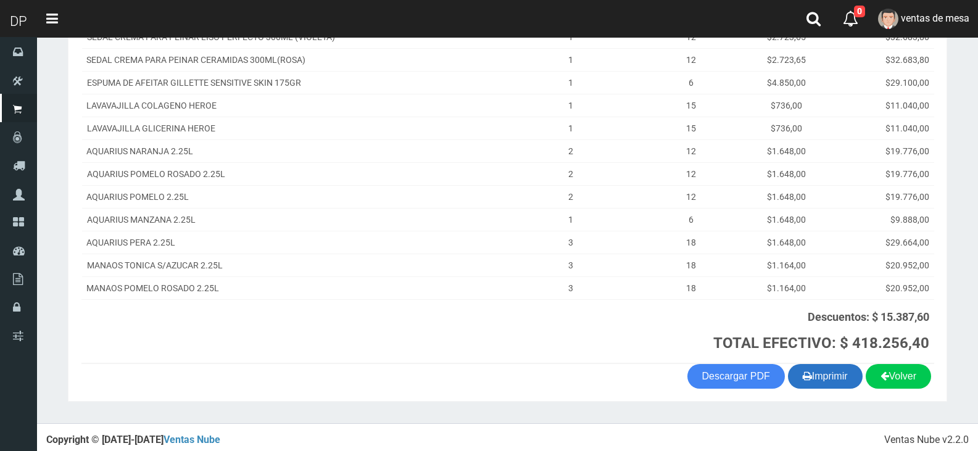
click at [833, 382] on button "Imprimir" at bounding box center [825, 376] width 75 height 25
click at [840, 373] on button "Imprimir" at bounding box center [825, 376] width 75 height 25
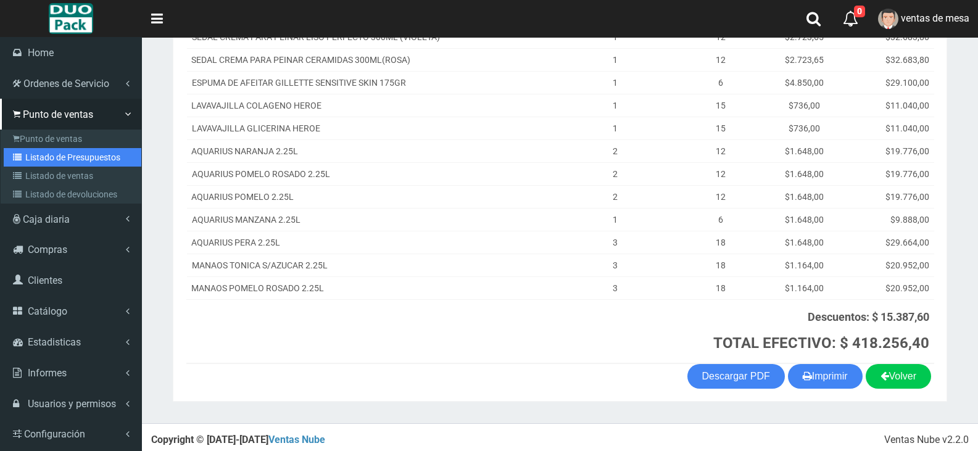
click at [63, 152] on link "Listado de Presupuestos" at bounding box center [73, 157] width 138 height 19
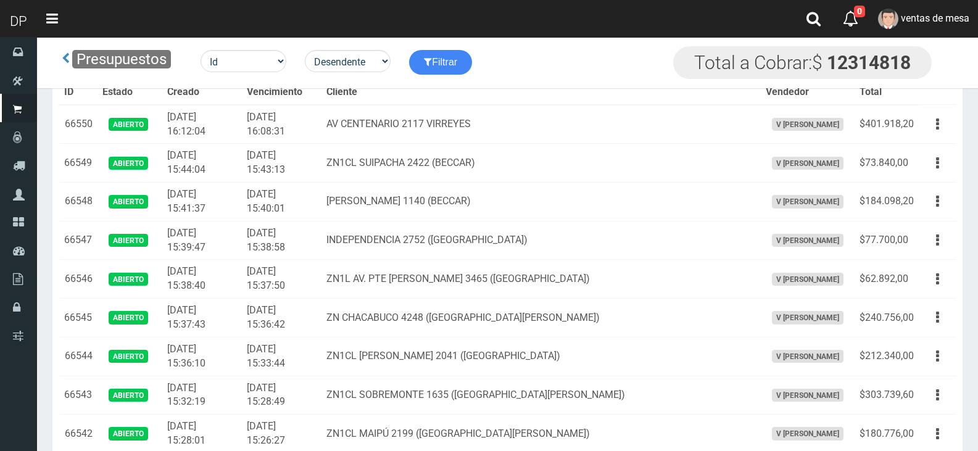
scroll to position [1161, 0]
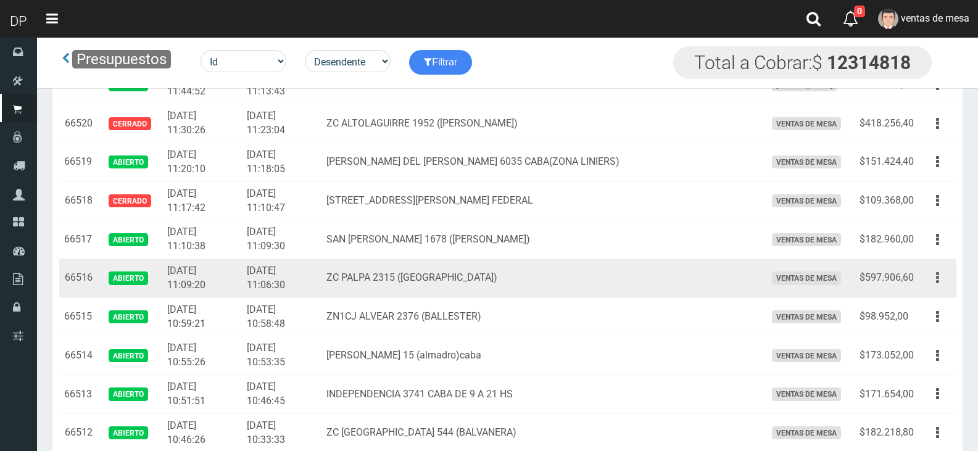
click at [934, 272] on button "button" at bounding box center [938, 278] width 28 height 22
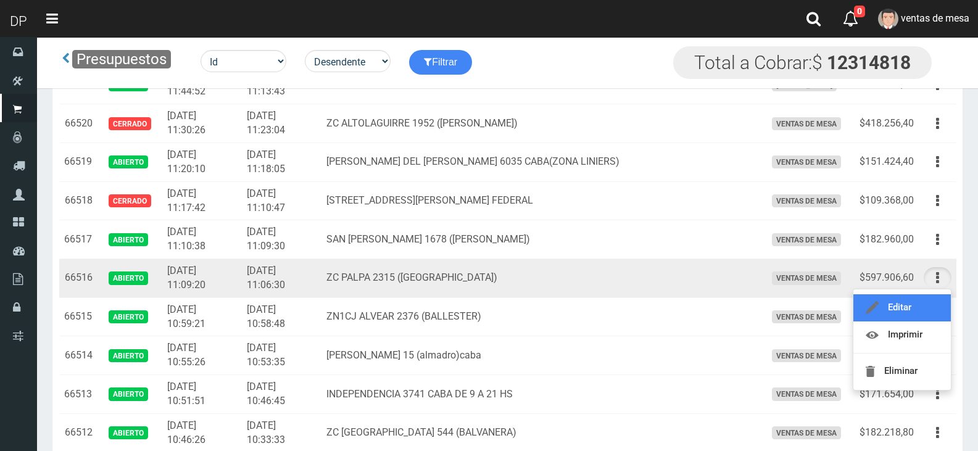
click at [906, 308] on link "Editar" at bounding box center [901, 307] width 97 height 27
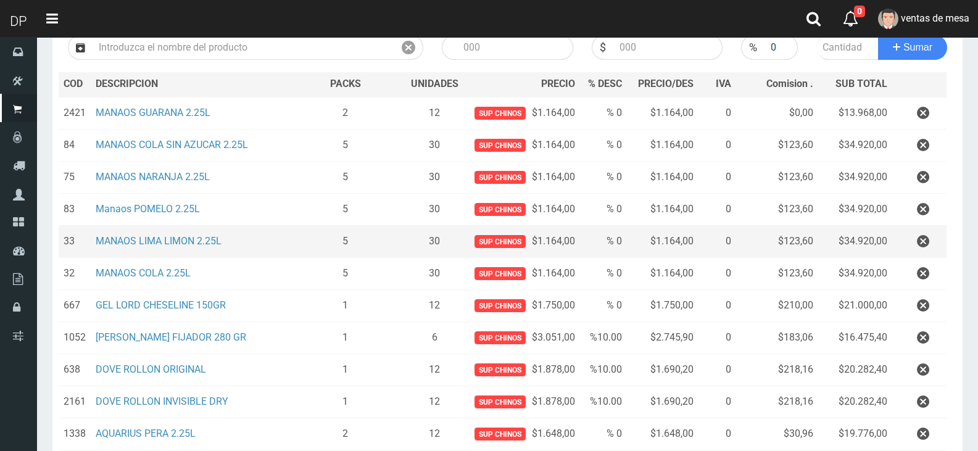
scroll to position [123, 0]
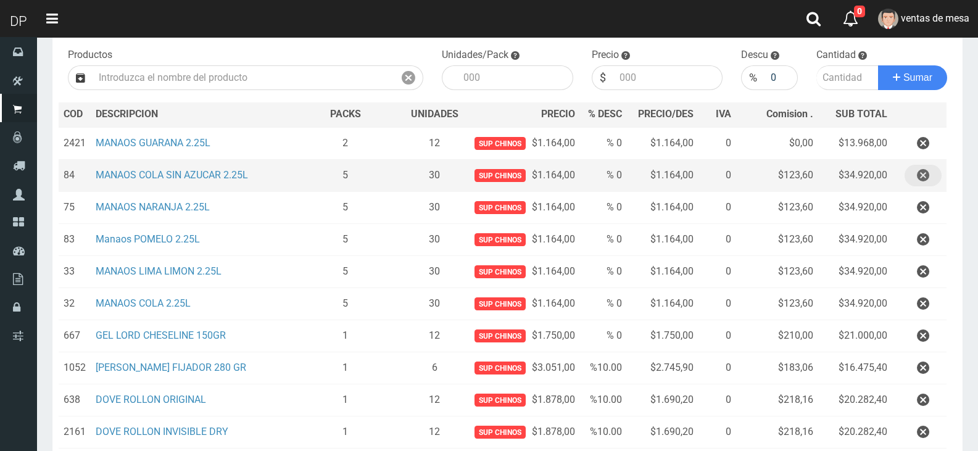
click at [923, 175] on icon "button" at bounding box center [923, 176] width 12 height 22
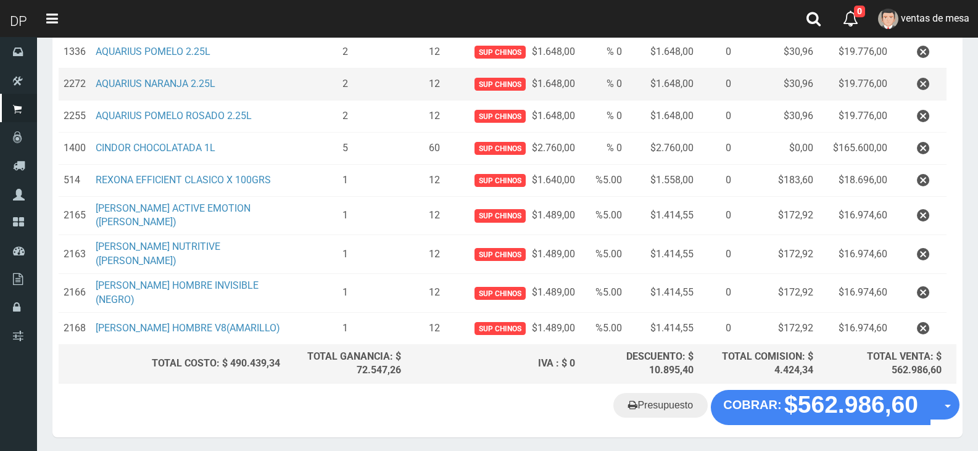
scroll to position [585, 0]
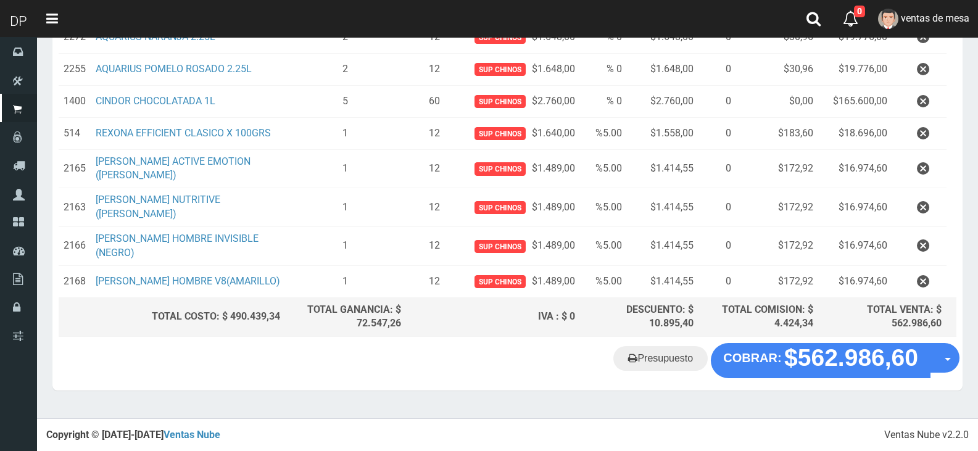
click at [234, 398] on button "×" at bounding box center [235, 396] width 10 height 20
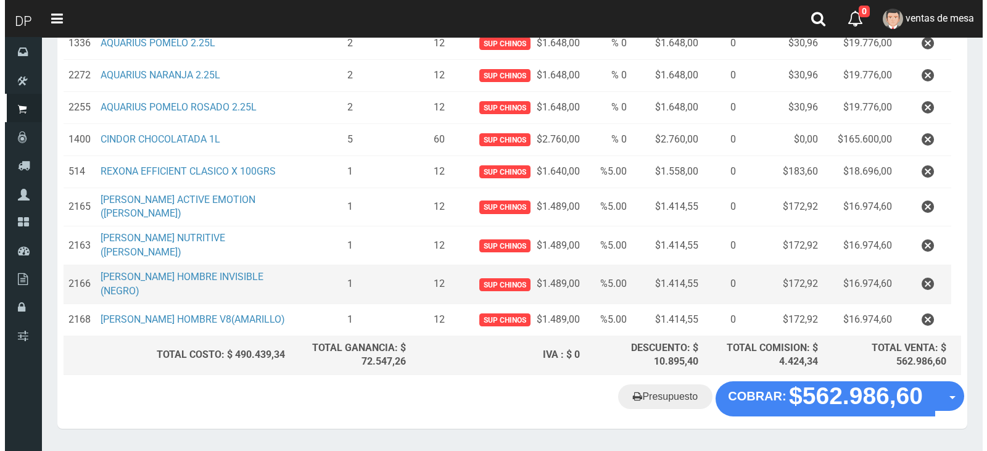
scroll to position [524, 0]
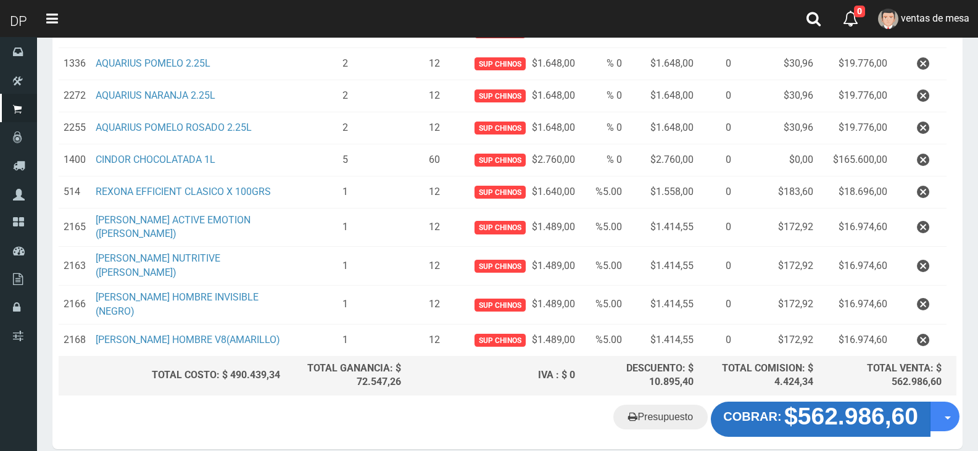
click at [835, 412] on strong "$562.986,60" at bounding box center [851, 416] width 134 height 27
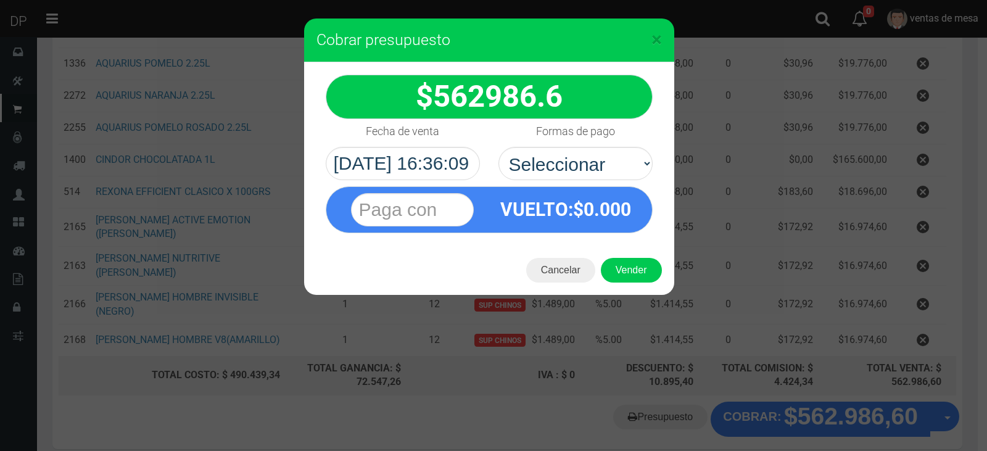
click at [567, 155] on select "Seleccionar Efectivo Tarjeta de Crédito Depósito Débito" at bounding box center [575, 163] width 154 height 33
select select "Efectivo"
click at [498, 147] on select "Seleccionar Efectivo Tarjeta de Crédito Depósito Débito" at bounding box center [575, 163] width 154 height 33
click at [618, 273] on button "Vender" at bounding box center [631, 270] width 61 height 25
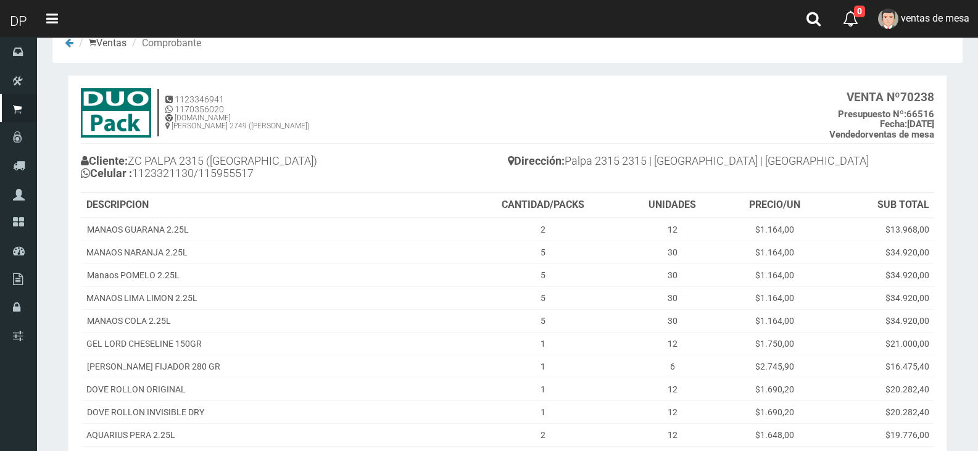
scroll to position [370, 0]
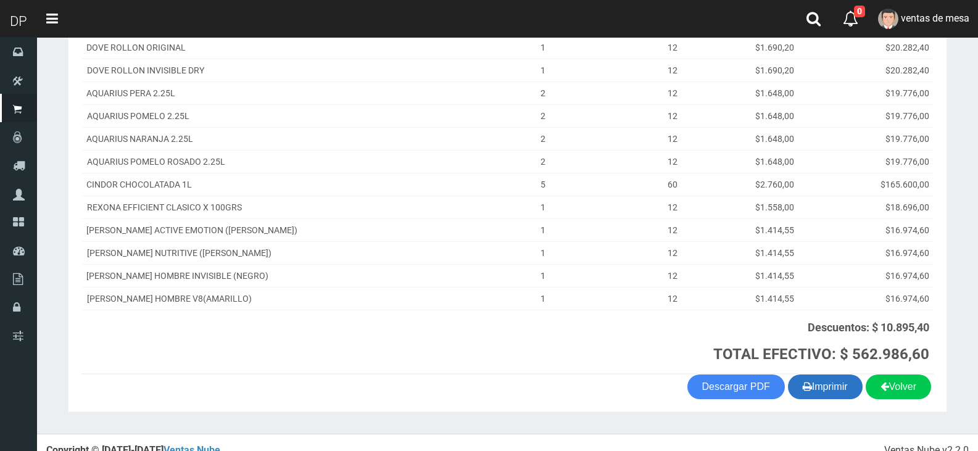
click at [831, 396] on button "Imprimir" at bounding box center [825, 386] width 75 height 25
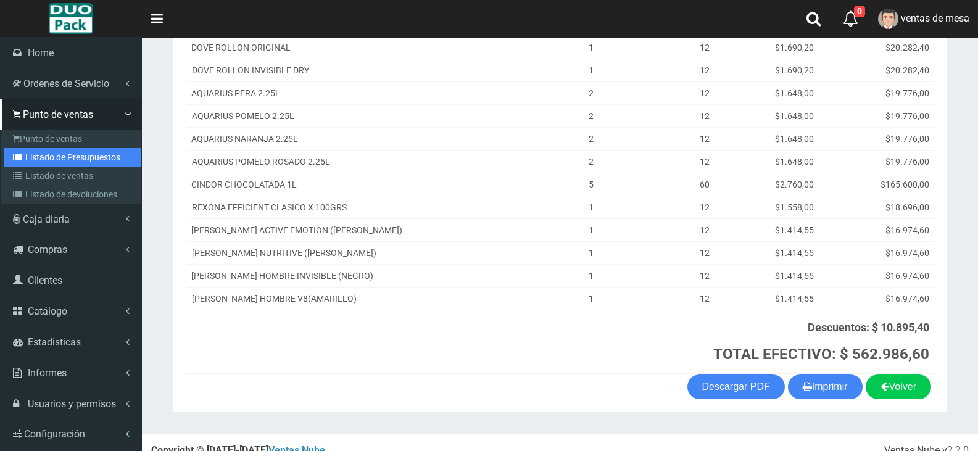
click at [72, 153] on link "Listado de Presupuestos" at bounding box center [73, 157] width 138 height 19
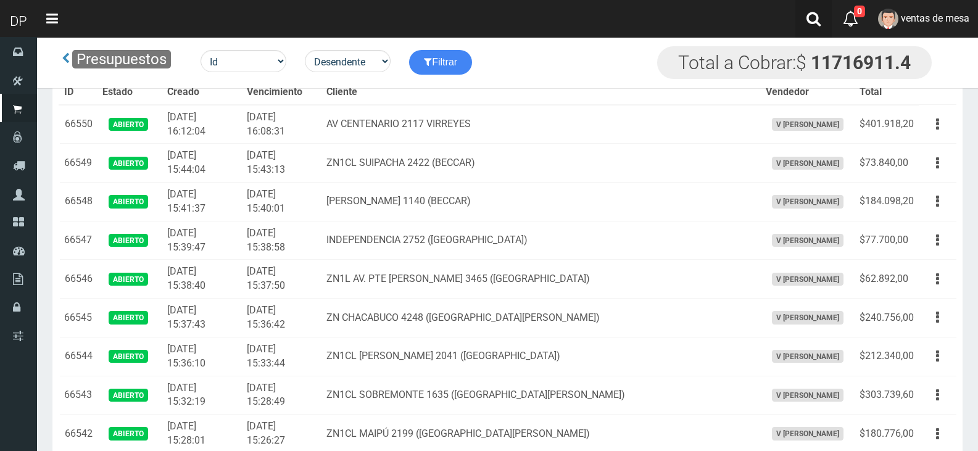
scroll to position [1161, 0]
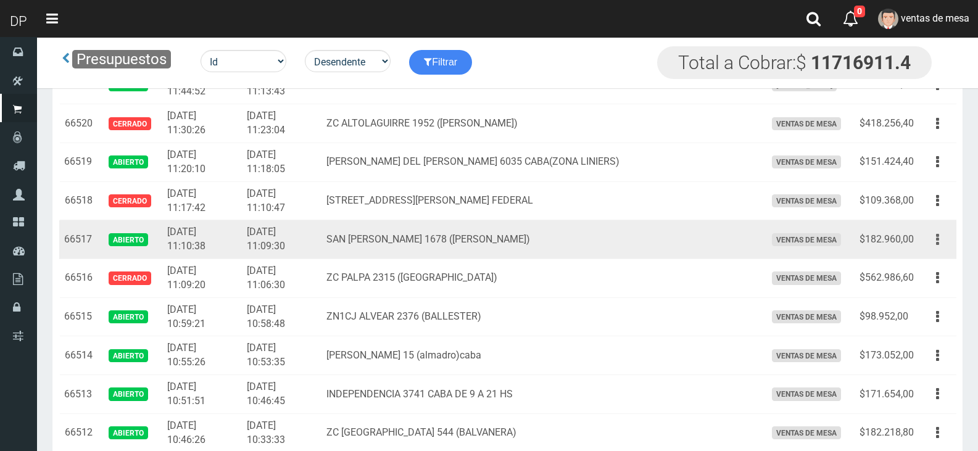
click at [935, 248] on button "button" at bounding box center [938, 240] width 28 height 22
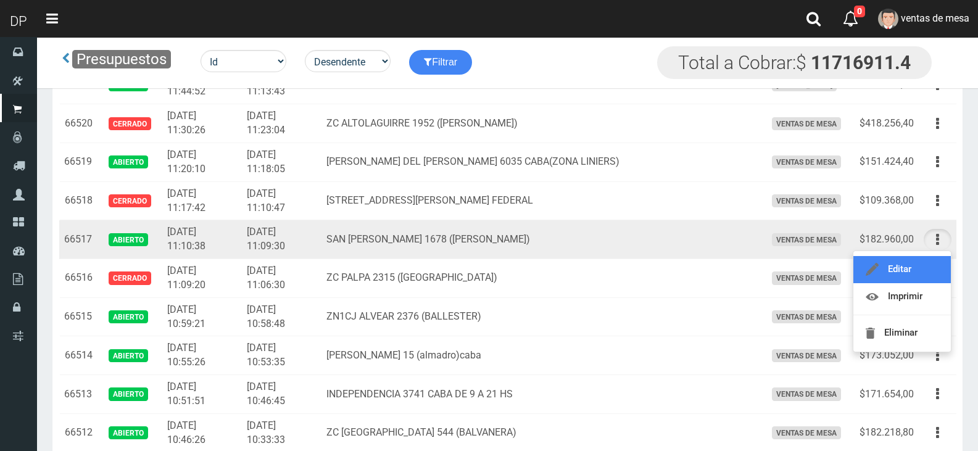
click at [892, 260] on link "Editar" at bounding box center [901, 269] width 97 height 27
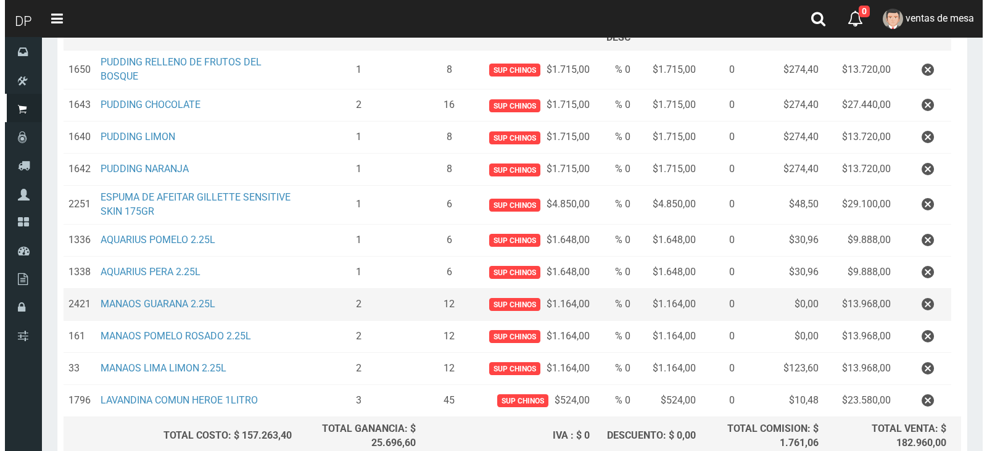
scroll to position [329, 0]
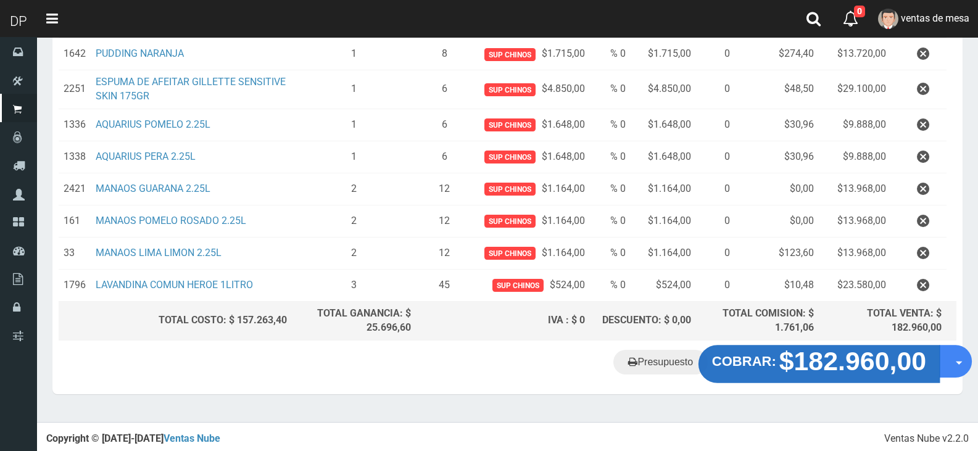
click at [871, 372] on strong "$182.960,00" at bounding box center [852, 361] width 147 height 29
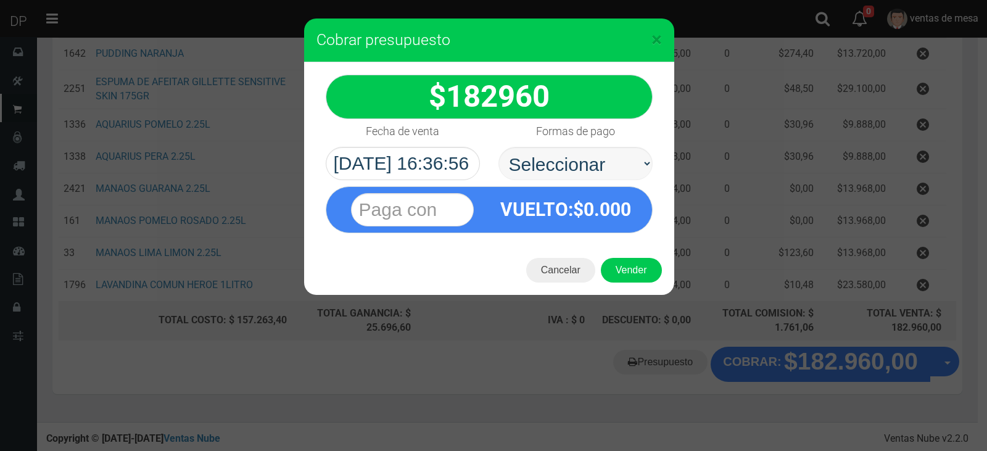
click at [608, 151] on select "Seleccionar Efectivo Tarjeta de Crédito Depósito Débito" at bounding box center [575, 163] width 154 height 33
select select "Efectivo"
click at [498, 147] on select "Seleccionar Efectivo Tarjeta de Crédito Depósito Débito" at bounding box center [575, 163] width 154 height 33
click at [626, 270] on button "Vender" at bounding box center [631, 270] width 61 height 25
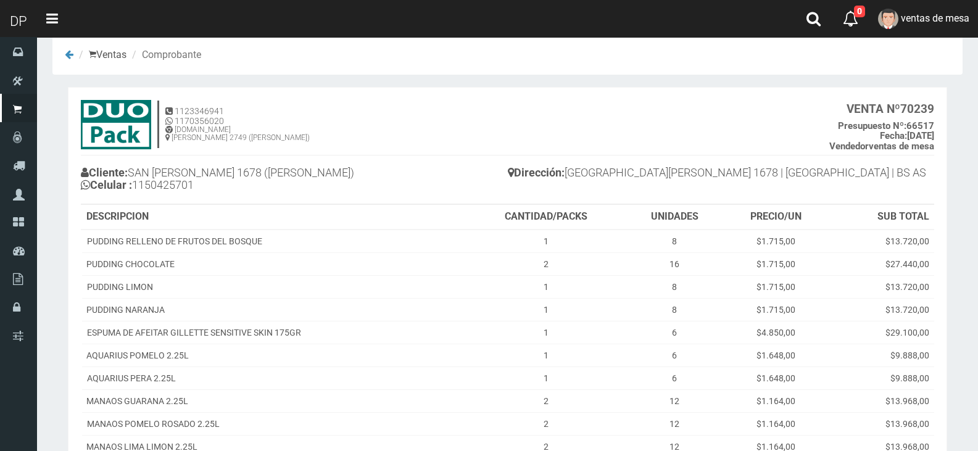
scroll to position [185, 0]
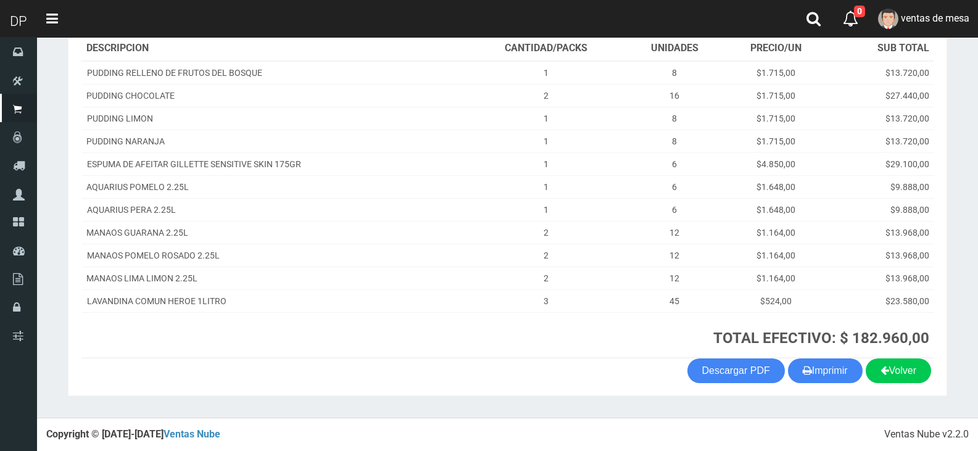
click at [811, 357] on th "TOTAL EFECTIVO: $ 182.960,00" at bounding box center [700, 335] width 468 height 46
click at [795, 359] on button "Imprimir" at bounding box center [825, 370] width 75 height 25
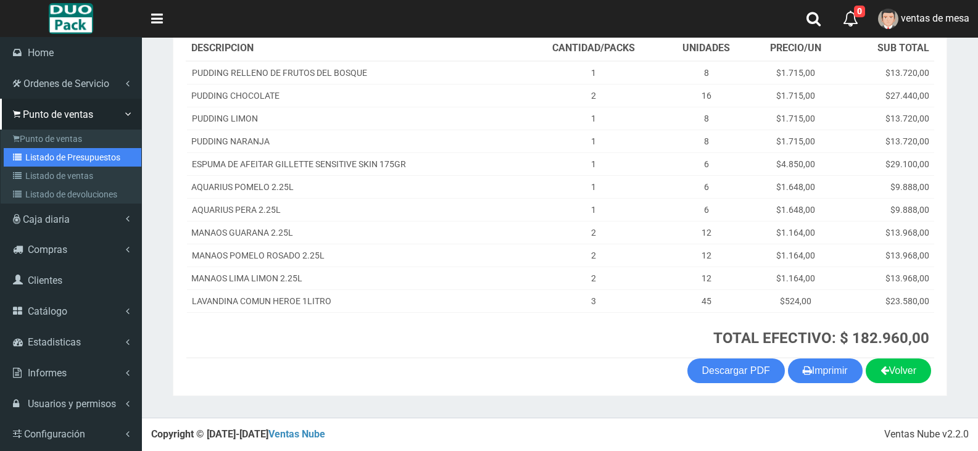
click at [70, 155] on link "Listado de Presupuestos" at bounding box center [73, 157] width 138 height 19
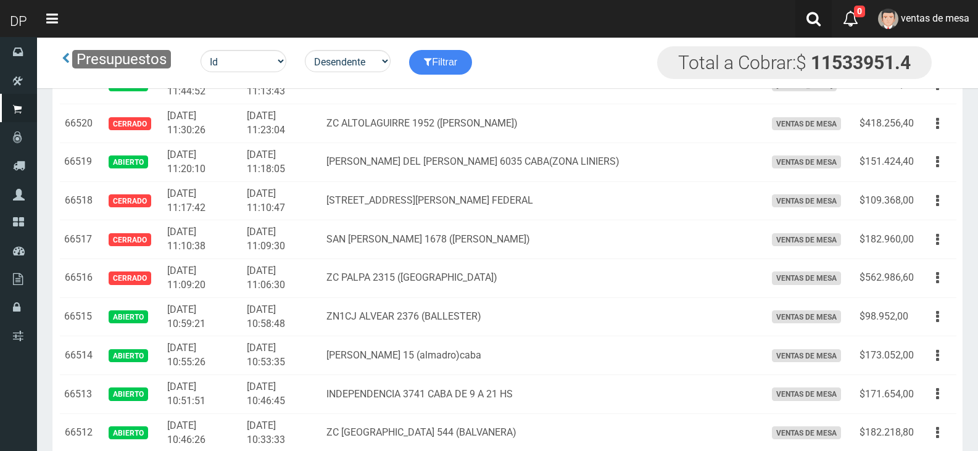
scroll to position [1407, 0]
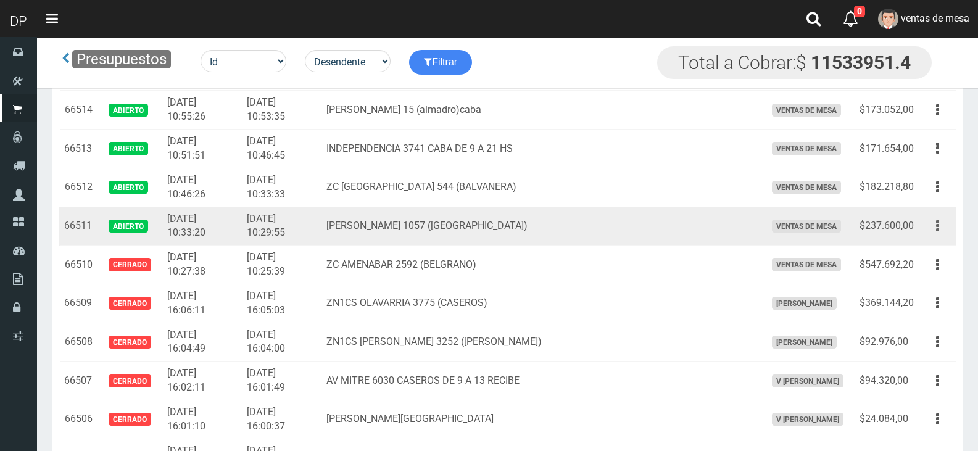
click at [938, 233] on icon "button" at bounding box center [937, 226] width 3 height 22
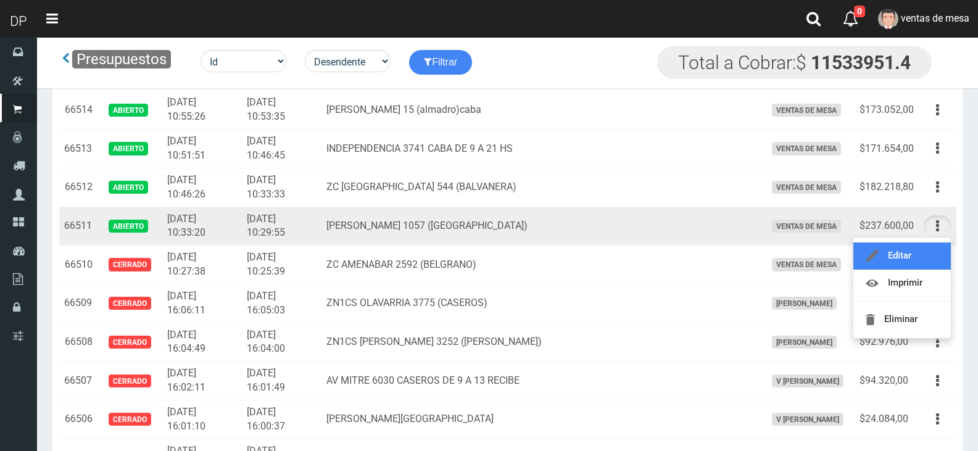
click at [899, 252] on link "Editar" at bounding box center [901, 255] width 97 height 27
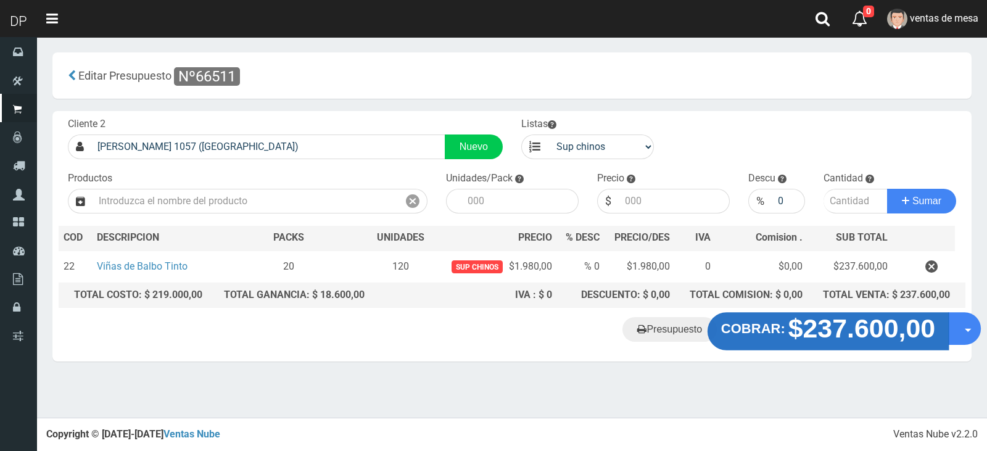
click at [832, 333] on strong "$237.600,00" at bounding box center [861, 328] width 147 height 29
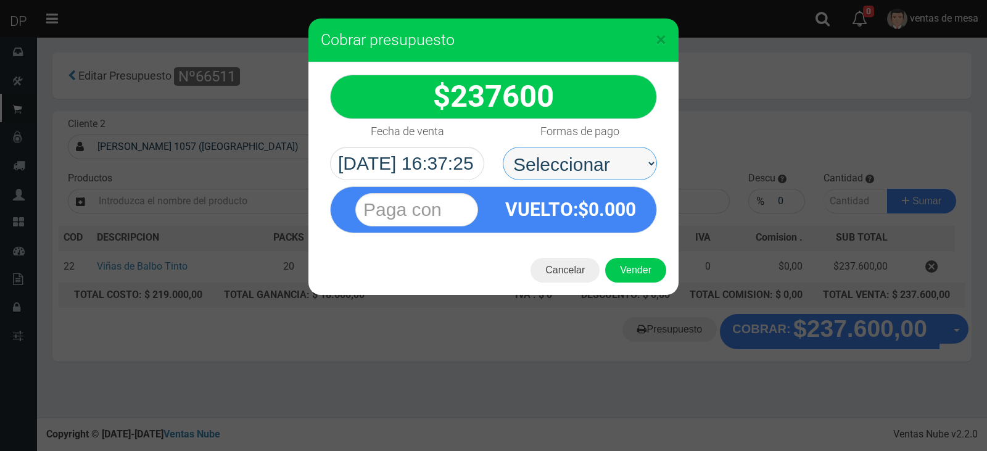
click at [560, 163] on select "Seleccionar Efectivo Tarjeta de Crédito Depósito Débito" at bounding box center [580, 163] width 154 height 33
select select "Efectivo"
click at [503, 147] on select "Seleccionar Efectivo Tarjeta de Crédito Depósito Débito" at bounding box center [580, 163] width 154 height 33
click at [635, 270] on button "Vender" at bounding box center [635, 270] width 61 height 25
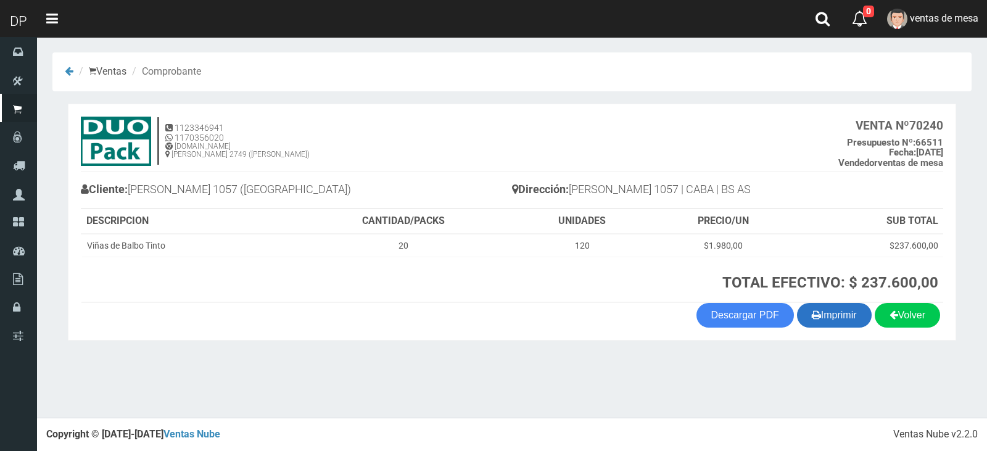
click at [839, 322] on button "Imprimir" at bounding box center [834, 315] width 75 height 25
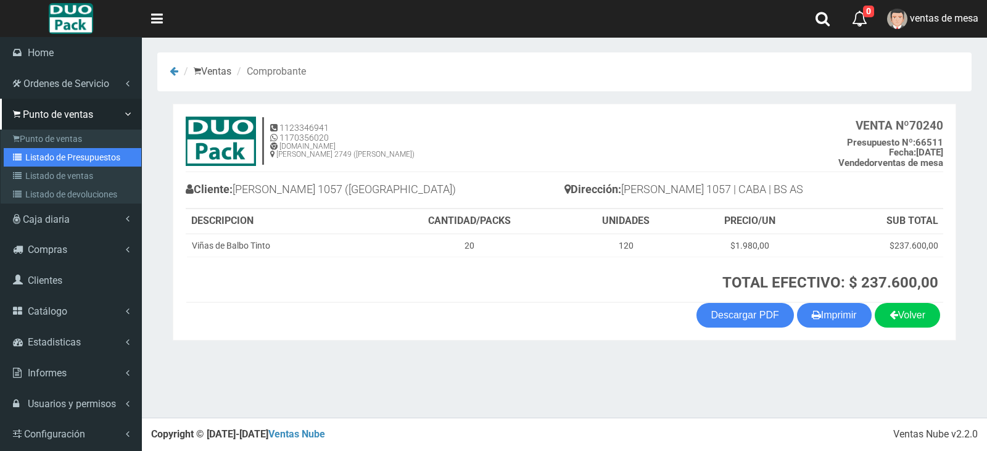
click at [72, 149] on link "Listado de Presupuestos" at bounding box center [73, 157] width 138 height 19
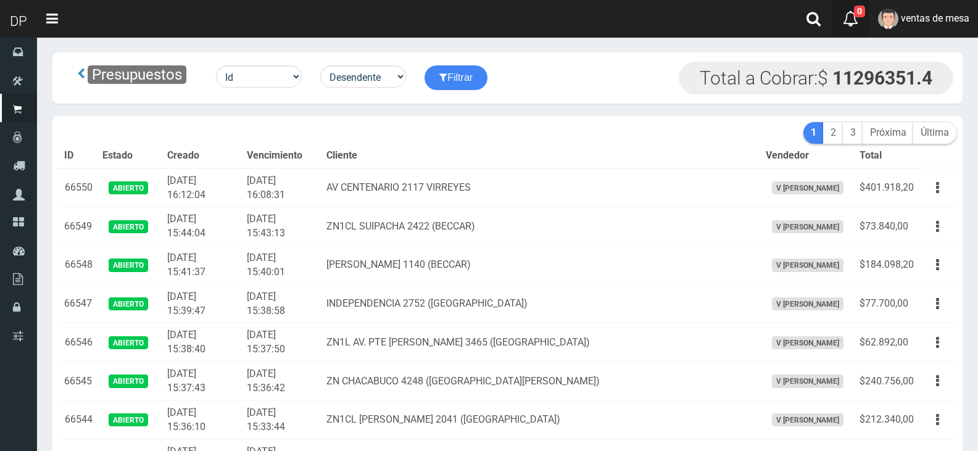
scroll to position [1161, 0]
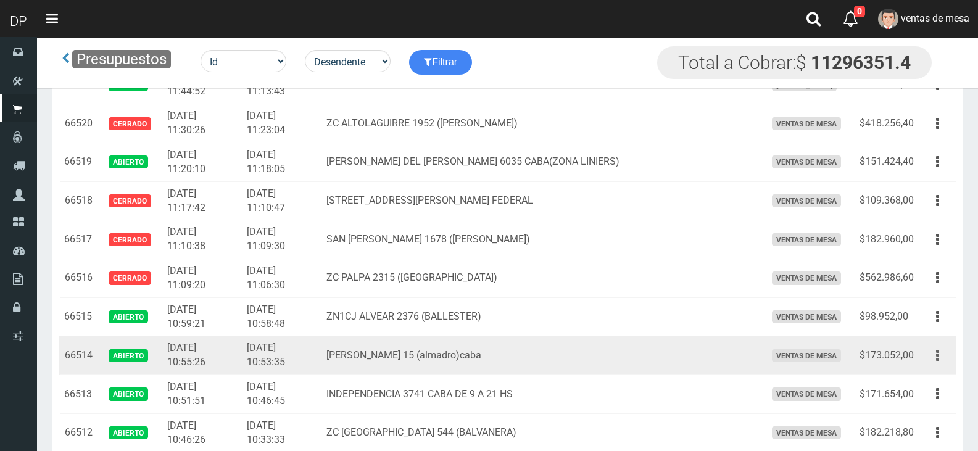
click at [943, 356] on button "button" at bounding box center [938, 356] width 28 height 22
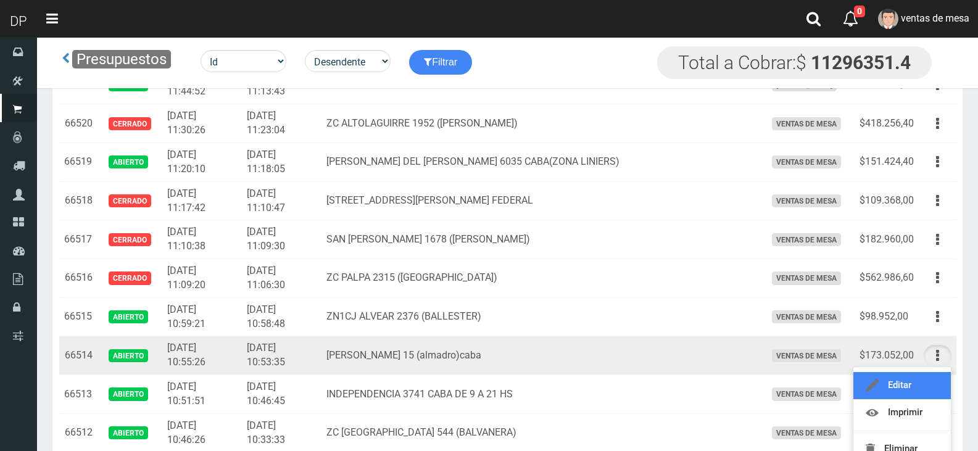
click at [911, 386] on link "Editar" at bounding box center [901, 385] width 97 height 27
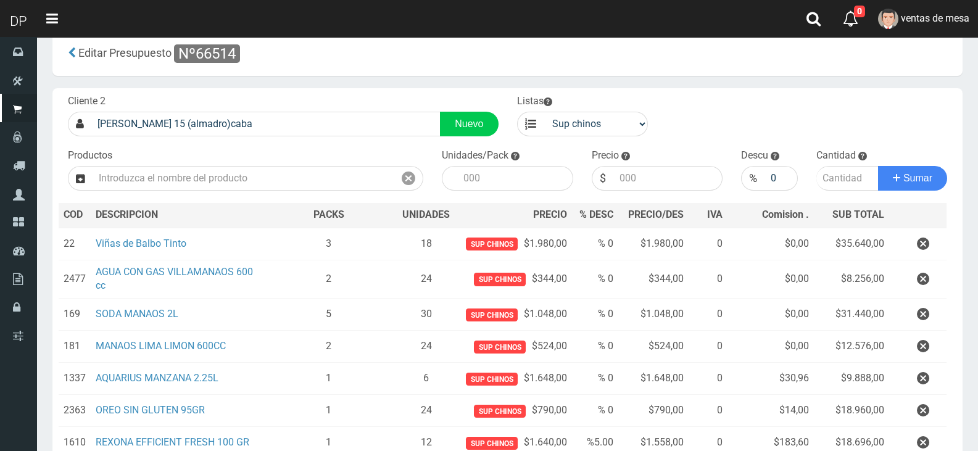
scroll to position [62, 0]
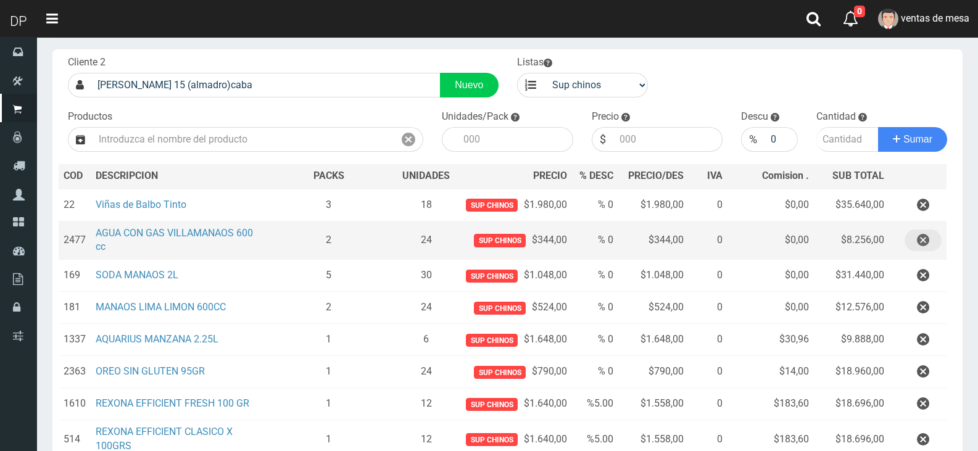
click at [922, 246] on icon "button" at bounding box center [923, 241] width 12 height 22
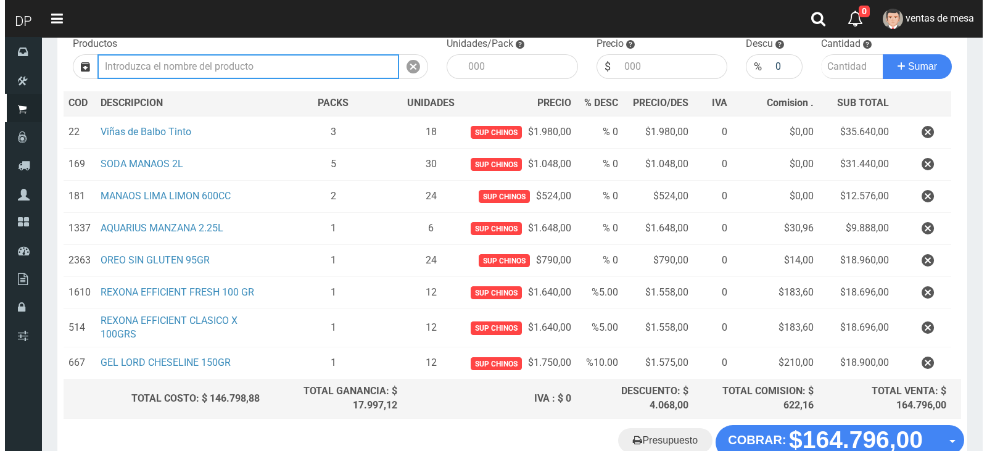
scroll to position [213, 0]
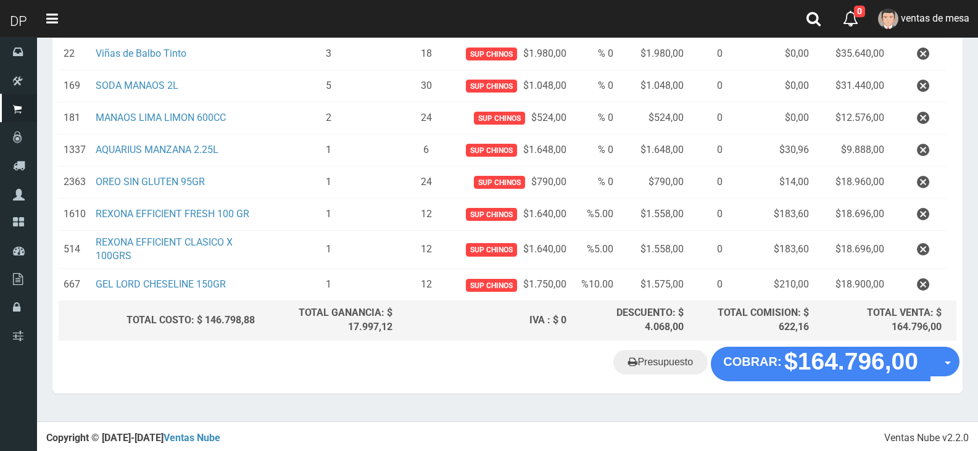
click at [868, 381] on div "Presupuesto COBRAR: $164.796,00 Opciones" at bounding box center [507, 370] width 910 height 47
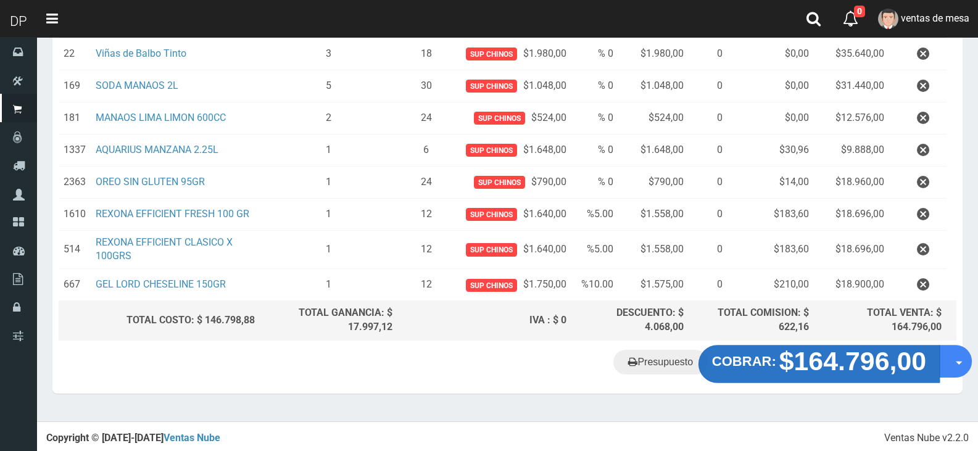
click at [827, 366] on strong "$164.796,00" at bounding box center [852, 361] width 147 height 29
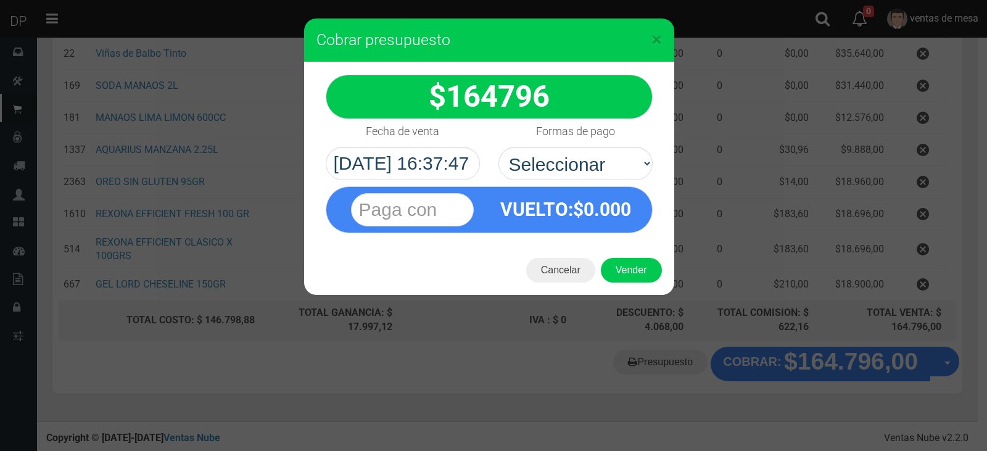
click at [581, 183] on div "VUELTO :$ 0.000" at bounding box center [488, 206] width 345 height 53
click at [577, 175] on select "Seleccionar Efectivo Tarjeta de Crédito Depósito Débito" at bounding box center [575, 163] width 154 height 33
select select "Efectivo"
click at [498, 147] on select "Seleccionar Efectivo Tarjeta de Crédito Depósito Débito" at bounding box center [575, 163] width 154 height 33
click at [645, 261] on button "Vender" at bounding box center [631, 270] width 61 height 25
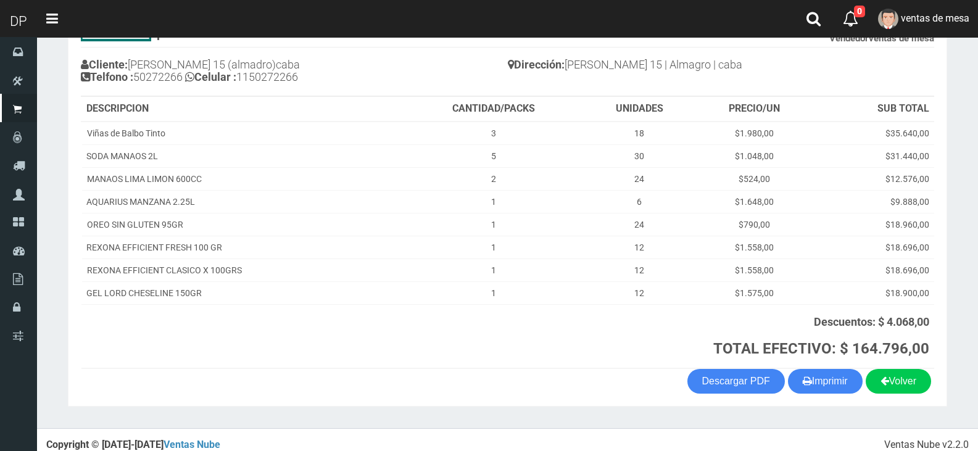
scroll to position [135, 0]
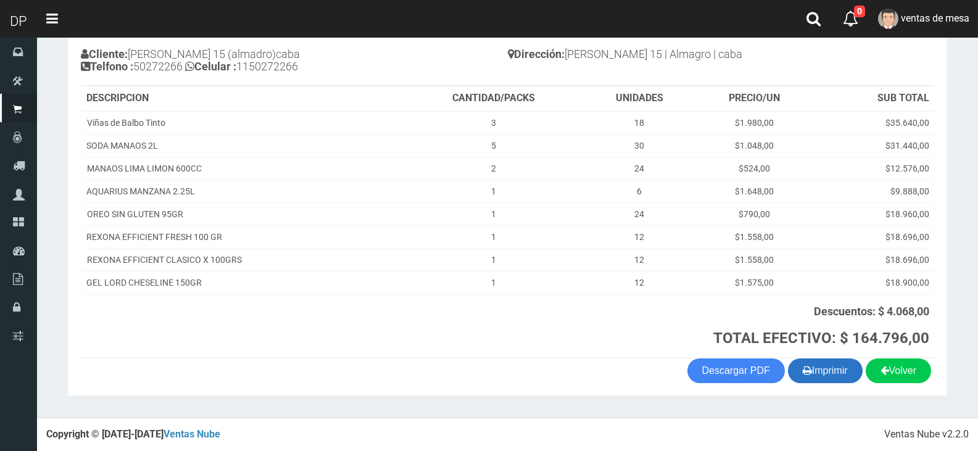
click at [843, 365] on button "Imprimir" at bounding box center [825, 370] width 75 height 25
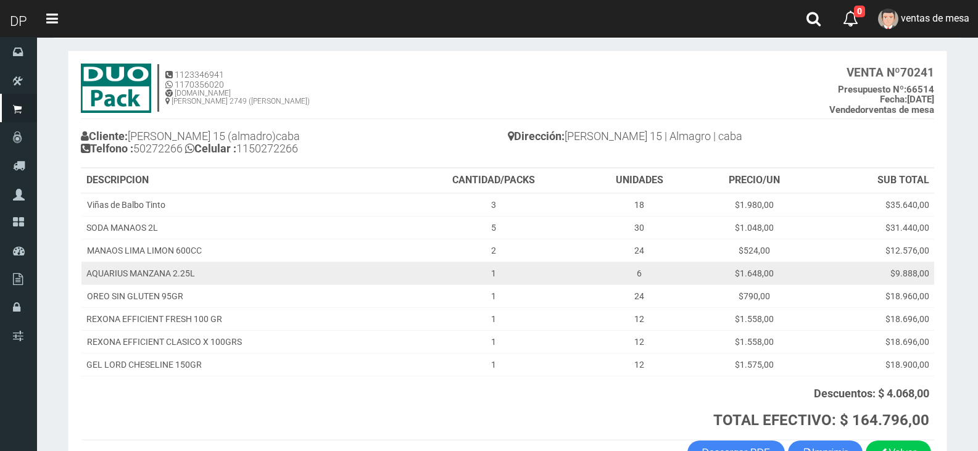
scroll to position [73, 0]
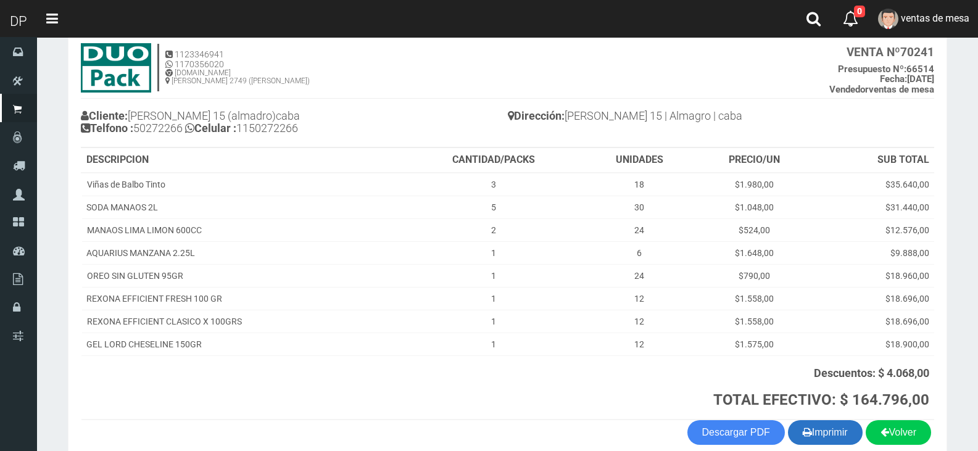
click at [805, 438] on icon "button" at bounding box center [807, 431] width 9 height 17
click at [833, 433] on button "Imprimir" at bounding box center [825, 432] width 75 height 25
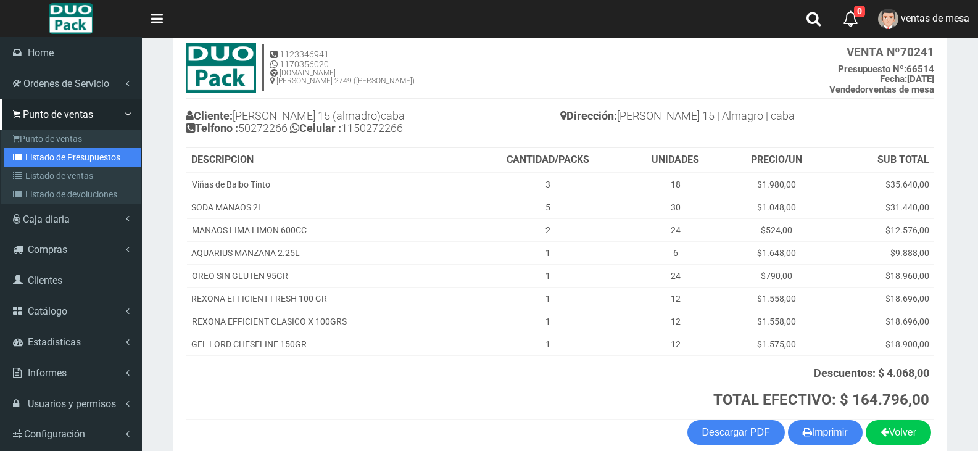
click at [80, 158] on link "Listado de Presupuestos" at bounding box center [73, 157] width 138 height 19
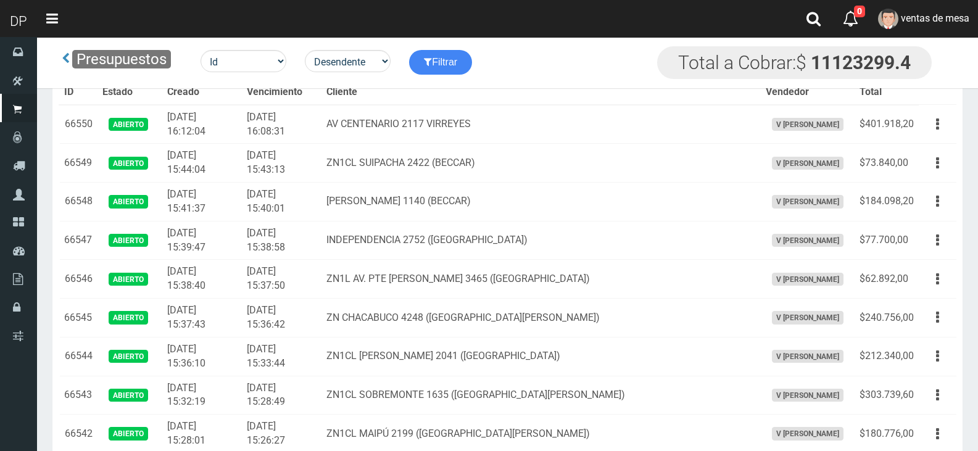
scroll to position [1354, 0]
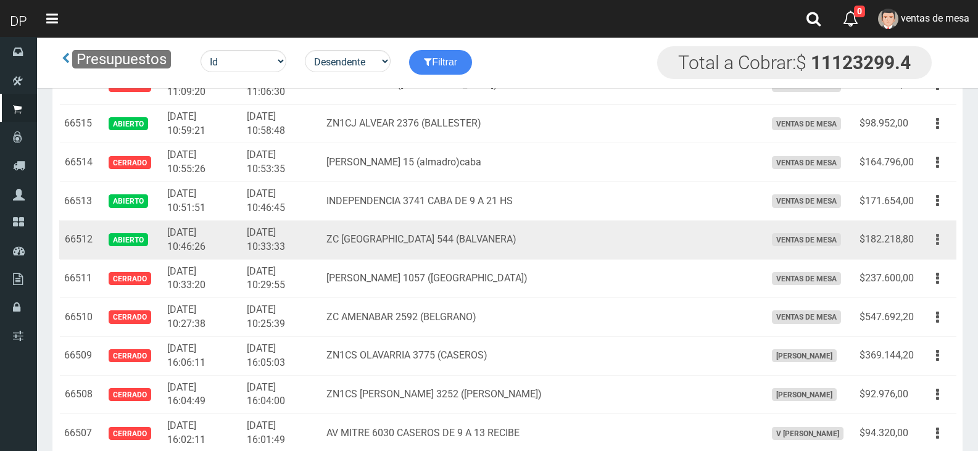
click at [935, 241] on button "button" at bounding box center [938, 240] width 28 height 22
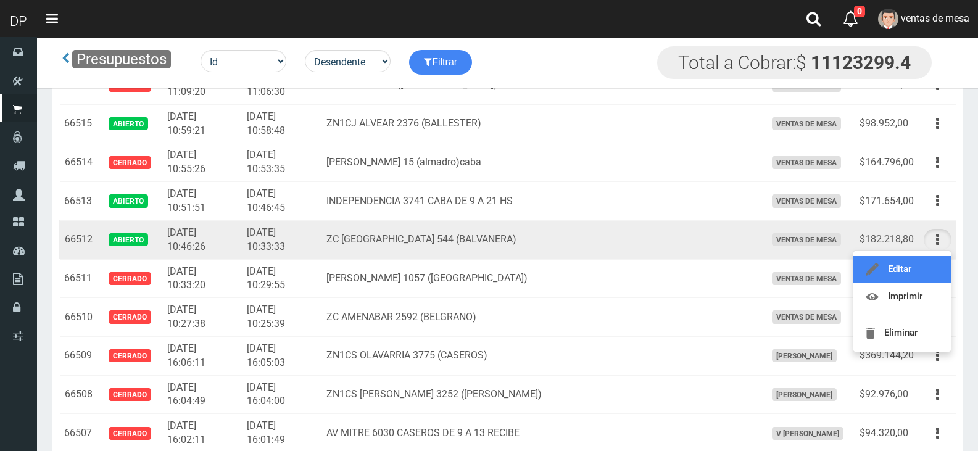
click at [874, 273] on icon at bounding box center [872, 269] width 13 height 15
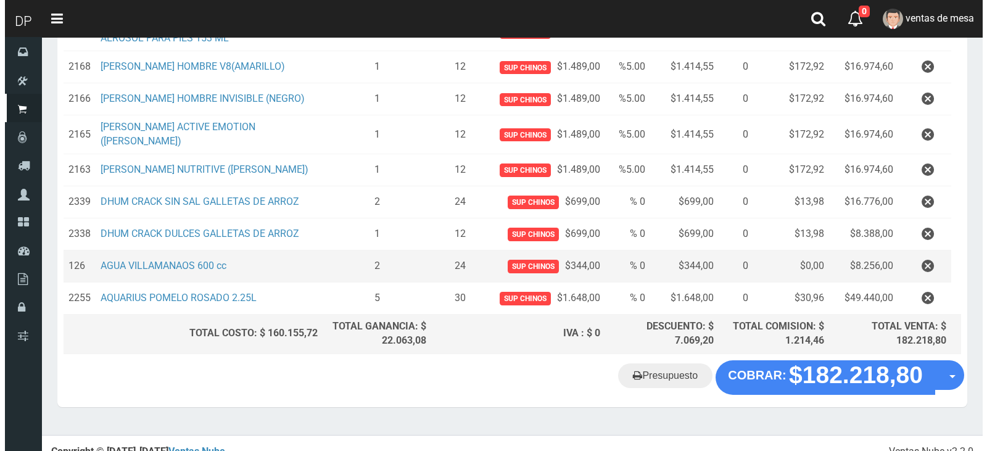
scroll to position [245, 0]
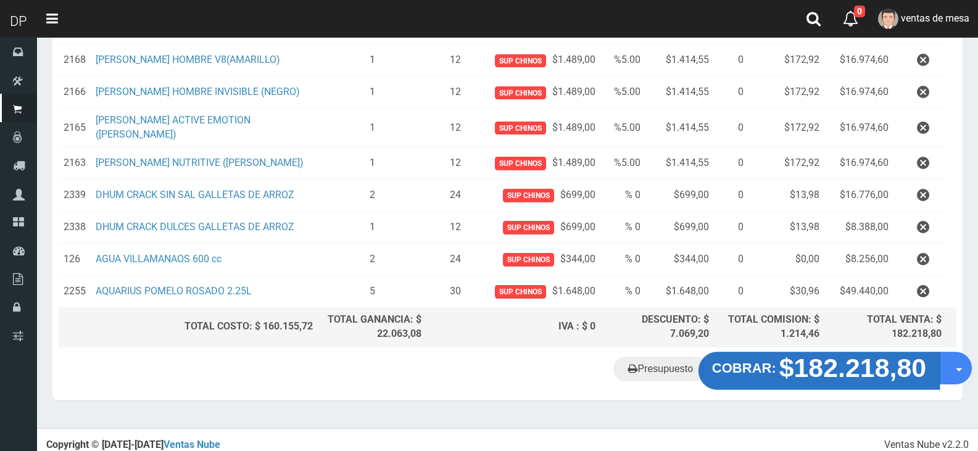
click at [842, 365] on strong "$182.218,80" at bounding box center [852, 367] width 147 height 29
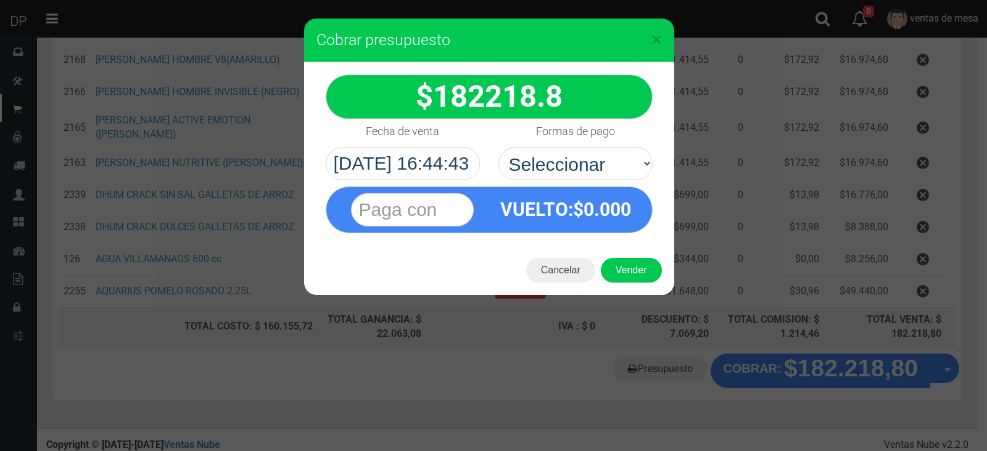
click at [571, 139] on label "Formas de pago" at bounding box center [575, 131] width 79 height 25
click at [571, 147] on select "Seleccionar Efectivo Tarjeta de Crédito Depósito Débito" at bounding box center [575, 163] width 154 height 33
drag, startPoint x: 548, startPoint y: 163, endPoint x: 550, endPoint y: 177, distance: 14.2
click at [549, 163] on select "Seleccionar Efectivo Tarjeta de Crédito Depósito Débito" at bounding box center [575, 163] width 154 height 33
select select "Efectivo"
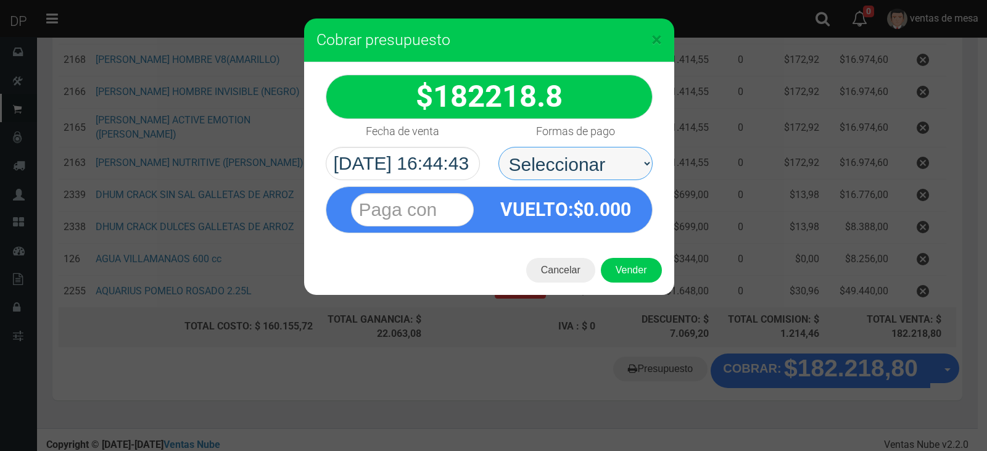
click at [498, 147] on select "Seleccionar Efectivo Tarjeta de Crédito Depósito Débito" at bounding box center [575, 163] width 154 height 33
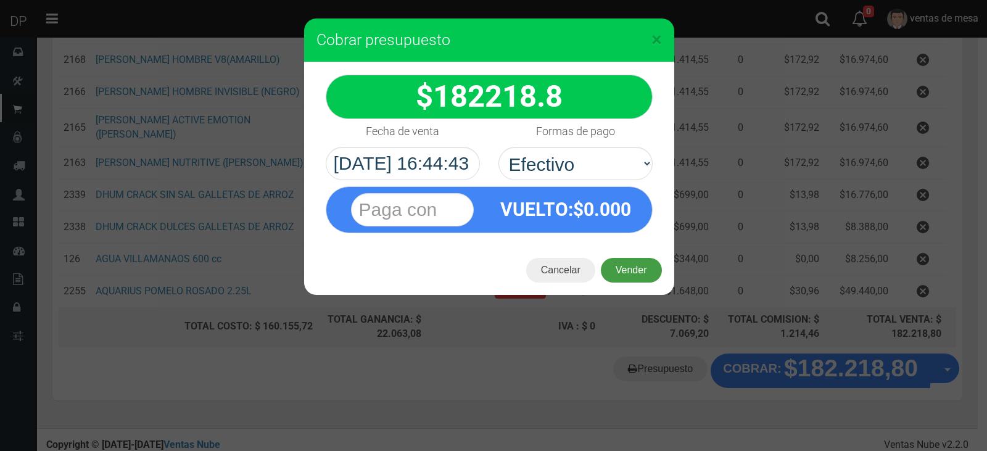
click at [650, 270] on button "Vender" at bounding box center [631, 270] width 61 height 25
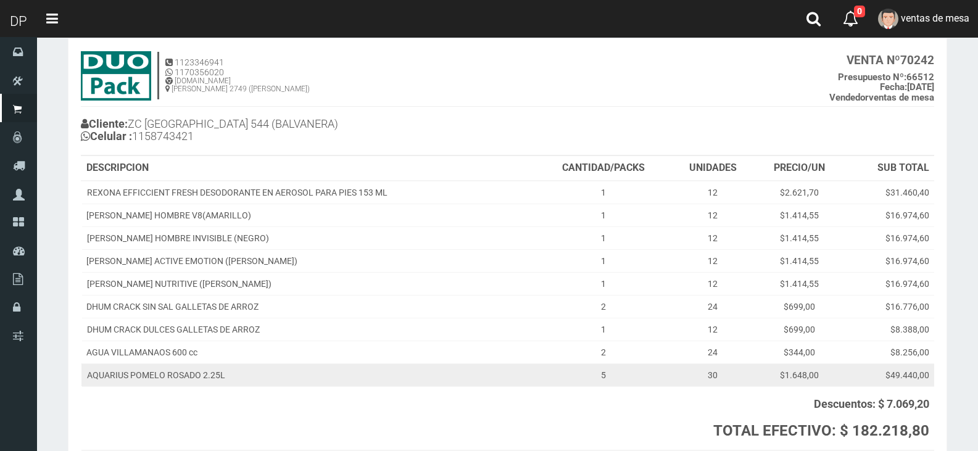
scroll to position [158, 0]
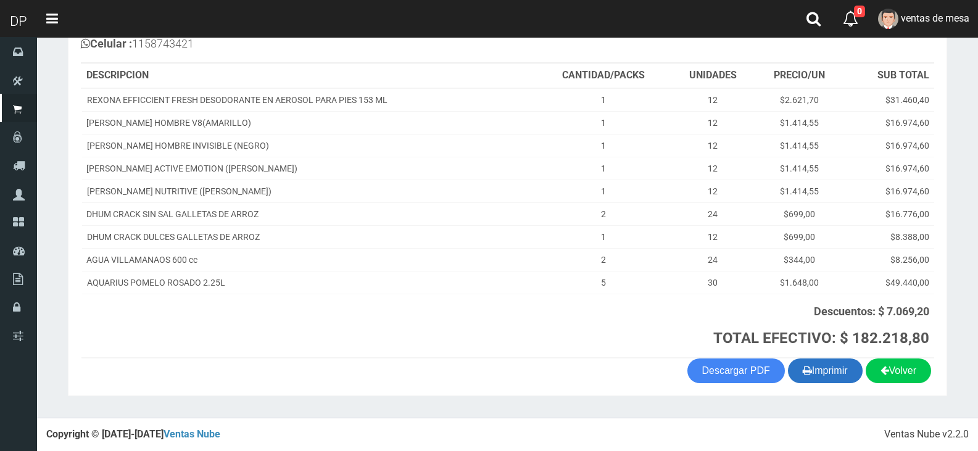
click at [832, 370] on button "Imprimir" at bounding box center [825, 370] width 75 height 25
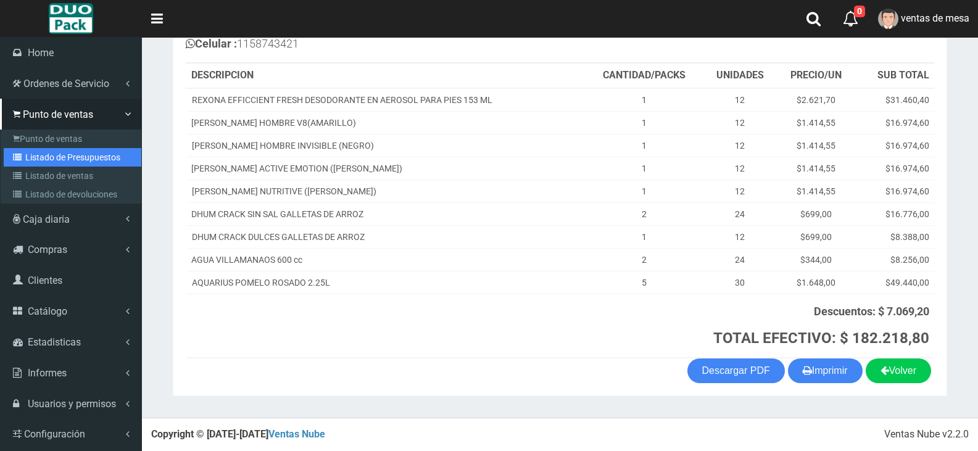
click at [73, 153] on link "Listado de Presupuestos" at bounding box center [73, 157] width 138 height 19
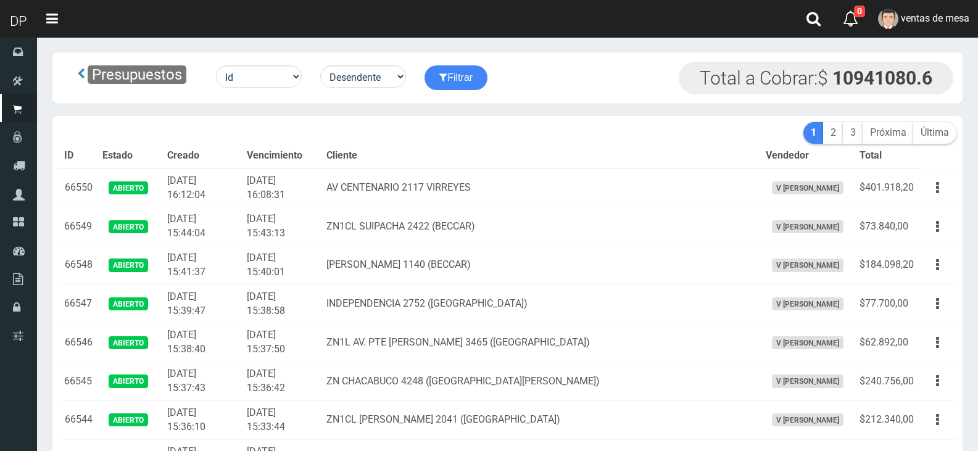
scroll to position [1161, 0]
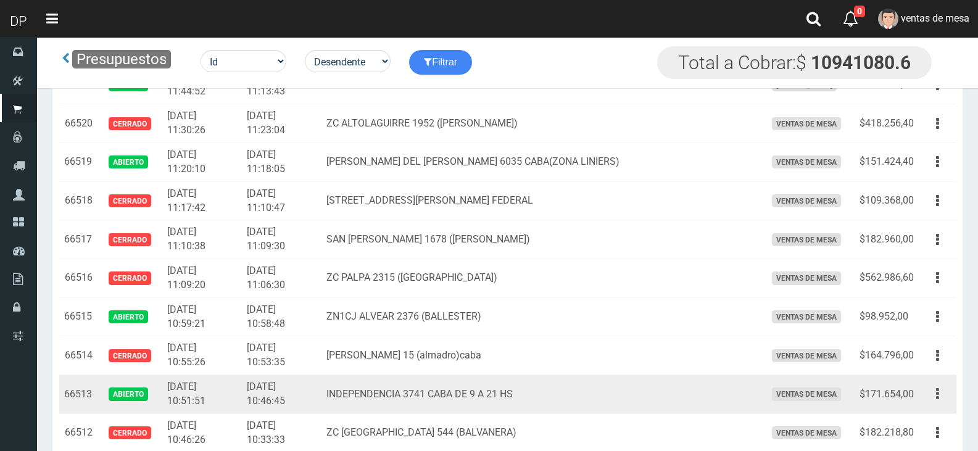
click at [948, 395] on button "button" at bounding box center [938, 394] width 28 height 22
click at [916, 417] on link "Editar" at bounding box center [901, 423] width 97 height 27
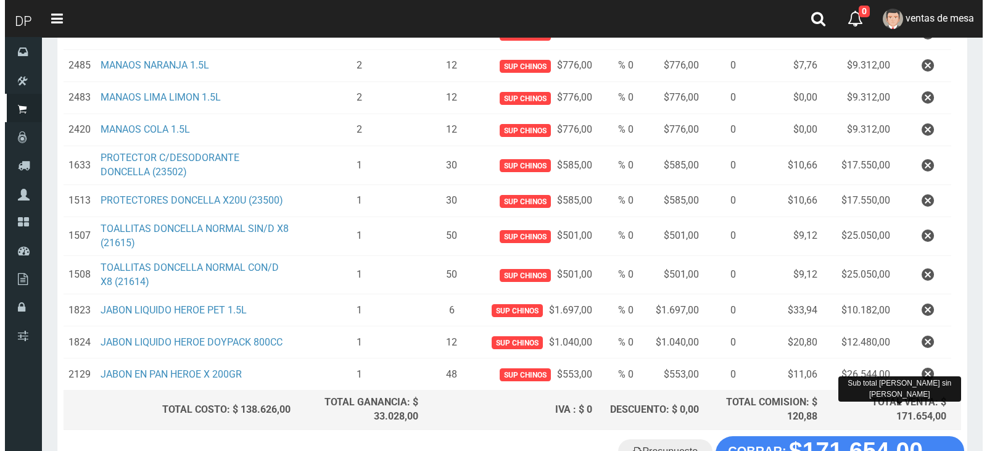
scroll to position [336, 0]
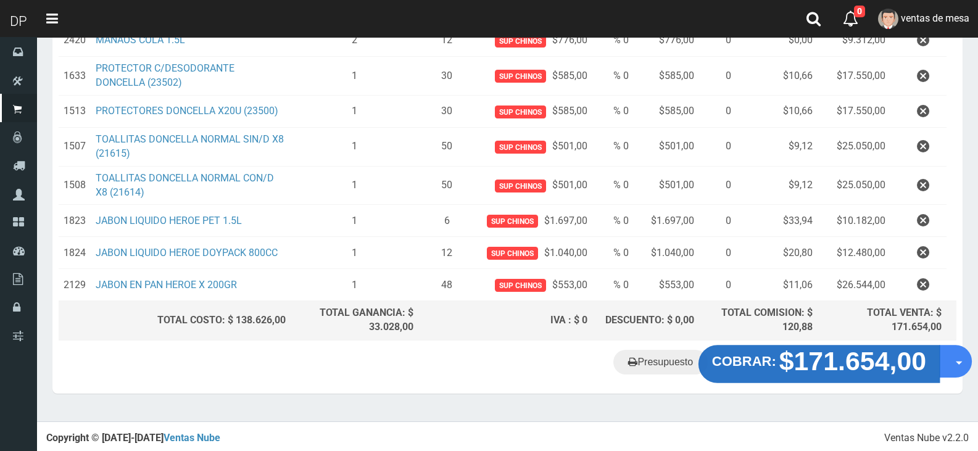
click at [869, 368] on strong "$171.654,00" at bounding box center [852, 361] width 147 height 29
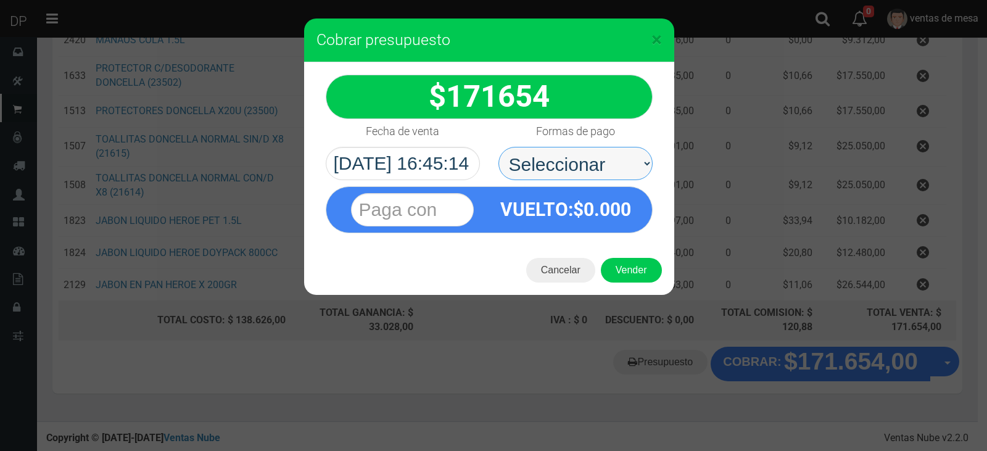
click at [610, 174] on select "Seleccionar Efectivo Tarjeta de Crédito Depósito Débito" at bounding box center [575, 163] width 154 height 33
select select "Efectivo"
click at [498, 147] on select "Seleccionar Efectivo Tarjeta de Crédito Depósito Débito" at bounding box center [575, 163] width 154 height 33
click at [590, 175] on select "Seleccionar Efectivo Tarjeta de Crédito Depósito Débito" at bounding box center [575, 163] width 154 height 33
click at [498, 147] on select "Seleccionar Efectivo Tarjeta de Crédito Depósito Débito" at bounding box center [575, 163] width 154 height 33
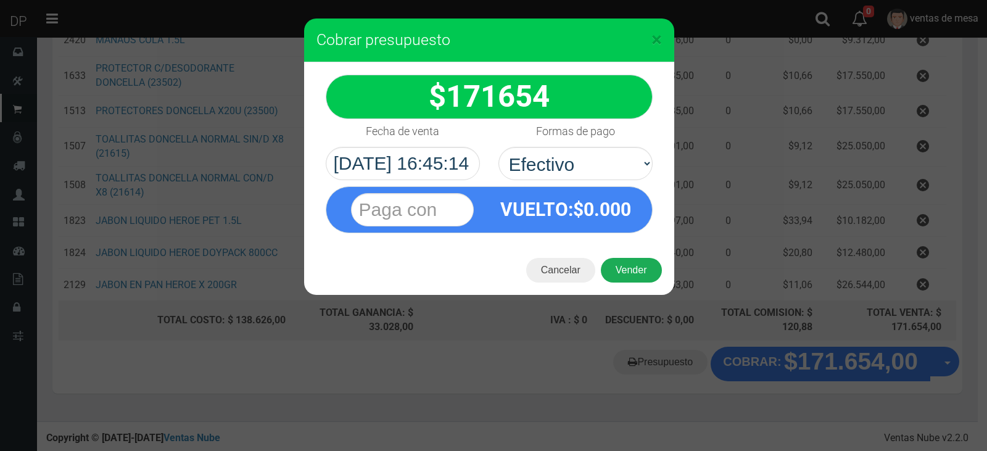
click at [631, 263] on button "Vender" at bounding box center [631, 270] width 61 height 25
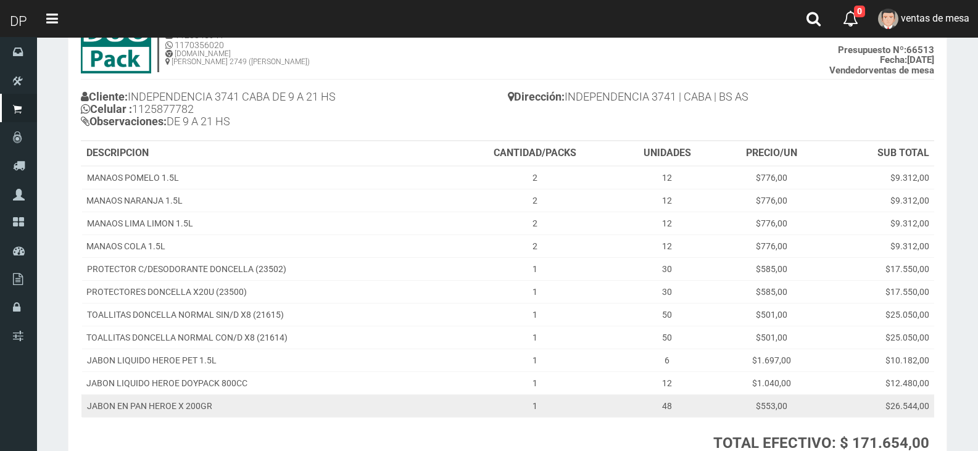
scroll to position [197, 0]
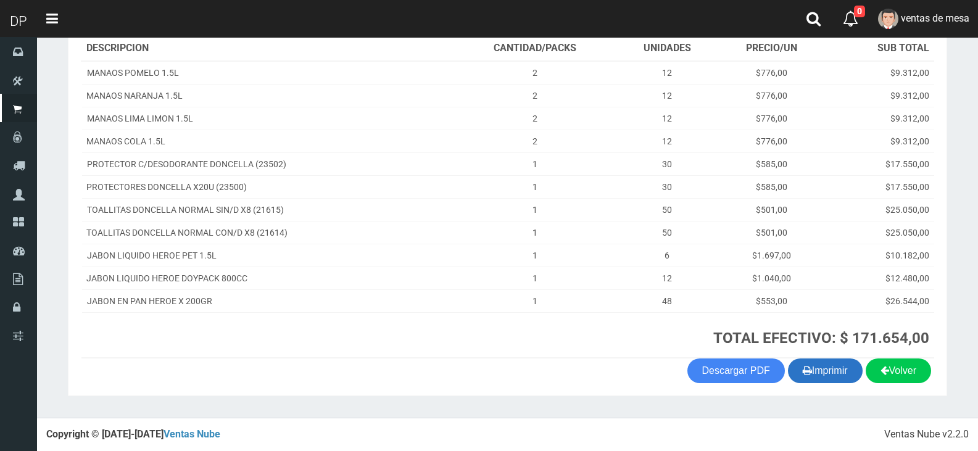
click at [831, 383] on button "Imprimir" at bounding box center [825, 370] width 75 height 25
